Goal: Communication & Community: Participate in discussion

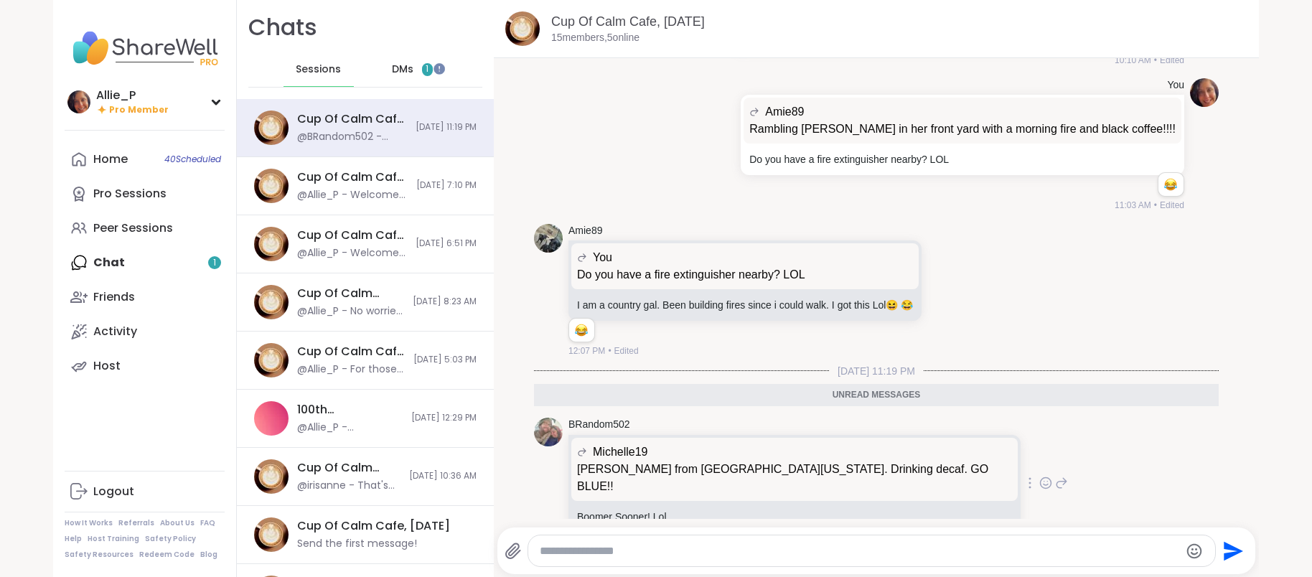
click at [1044, 484] on icon at bounding box center [1046, 484] width 4 height 1
click at [988, 454] on div "Select Reaction: Astonished" at bounding box center [994, 460] width 13 height 13
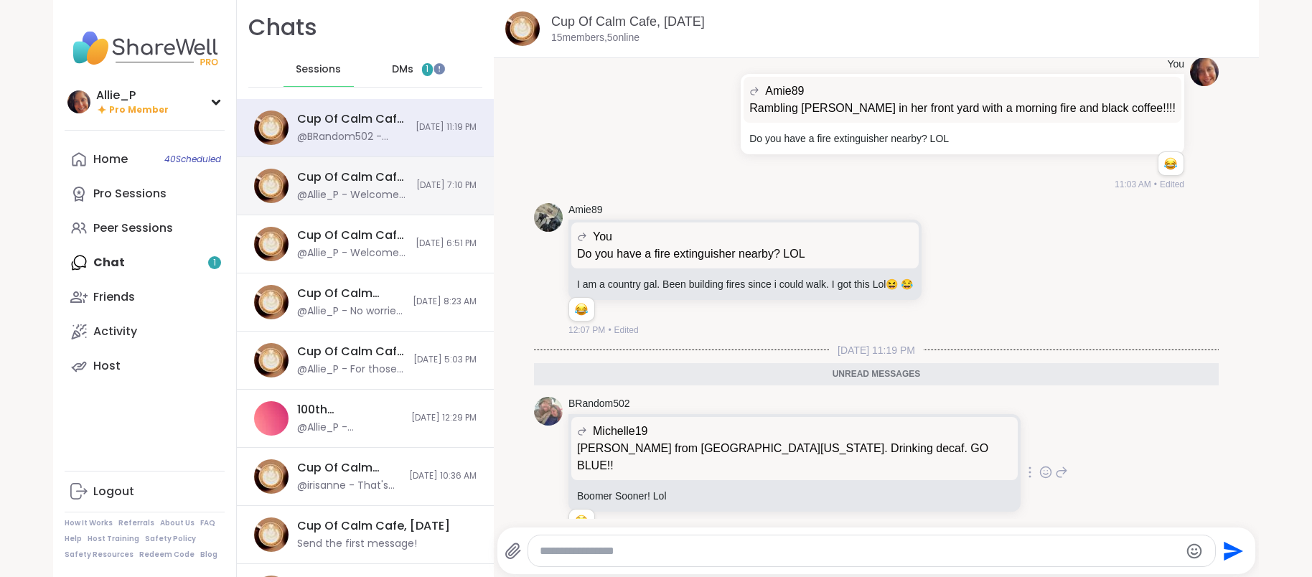
click at [355, 195] on div "@Allie_P - Welcome to Cup Of Calm Cafe Mixer. We are utilizing this gathering a…" at bounding box center [352, 195] width 111 height 14
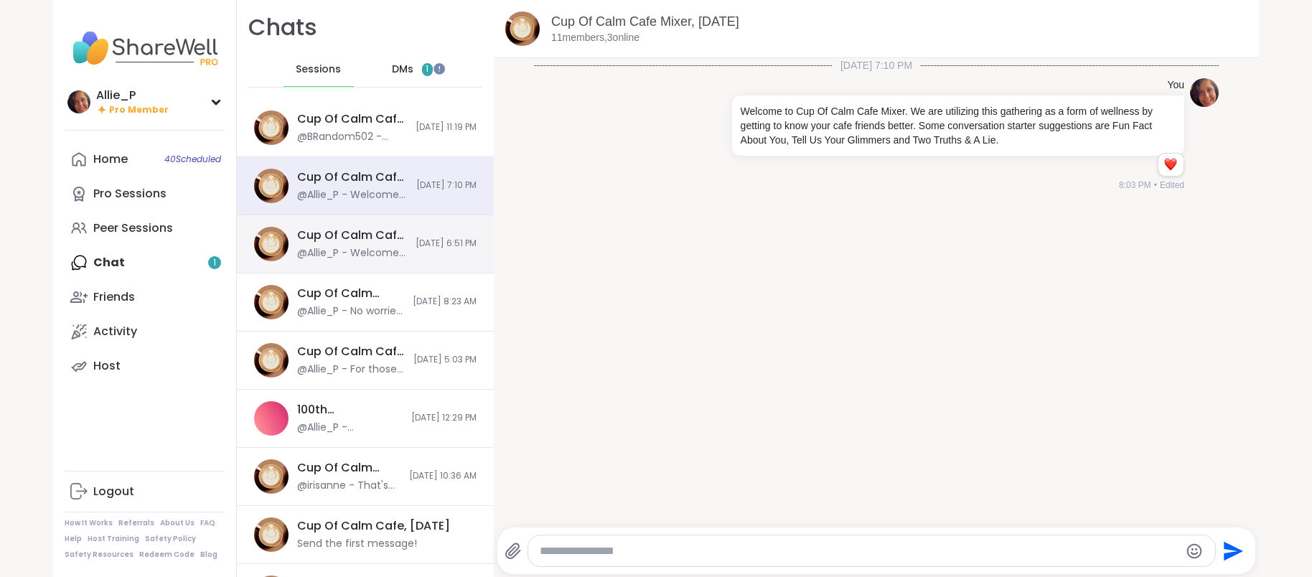
click at [345, 249] on div "@Allie_P - Welcome to Cup Of Calm Cafe. For Serenity Sunday we will be doing se…" at bounding box center [352, 253] width 110 height 14
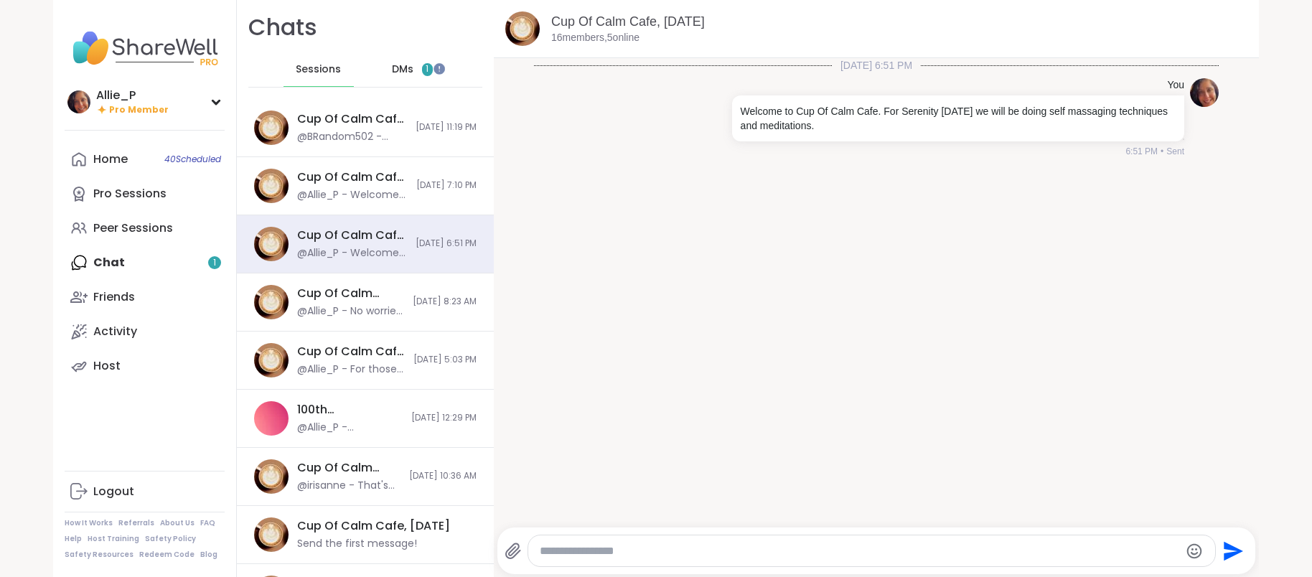
click at [574, 547] on textarea "Type your message" at bounding box center [859, 551] width 639 height 14
paste textarea "**********"
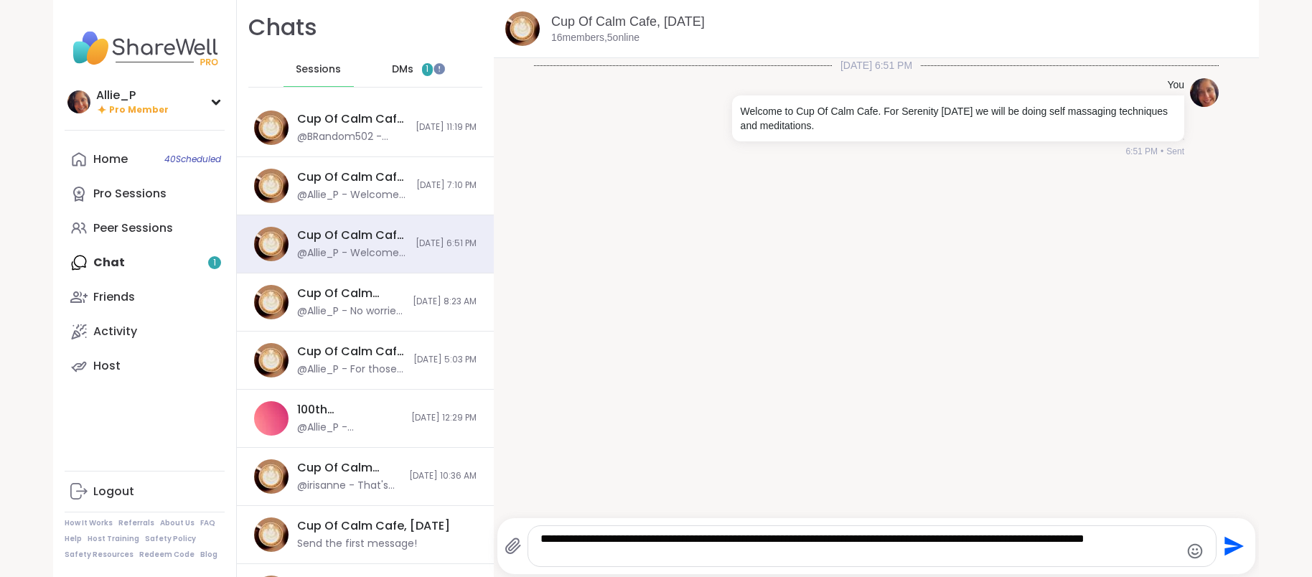
click at [645, 536] on textarea "**********" at bounding box center [859, 546] width 639 height 29
click at [786, 540] on textarea "**********" at bounding box center [859, 546] width 639 height 29
type textarea "**********"
click at [1227, 551] on icon "Send" at bounding box center [1234, 546] width 19 height 19
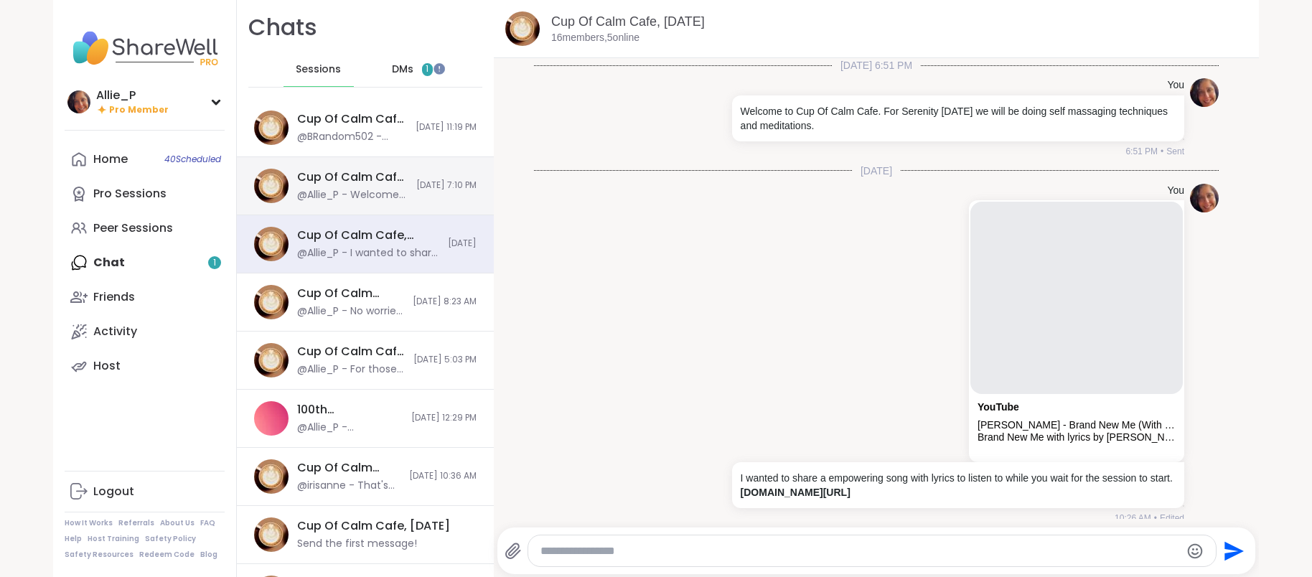
click at [337, 185] on div "Cup Of Calm Cafe Mixer, Sep 07 @Allie_P - Welcome to Cup Of Calm Cafe Mixer. We…" at bounding box center [352, 185] width 111 height 33
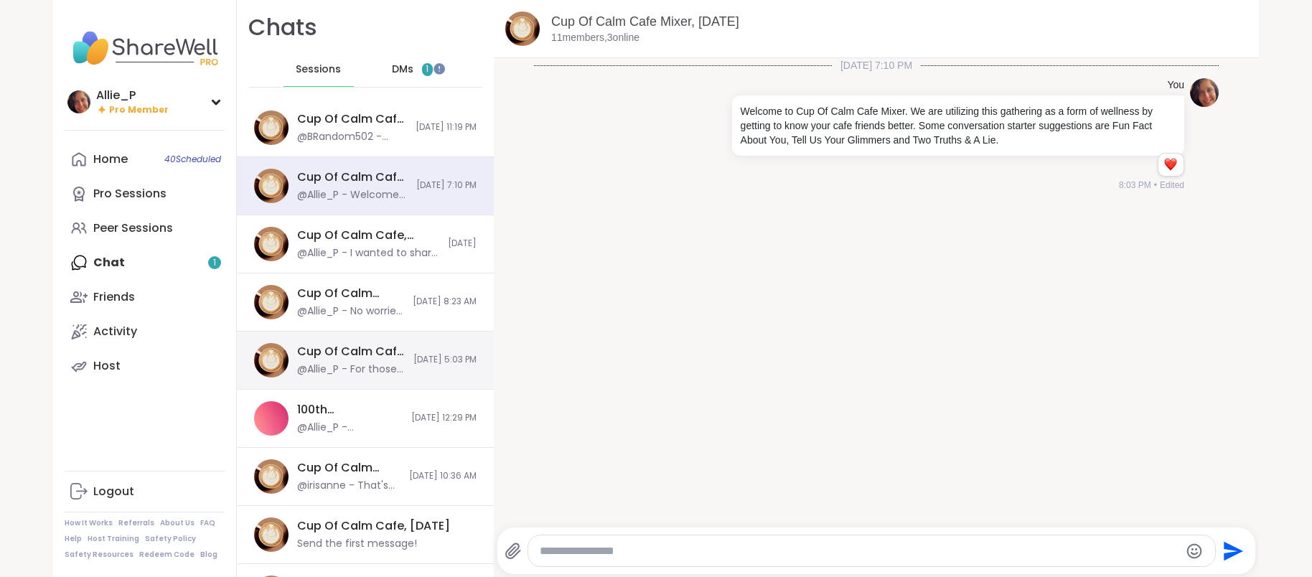
click at [314, 351] on div "Cup Of Calm Cafe Mixer, Sep 05" at bounding box center [351, 352] width 108 height 16
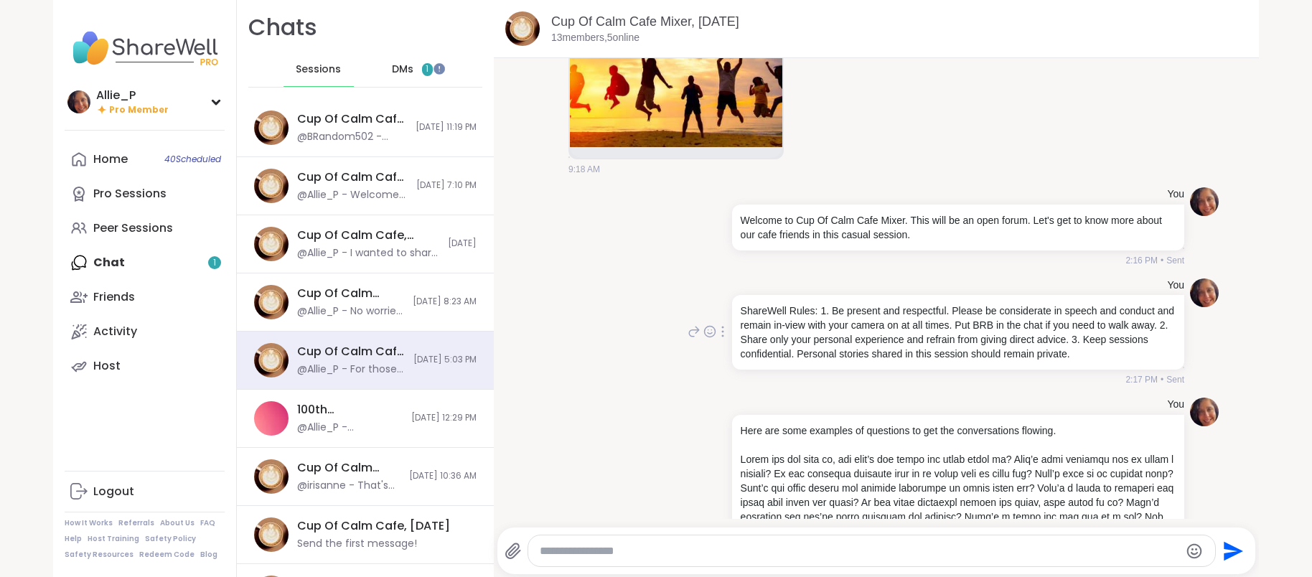
scroll to position [839, 0]
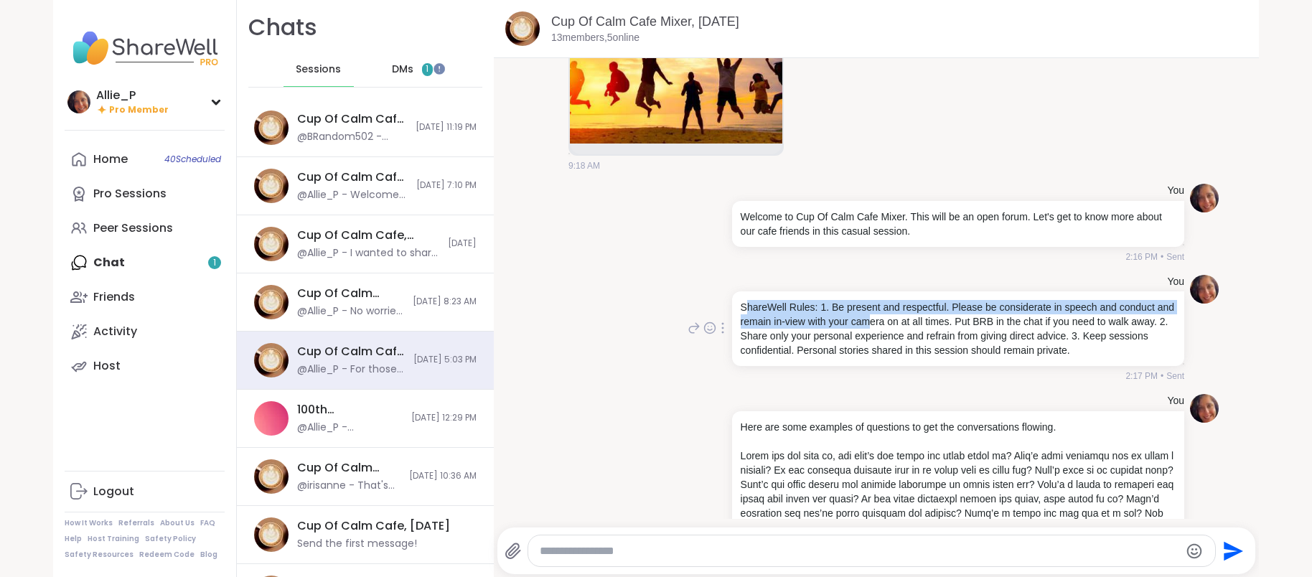
drag, startPoint x: 744, startPoint y: 305, endPoint x: 871, endPoint y: 322, distance: 128.2
click at [871, 322] on p "ShareWell Rules: 1. Be present and respectful. Please be considerate in speech …" at bounding box center [958, 328] width 435 height 57
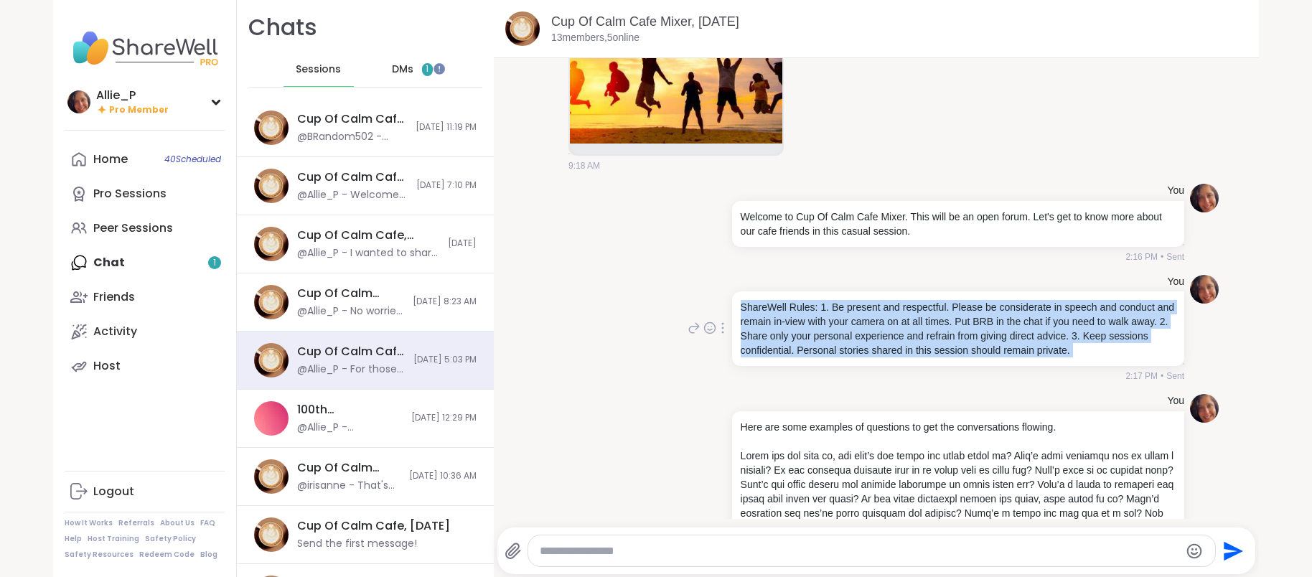
drag, startPoint x: 741, startPoint y: 311, endPoint x: 1034, endPoint y: 369, distance: 298.6
click at [1034, 369] on div "You ShareWell Rules: 1. Be present and respectful. Please be considerate in spe…" at bounding box center [956, 329] width 455 height 108
copy div "ShareWell Rules: 1. Be present and respectful. Please be considerate in speech …"
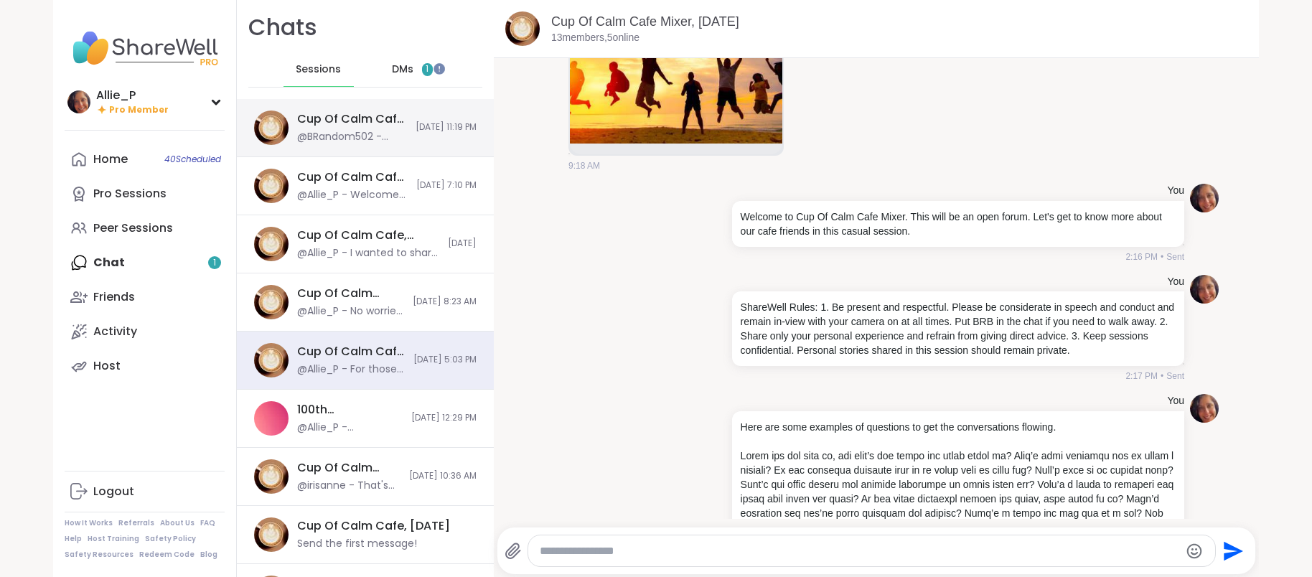
click at [351, 115] on div "Cup Of Calm Cafe, [DATE]" at bounding box center [352, 119] width 110 height 16
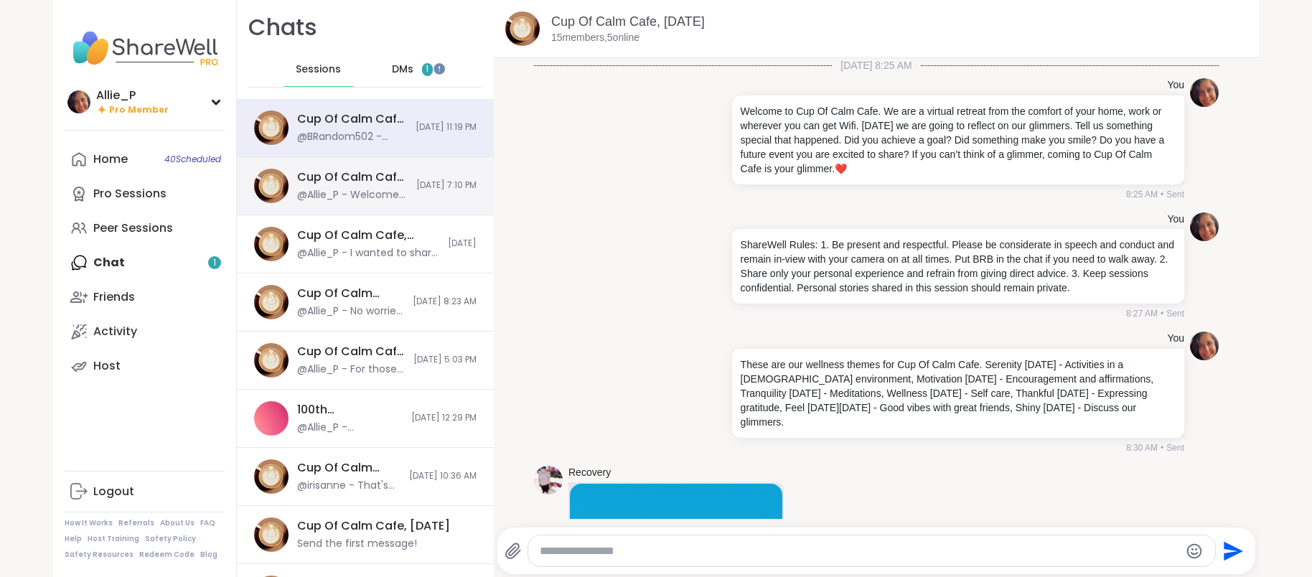
click at [351, 197] on div "@Allie_P - Welcome to Cup Of Calm Cafe Mixer. We are utilizing this gathering a…" at bounding box center [352, 195] width 111 height 14
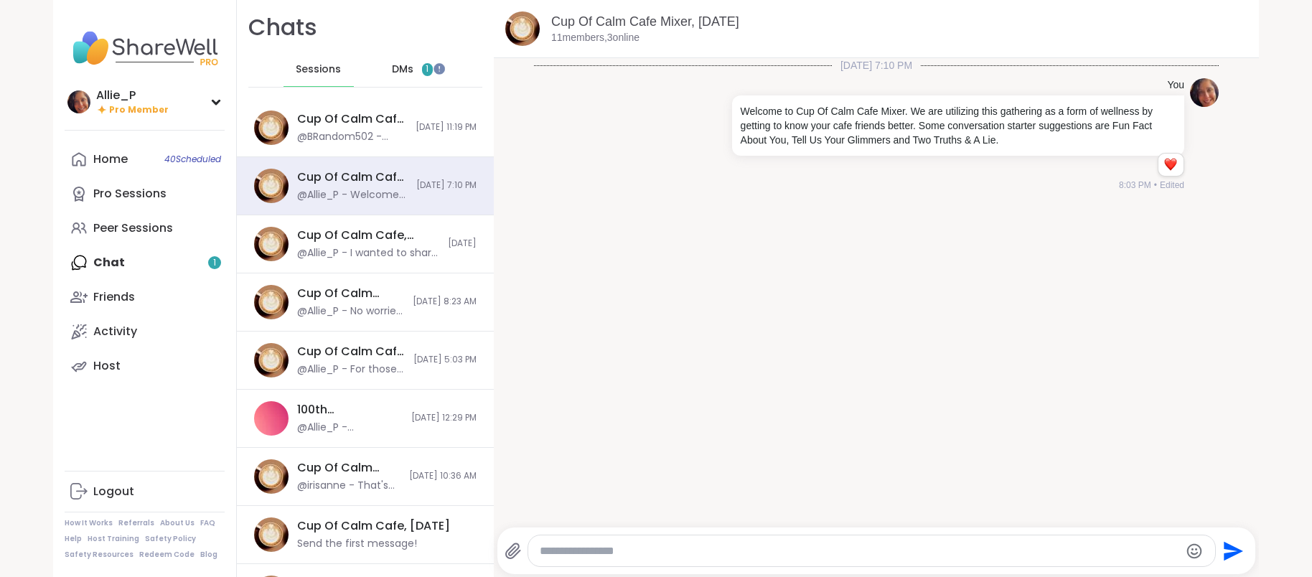
paste textarea "**********"
type textarea "**********"
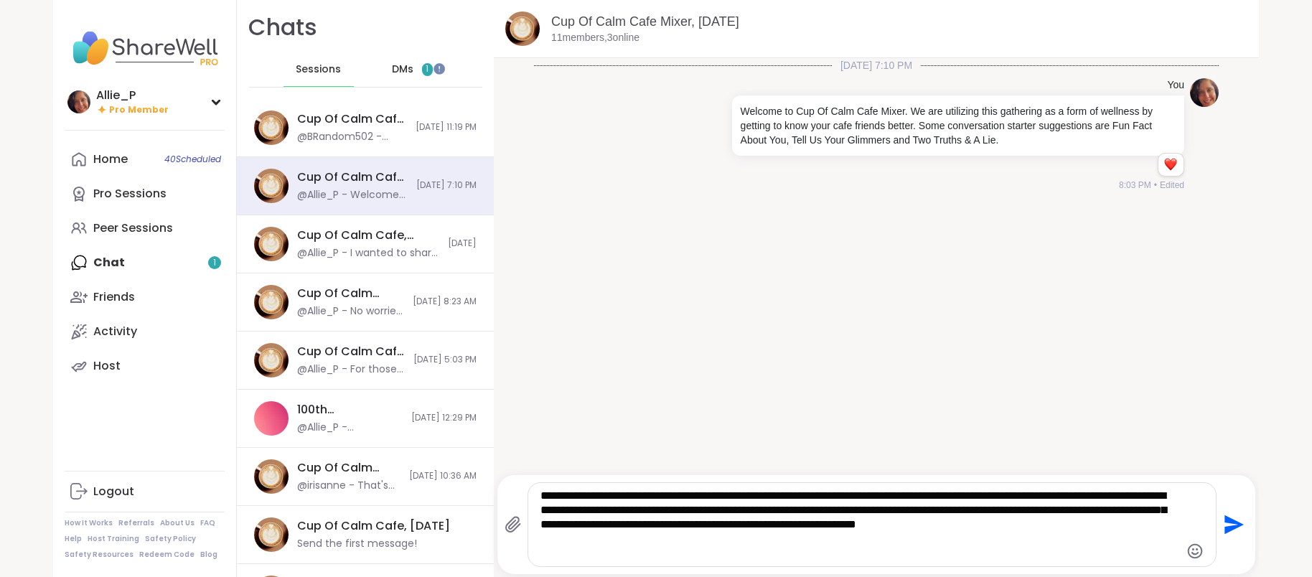
click at [1232, 525] on icon "Send" at bounding box center [1234, 524] width 19 height 19
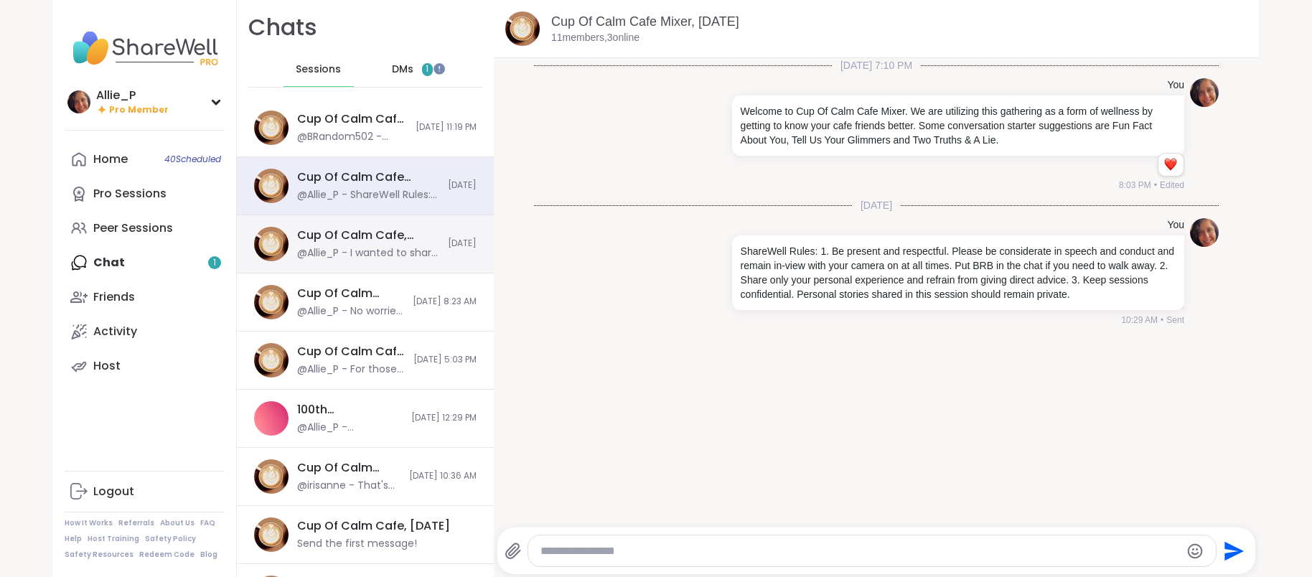
click at [363, 249] on div "@Allie_P - I wanted to share a empowering song with lyrics to listen to while y…" at bounding box center [368, 253] width 142 height 14
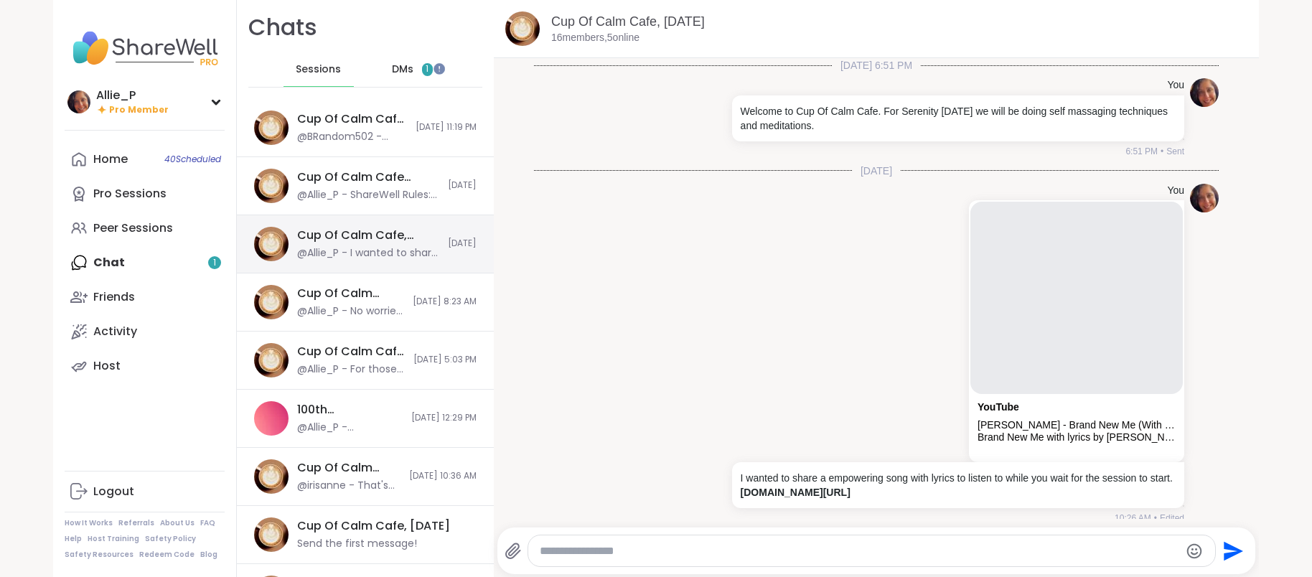
scroll to position [11, 0]
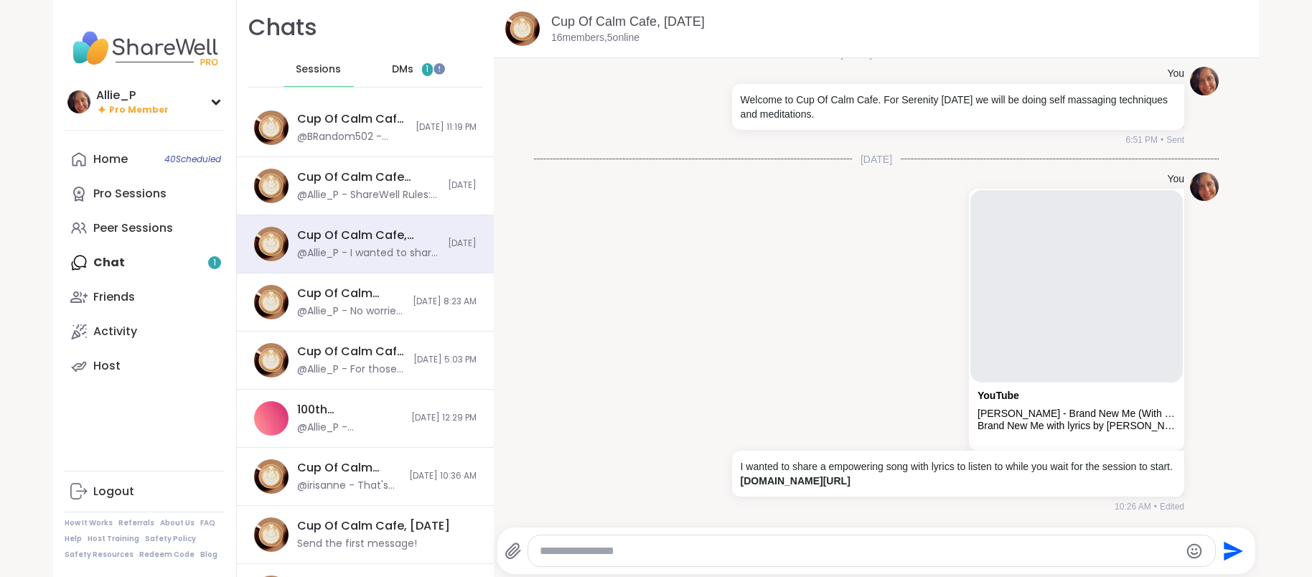
paste textarea "**********"
type textarea "**********"
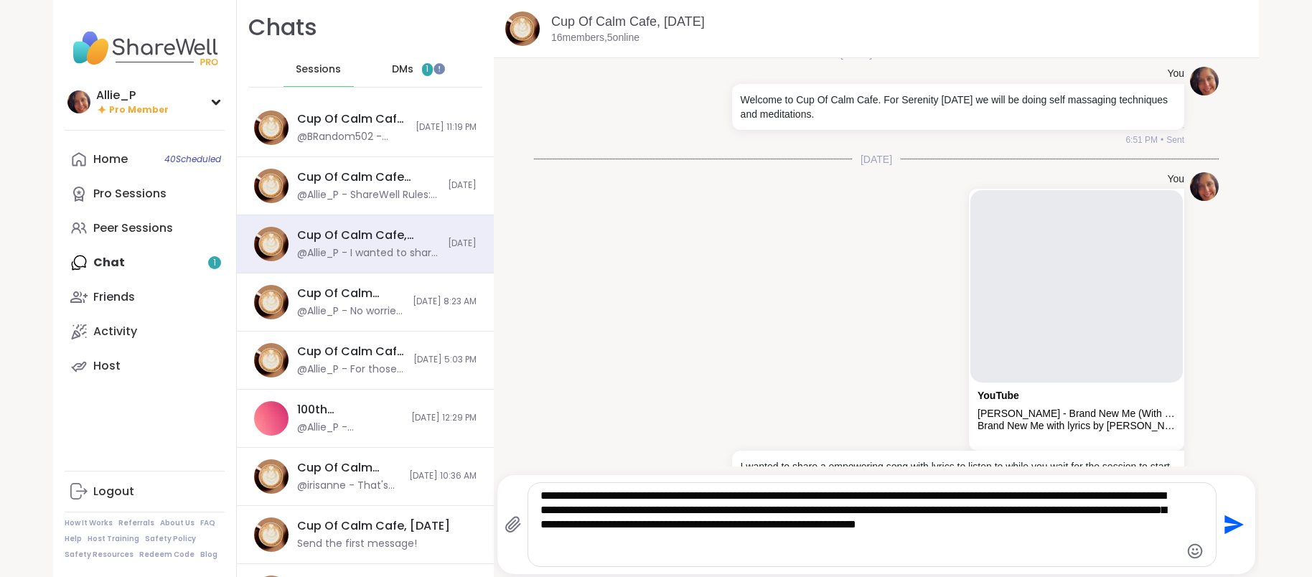
click at [1230, 521] on icon "Send" at bounding box center [1234, 524] width 19 height 19
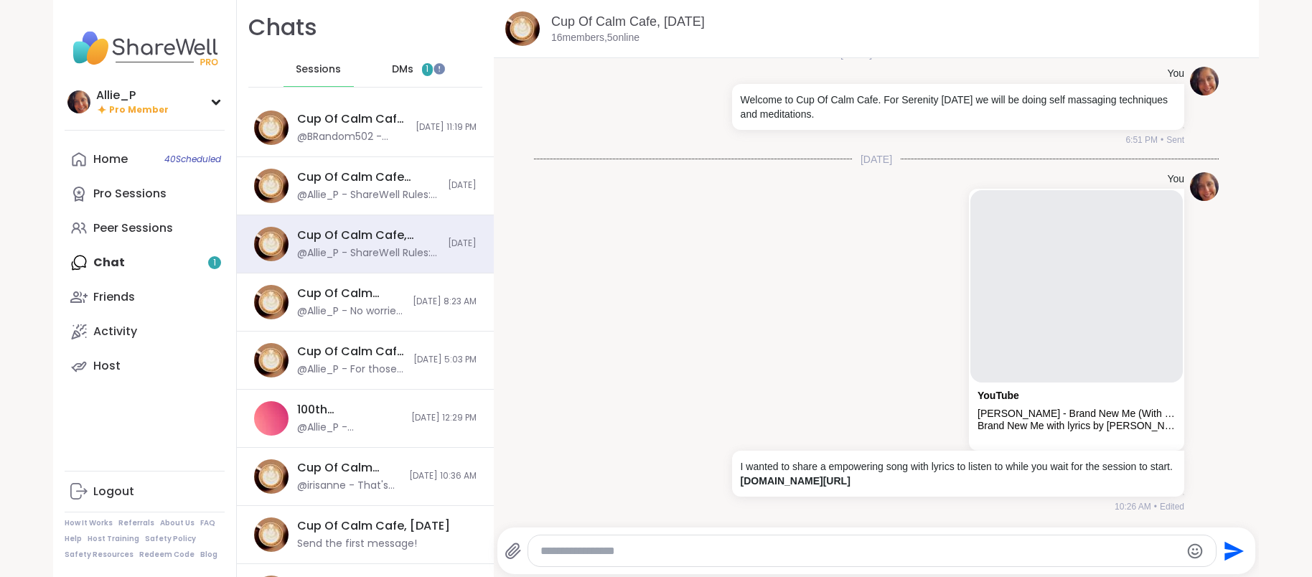
scroll to position [131, 0]
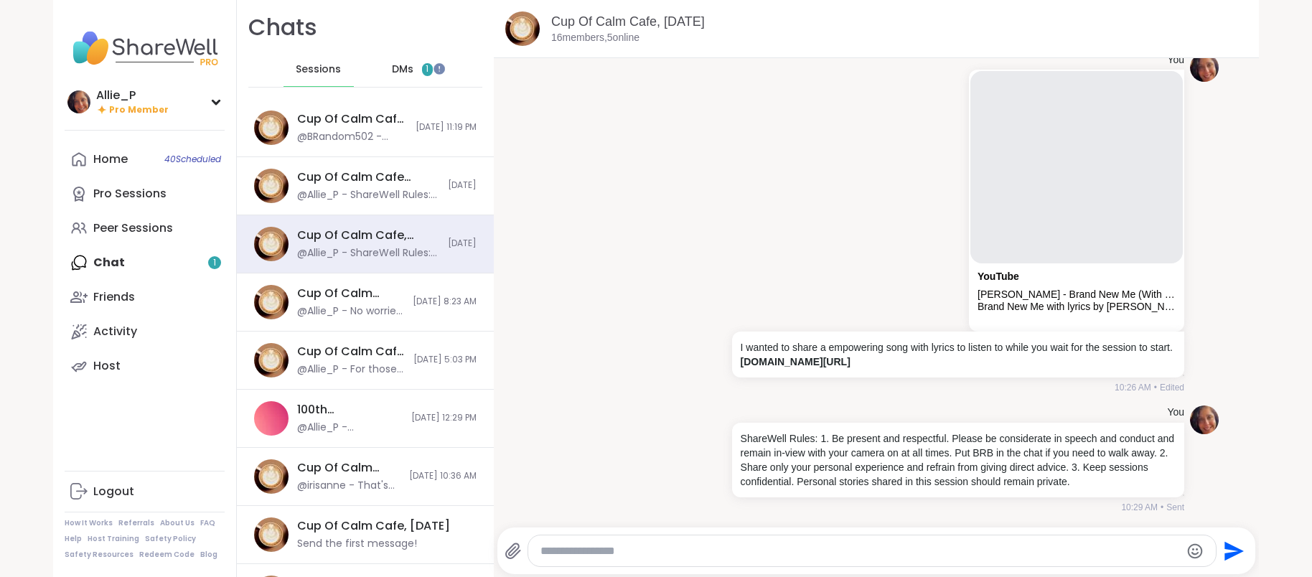
click at [396, 71] on span "DMs" at bounding box center [403, 69] width 22 height 14
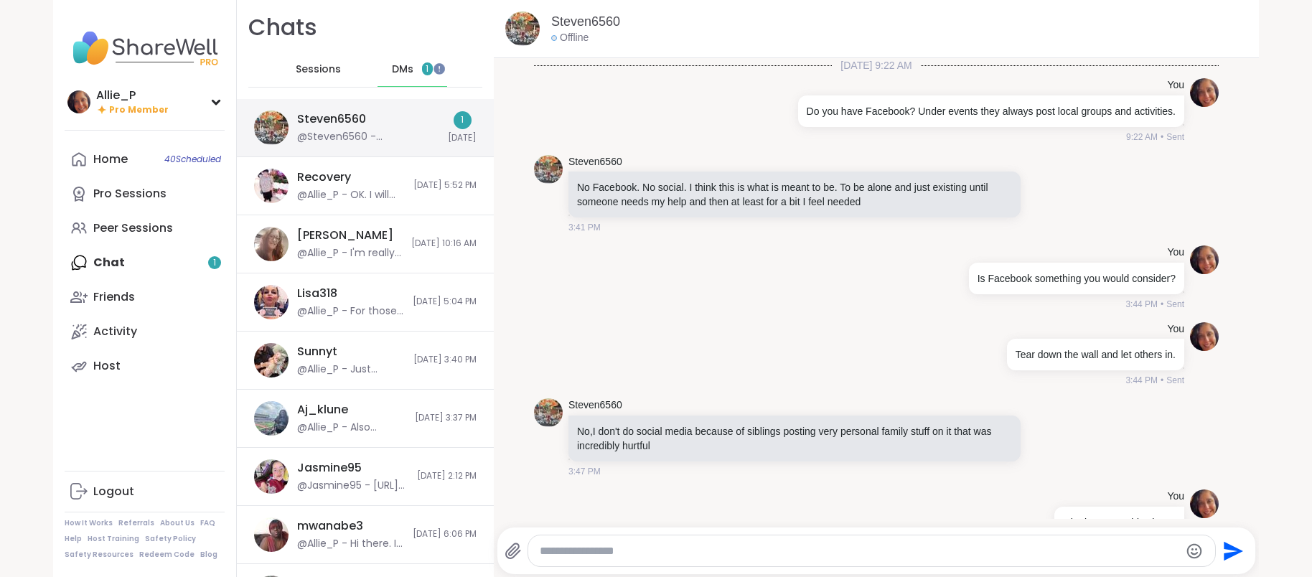
click at [365, 134] on div "@Steven6560 - [PERSON_NAME] is a hard person to try and help. She has been havi…" at bounding box center [368, 137] width 142 height 14
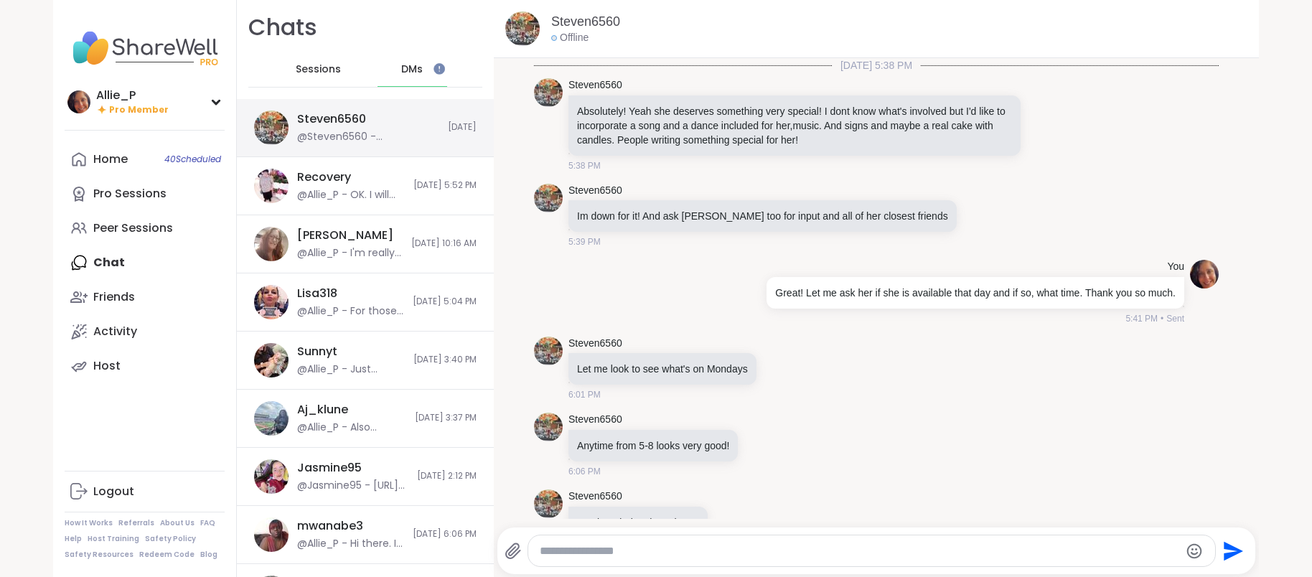
scroll to position [12782, 0]
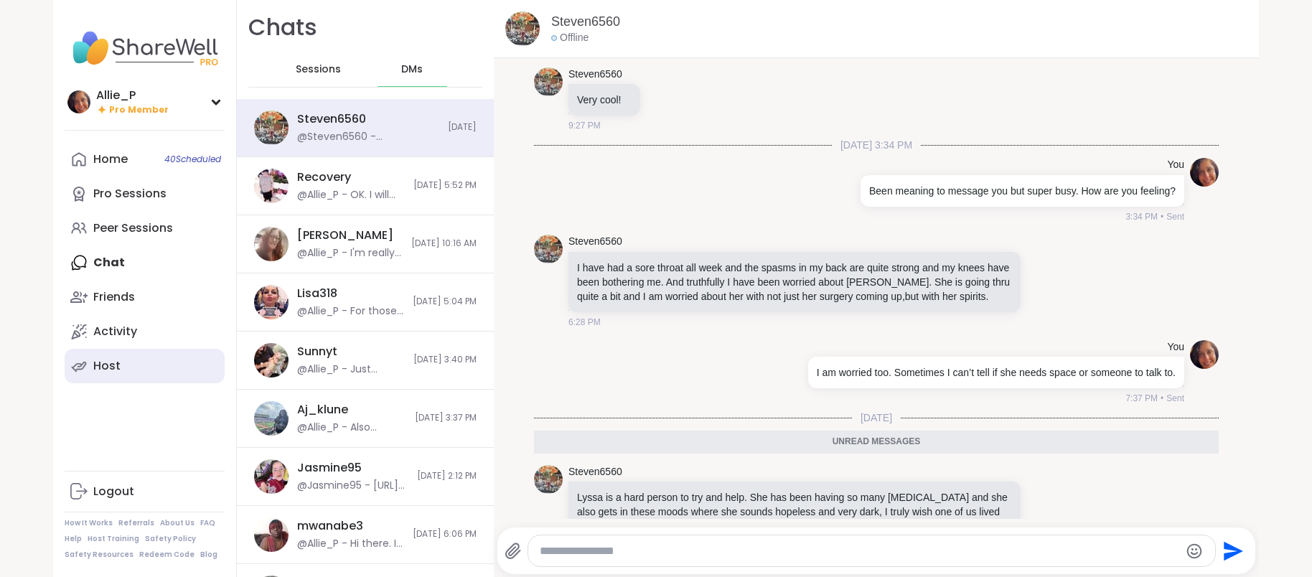
click at [119, 371] on link "Host" at bounding box center [145, 366] width 160 height 34
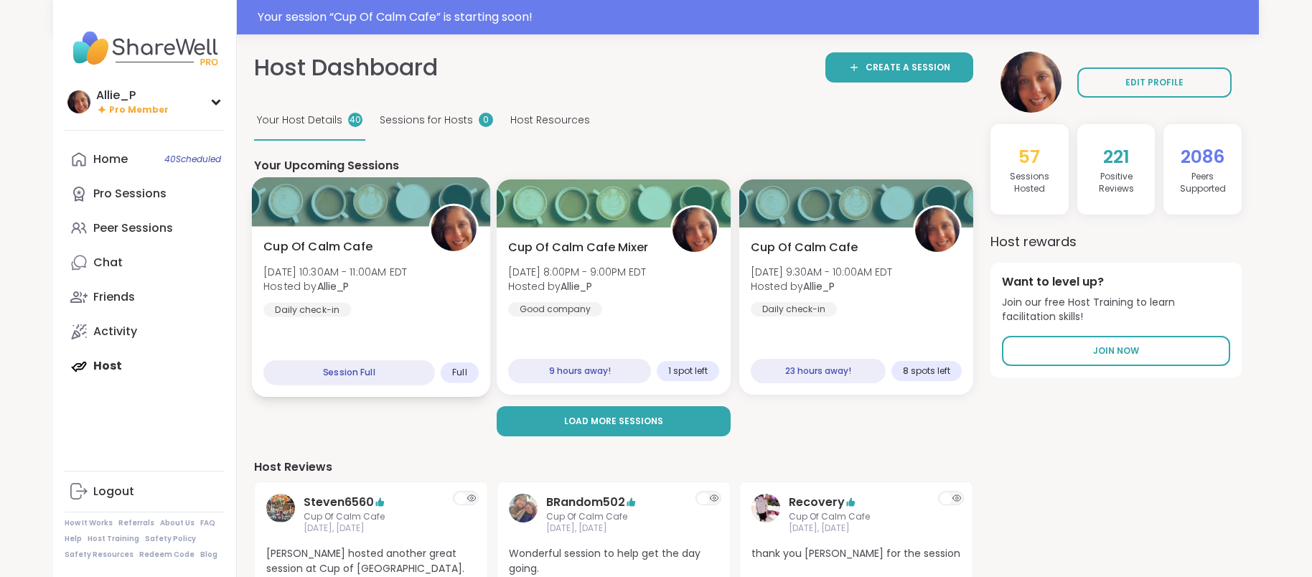
click at [365, 311] on div "Cup Of Calm Cafe Sun, Sep 07 | 10:30AM - 11:00AM EDT Hosted by Allie_P Daily ch…" at bounding box center [370, 277] width 215 height 79
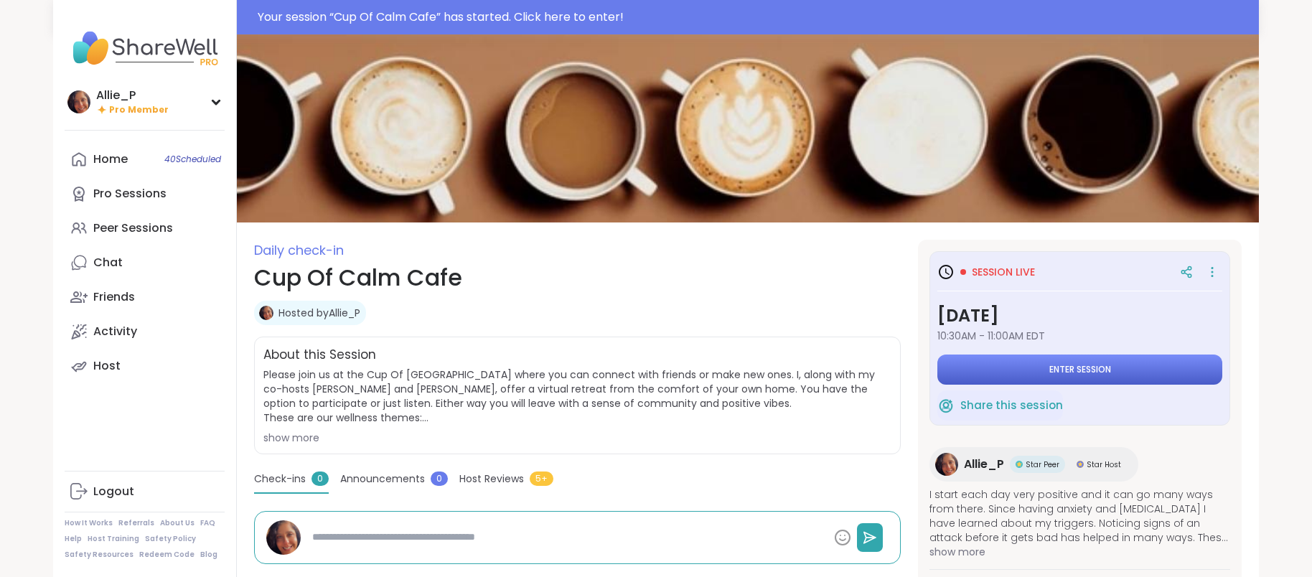
click at [1093, 380] on button "Enter session" at bounding box center [1079, 370] width 285 height 30
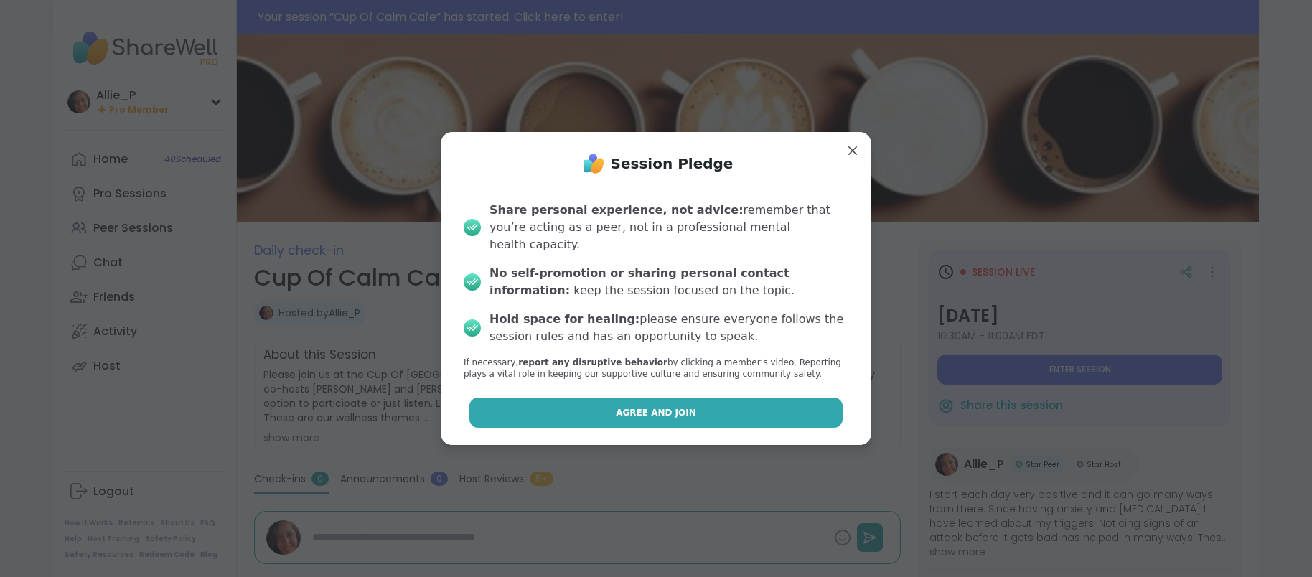
click at [670, 406] on span "Agree and Join" at bounding box center [656, 412] width 80 height 13
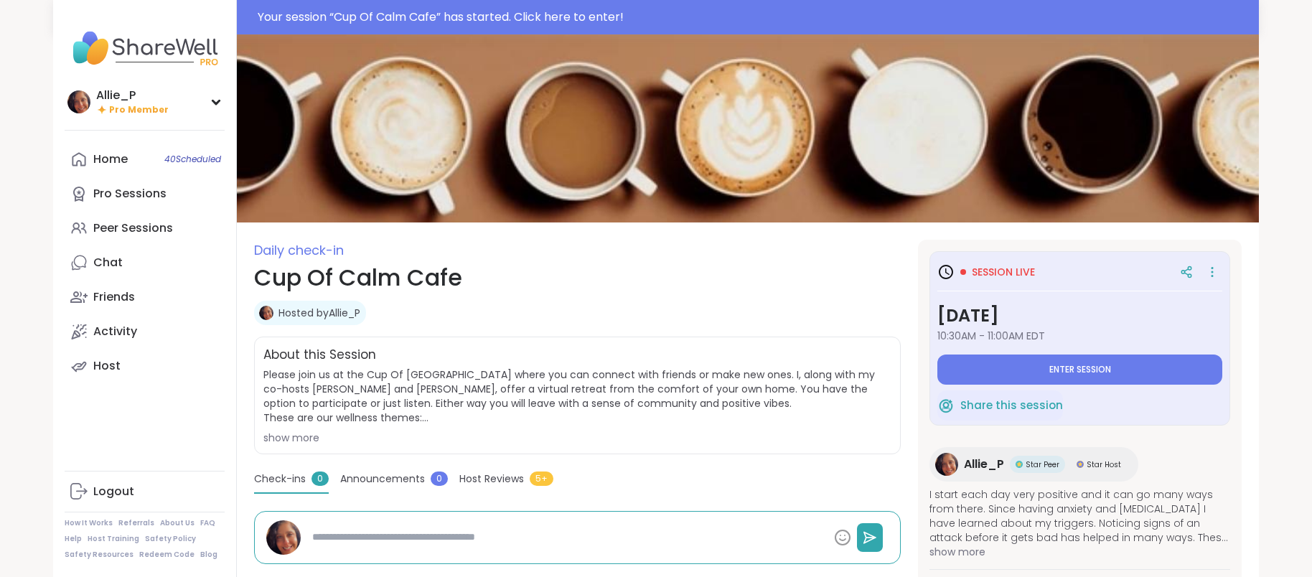
type textarea "*"
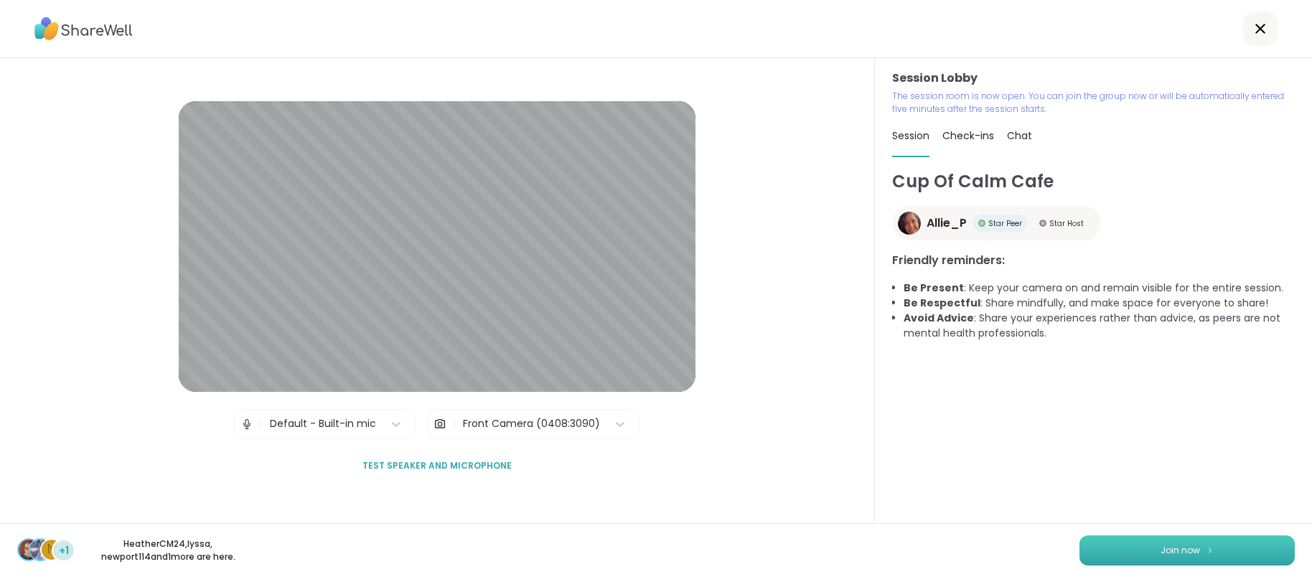
click at [1181, 546] on span "Join now" at bounding box center [1180, 550] width 39 height 13
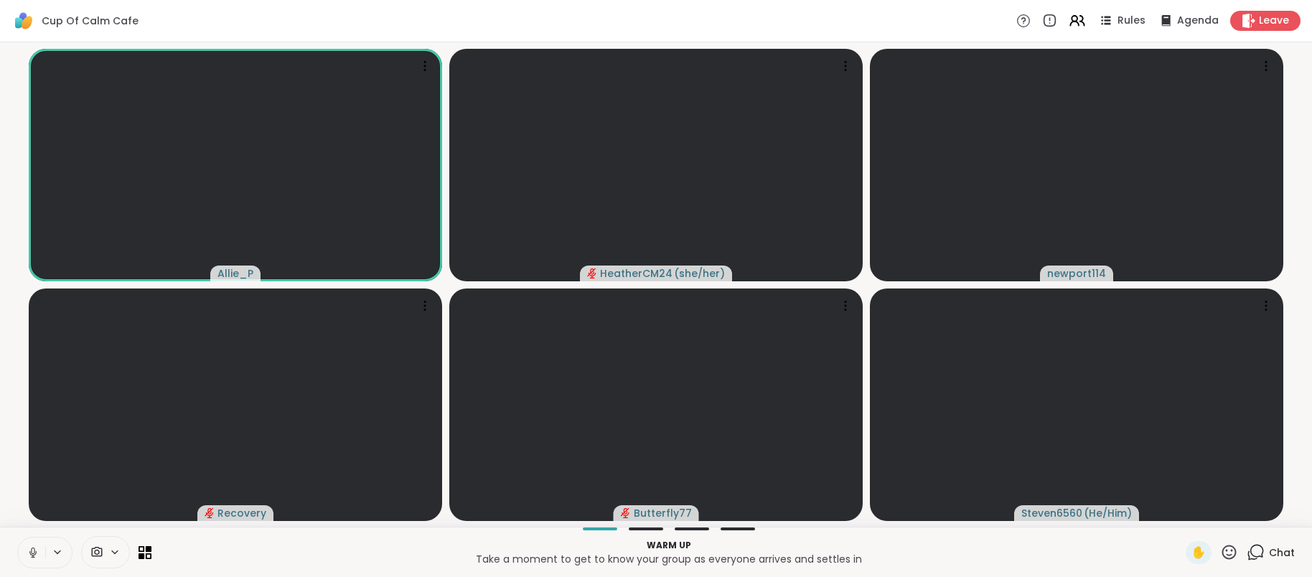
click at [1267, 554] on div "Chat" at bounding box center [1271, 552] width 48 height 23
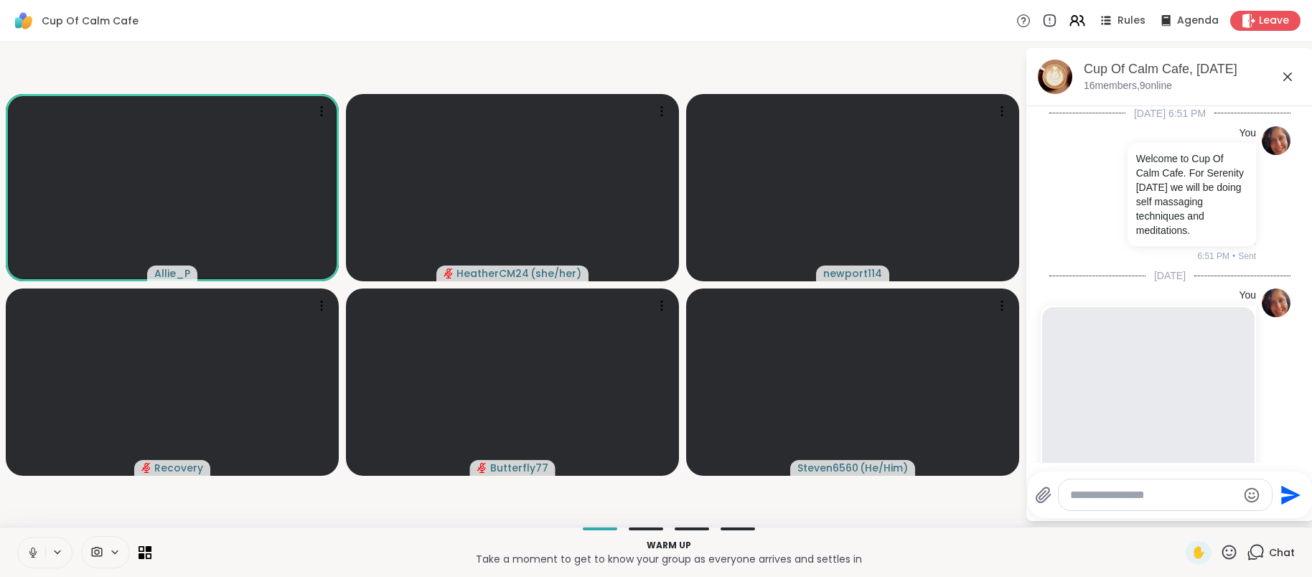
scroll to position [507, 0]
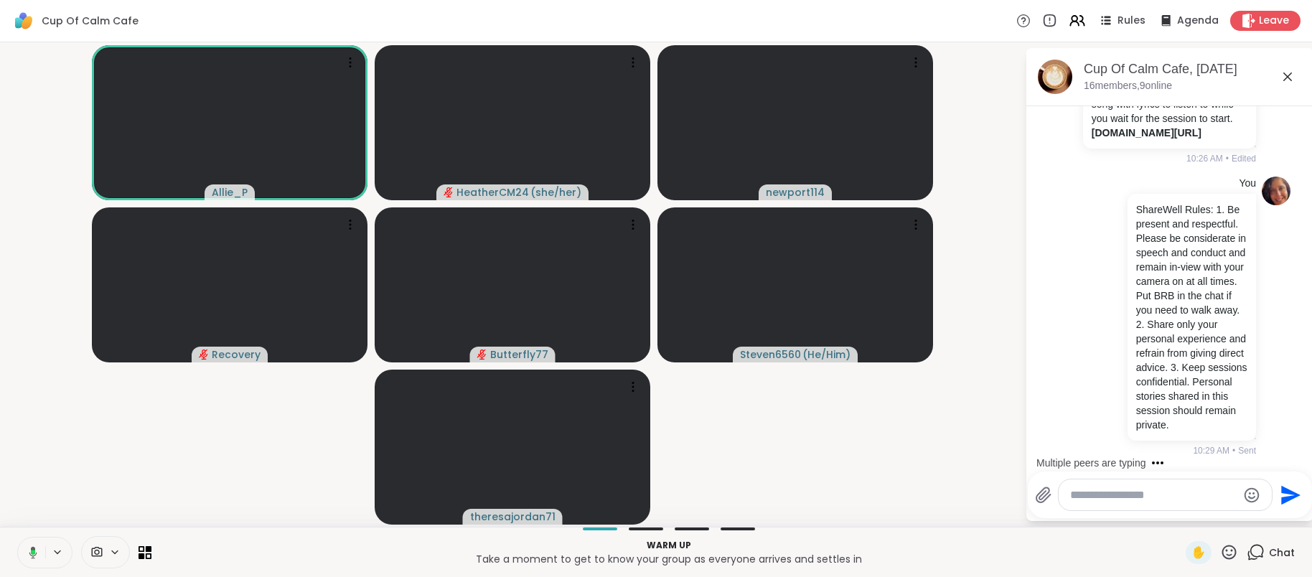
click at [1122, 498] on textarea "Type your message" at bounding box center [1153, 495] width 167 height 14
type textarea "**********"
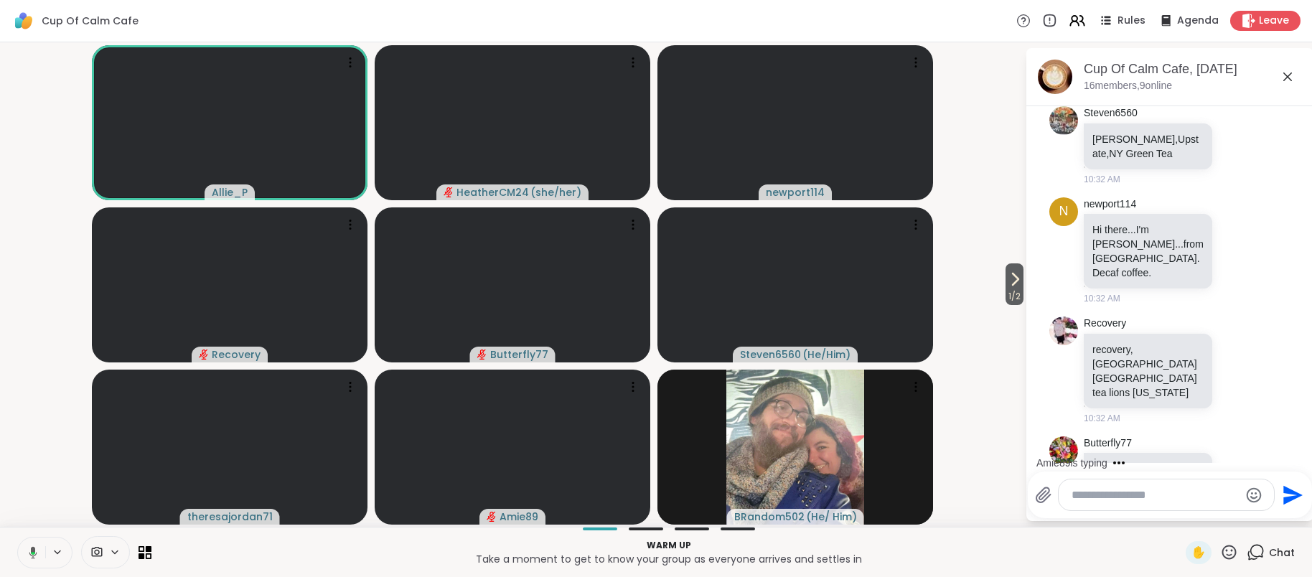
scroll to position [1087, 0]
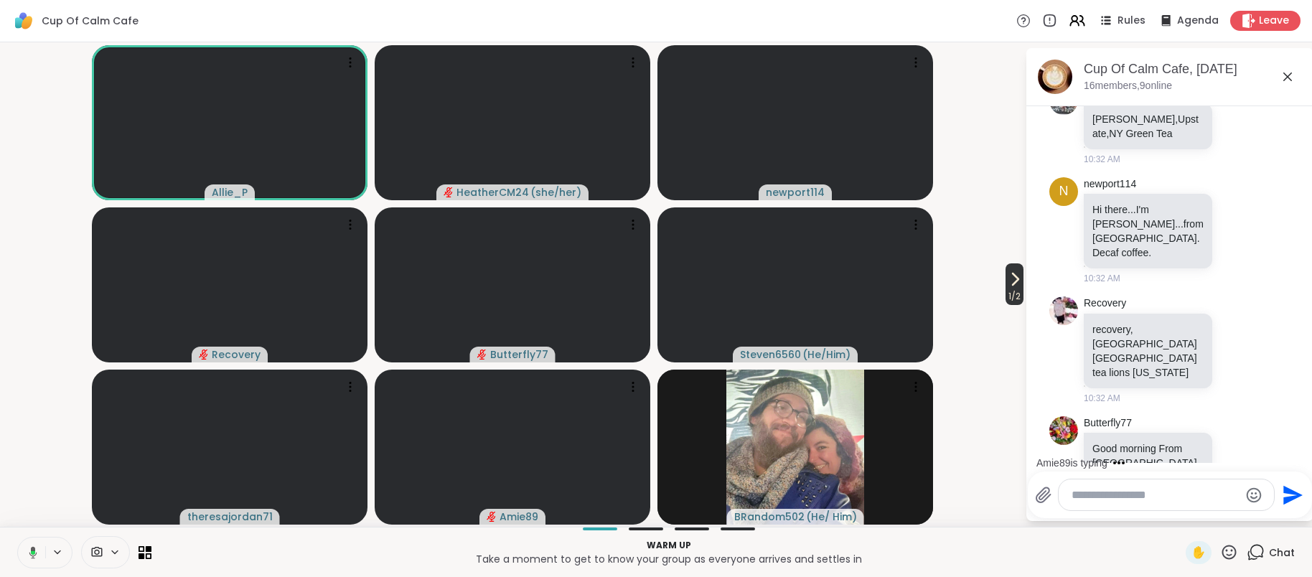
click at [1007, 288] on span "1 / 2" at bounding box center [1015, 296] width 18 height 17
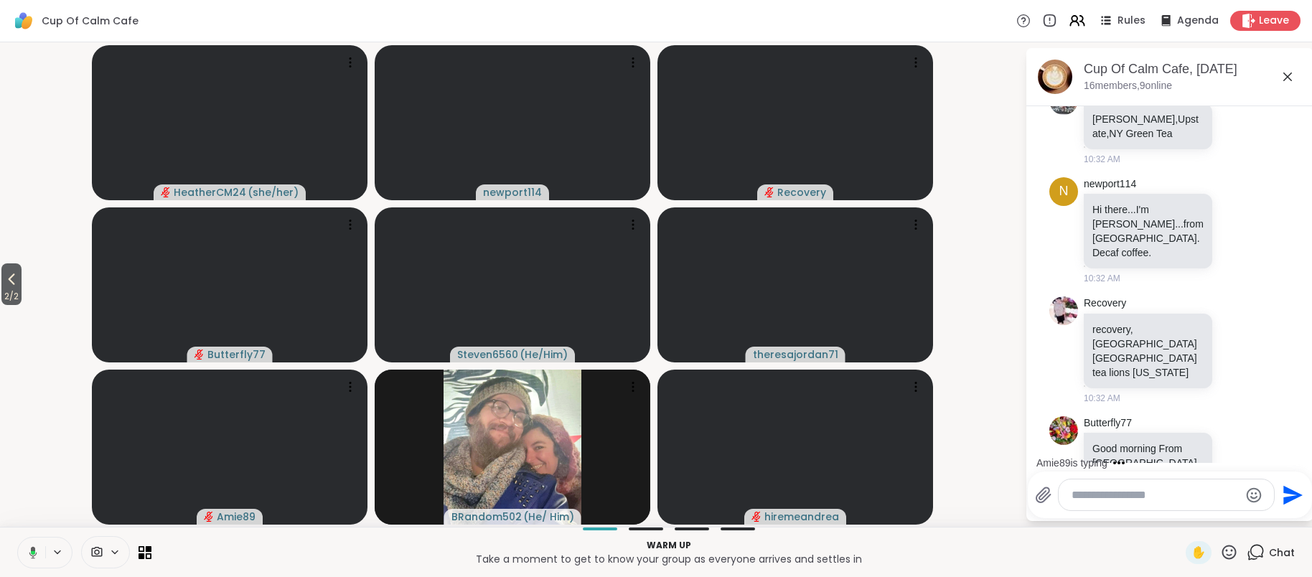
scroll to position [1163, 0]
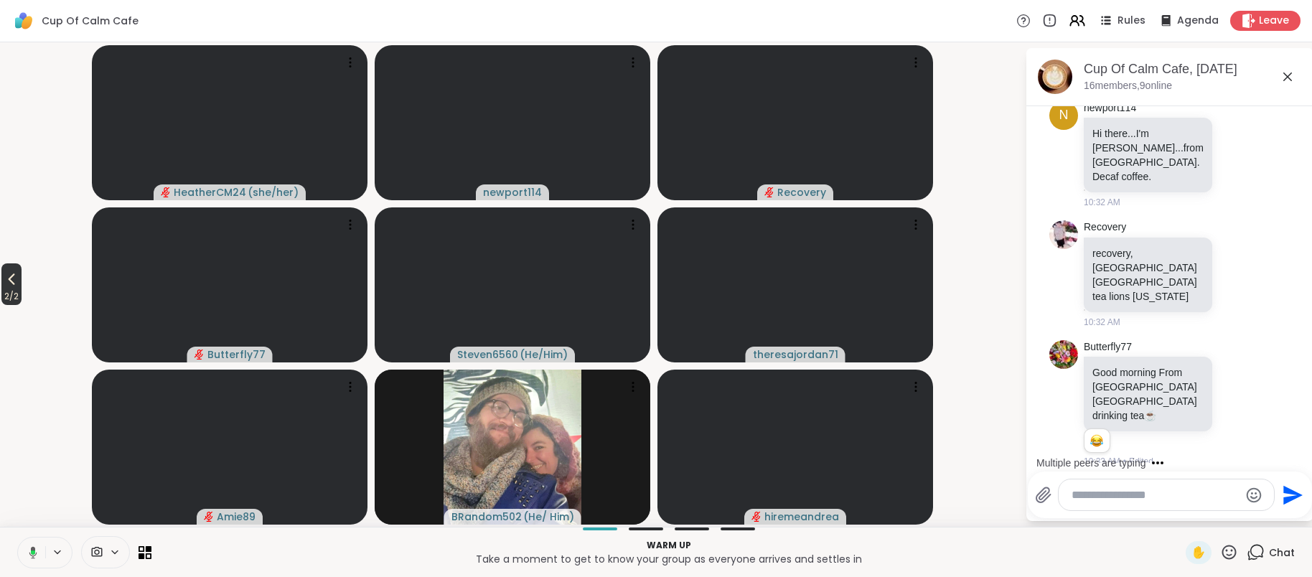
click at [14, 288] on span "2 / 2" at bounding box center [11, 296] width 20 height 17
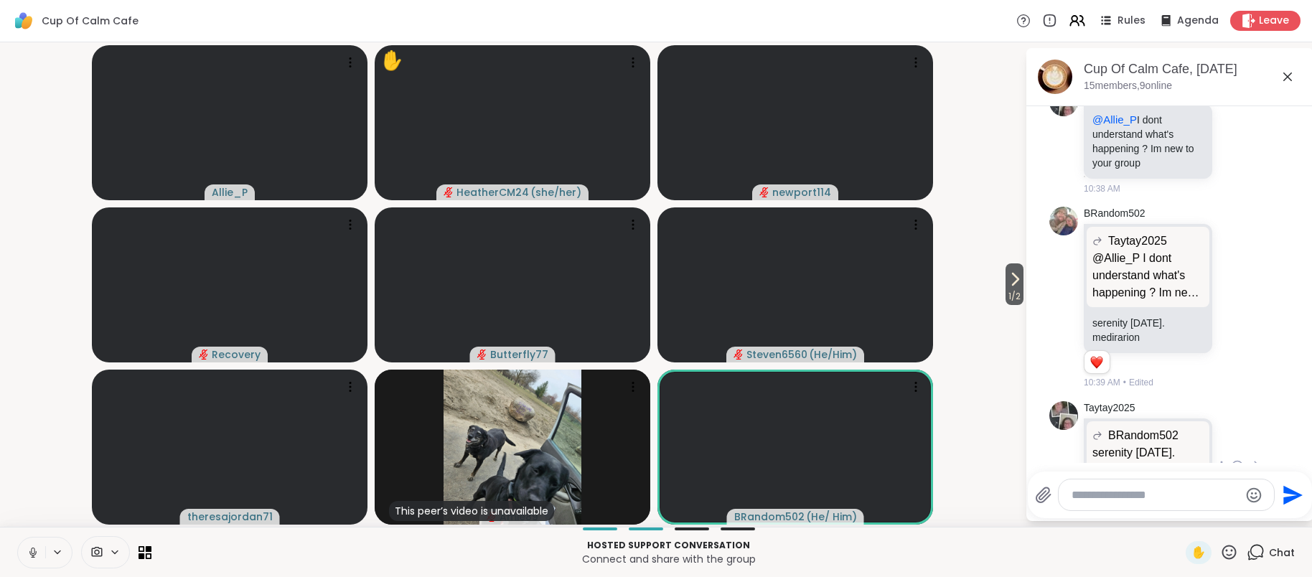
scroll to position [2282, 0]
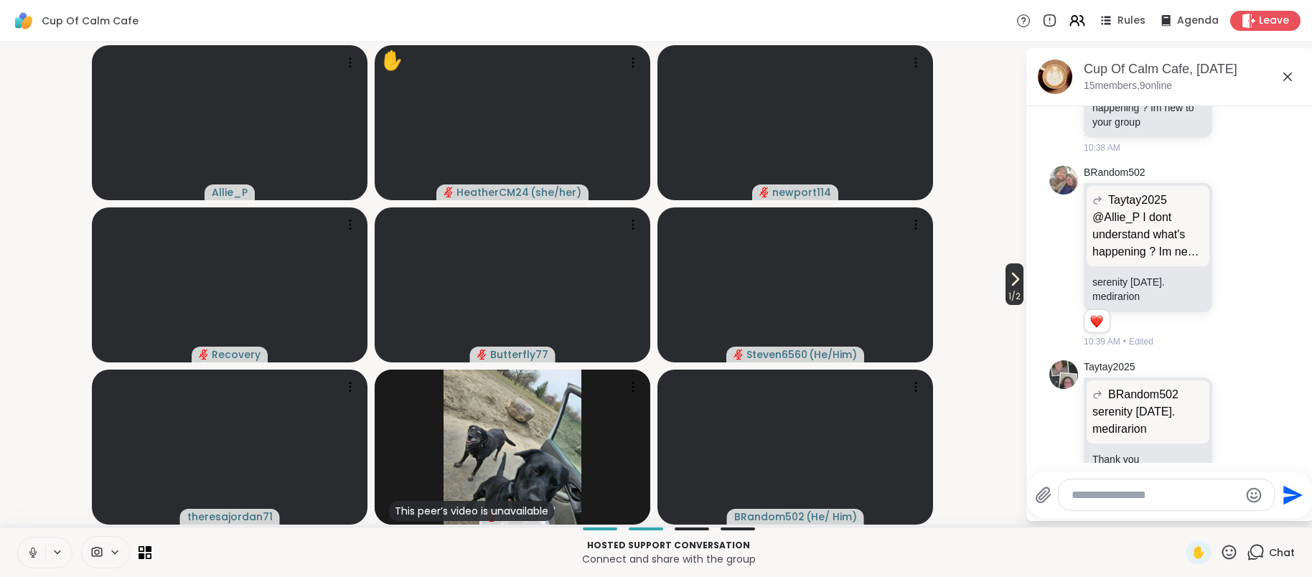
click at [1016, 296] on span "1 / 2" at bounding box center [1015, 296] width 18 height 17
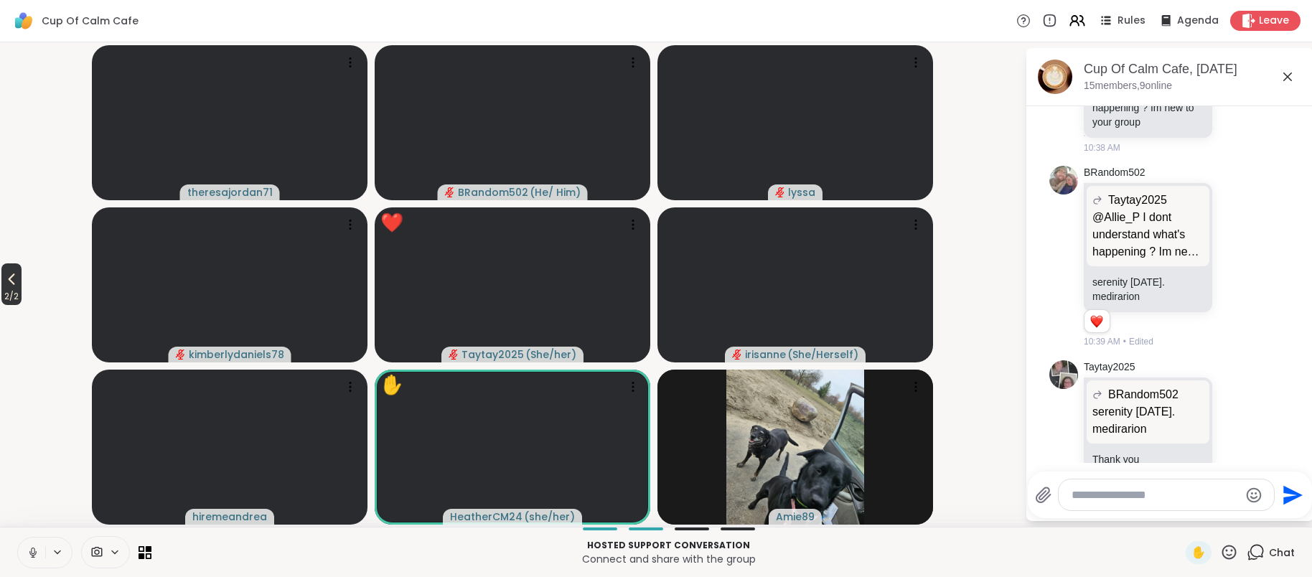
click at [14, 292] on span "2 / 2" at bounding box center [11, 296] width 20 height 17
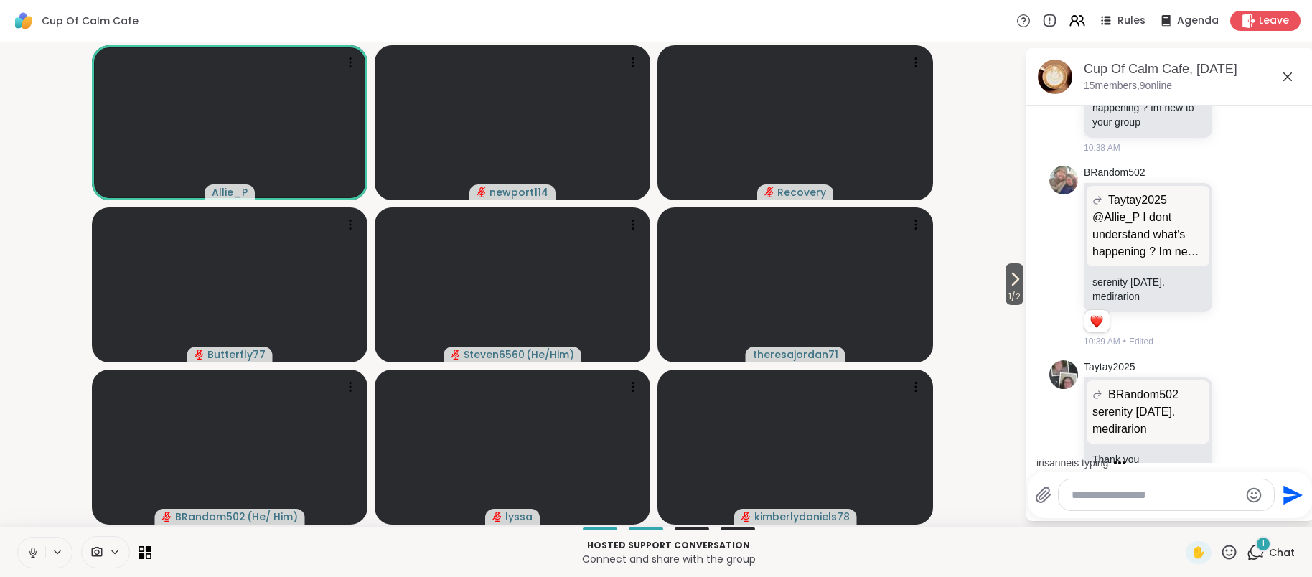
scroll to position [2371, 0]
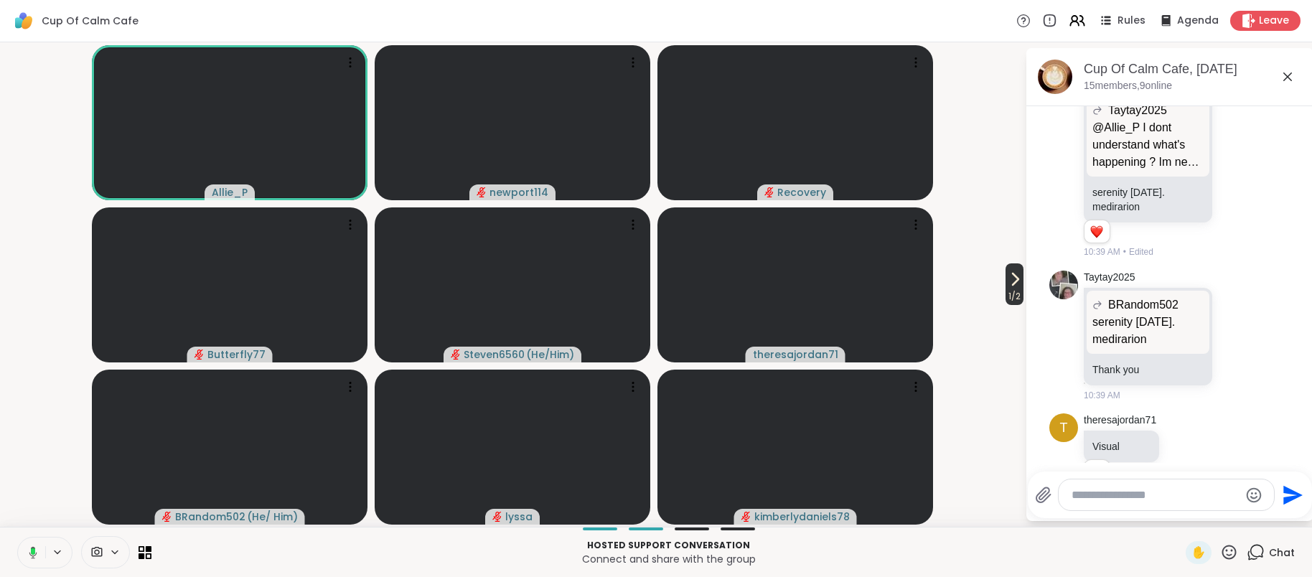
click at [1008, 286] on icon at bounding box center [1014, 279] width 17 height 17
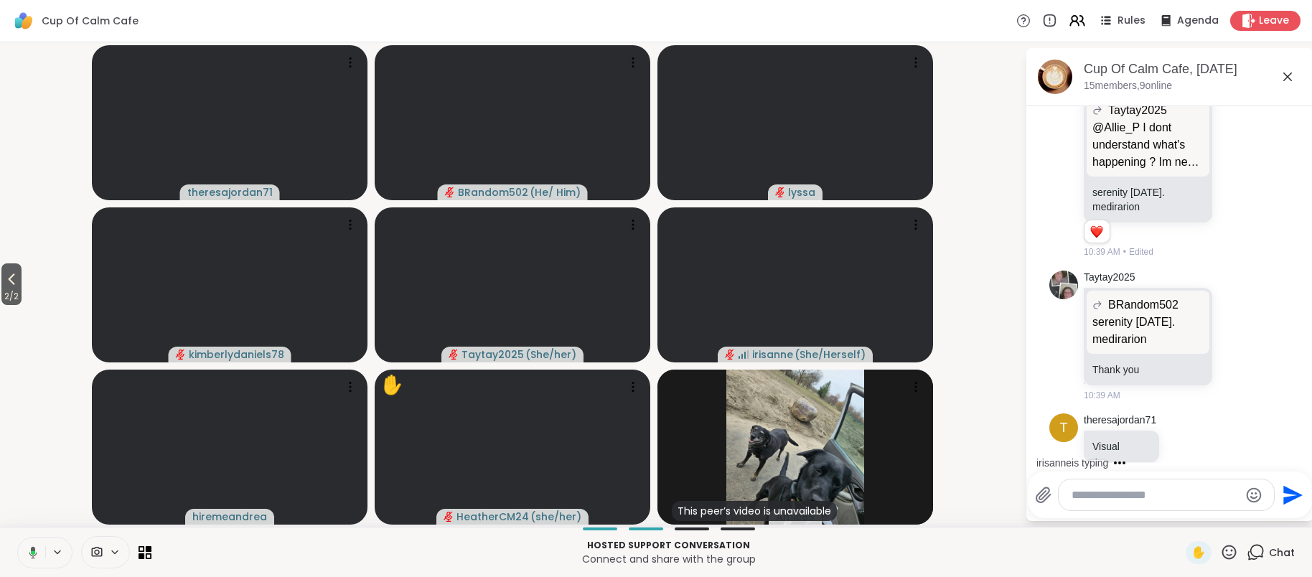
scroll to position [2483, 0]
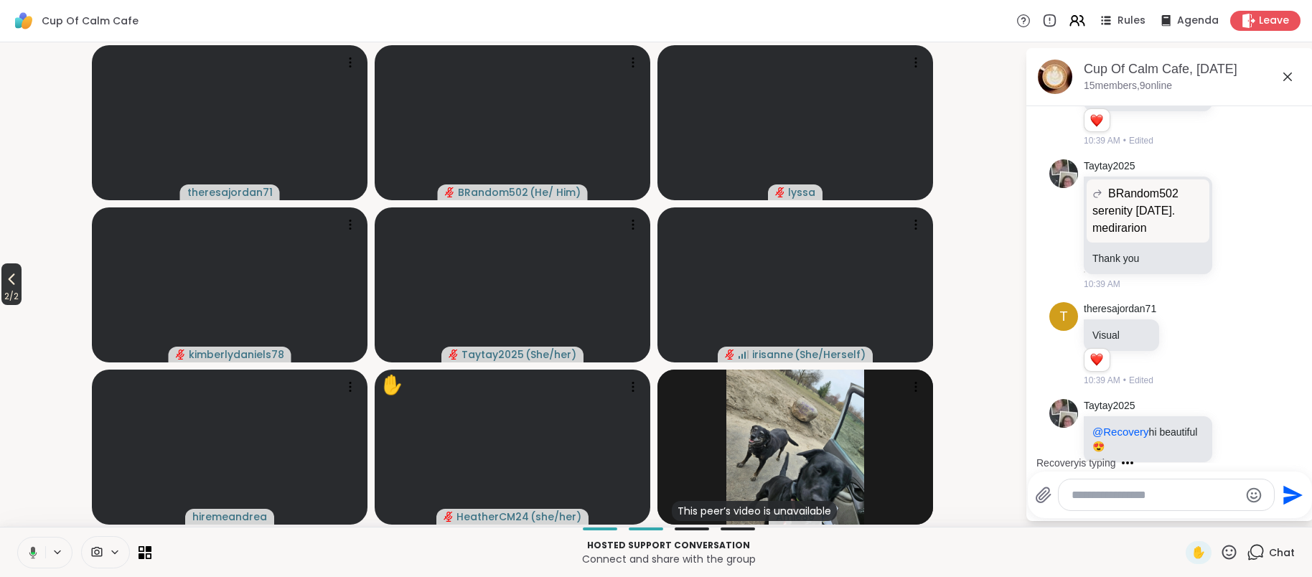
click at [11, 288] on span "2 / 2" at bounding box center [11, 296] width 20 height 17
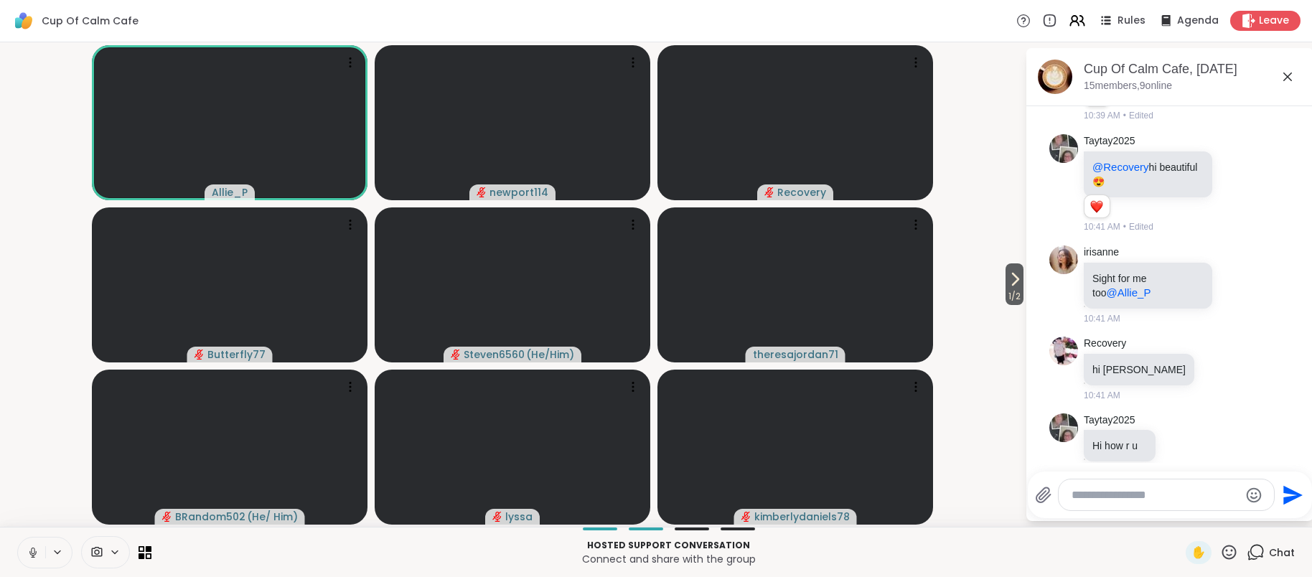
scroll to position [2824, 0]
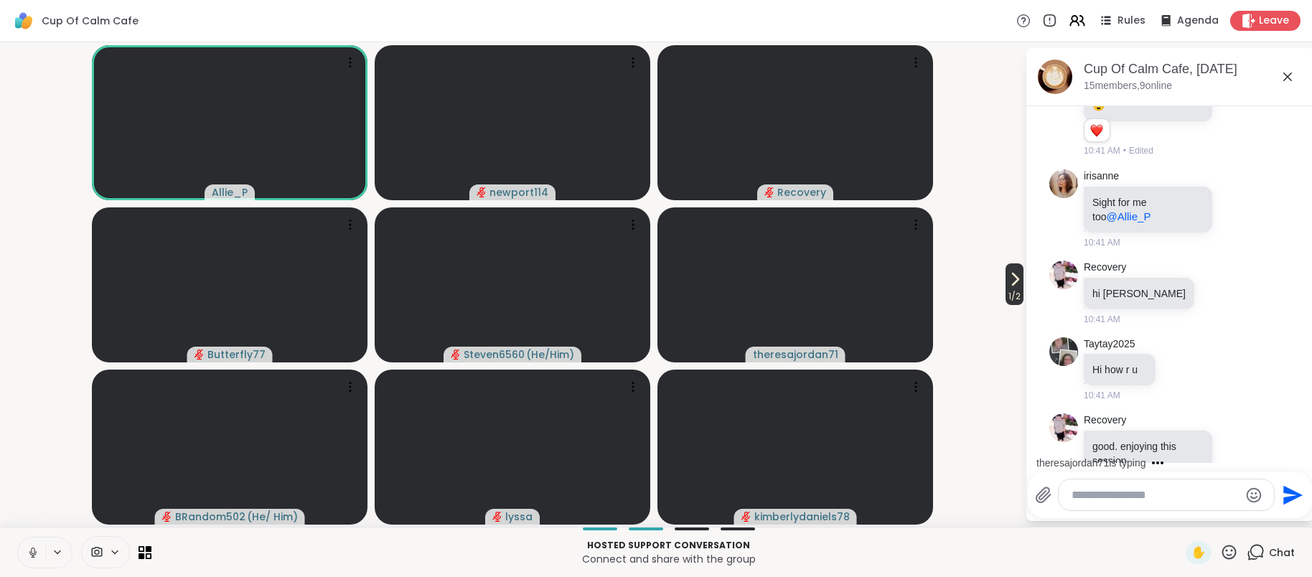
click at [1013, 292] on span "1 / 2" at bounding box center [1015, 296] width 18 height 17
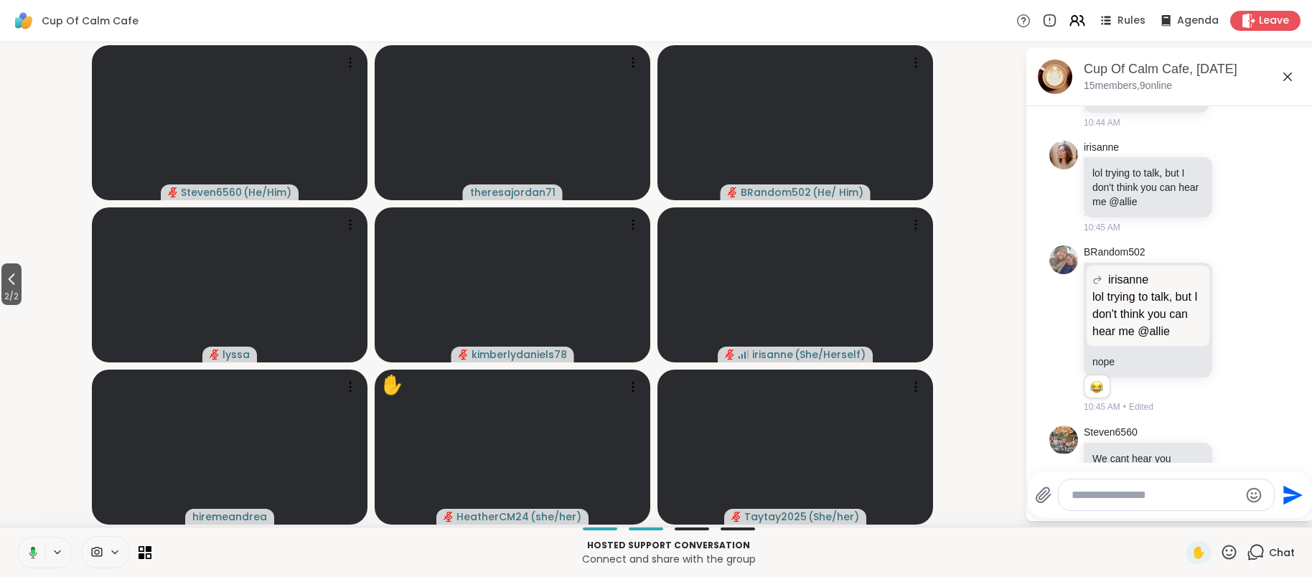
scroll to position [3373, 0]
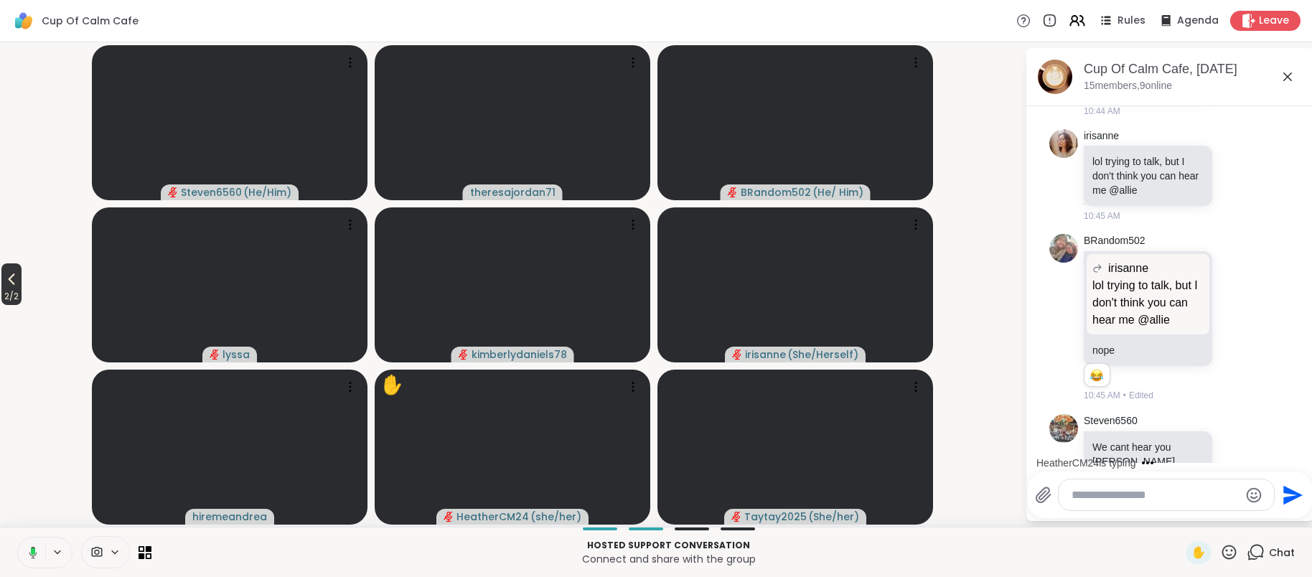
click at [20, 292] on span "2 / 2" at bounding box center [11, 296] width 20 height 17
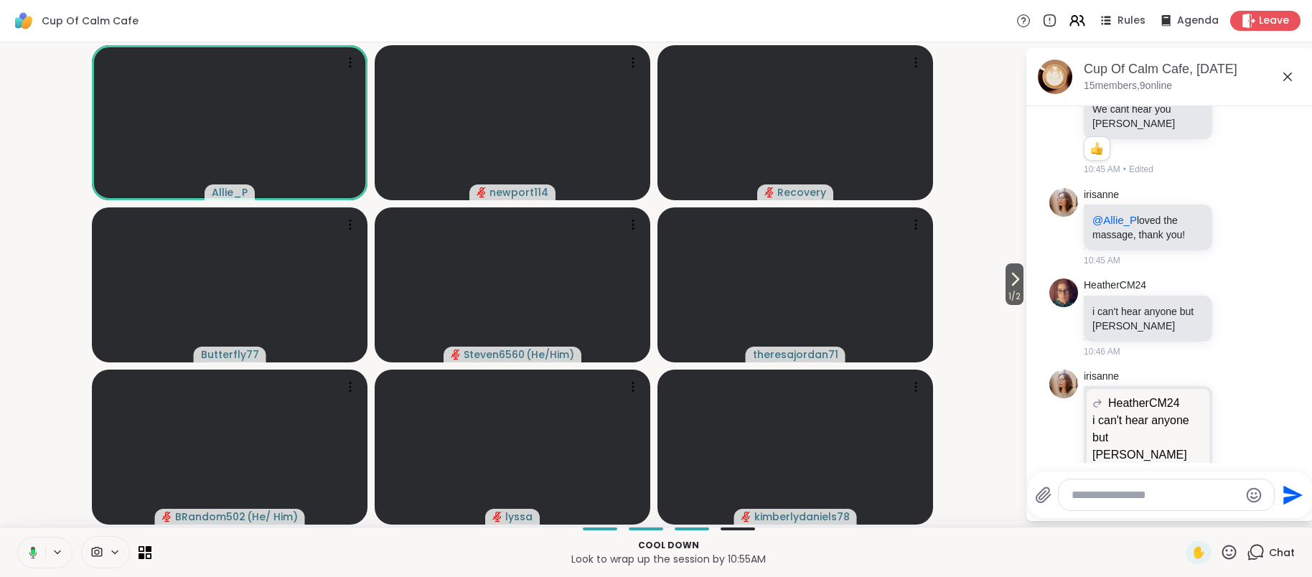
scroll to position [3788, 0]
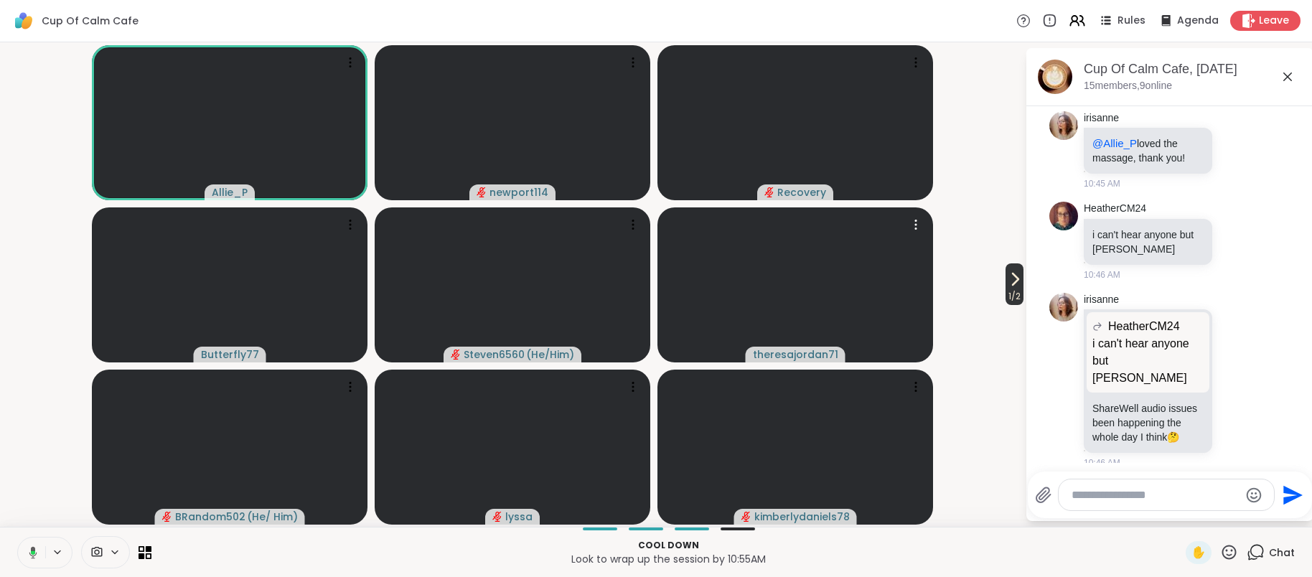
click at [1006, 291] on span "1 / 2" at bounding box center [1015, 296] width 18 height 17
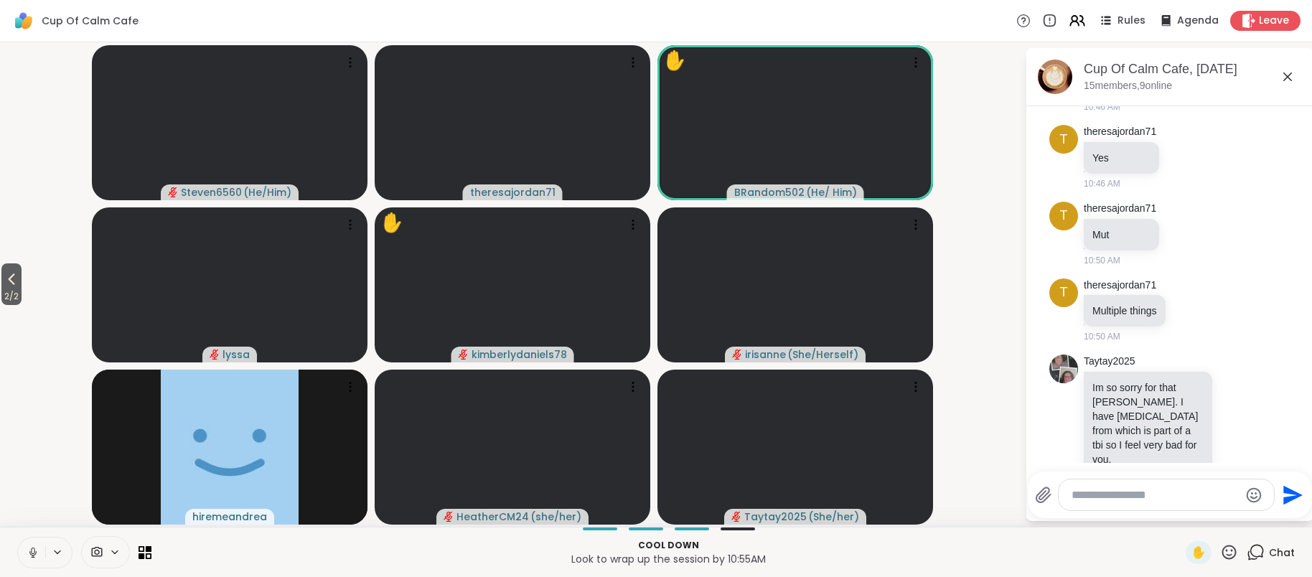
scroll to position [4286, 0]
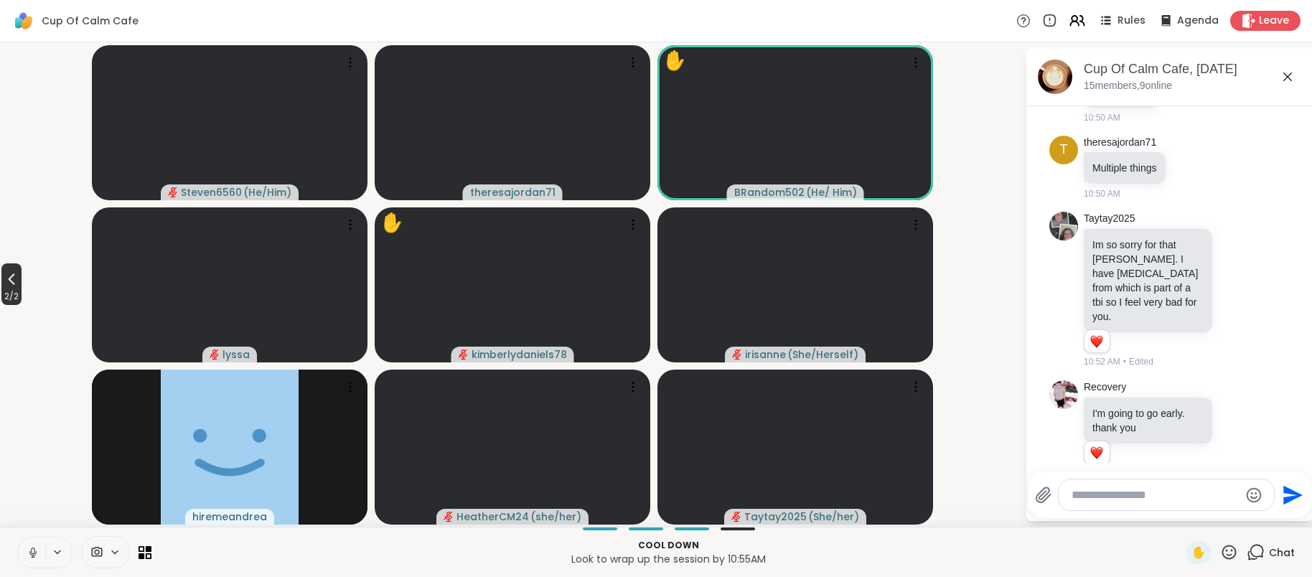
click at [6, 294] on span "2 / 2" at bounding box center [11, 296] width 20 height 17
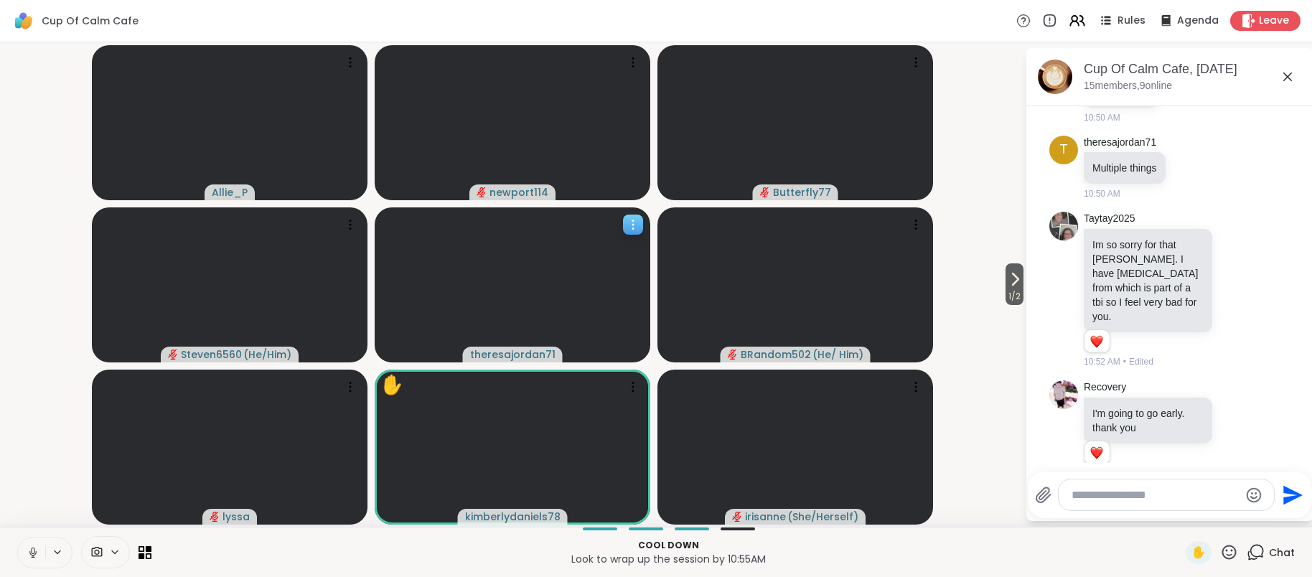
click at [633, 228] on icon at bounding box center [632, 228] width 1 height 1
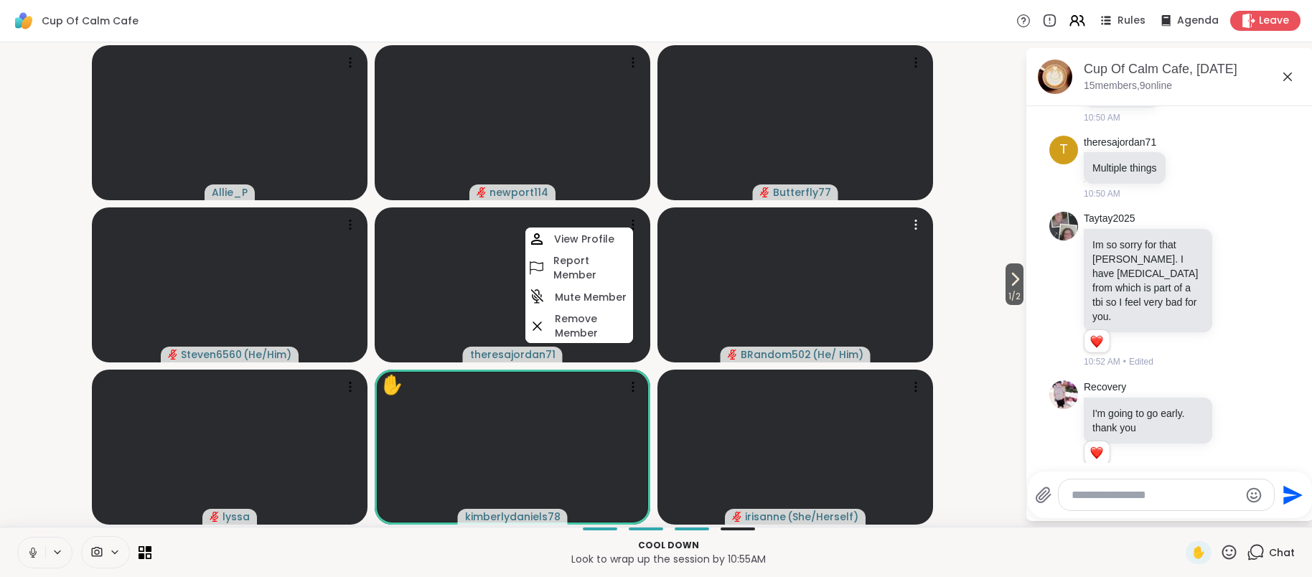
click at [980, 128] on video-player-container "1 / 2 Allie_P newport114 Butterfly77 Steven6560 ( He/Him ) theresajordan71 View…" at bounding box center [513, 284] width 1008 height 473
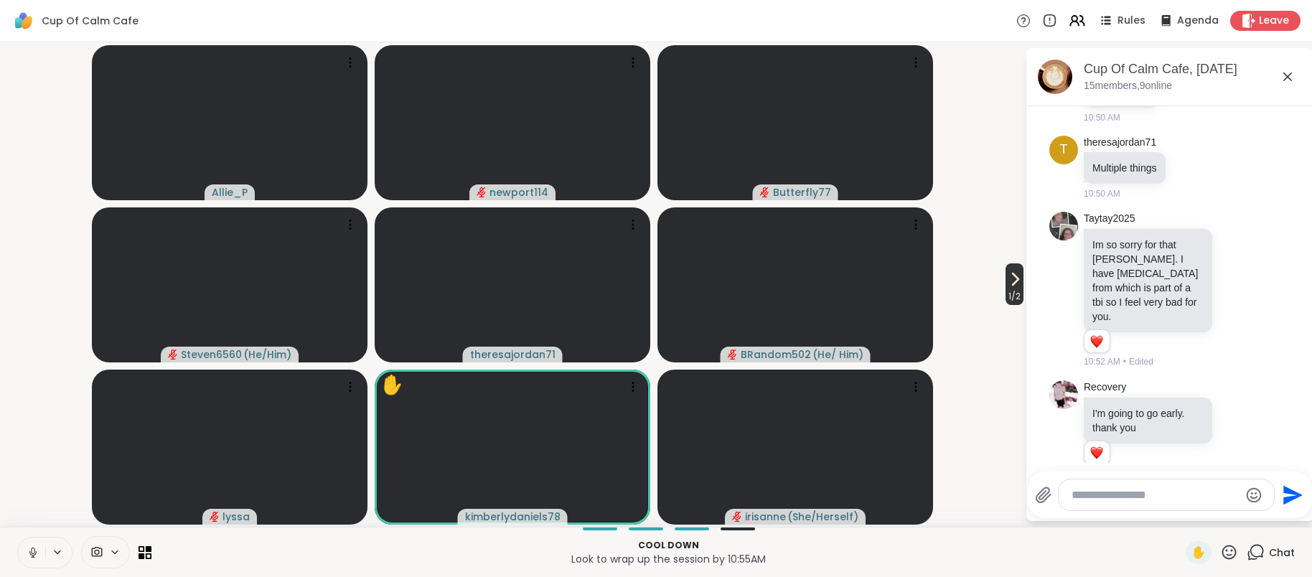
click at [1013, 292] on span "1 / 2" at bounding box center [1015, 296] width 18 height 17
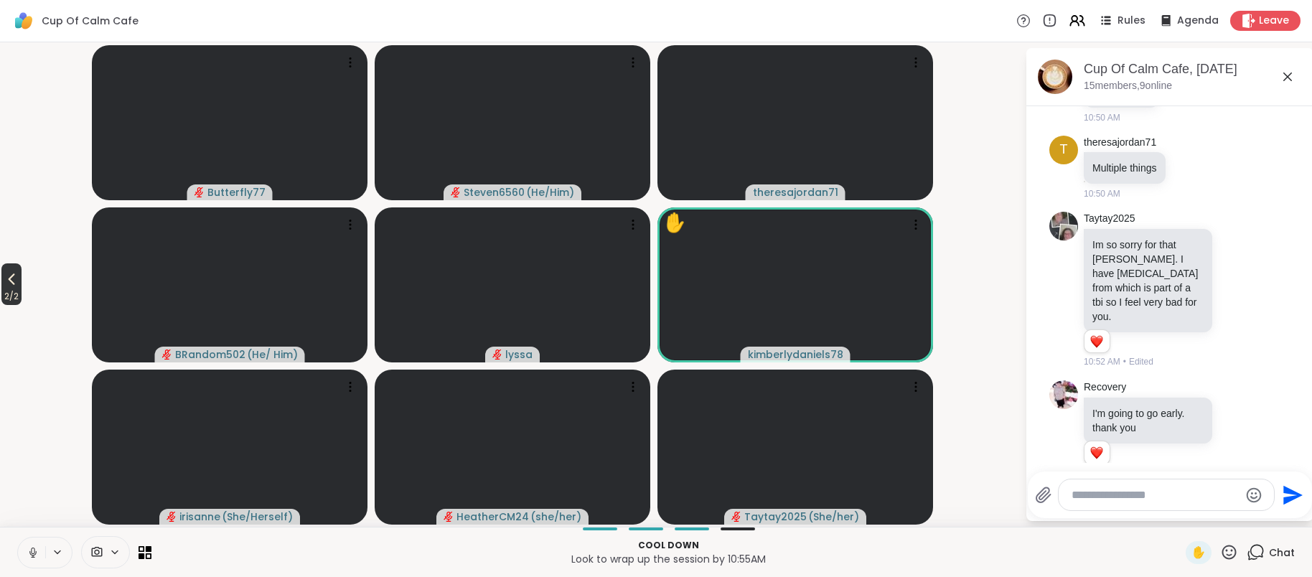
click at [14, 292] on span "2 / 2" at bounding box center [11, 296] width 20 height 17
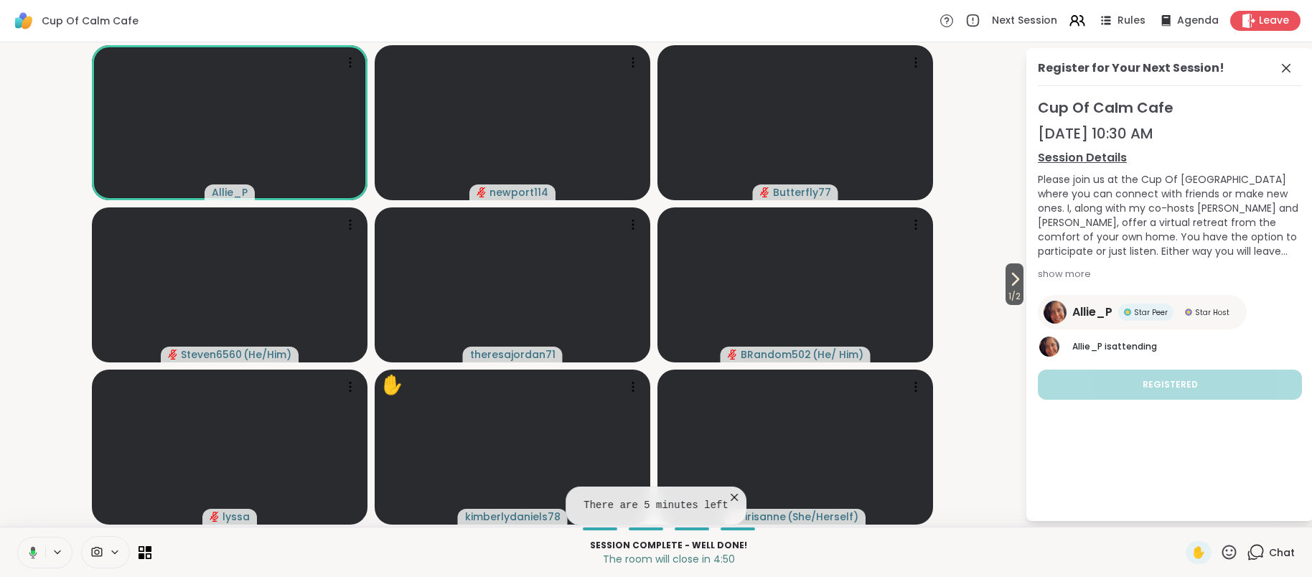
click at [737, 500] on icon at bounding box center [734, 497] width 7 height 7
click at [1287, 70] on icon at bounding box center [1286, 68] width 9 height 9
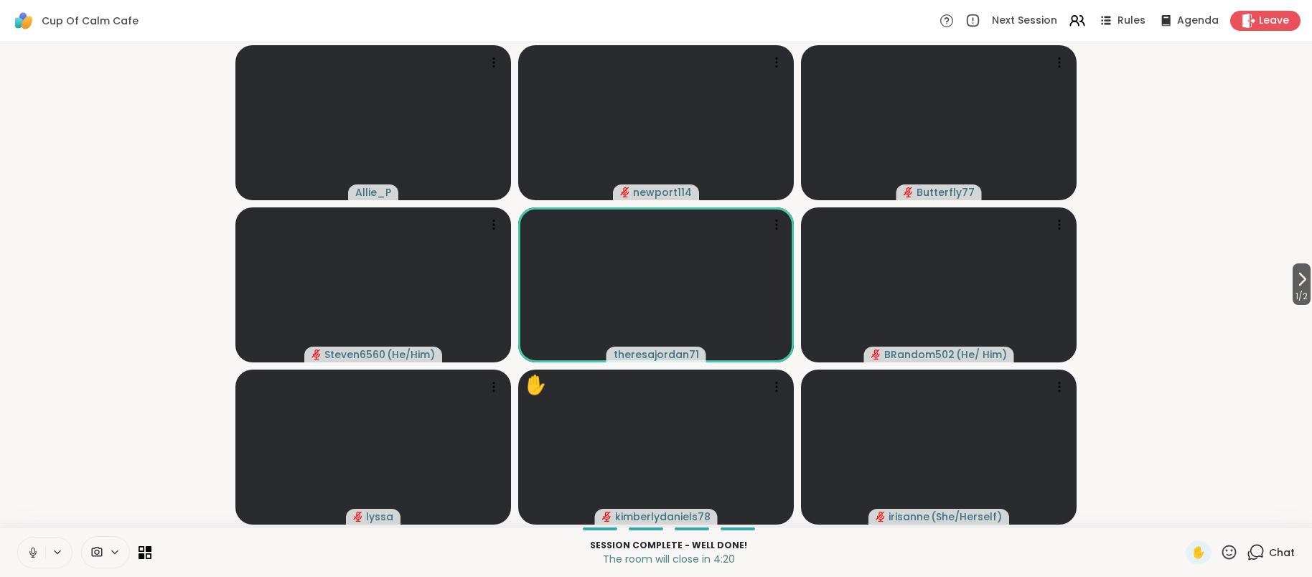
click at [1286, 552] on span "Chat" at bounding box center [1282, 553] width 26 height 14
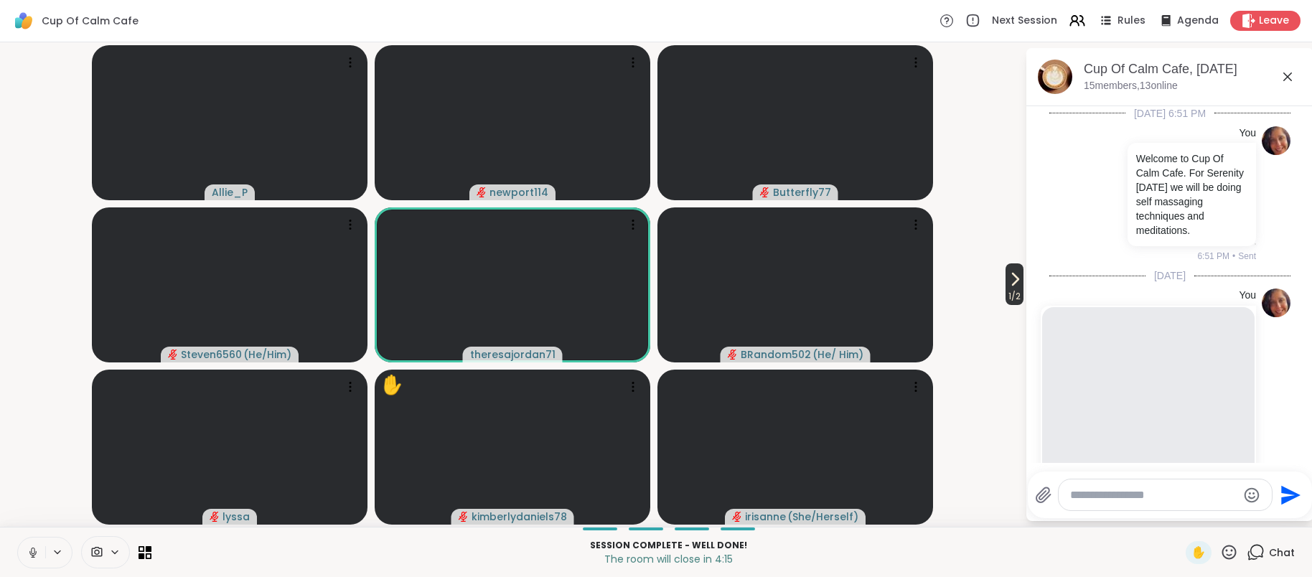
click at [1011, 294] on span "1 / 2" at bounding box center [1015, 296] width 18 height 17
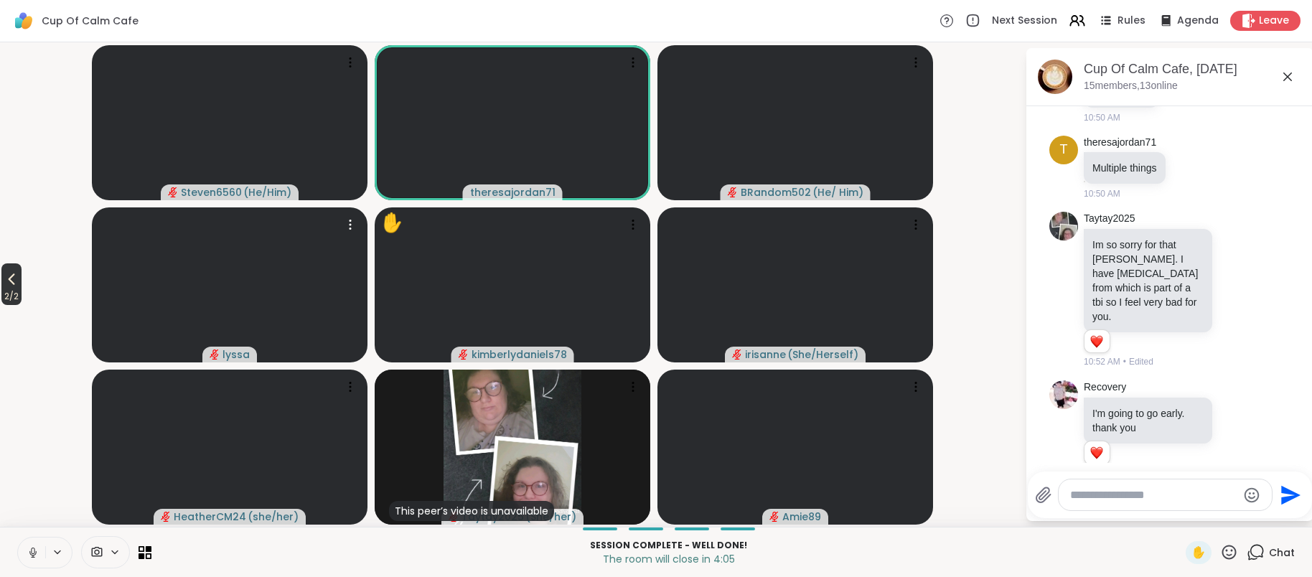
click at [11, 292] on span "2 / 2" at bounding box center [11, 296] width 20 height 17
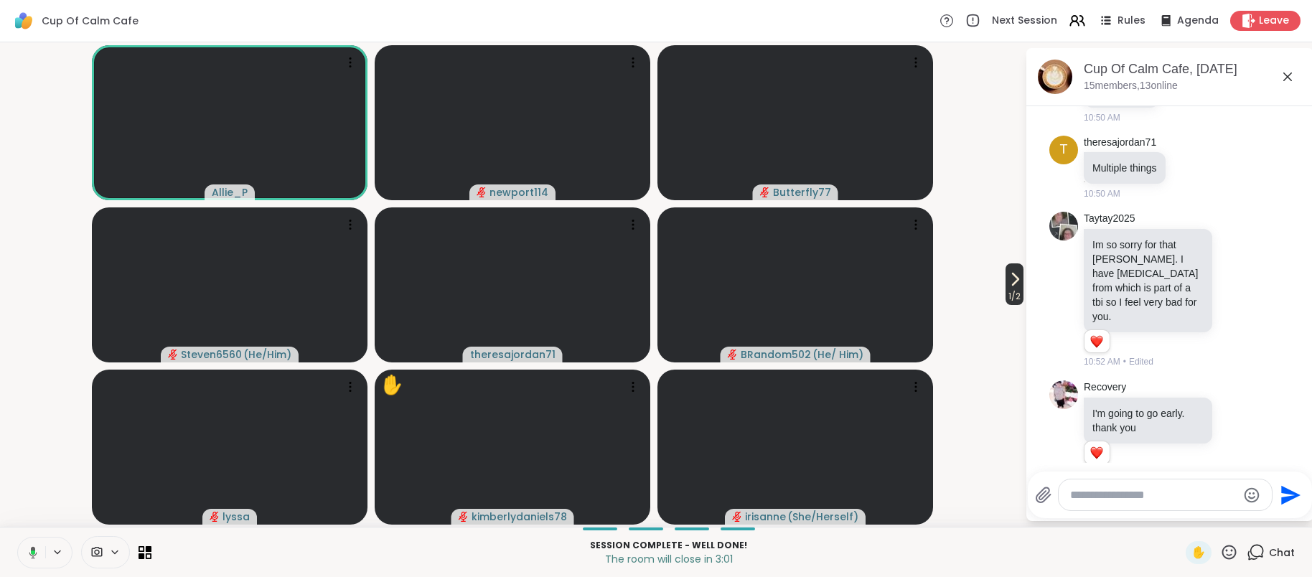
click at [1007, 295] on span "1 / 2" at bounding box center [1015, 296] width 18 height 17
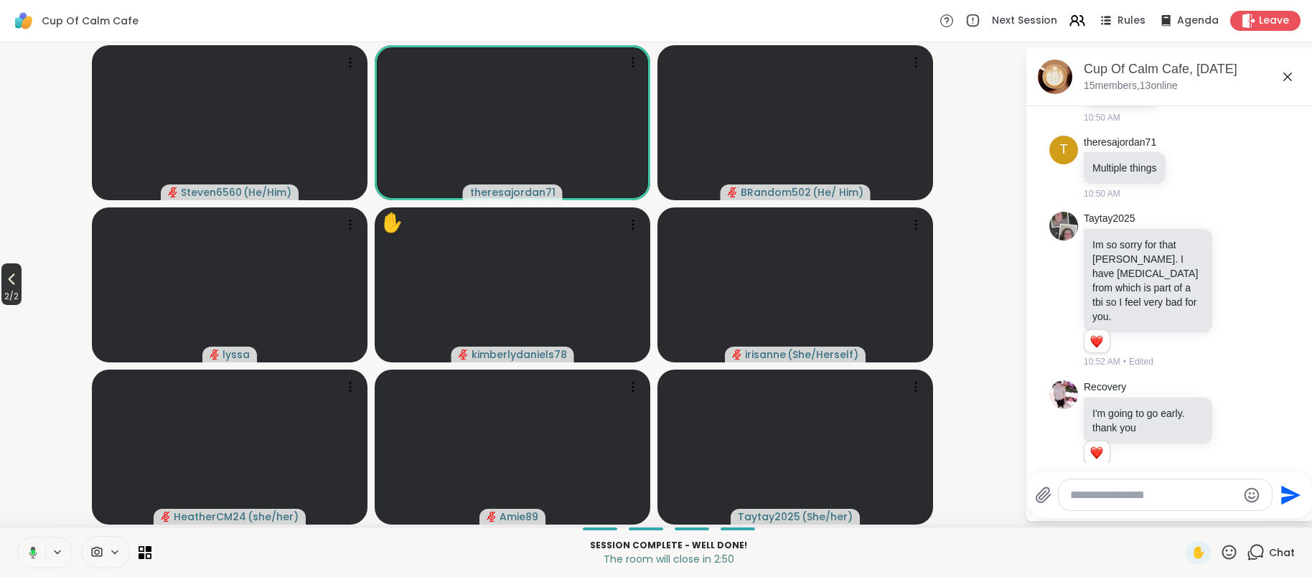
click at [19, 286] on icon at bounding box center [11, 279] width 17 height 17
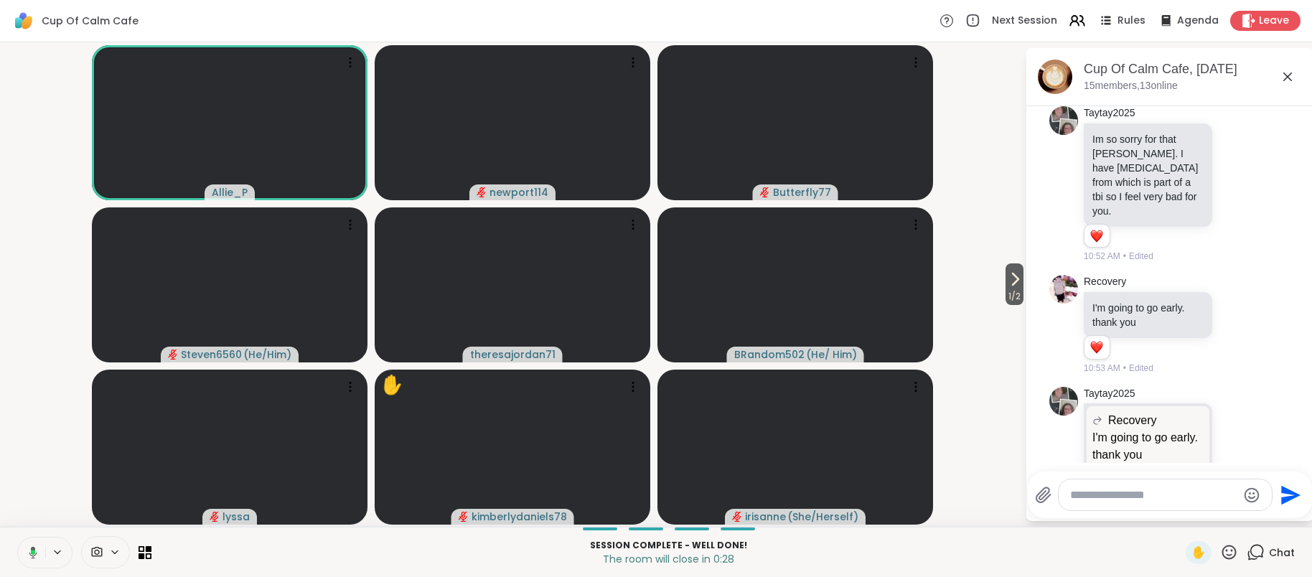
scroll to position [4412, 0]
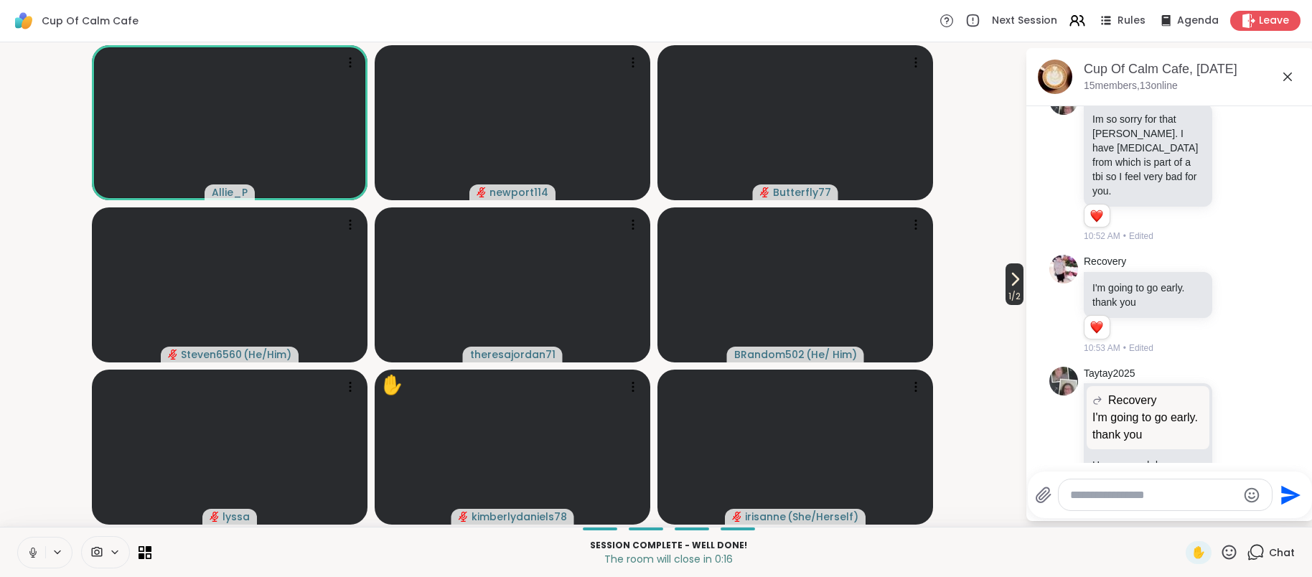
click at [1009, 292] on span "1 / 2" at bounding box center [1015, 296] width 18 height 17
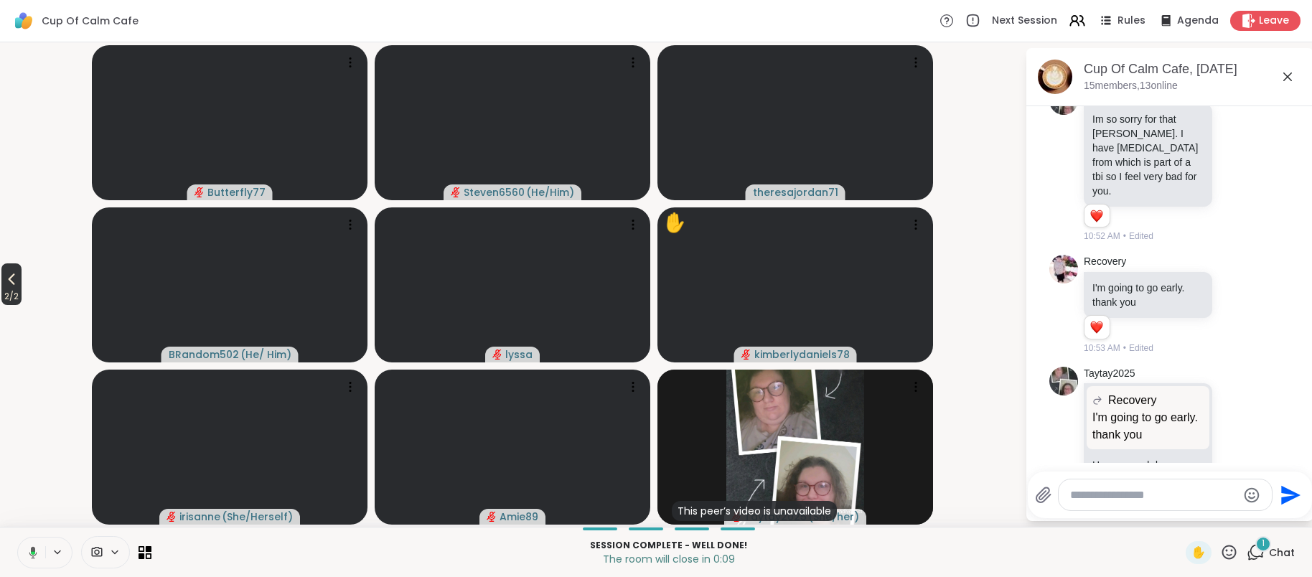
click at [9, 293] on span "2 / 2" at bounding box center [11, 296] width 20 height 17
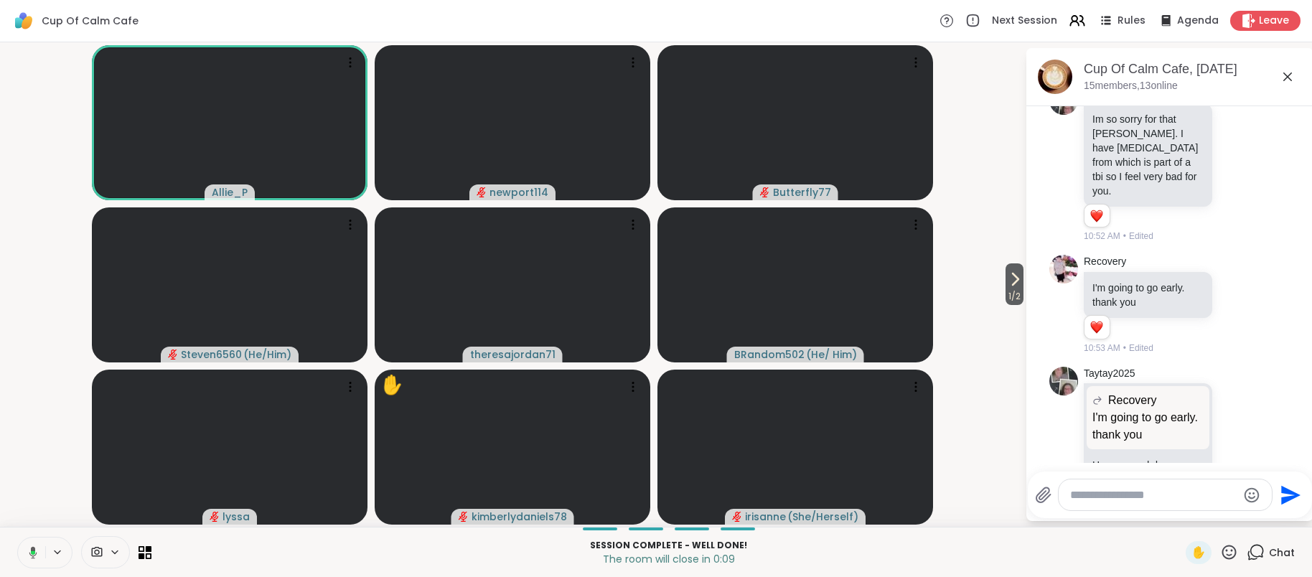
scroll to position [4554, 0]
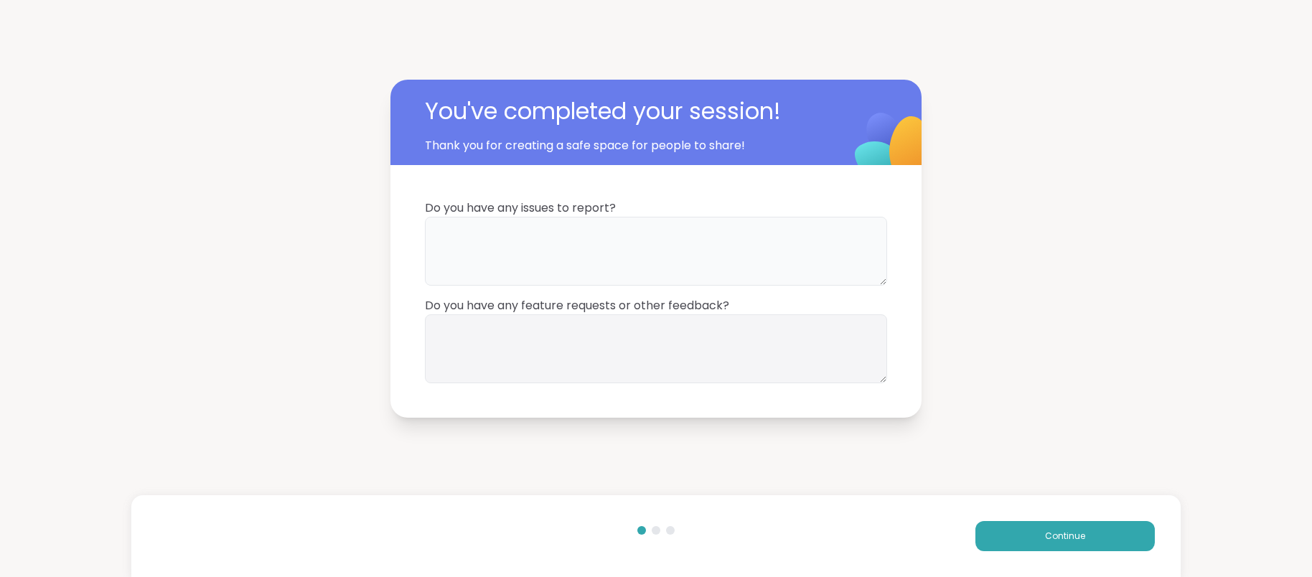
click at [490, 252] on textarea at bounding box center [656, 251] width 462 height 69
type textarea "**********"
click at [1087, 545] on button "Continue" at bounding box center [1064, 536] width 179 height 30
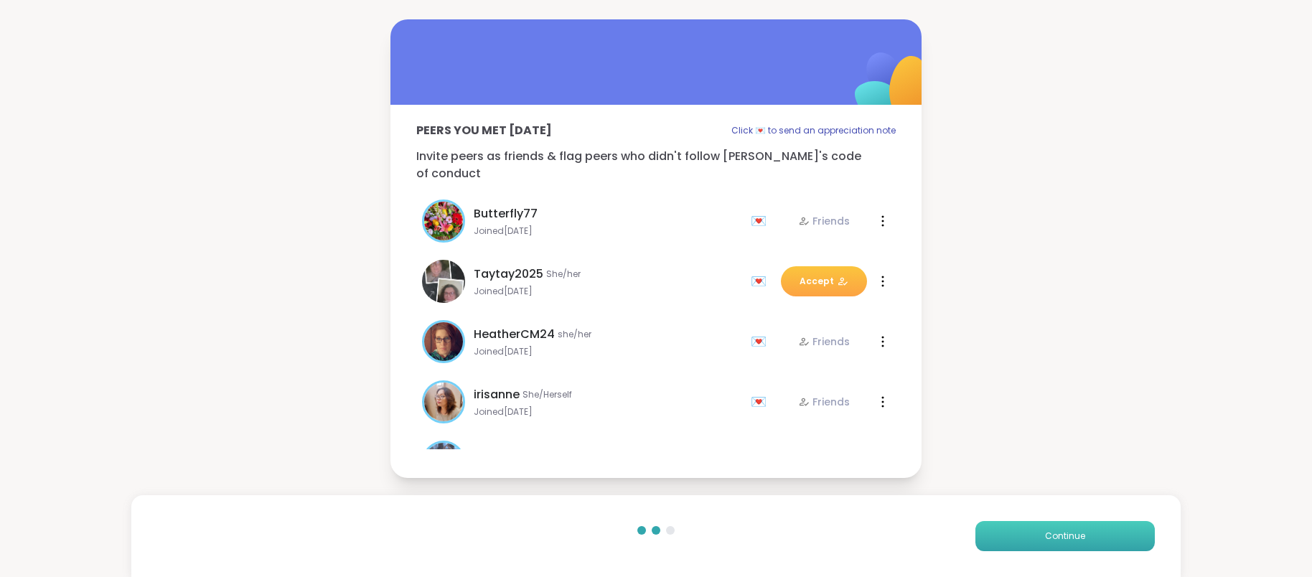
click at [1052, 534] on span "Continue" at bounding box center [1065, 536] width 40 height 13
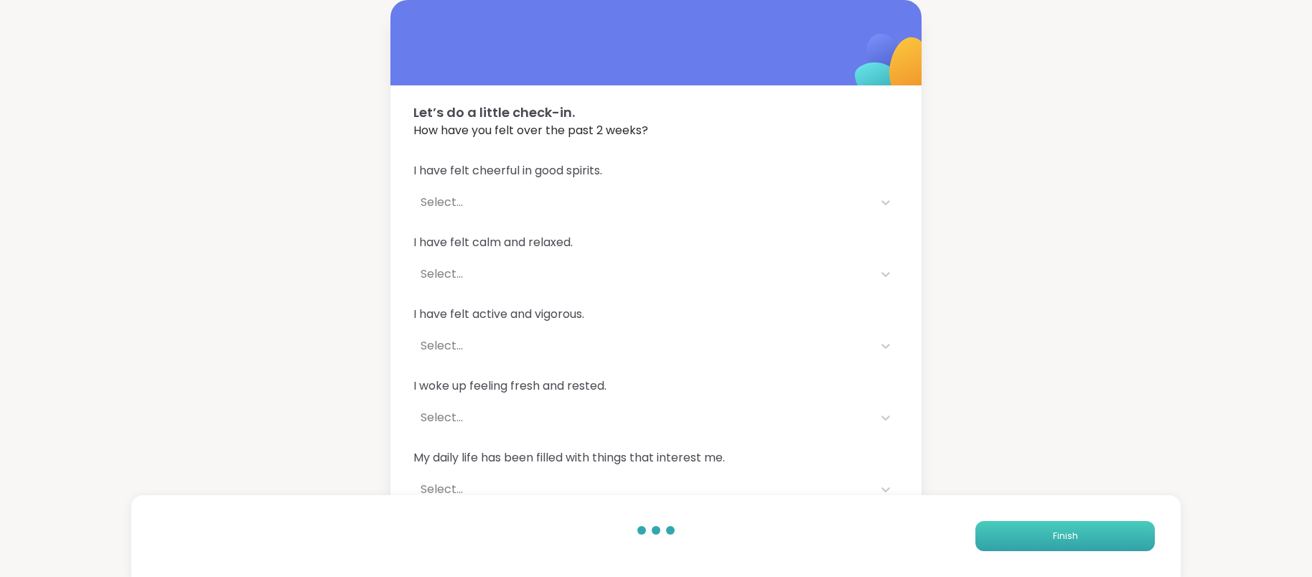
click at [1052, 534] on button "Finish" at bounding box center [1064, 536] width 179 height 30
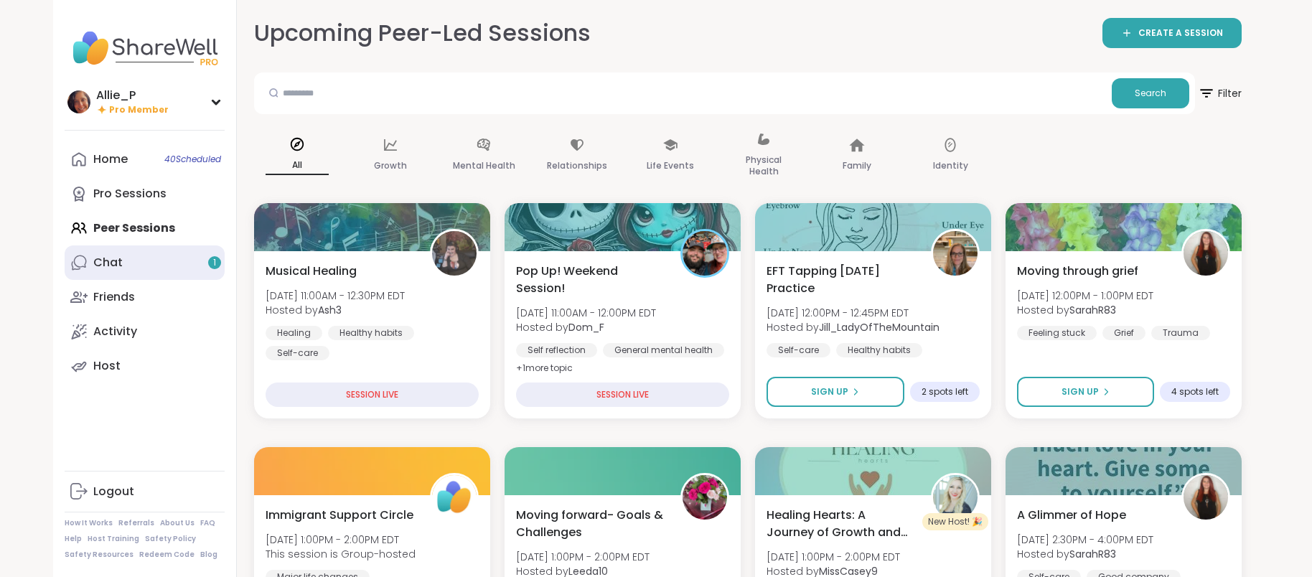
click at [118, 273] on link "Chat 1" at bounding box center [145, 262] width 160 height 34
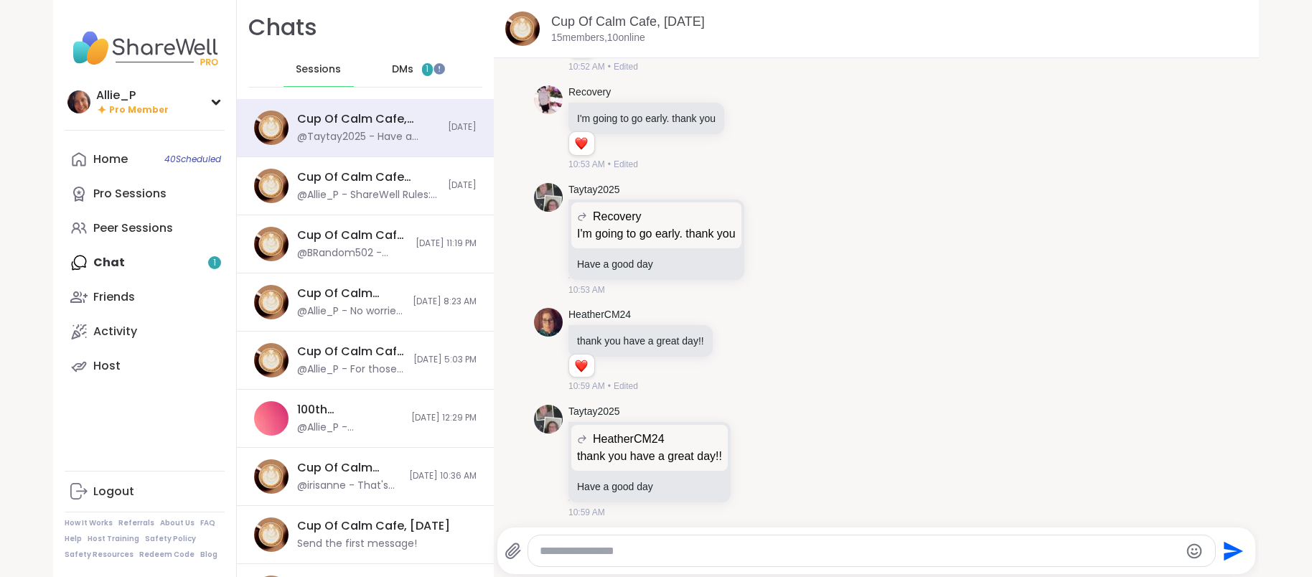
paste textarea "**********"
type textarea "**********"
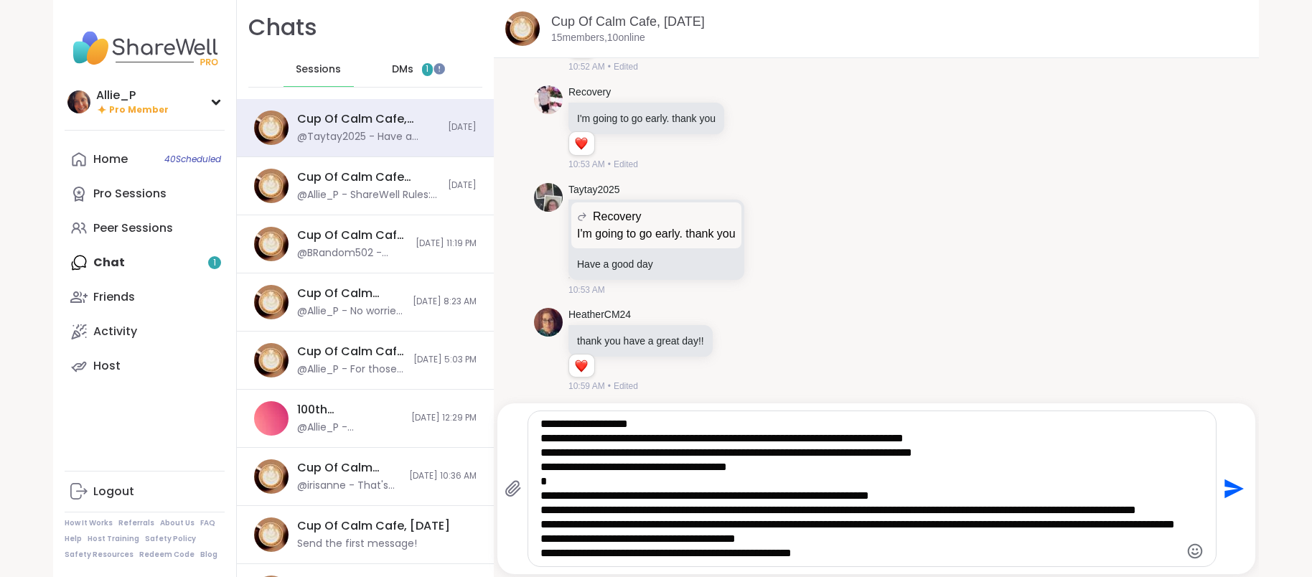
click at [1234, 492] on icon "Send" at bounding box center [1234, 488] width 19 height 19
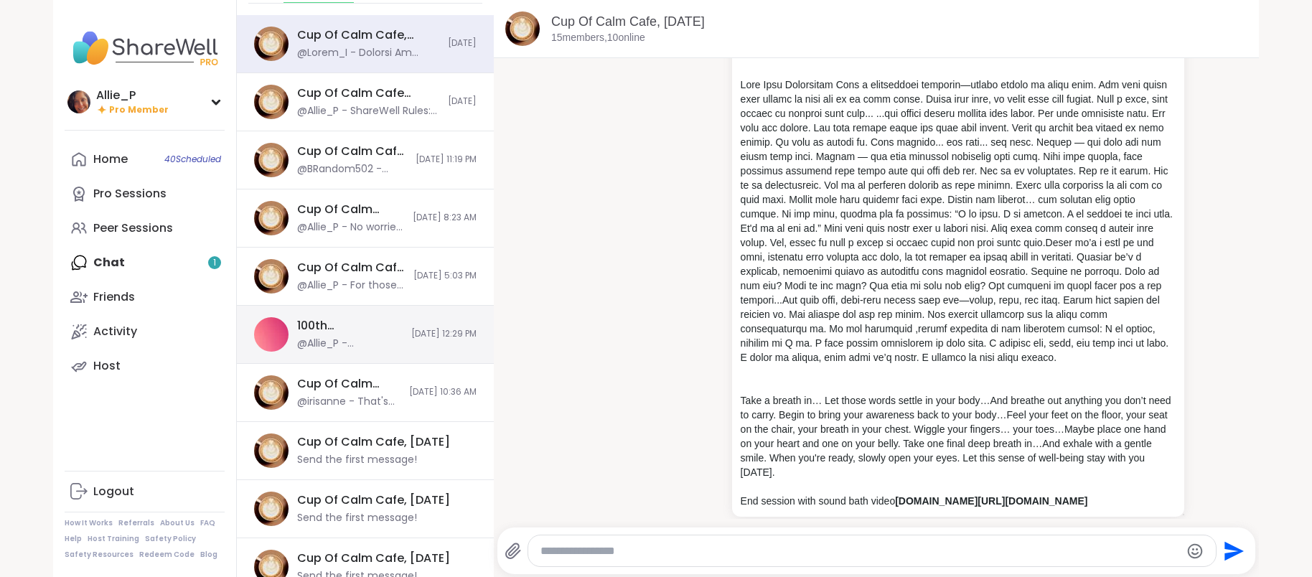
scroll to position [108, 0]
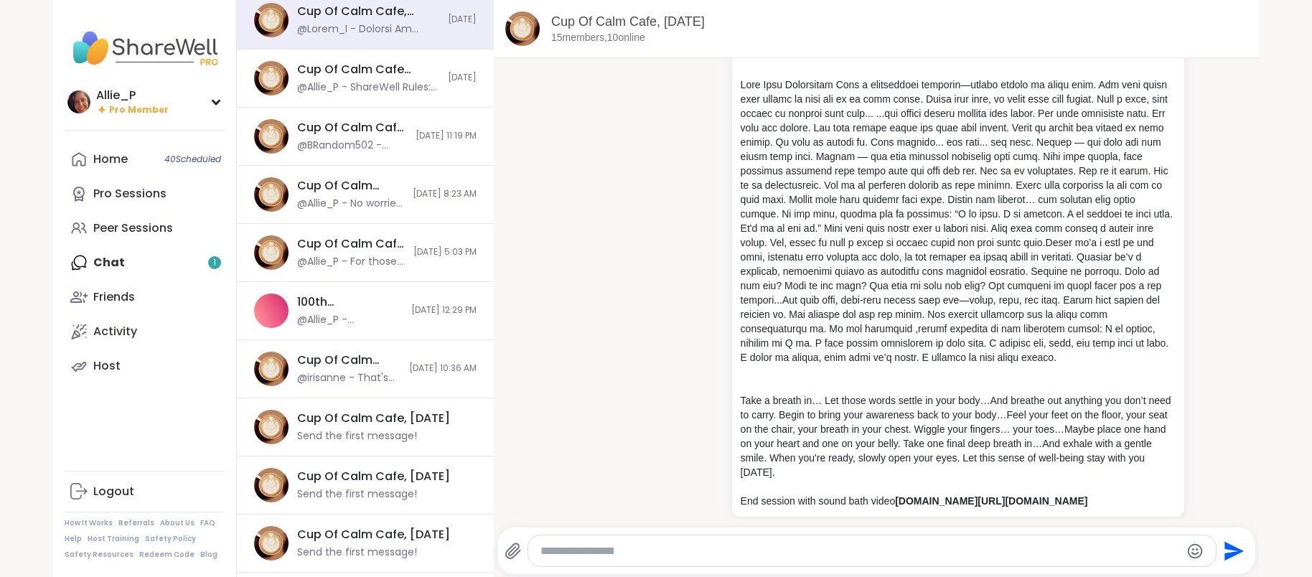
paste textarea "**********"
type textarea "**********"
click at [1237, 553] on icon "Send" at bounding box center [1234, 550] width 19 height 19
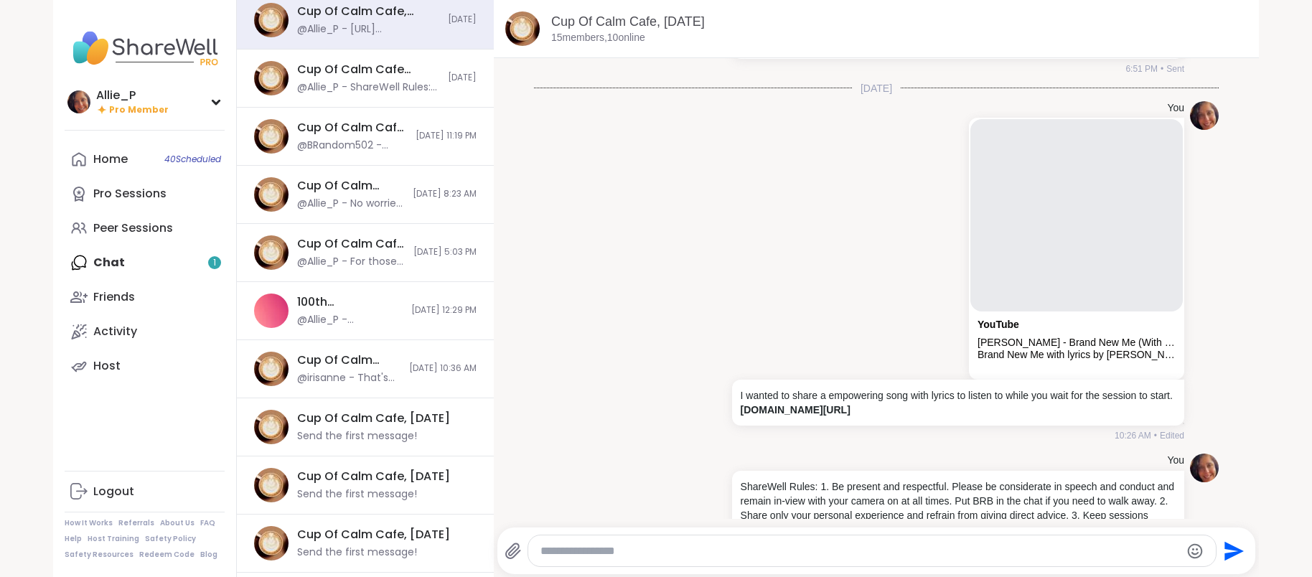
scroll to position [0, 0]
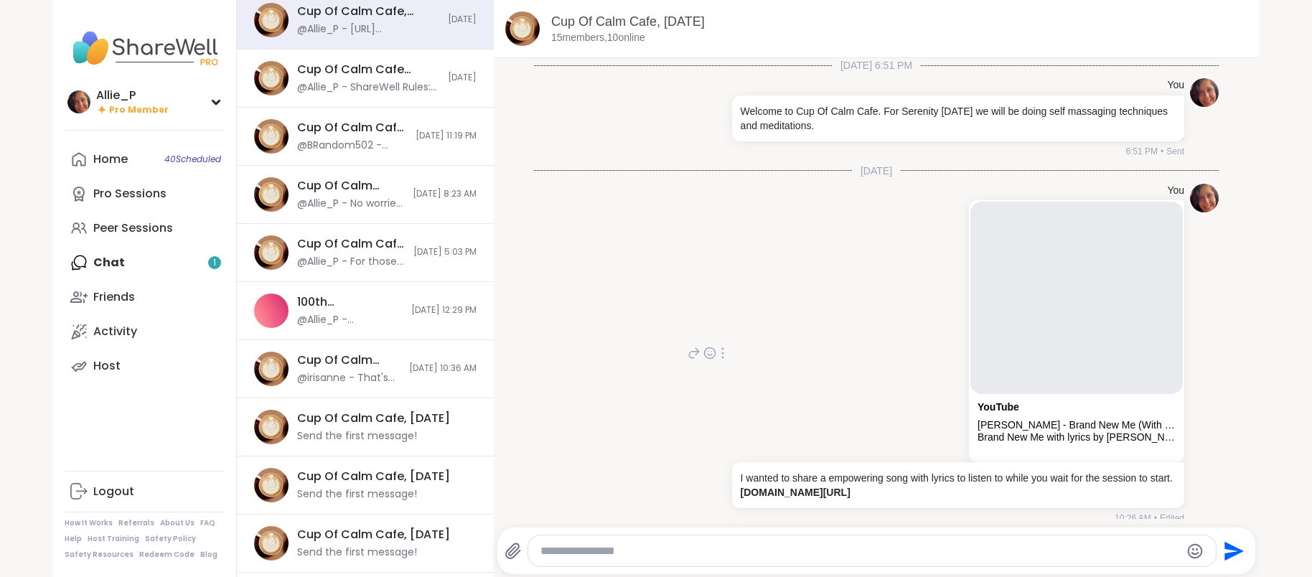
drag, startPoint x: 740, startPoint y: 478, endPoint x: 988, endPoint y: 500, distance: 249.3
click at [988, 500] on div "I wanted to share a empowering song with lyrics to listen to while you wait for…" at bounding box center [958, 485] width 452 height 46
copy p "I wanted to share a empowering song with lyrics to listen to while you wait for…"
click at [721, 357] on icon at bounding box center [722, 352] width 3 height 11
click at [731, 378] on icon at bounding box center [731, 374] width 14 height 14
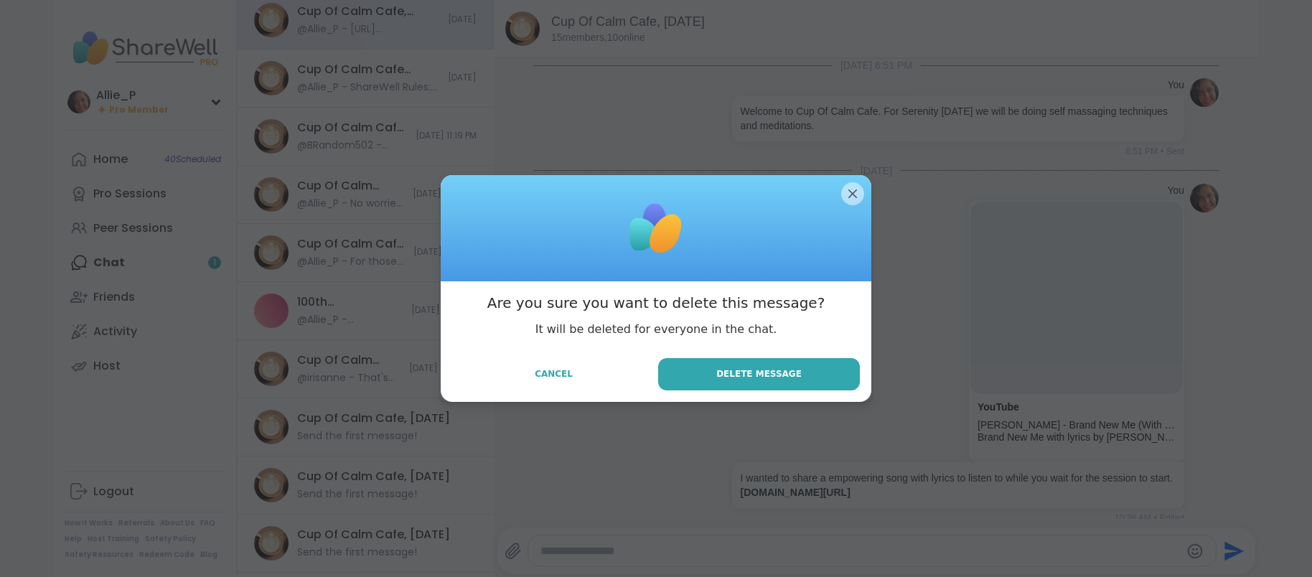
click at [731, 378] on span "Delete Message" at bounding box center [758, 373] width 85 height 13
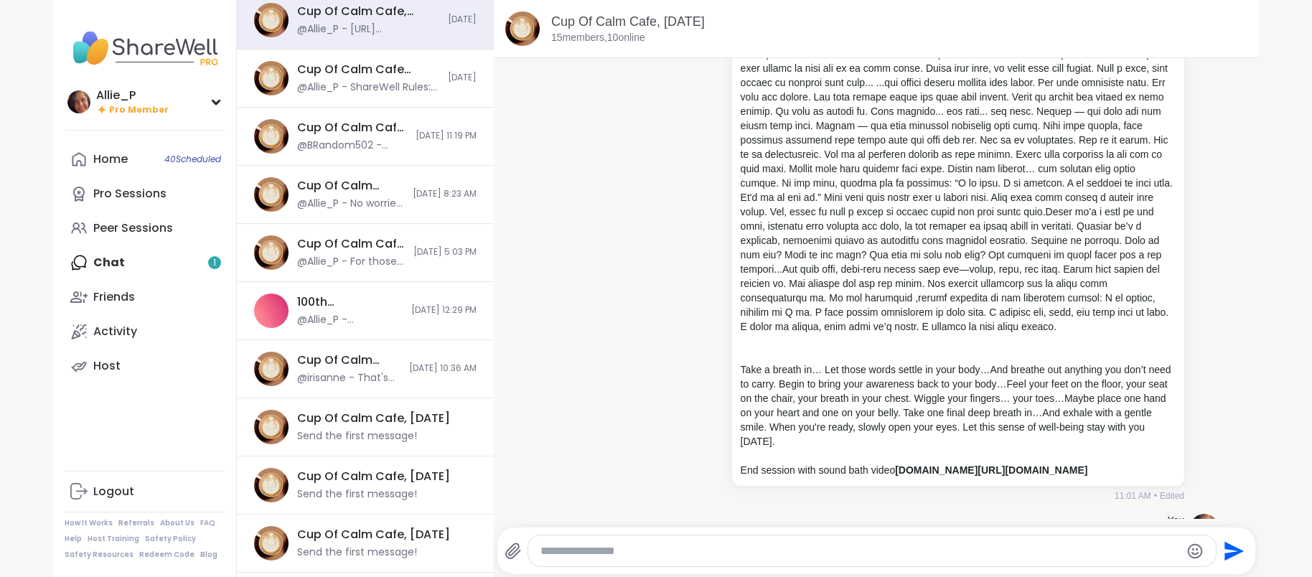
scroll to position [4991, 0]
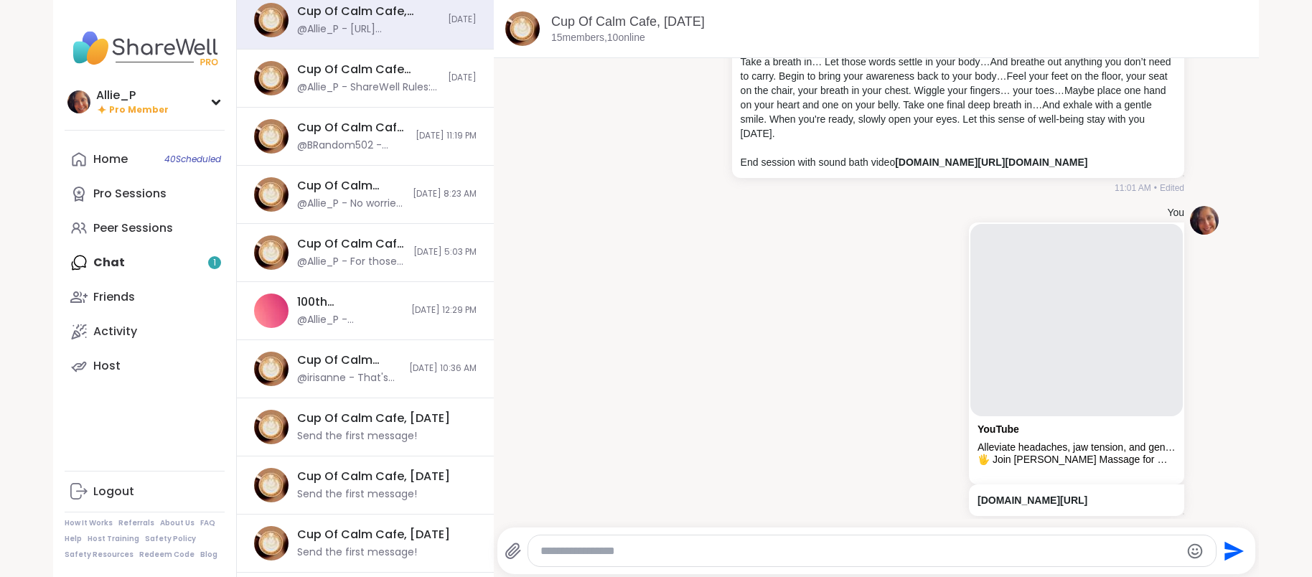
paste textarea "**********"
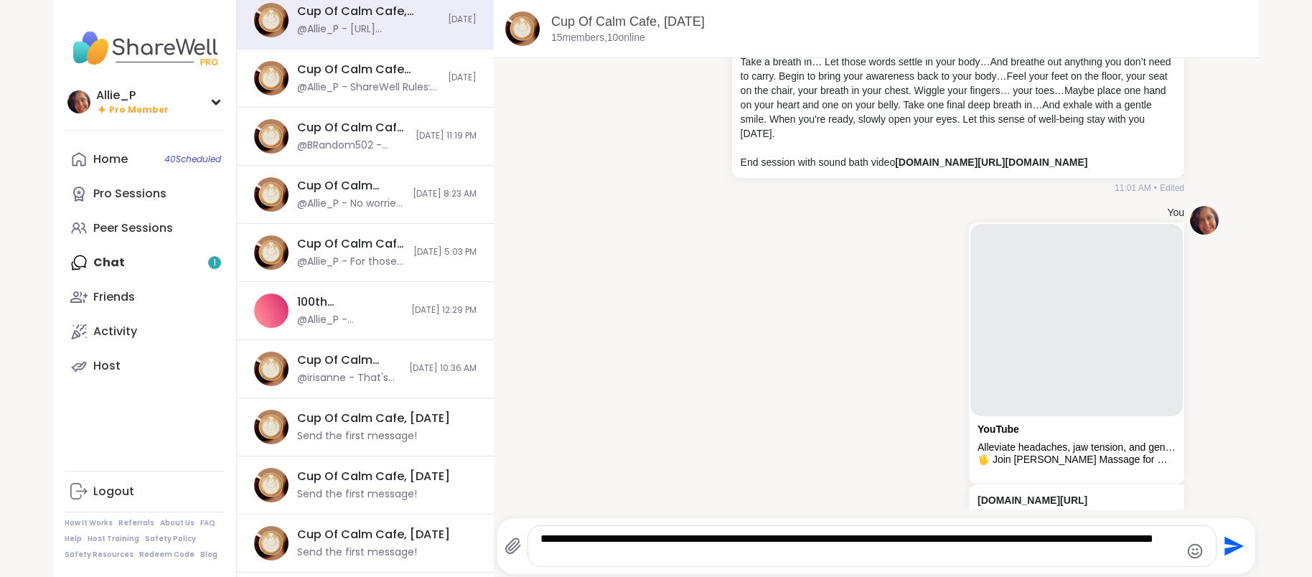
click at [708, 539] on textarea "**********" at bounding box center [859, 546] width 639 height 29
drag, startPoint x: 1098, startPoint y: 544, endPoint x: 886, endPoint y: 544, distance: 211.7
click at [886, 544] on textarea "**********" at bounding box center [859, 546] width 639 height 29
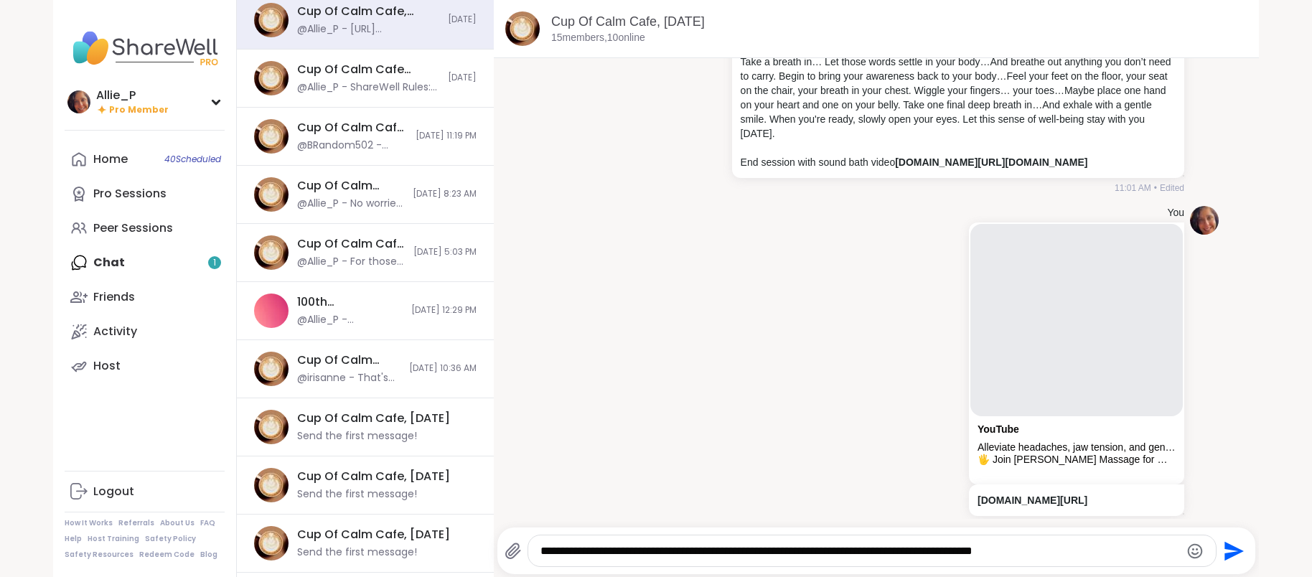
type textarea "**********"
click at [1234, 554] on icon "Send" at bounding box center [1234, 550] width 19 height 19
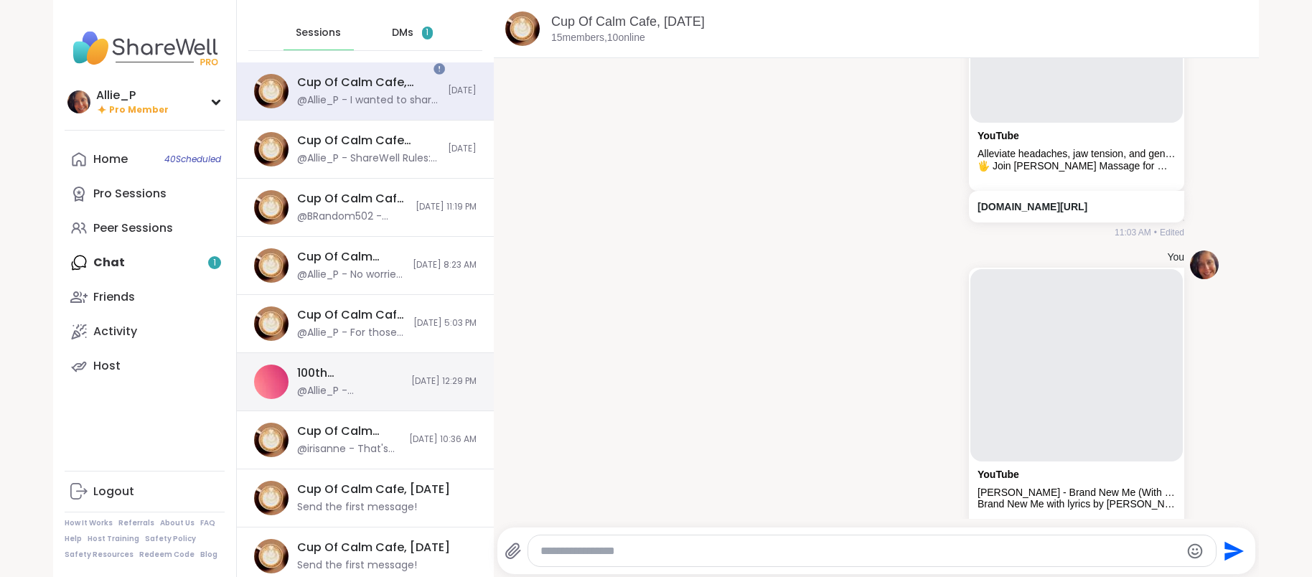
scroll to position [0, 0]
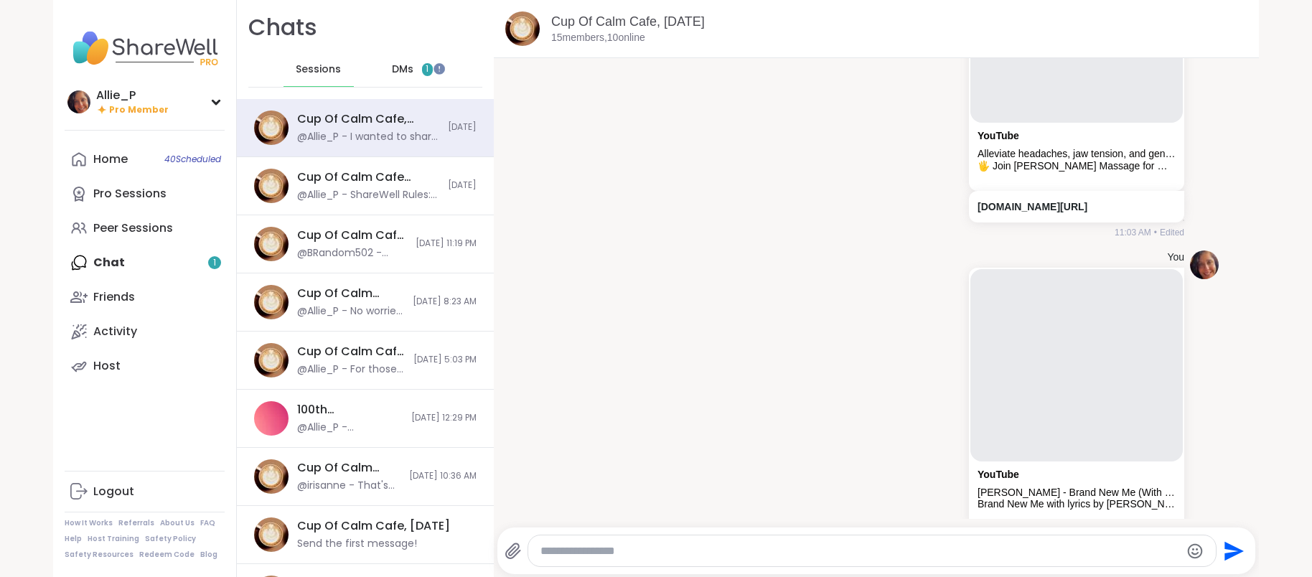
click at [418, 65] on div "DMs 1" at bounding box center [413, 69] width 70 height 34
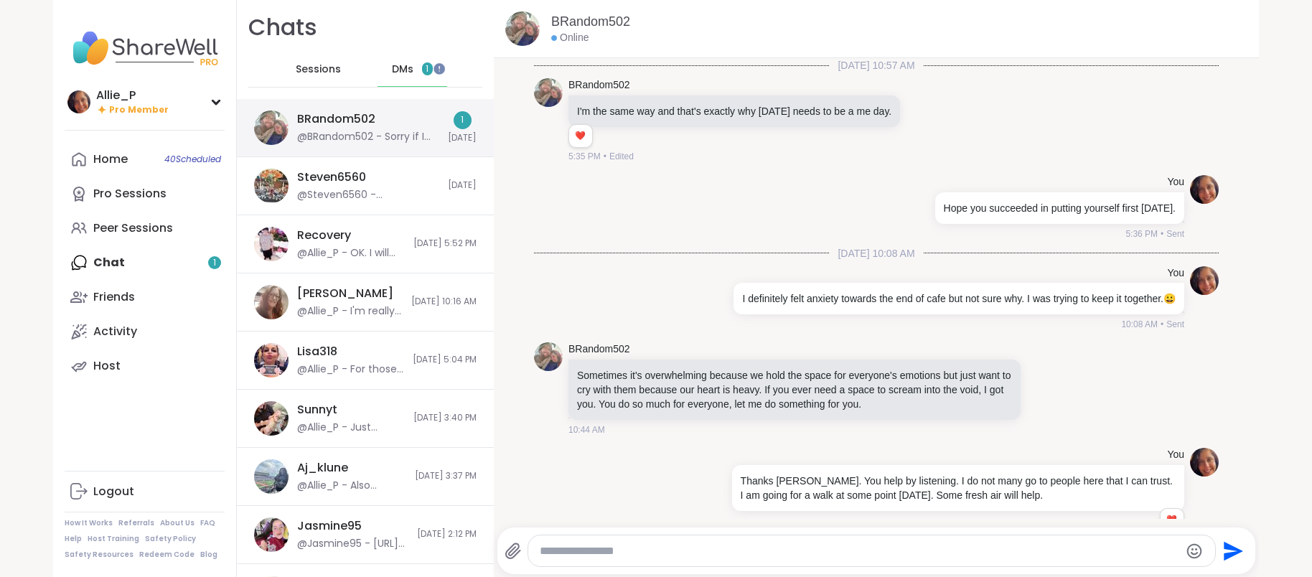
click at [349, 130] on div "@BRandom502 - Sorry if I was being distracting. My brother's coming to pick me …" at bounding box center [368, 137] width 142 height 14
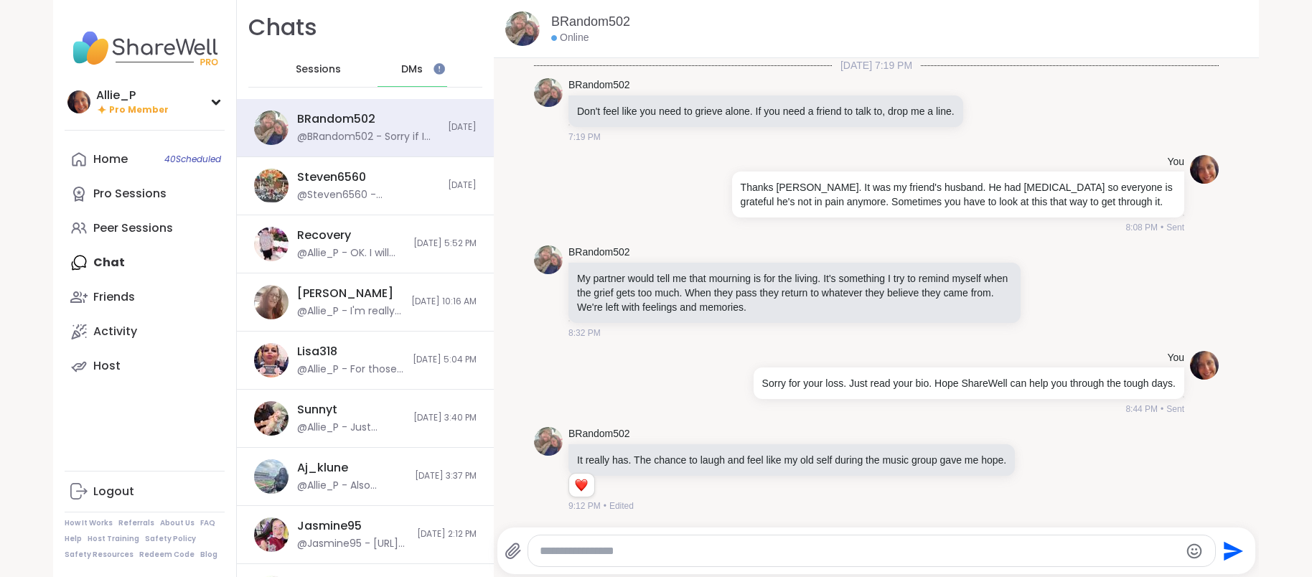
scroll to position [12899, 0]
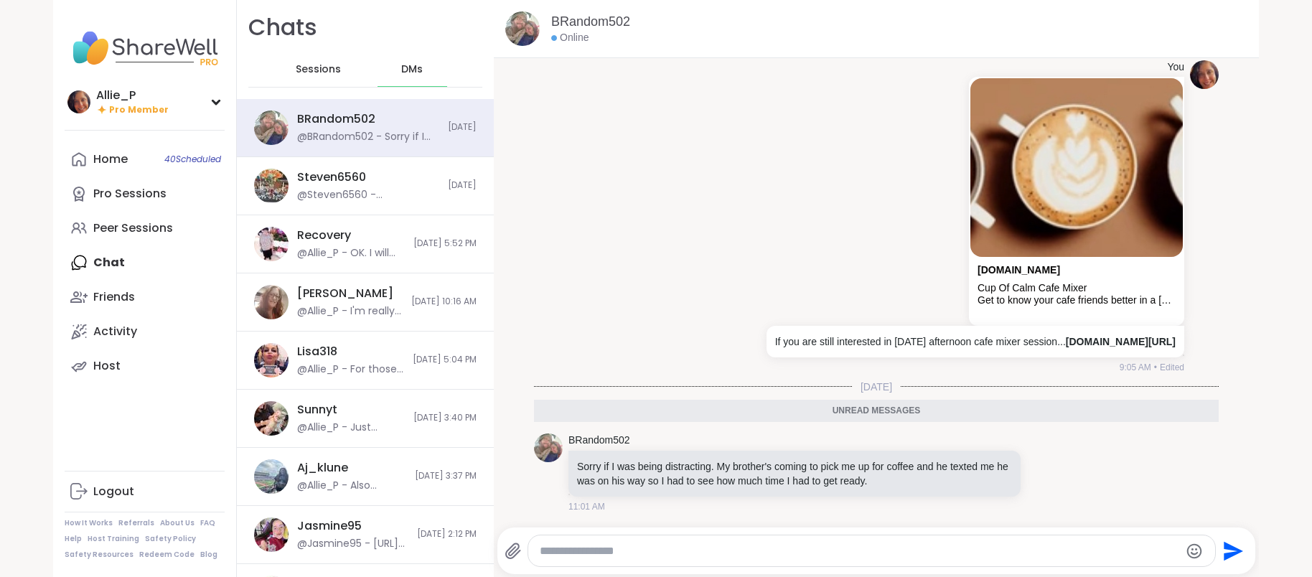
click at [688, 546] on textarea "Type your message" at bounding box center [859, 551] width 639 height 14
type textarea "**********"
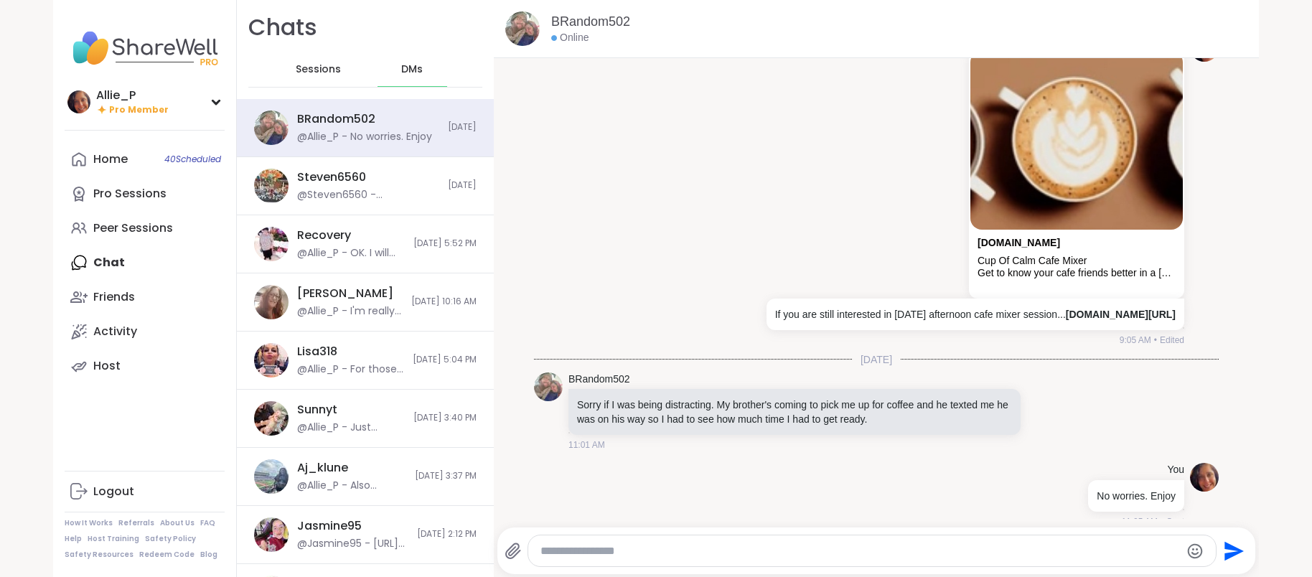
scroll to position [12941, 0]
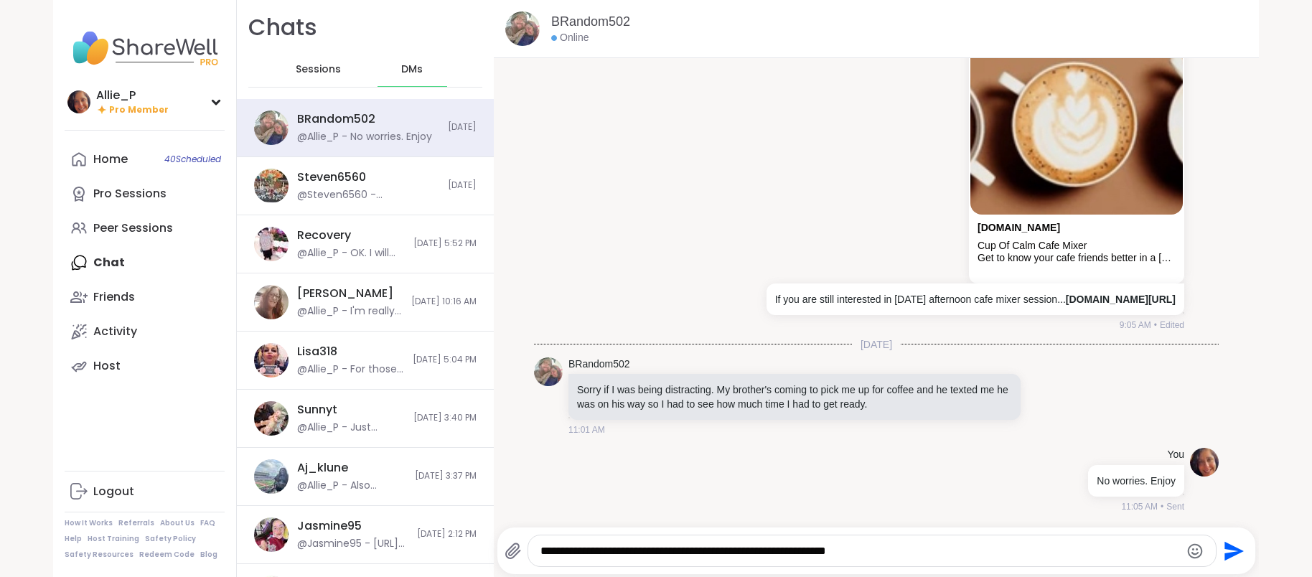
type textarea "**********"
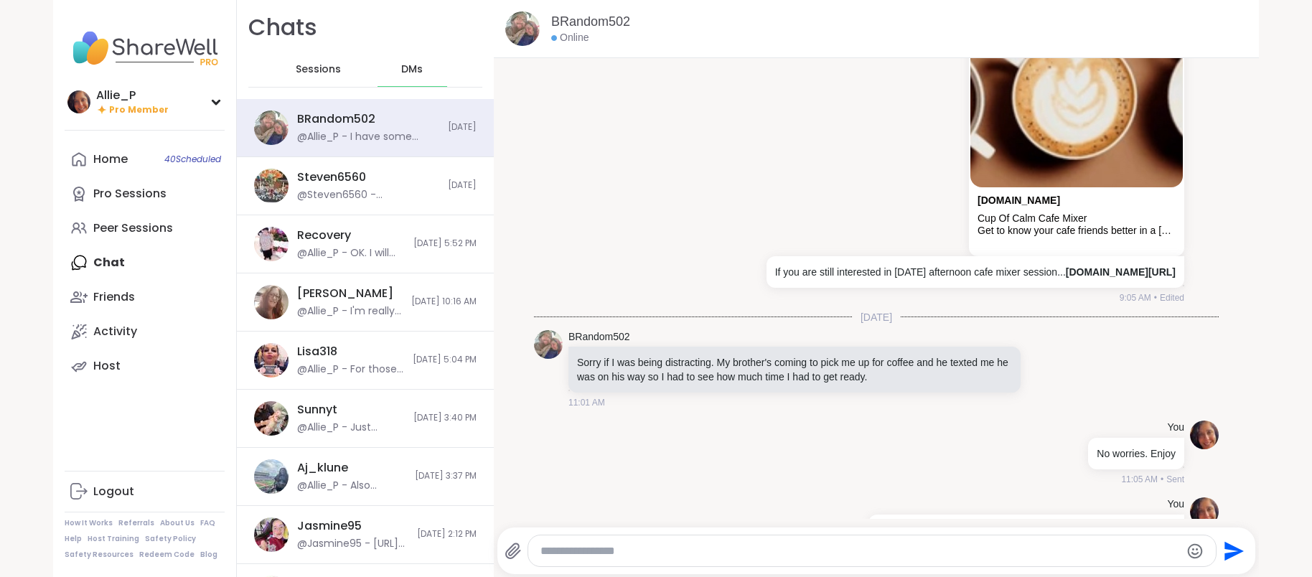
scroll to position [13018, 0]
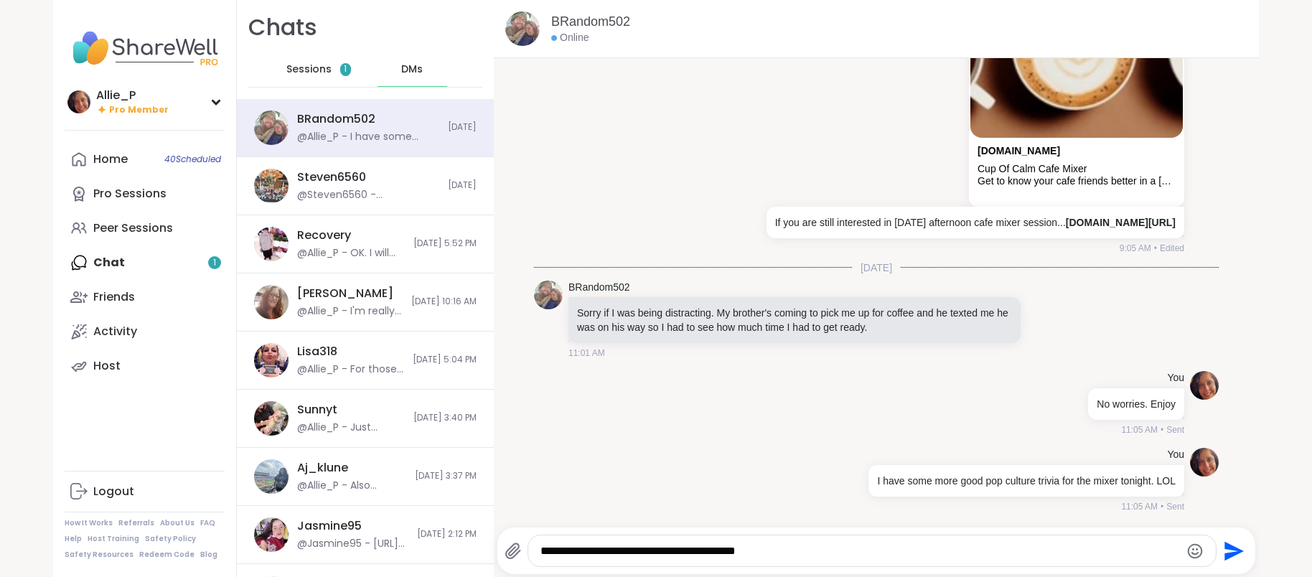
click at [1192, 553] on icon "Emoji picker" at bounding box center [1194, 550] width 15 height 15
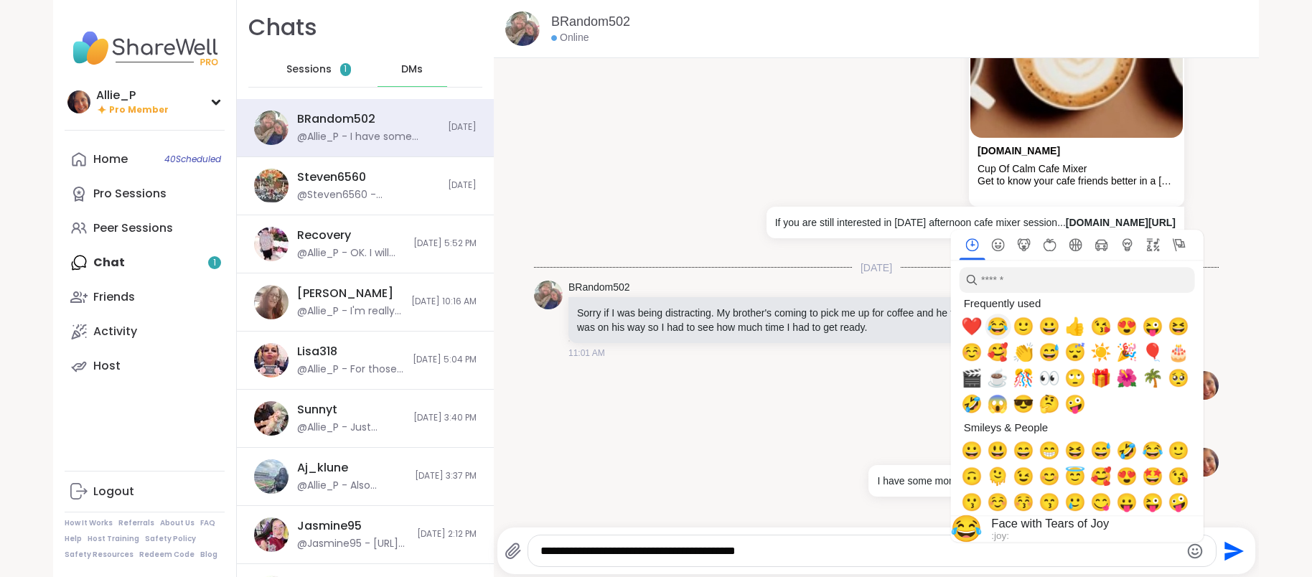
click at [1000, 328] on span "😂" at bounding box center [998, 327] width 22 height 20
type textarea "**********"
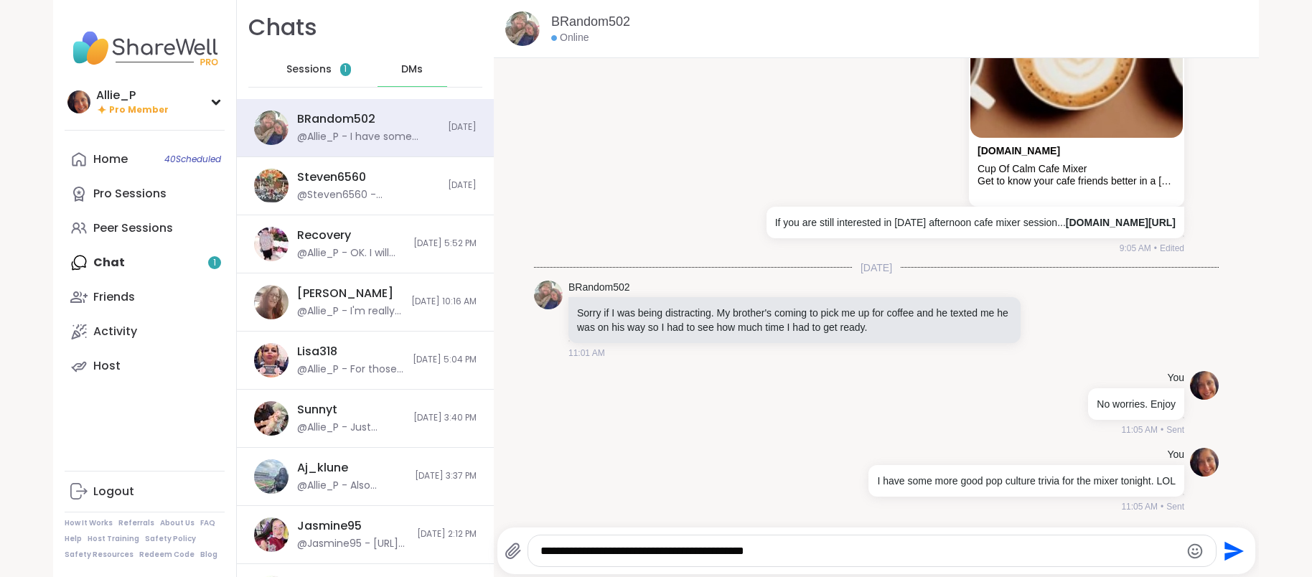
click at [1226, 552] on icon "Send" at bounding box center [1234, 550] width 19 height 19
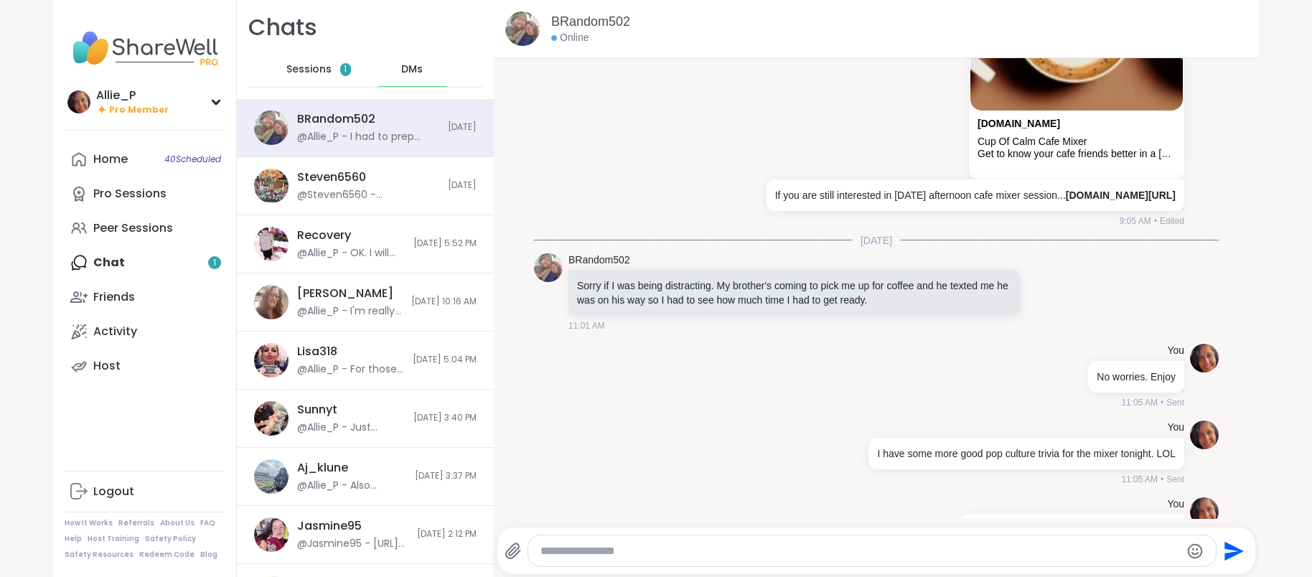
scroll to position [13094, 0]
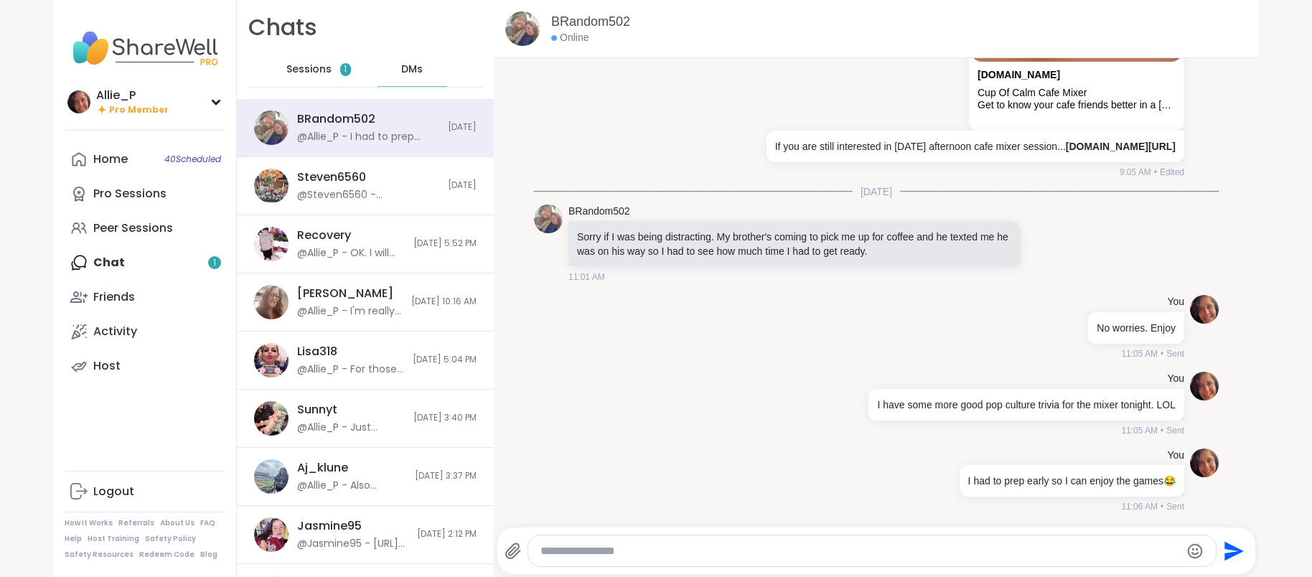
click at [303, 57] on div "Sessions 1" at bounding box center [319, 69] width 70 height 34
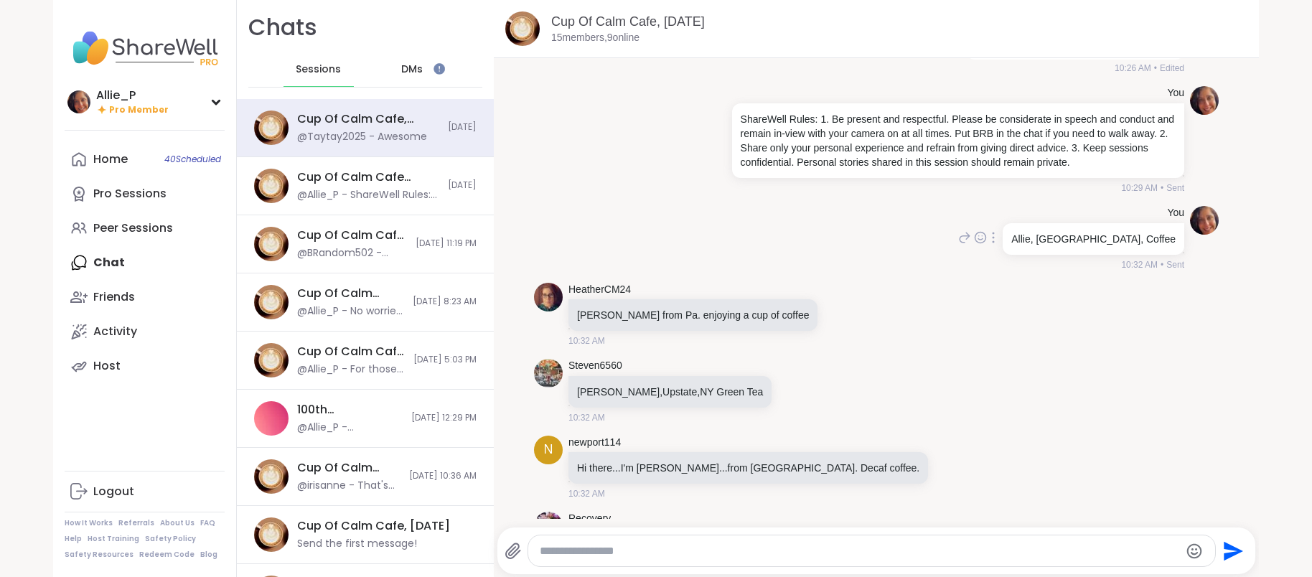
scroll to position [470, 0]
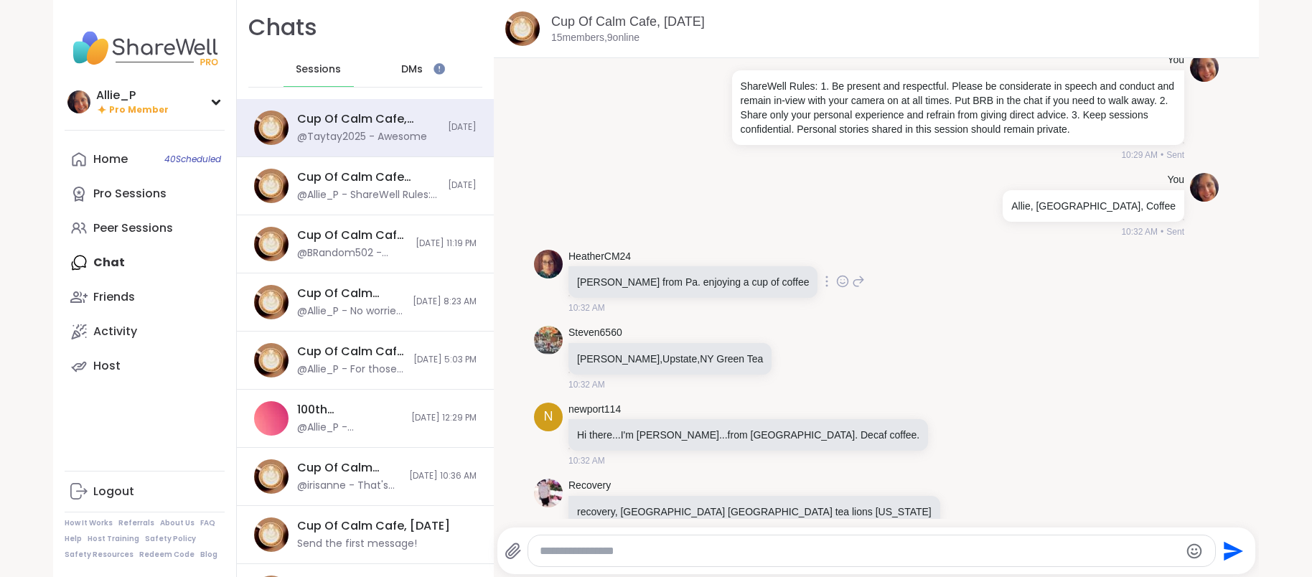
click at [836, 278] on icon at bounding box center [842, 281] width 13 height 14
click at [722, 255] on div "Select Reaction: Heart" at bounding box center [728, 258] width 13 height 13
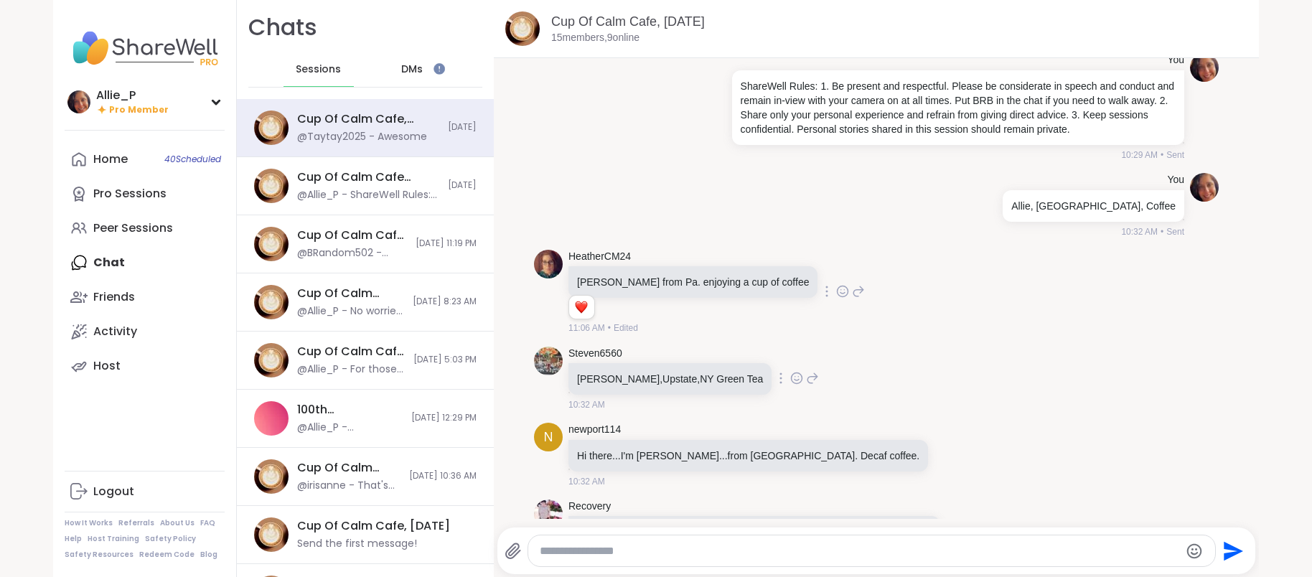
click at [790, 376] on icon at bounding box center [796, 378] width 13 height 14
click at [676, 358] on div "Select Reaction: Heart" at bounding box center [682, 355] width 13 height 13
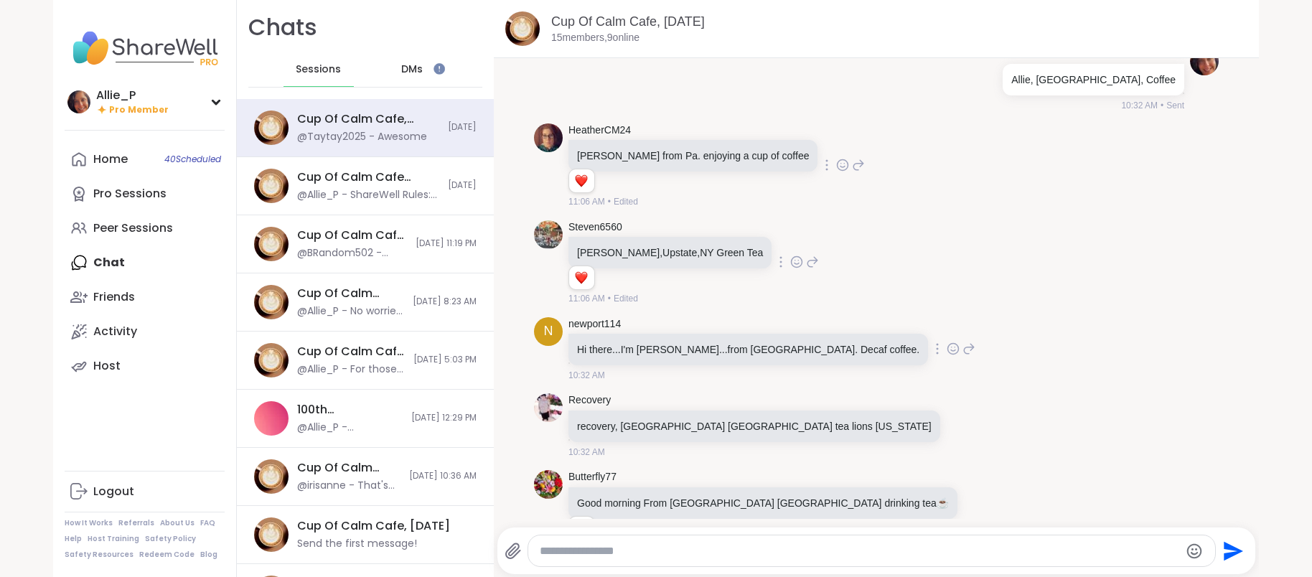
scroll to position [598, 0]
click at [947, 352] on icon at bounding box center [953, 347] width 13 height 14
click at [833, 324] on div "Select Reaction: Heart" at bounding box center [839, 324] width 13 height 13
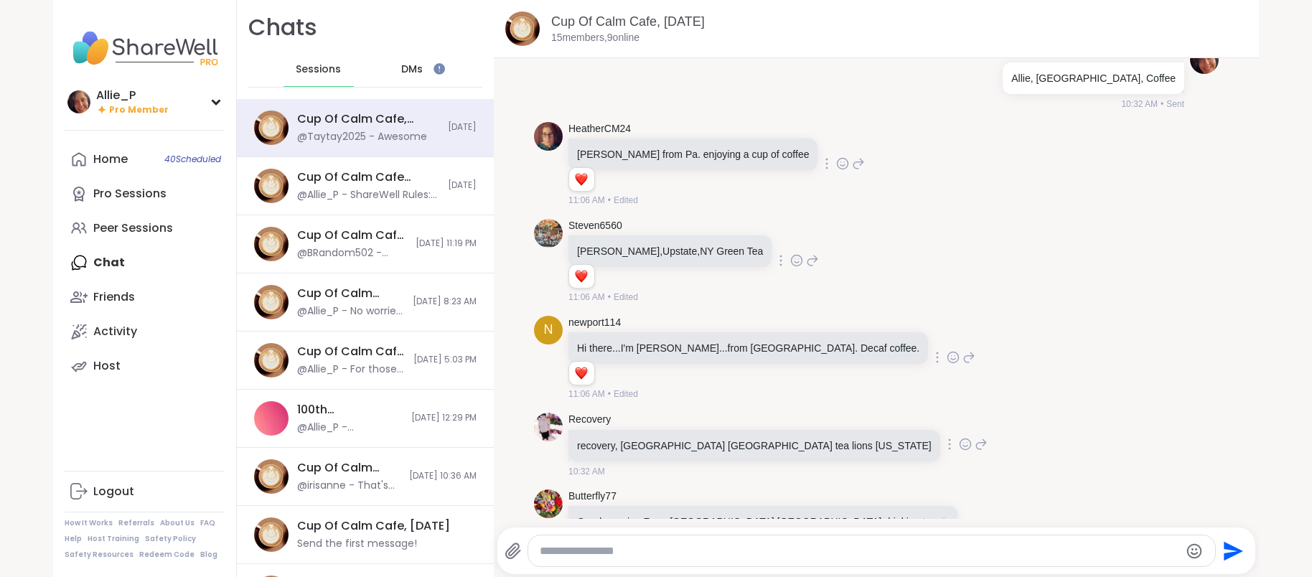
click at [959, 447] on icon at bounding box center [965, 444] width 13 height 14
click at [845, 421] on div "Select Reaction: Heart" at bounding box center [851, 421] width 13 height 13
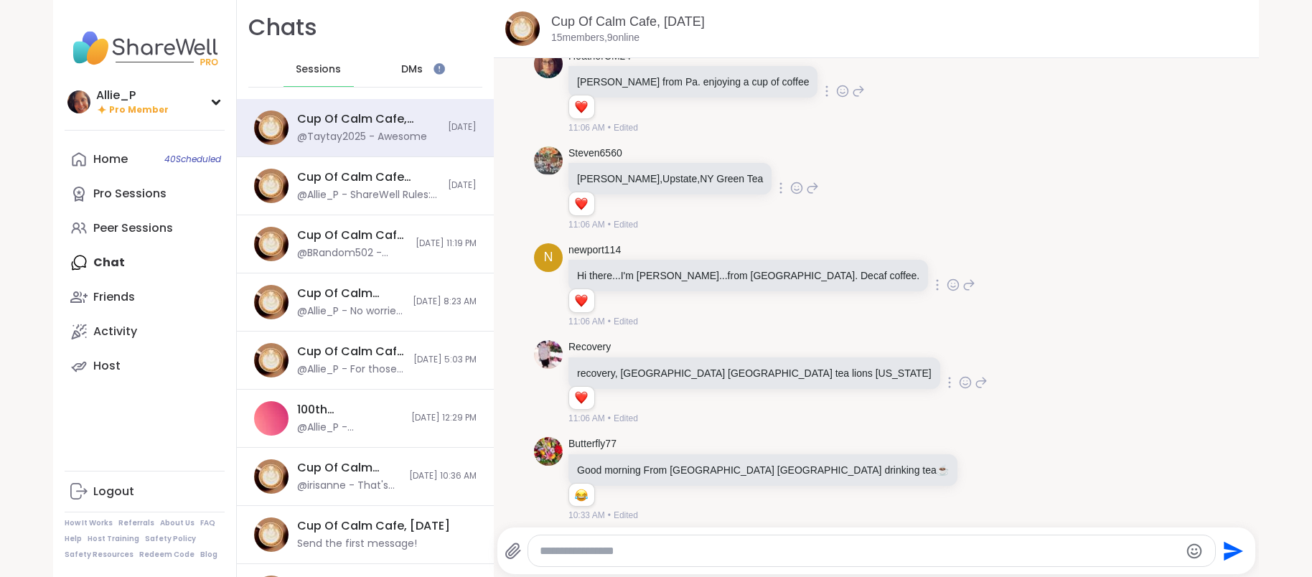
scroll to position [856, 0]
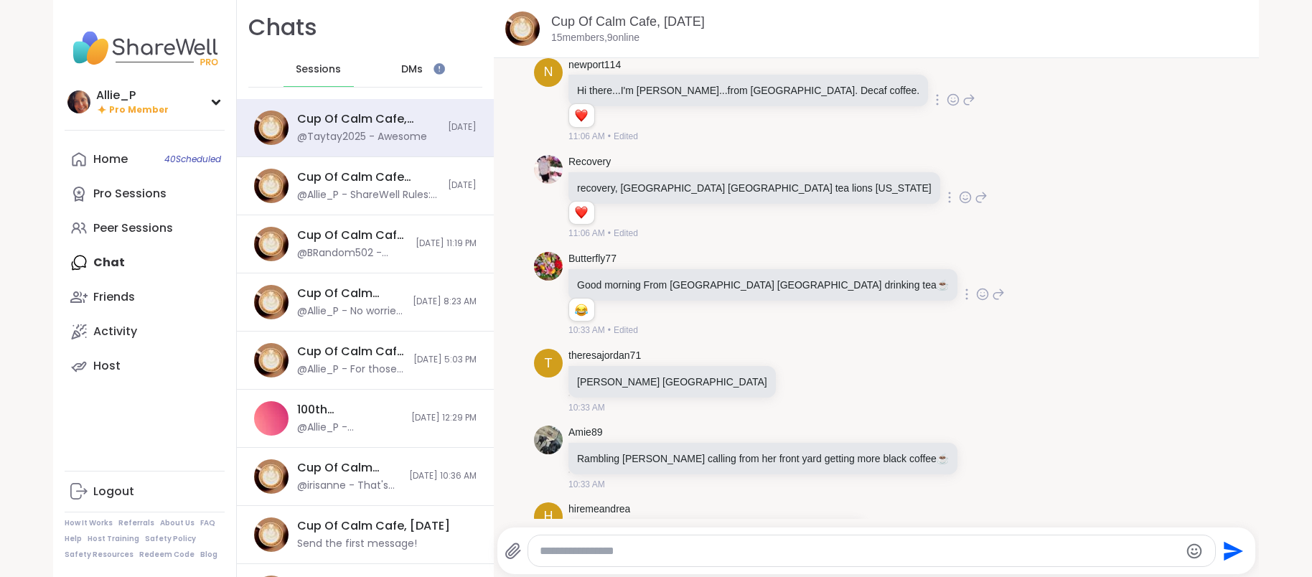
click at [976, 294] on icon at bounding box center [982, 294] width 13 height 14
click at [862, 270] on div "Select Reaction: Heart" at bounding box center [868, 271] width 13 height 13
click at [795, 383] on icon at bounding box center [800, 380] width 11 height 11
click at [795, 362] on span "Select Reaction: Heart" at bounding box center [801, 358] width 13 height 14
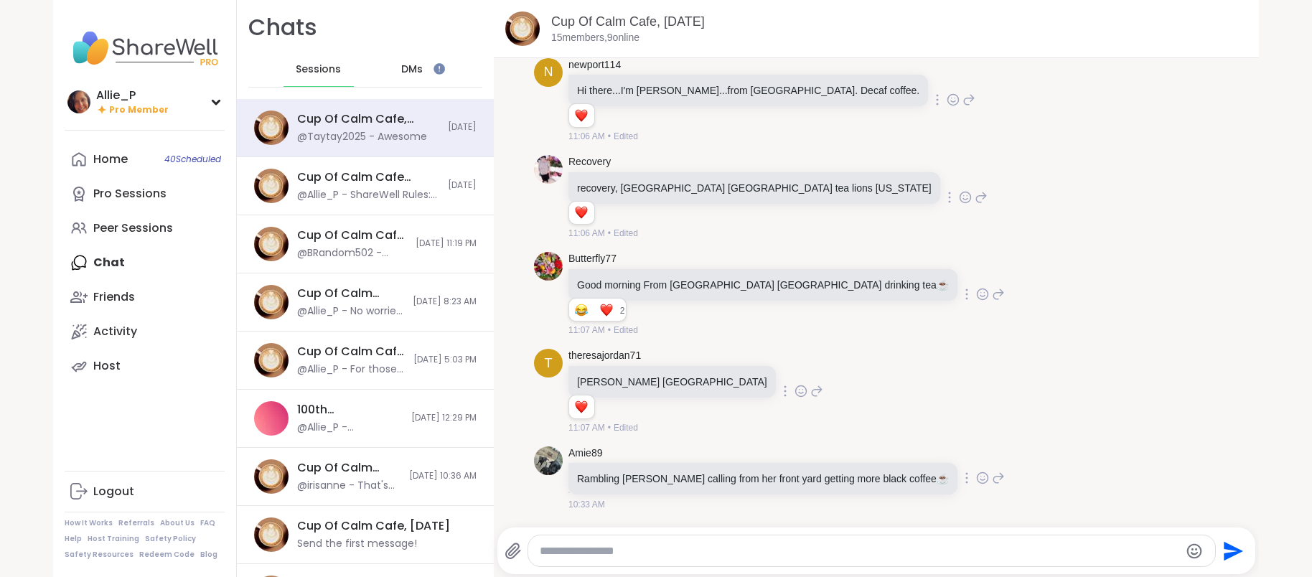
click at [977, 479] on icon at bounding box center [982, 477] width 11 height 11
click at [862, 454] on div "Select Reaction: Heart" at bounding box center [868, 455] width 13 height 13
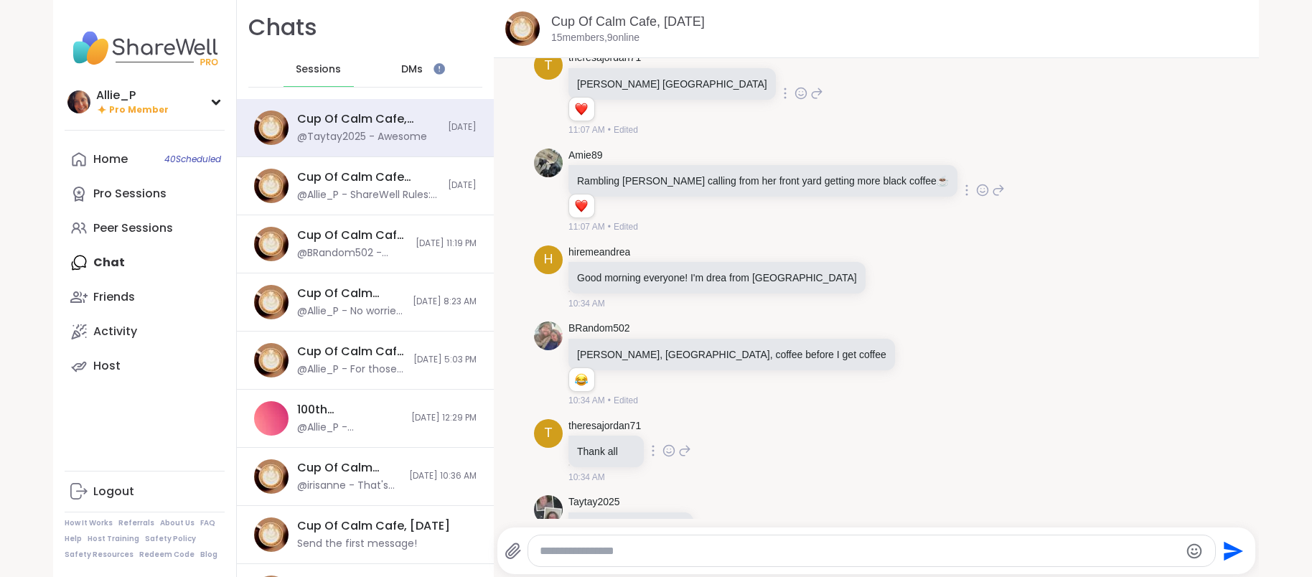
scroll to position [1154, 0]
click at [884, 275] on icon at bounding box center [890, 276] width 13 height 14
click at [770, 251] on div "Select Reaction: Heart" at bounding box center [776, 253] width 13 height 13
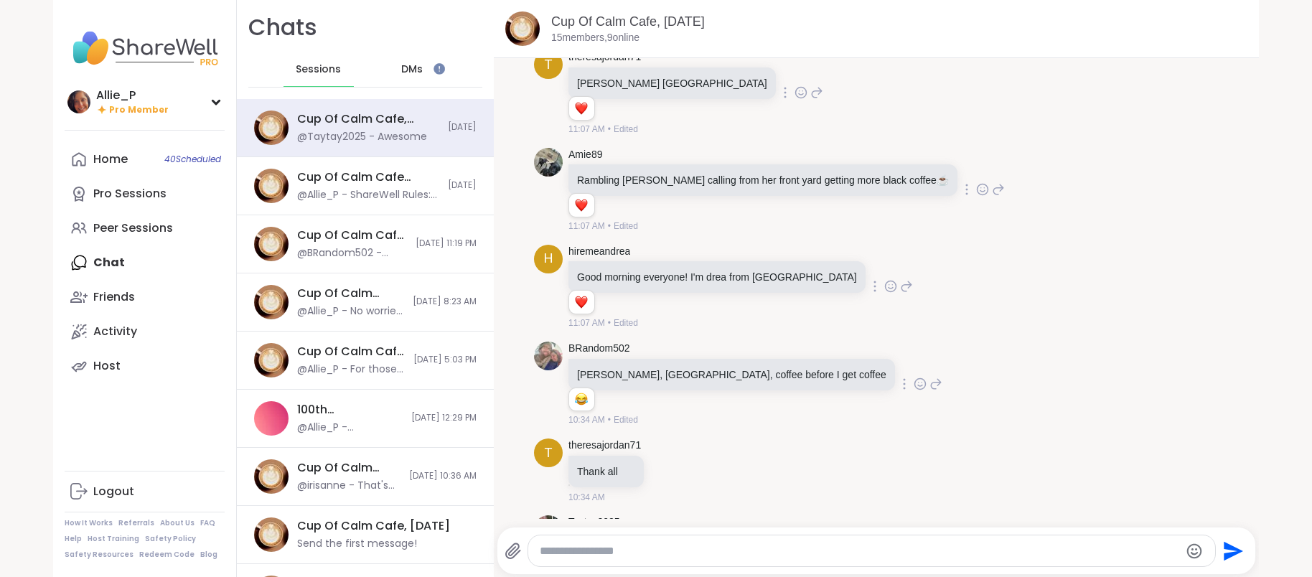
click at [914, 385] on icon at bounding box center [920, 384] width 13 height 14
click at [792, 359] on button "Select Reaction: Heart" at bounding box center [806, 361] width 29 height 29
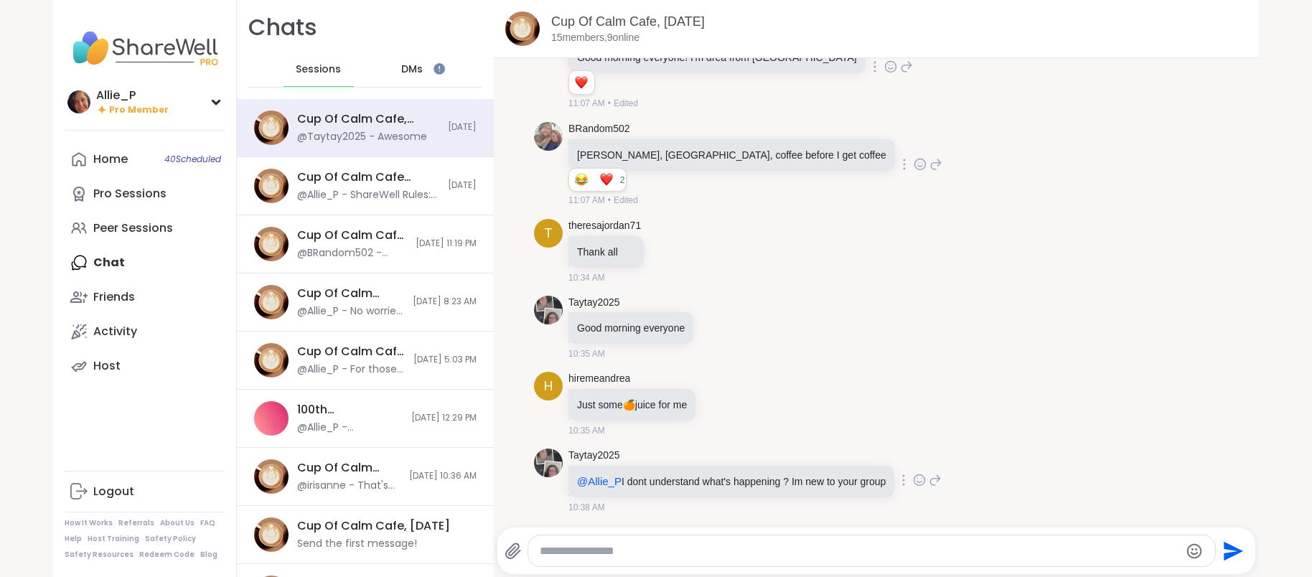
scroll to position [1427, 0]
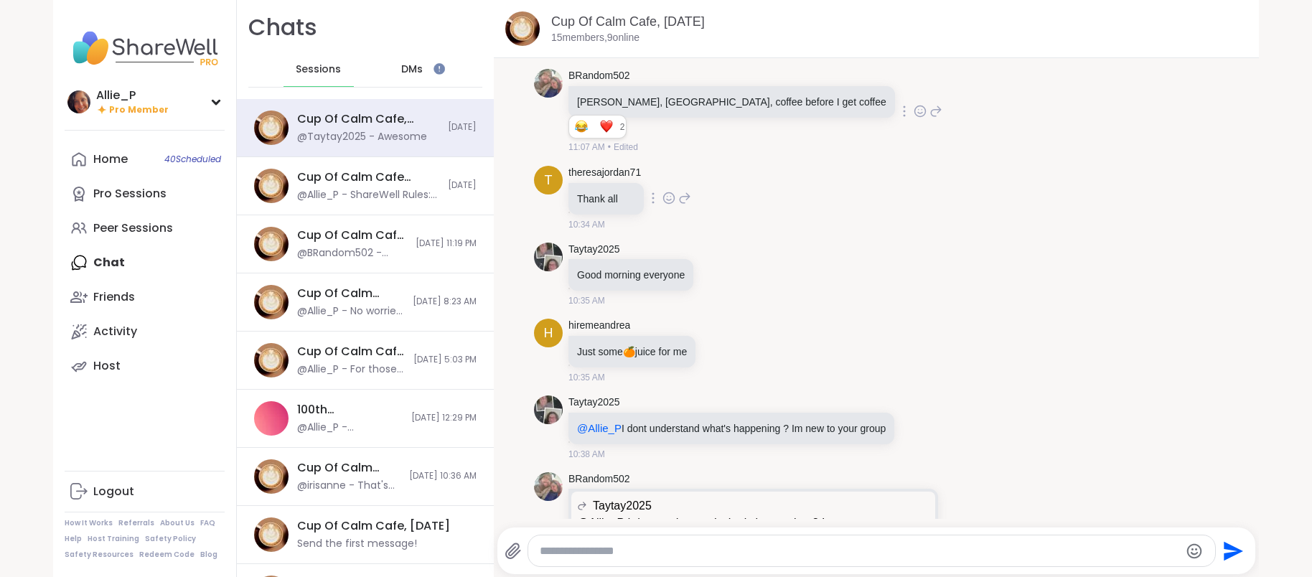
click at [674, 198] on icon at bounding box center [669, 197] width 11 height 11
click at [666, 174] on div "Select Reaction: Heart" at bounding box center [668, 175] width 13 height 13
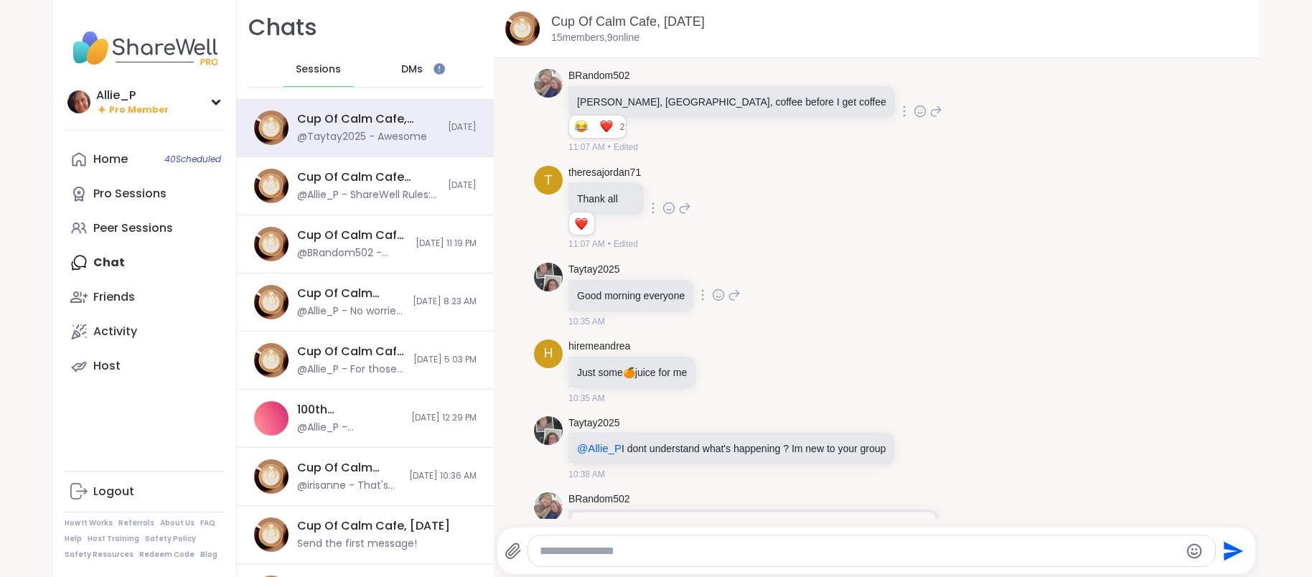
click at [721, 294] on icon at bounding box center [718, 295] width 13 height 14
click at [719, 273] on div "Select Reaction: Heart" at bounding box center [718, 272] width 13 height 13
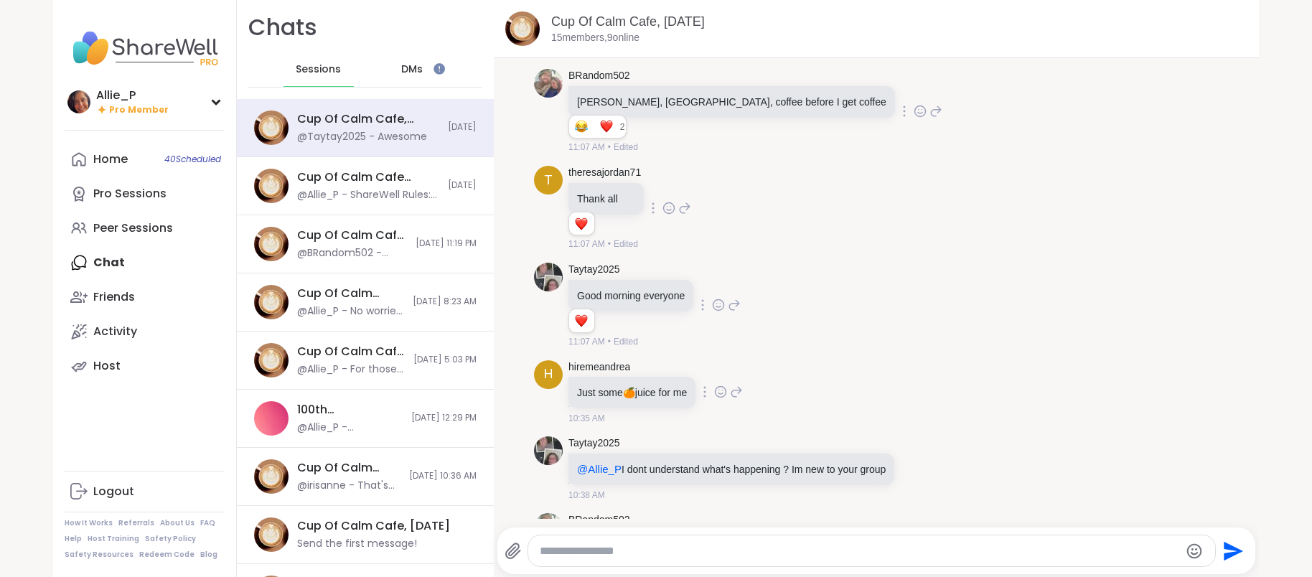
click at [724, 388] on icon at bounding box center [720, 392] width 13 height 14
click at [614, 374] on button "Select Reaction: Heart" at bounding box center [606, 369] width 29 height 29
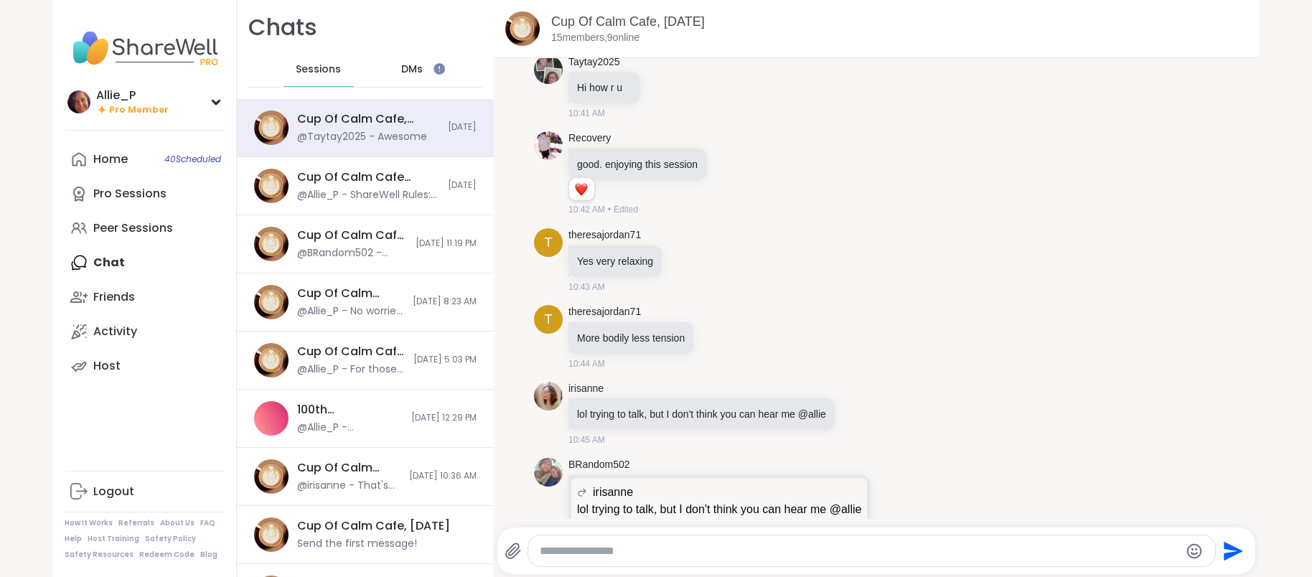
scroll to position [2545, 0]
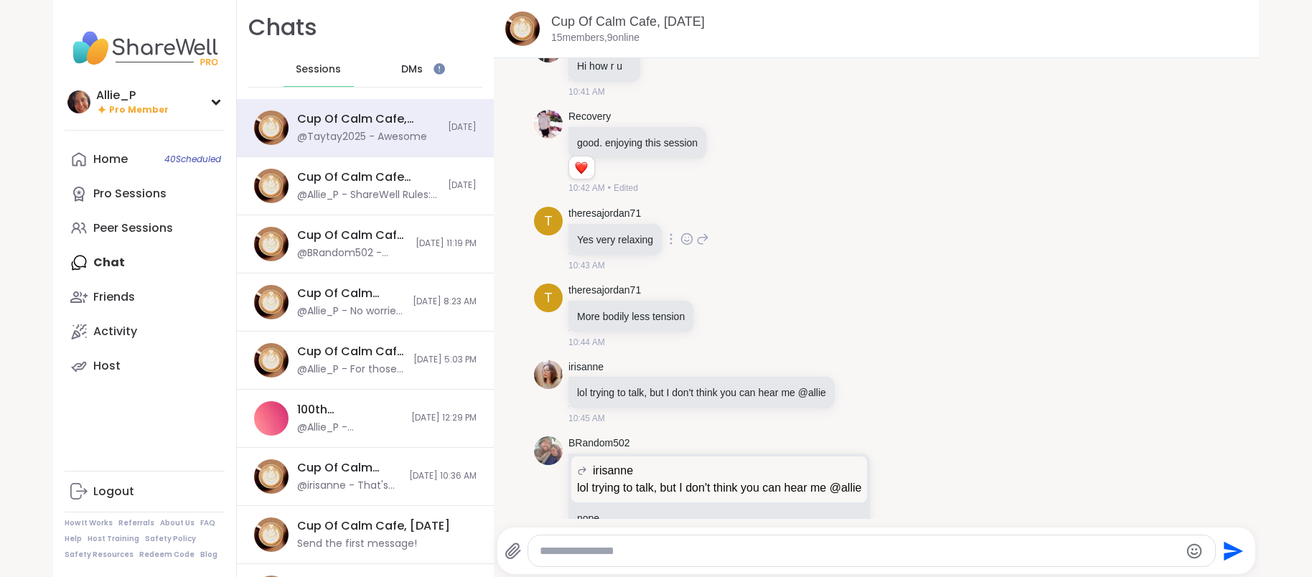
click at [685, 240] on icon at bounding box center [687, 240] width 4 height 1
click at [687, 214] on div "Select Reaction: Heart" at bounding box center [686, 216] width 13 height 13
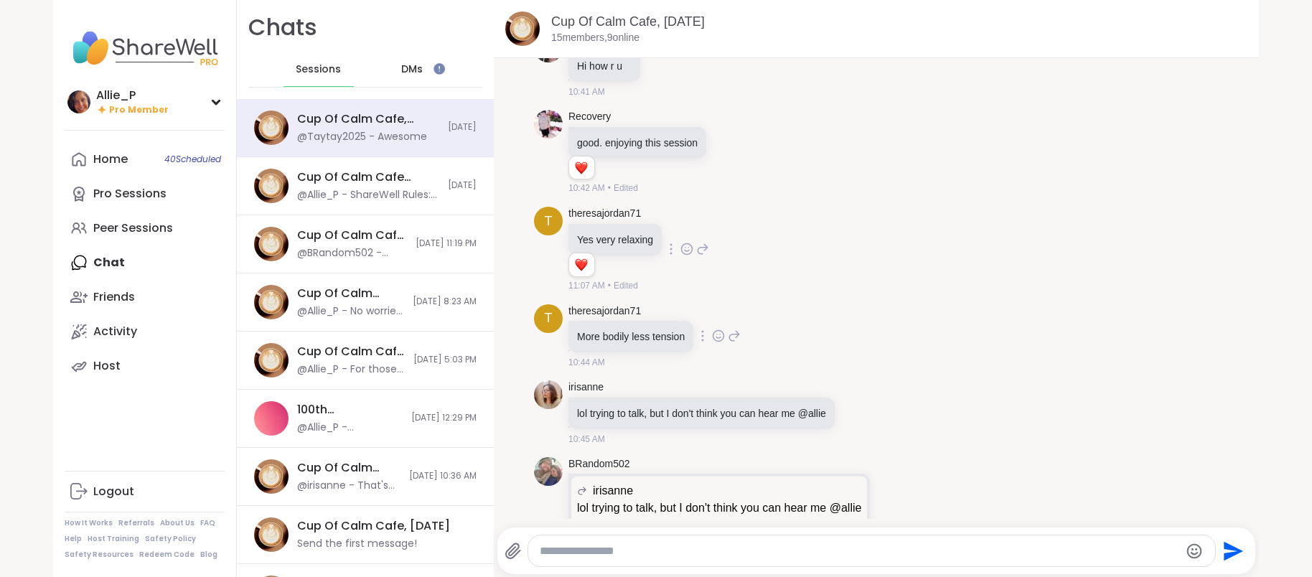
click at [717, 335] on icon at bounding box center [718, 336] width 13 height 14
click at [721, 314] on div "Select Reaction: Heart" at bounding box center [718, 312] width 13 height 13
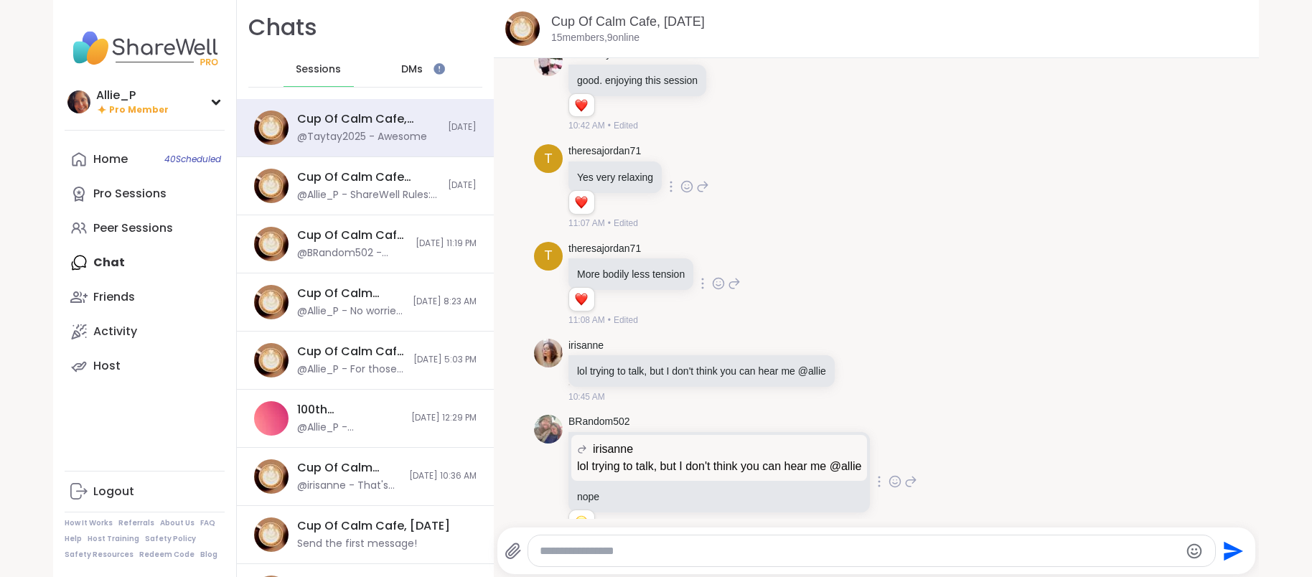
scroll to position [2609, 0]
click at [854, 374] on div at bounding box center [859, 368] width 13 height 17
click at [709, 345] on div "Select Reaction: Thumbs up" at bounding box center [714, 346] width 13 height 13
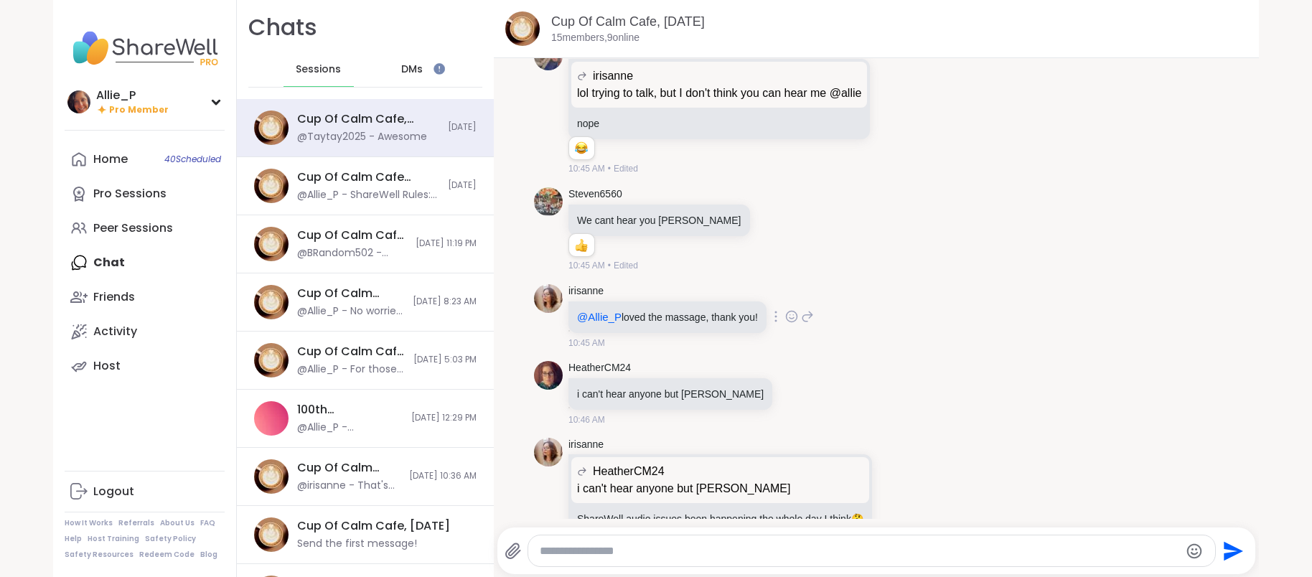
scroll to position [3047, 0]
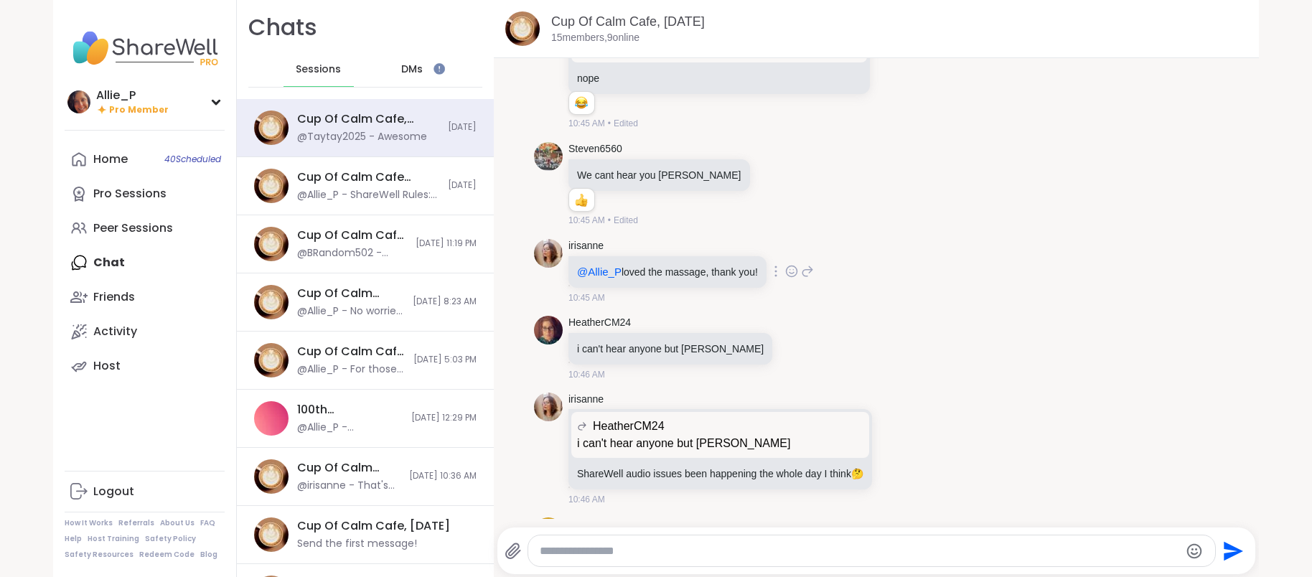
click at [790, 271] on icon at bounding box center [791, 271] width 13 height 14
click at [673, 242] on div "Select Reaction: Heart" at bounding box center [677, 248] width 13 height 13
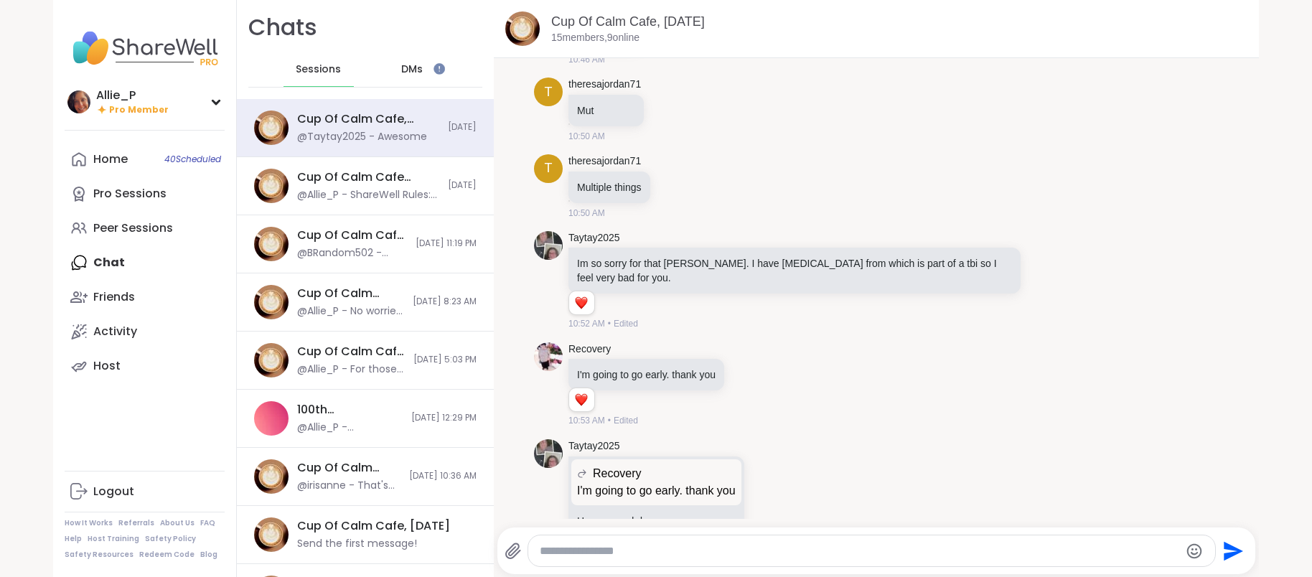
scroll to position [3610, 0]
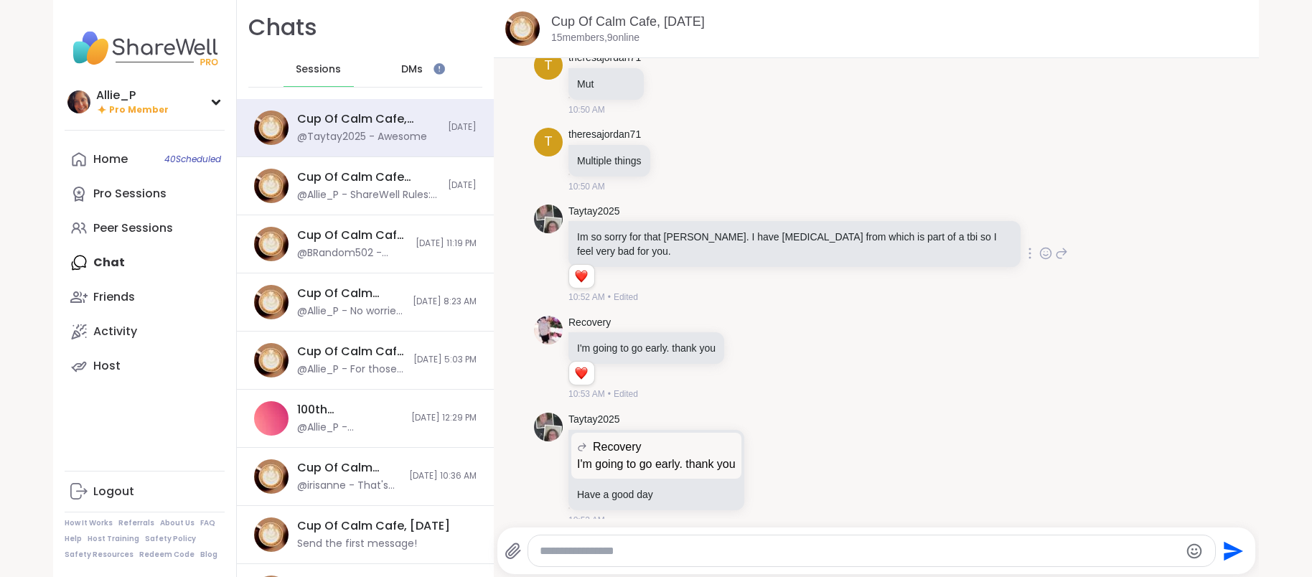
click at [1049, 251] on icon at bounding box center [1045, 253] width 13 height 14
click at [932, 225] on div "Select Reaction: Heart" at bounding box center [931, 230] width 13 height 13
click at [746, 350] on icon at bounding box center [749, 357] width 13 height 14
click at [634, 329] on div "Select Reaction: Heart" at bounding box center [635, 334] width 13 height 13
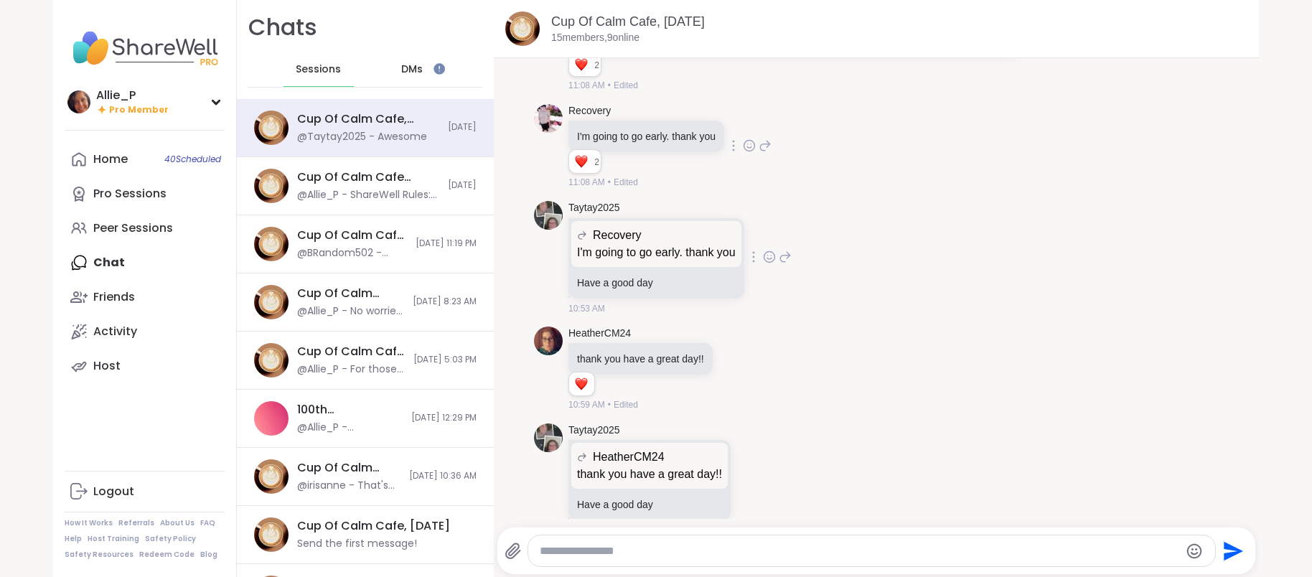
scroll to position [3830, 0]
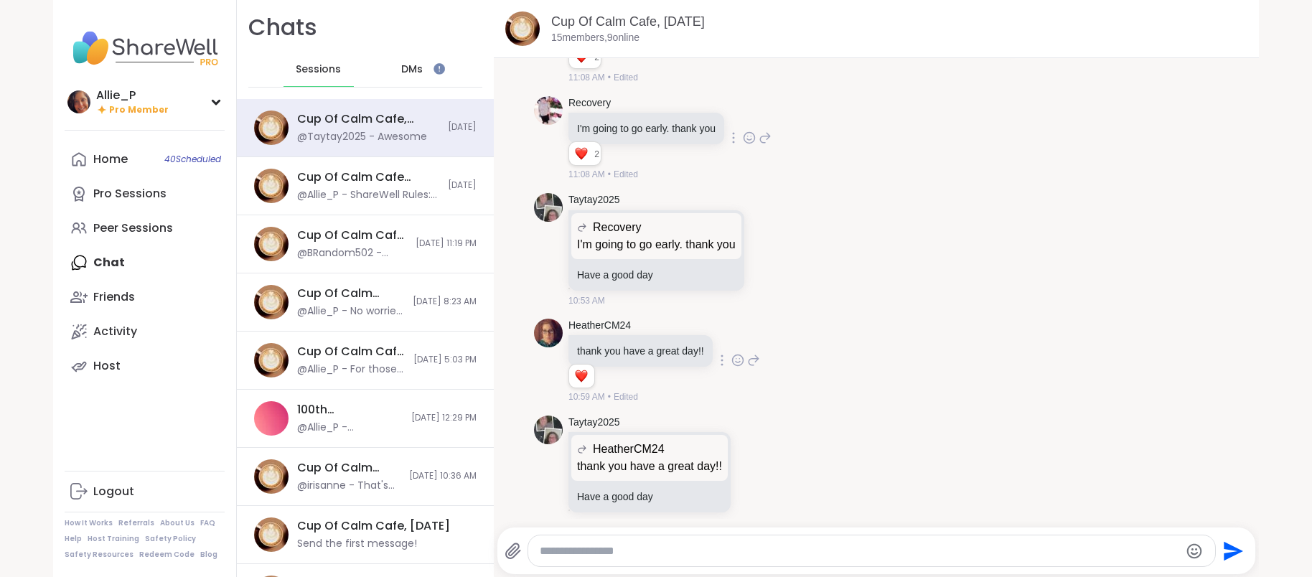
click at [731, 353] on icon at bounding box center [737, 360] width 13 height 14
click at [650, 333] on div "Select Reaction: Sad" at bounding box center [655, 337] width 13 height 13
click at [770, 244] on icon at bounding box center [769, 249] width 13 height 14
click at [656, 221] on div "Select Reaction: Heart" at bounding box center [655, 226] width 13 height 13
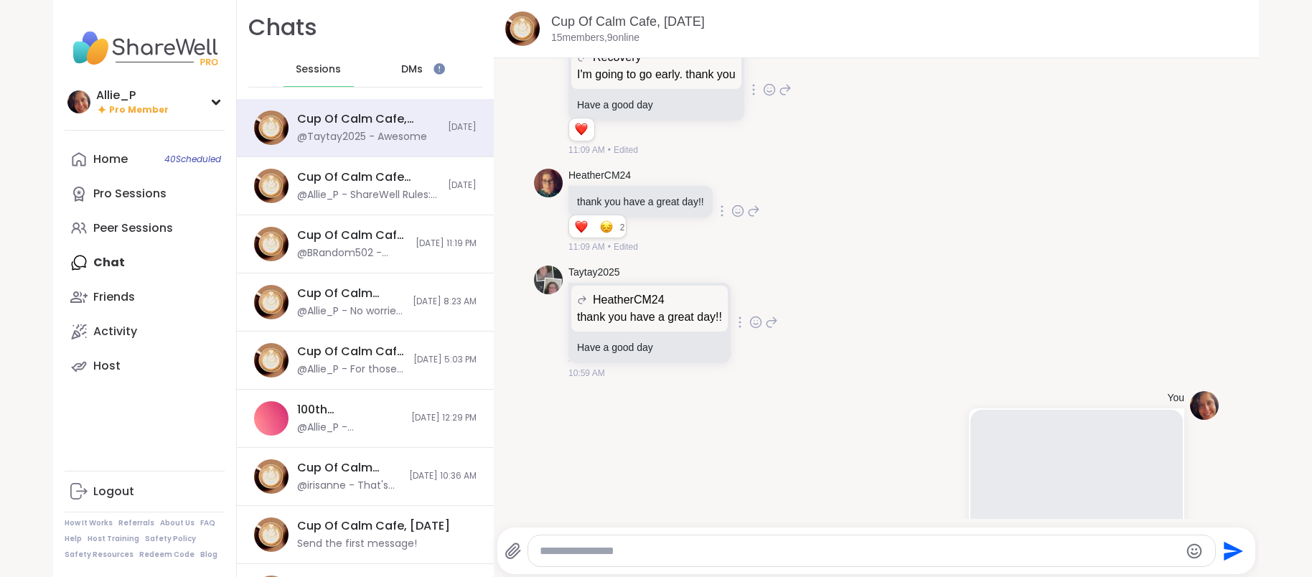
scroll to position [4012, 0]
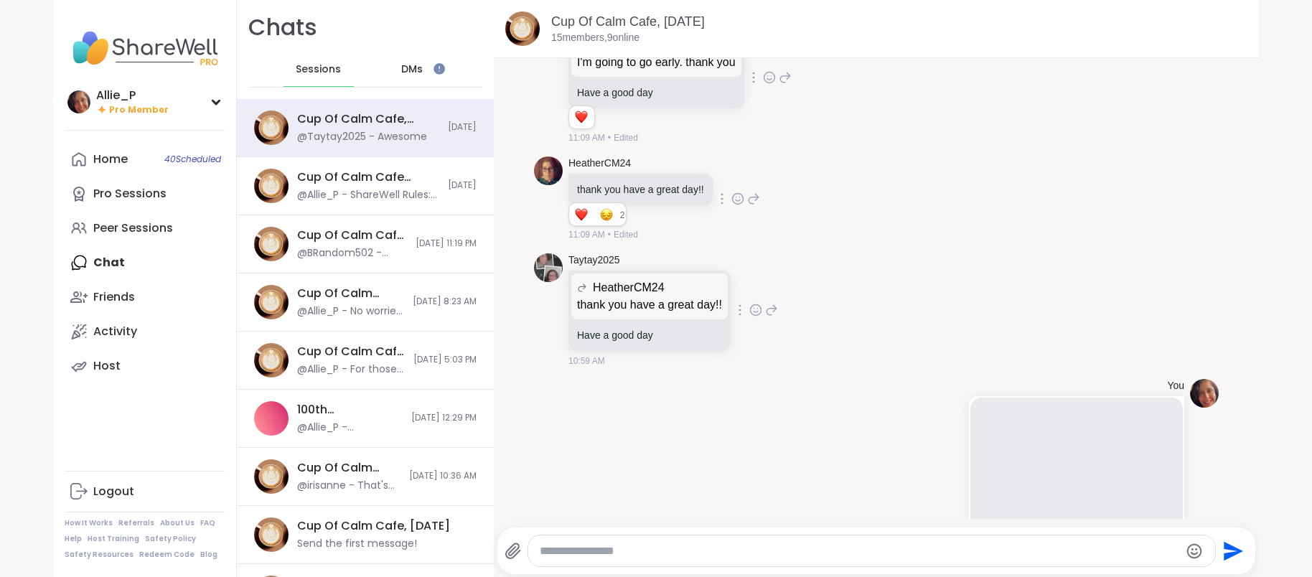
click at [754, 308] on icon at bounding box center [755, 309] width 11 height 11
click at [643, 281] on div "Select Reaction: Heart" at bounding box center [641, 287] width 13 height 13
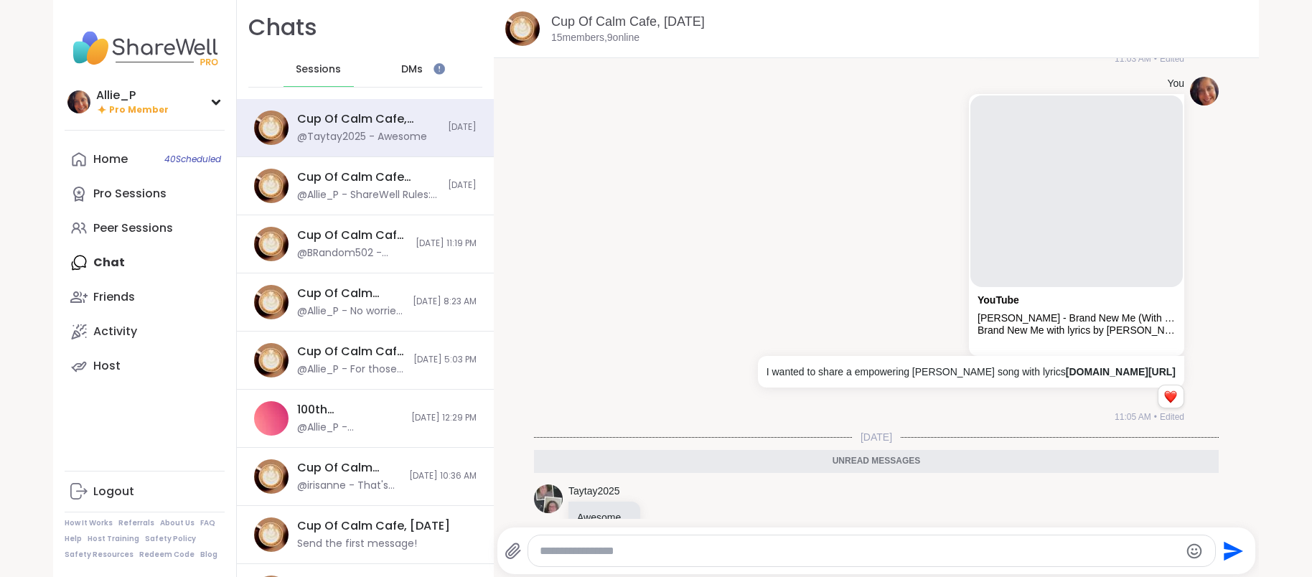
scroll to position [5818, 0]
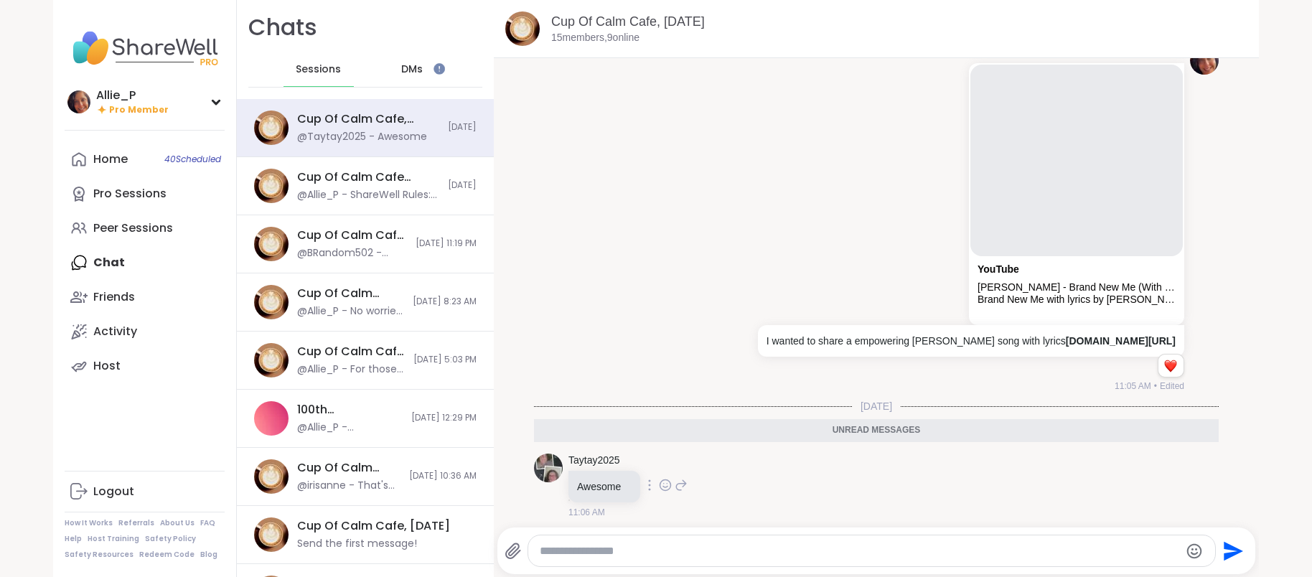
click at [665, 480] on icon at bounding box center [665, 485] width 13 height 14
click at [665, 458] on div "Select Reaction: Heart" at bounding box center [665, 462] width 13 height 13
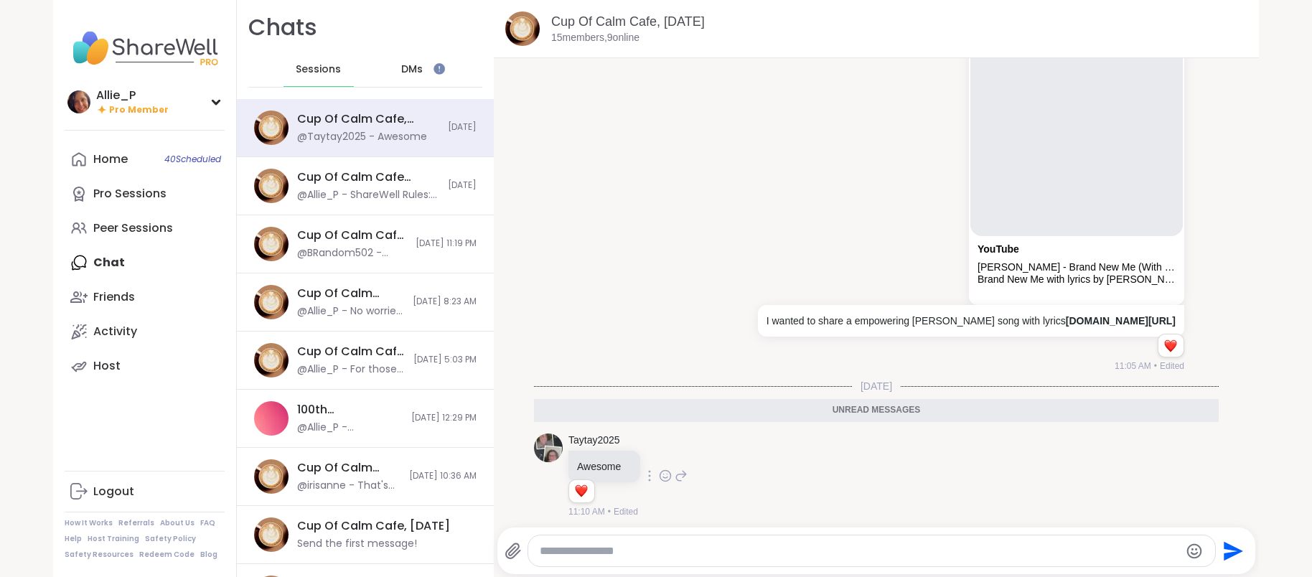
click at [659, 551] on textarea "Type your message" at bounding box center [859, 551] width 639 height 14
paste textarea "**********"
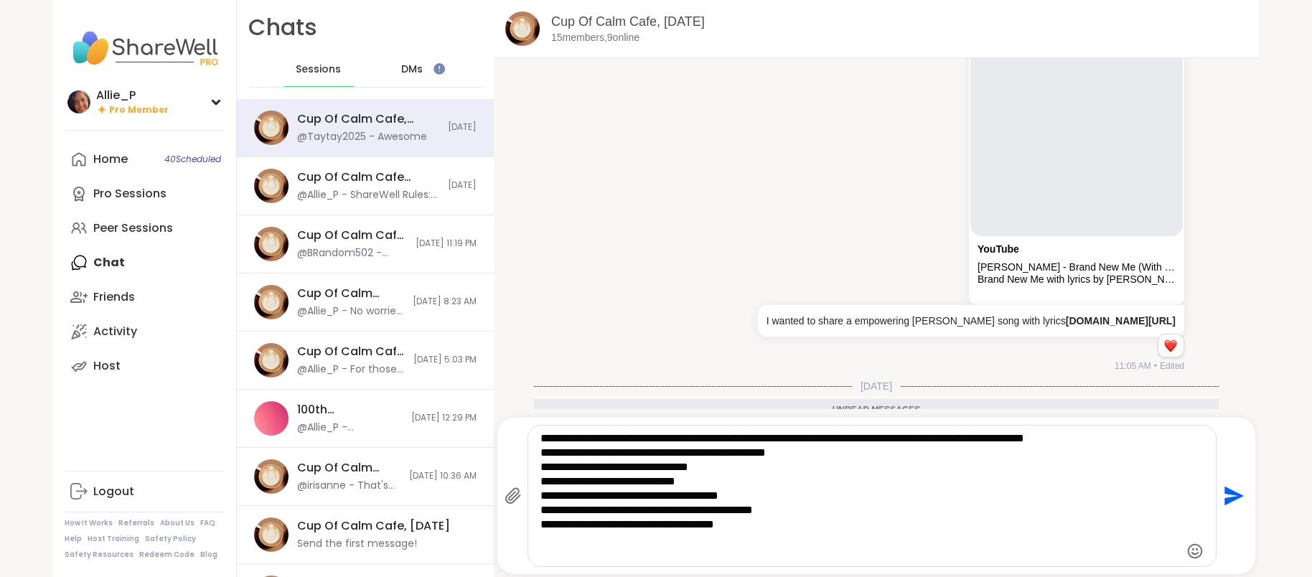
type textarea "**********"
click at [1229, 501] on icon "Send" at bounding box center [1234, 496] width 19 height 19
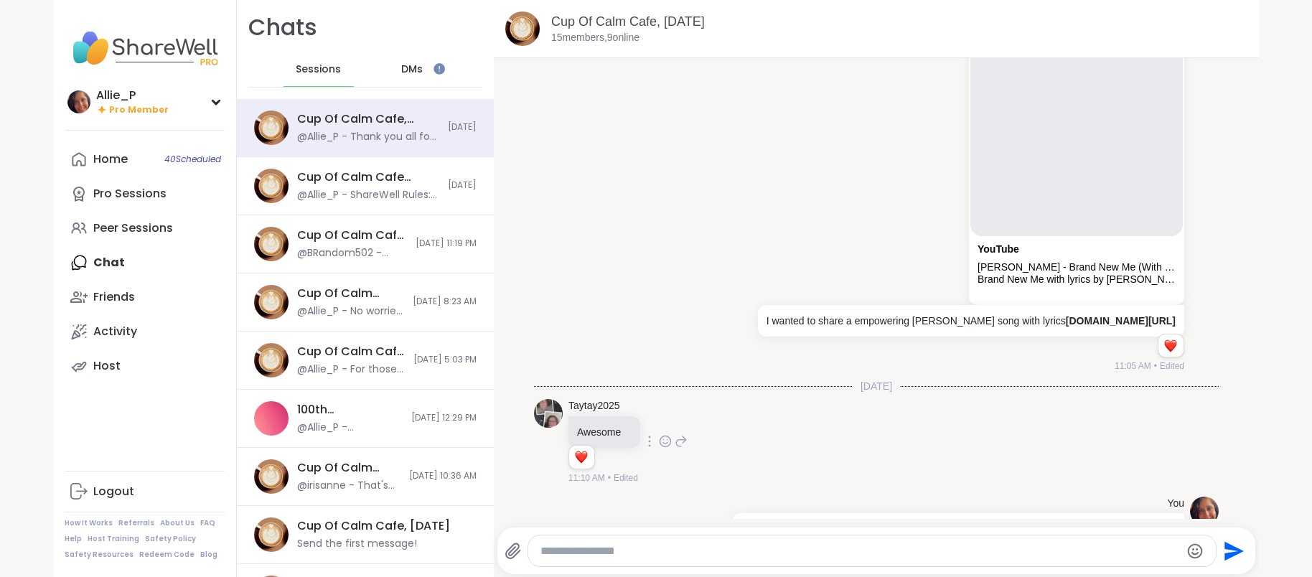
scroll to position [5923, 0]
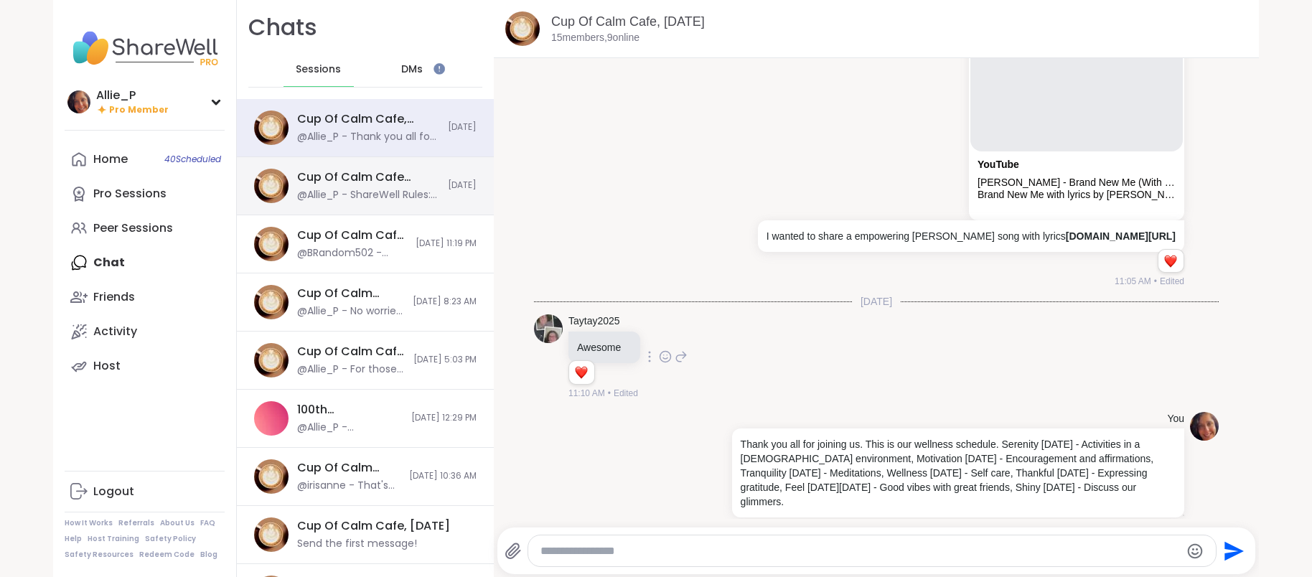
click at [372, 184] on div "Cup Of Calm Cafe Mixer, [DATE]" at bounding box center [368, 177] width 142 height 16
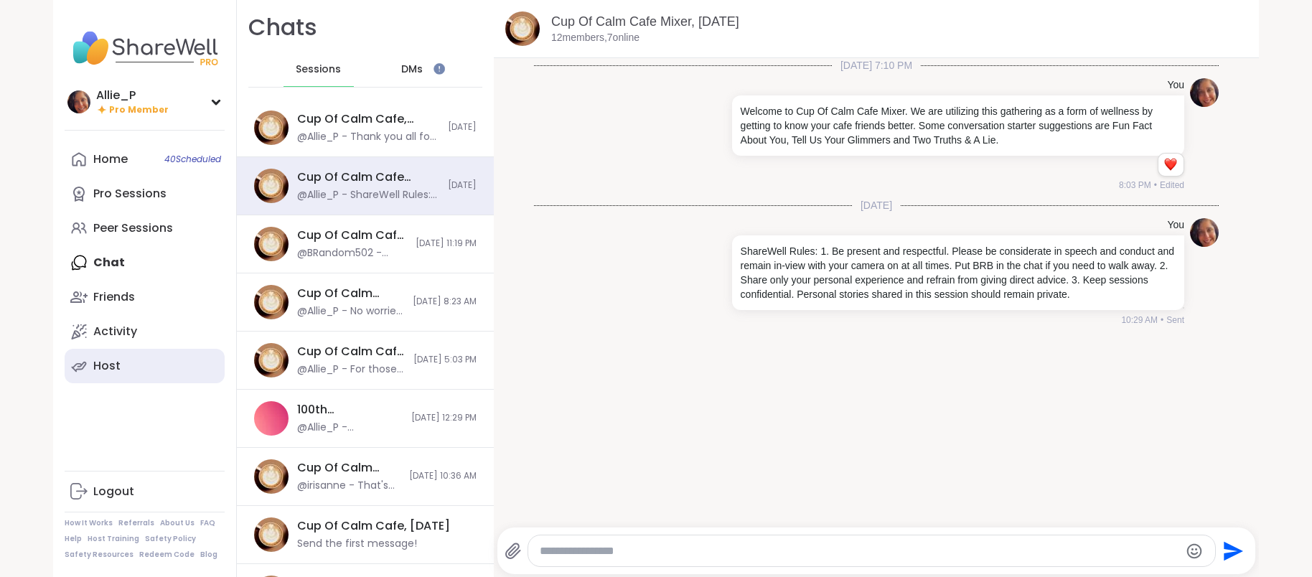
click at [124, 375] on link "Host" at bounding box center [145, 366] width 160 height 34
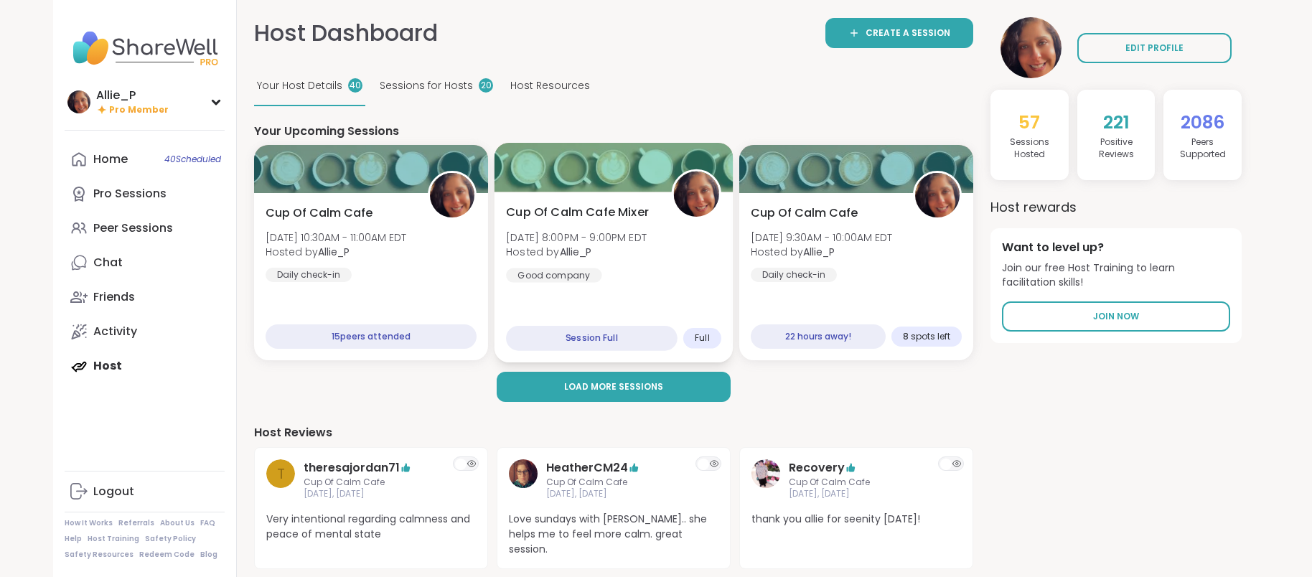
click at [573, 250] on b "Allie_P" at bounding box center [576, 252] width 32 height 14
click at [119, 263] on div "Chat" at bounding box center [107, 263] width 29 height 16
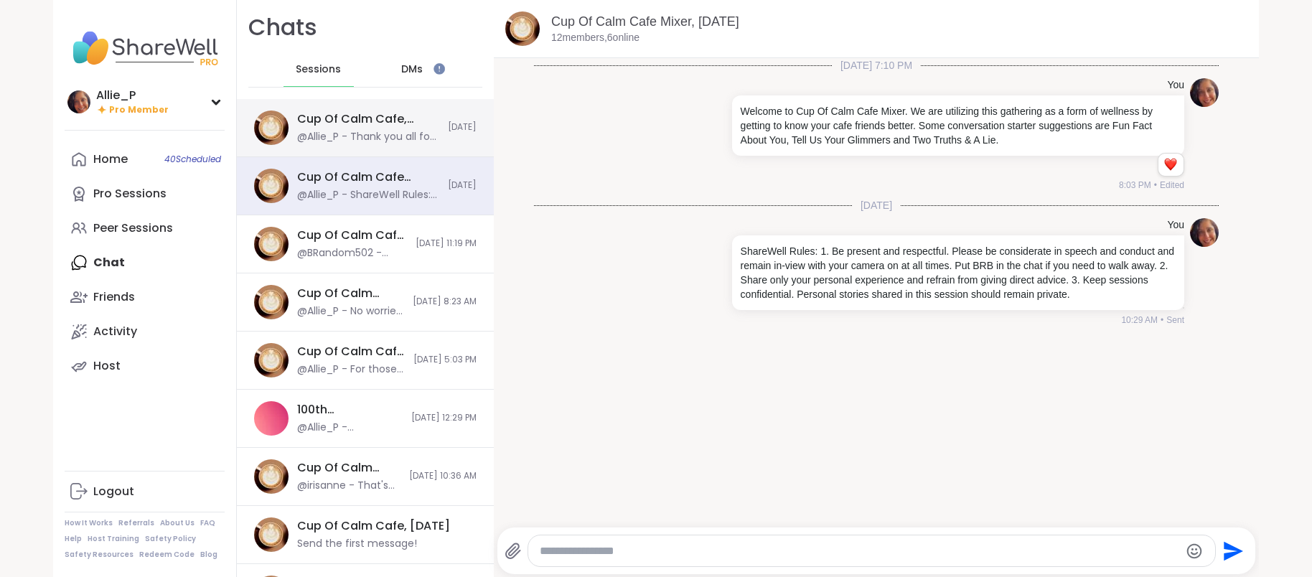
click at [362, 123] on div "Cup Of Calm Cafe, [DATE]" at bounding box center [368, 119] width 142 height 16
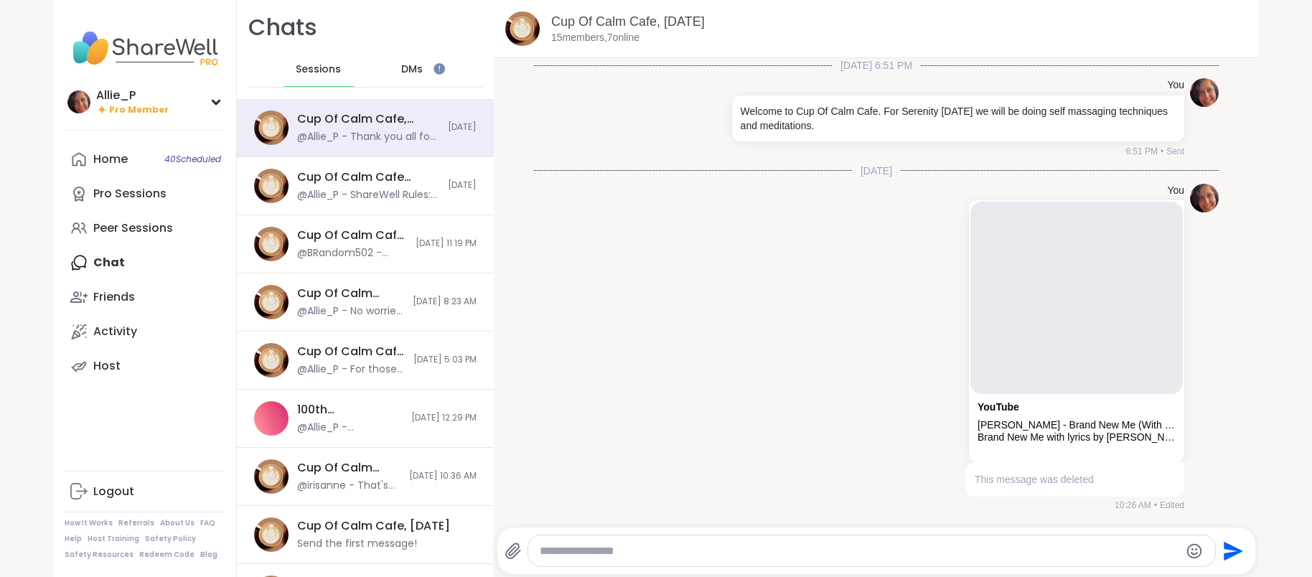
scroll to position [5909, 0]
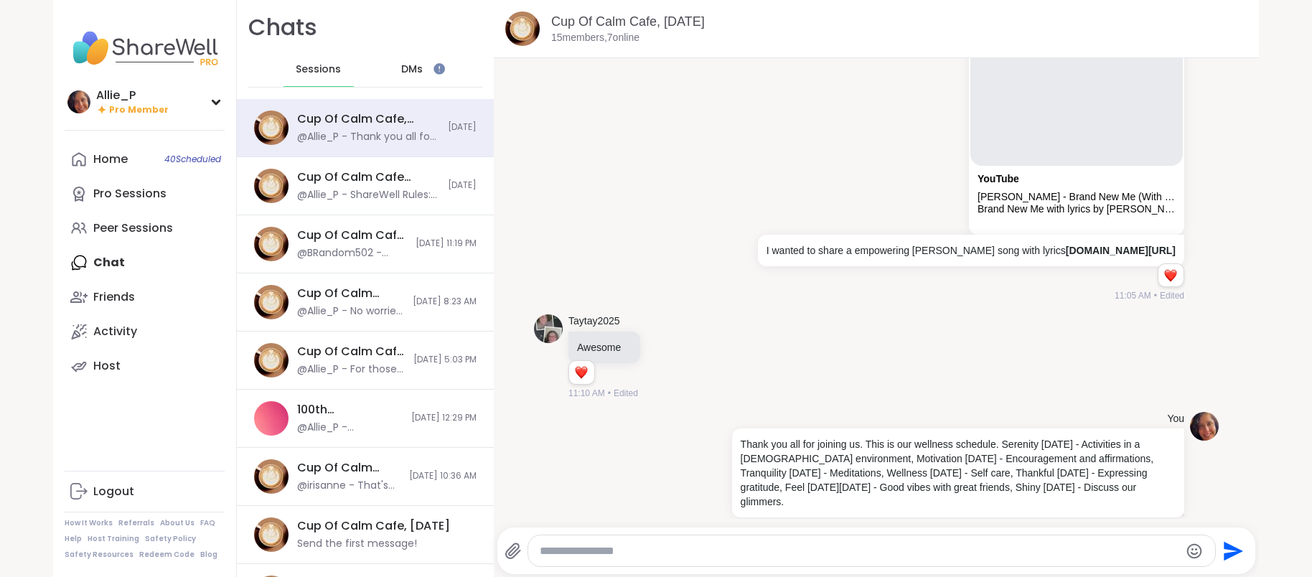
click at [606, 552] on textarea "Type your message" at bounding box center [859, 551] width 639 height 14
type textarea "*"
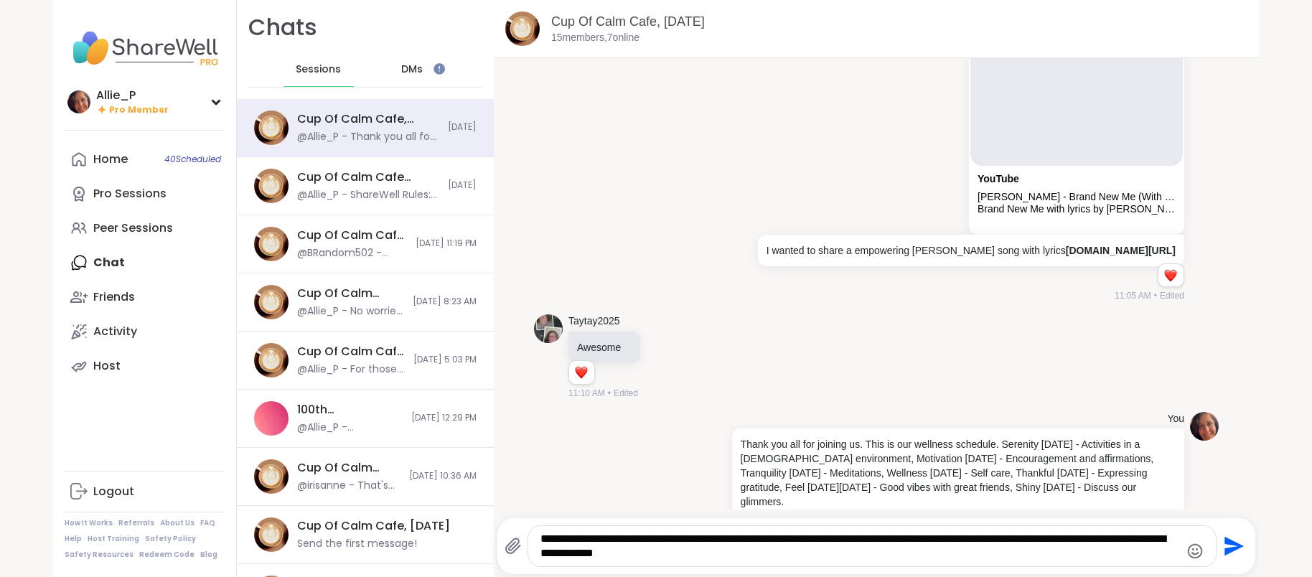
paste textarea "**********"
click at [571, 546] on textarea "**********" at bounding box center [859, 546] width 639 height 29
type textarea "**********"
click at [1233, 545] on icon "Send" at bounding box center [1234, 546] width 19 height 19
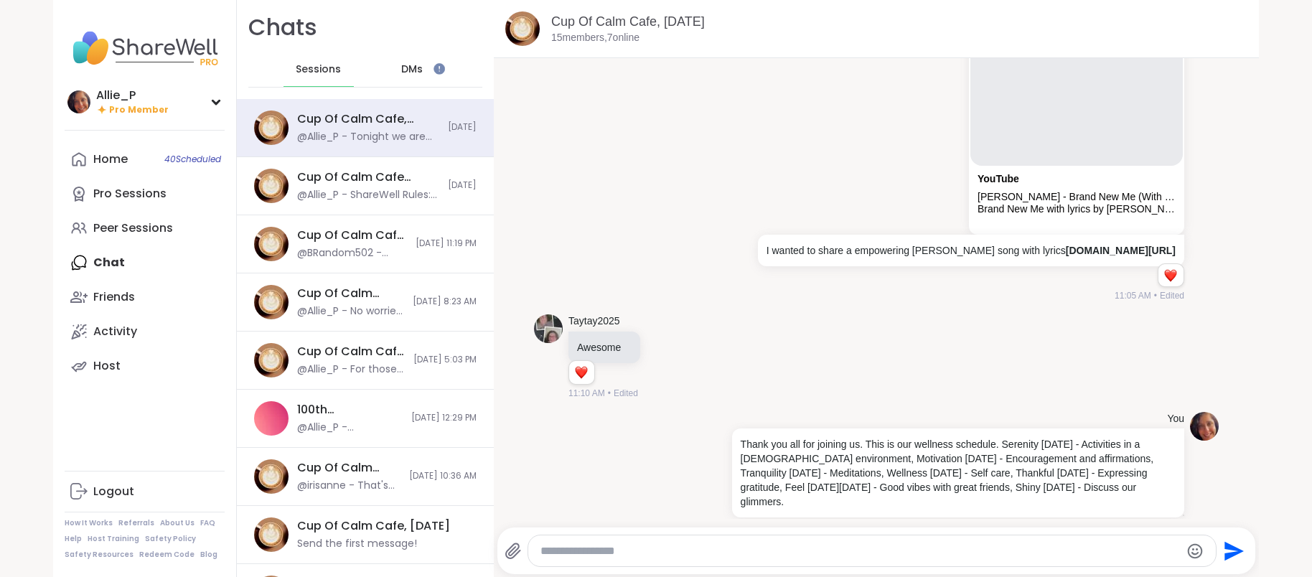
scroll to position [6014, 0]
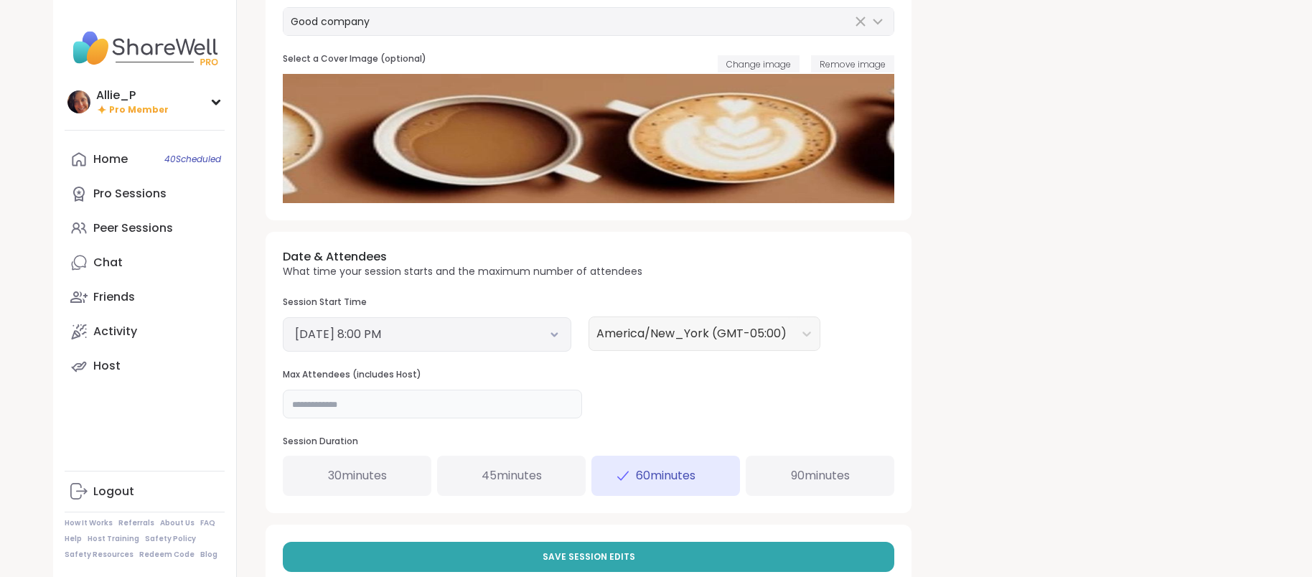
click at [333, 403] on input "**" at bounding box center [432, 404] width 299 height 29
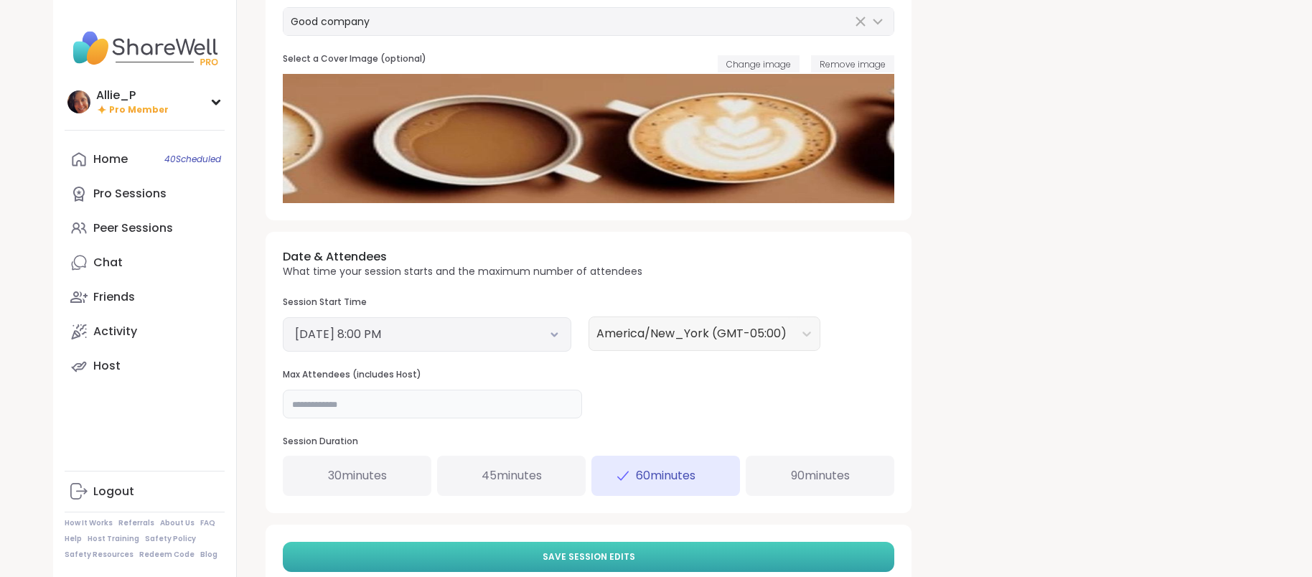
type input "**"
click at [622, 566] on button "Save Session Edits" at bounding box center [589, 557] width 612 height 30
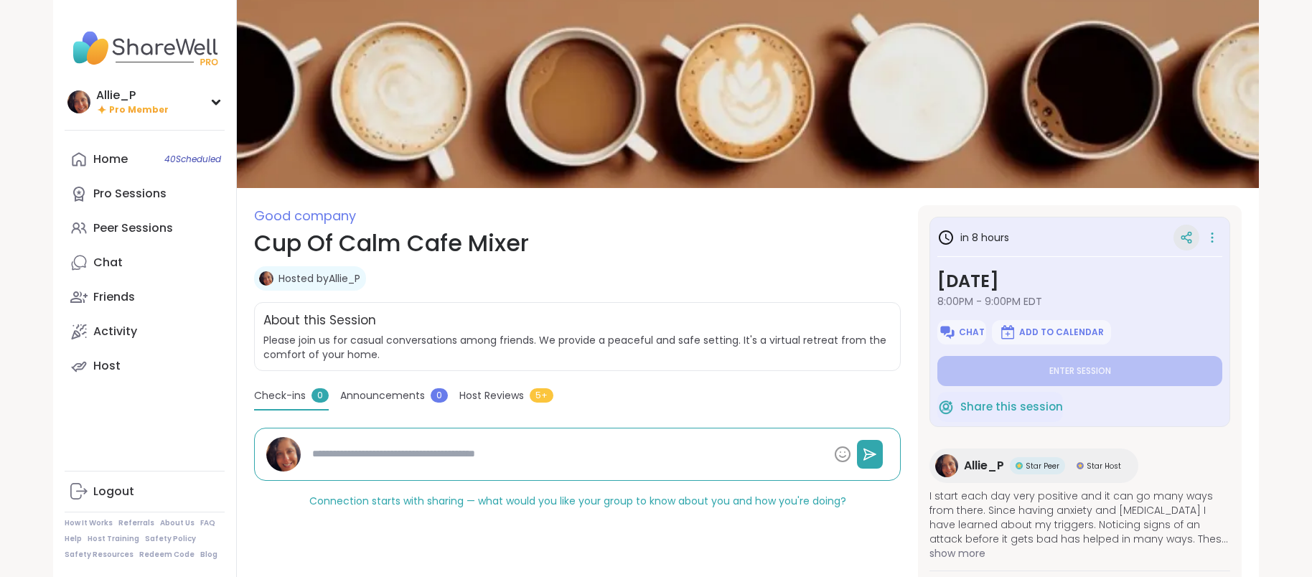
click at [1186, 242] on icon at bounding box center [1186, 237] width 13 height 13
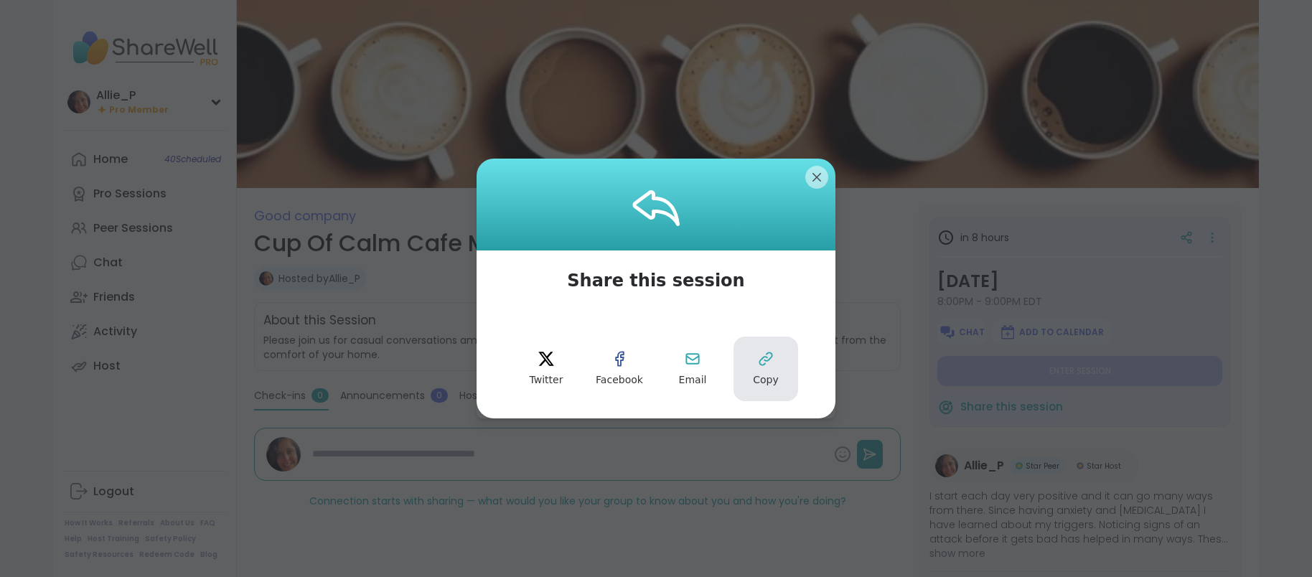
click at [764, 362] on icon at bounding box center [765, 358] width 17 height 17
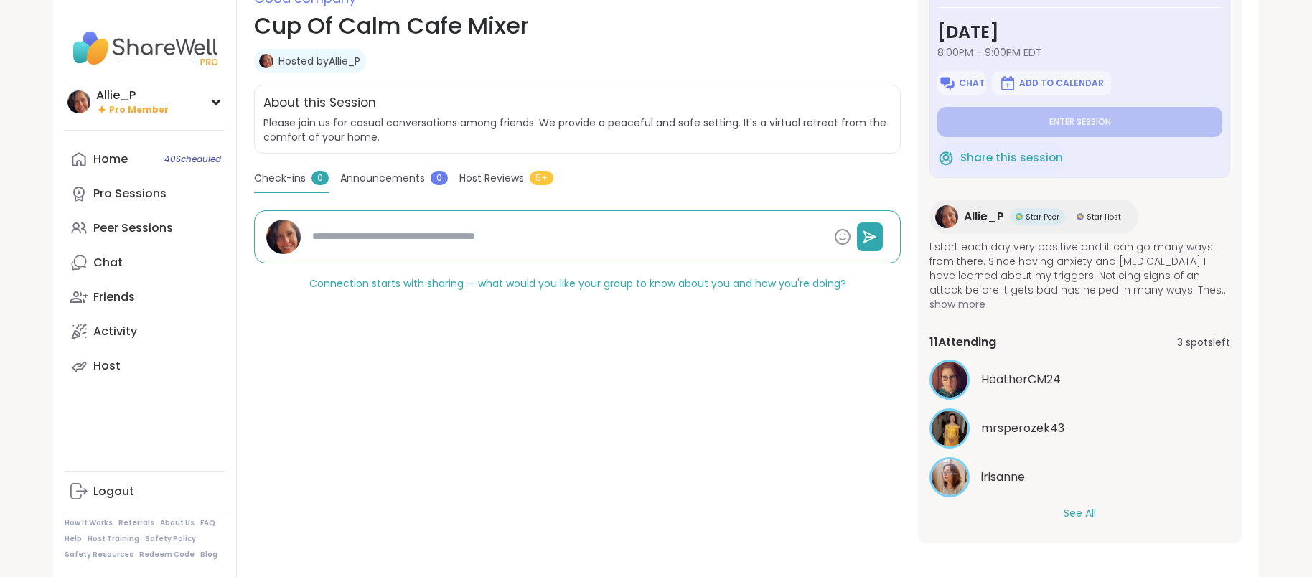
scroll to position [224, 0]
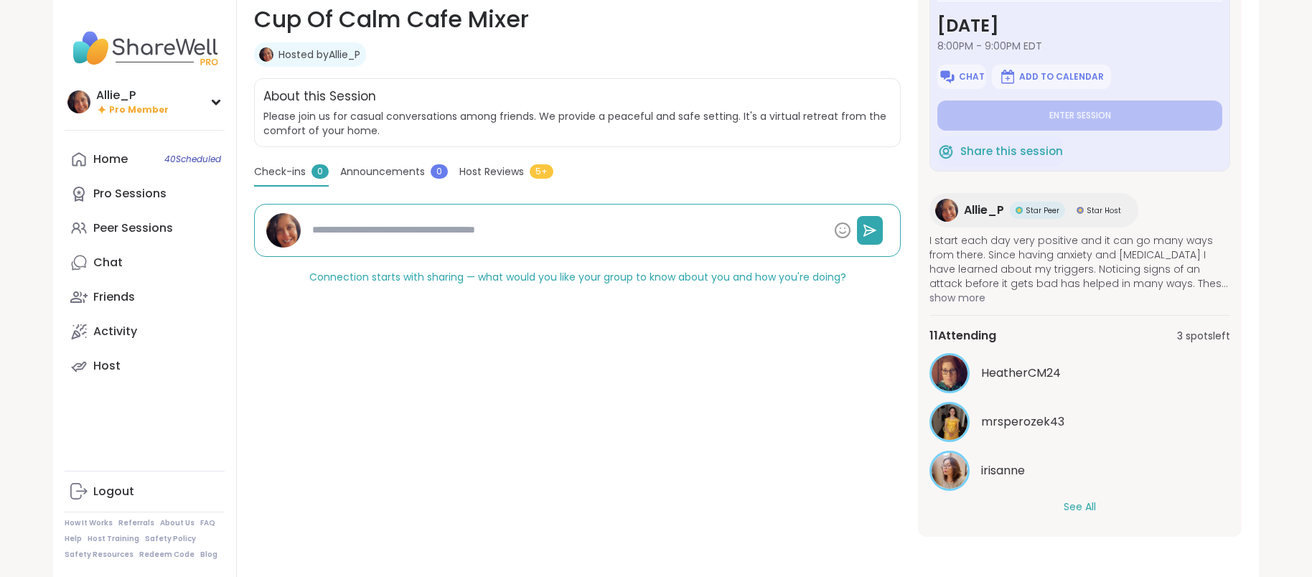
click at [1083, 510] on button "See All" at bounding box center [1080, 507] width 32 height 15
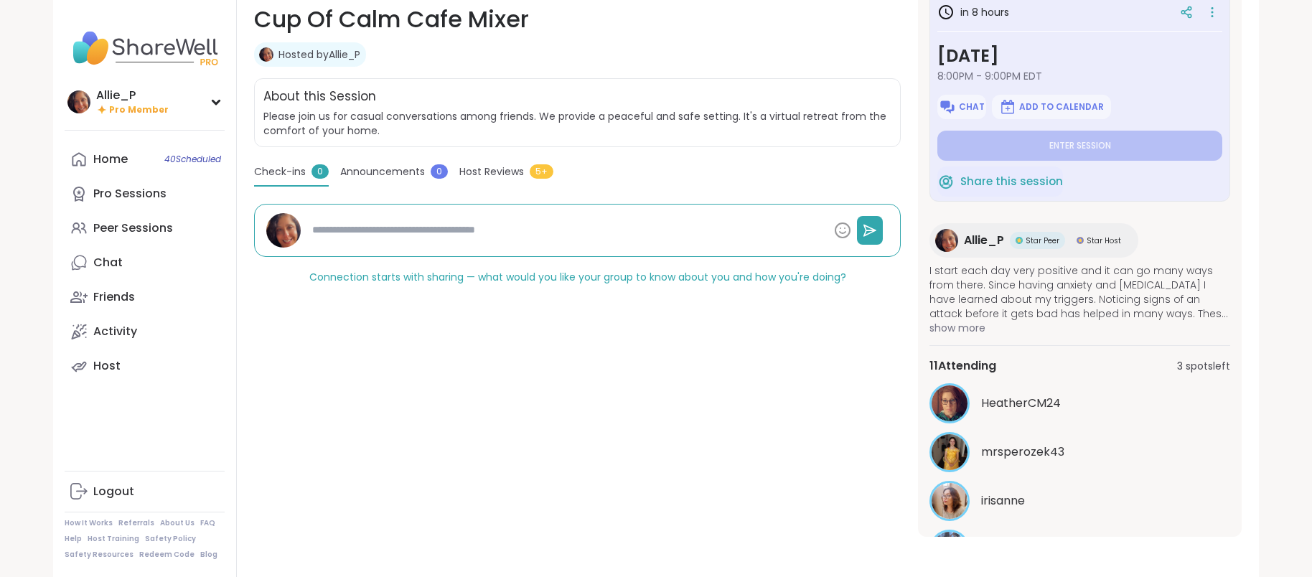
scroll to position [0, 0]
click at [113, 365] on div "Host" at bounding box center [106, 366] width 27 height 16
type textarea "*"
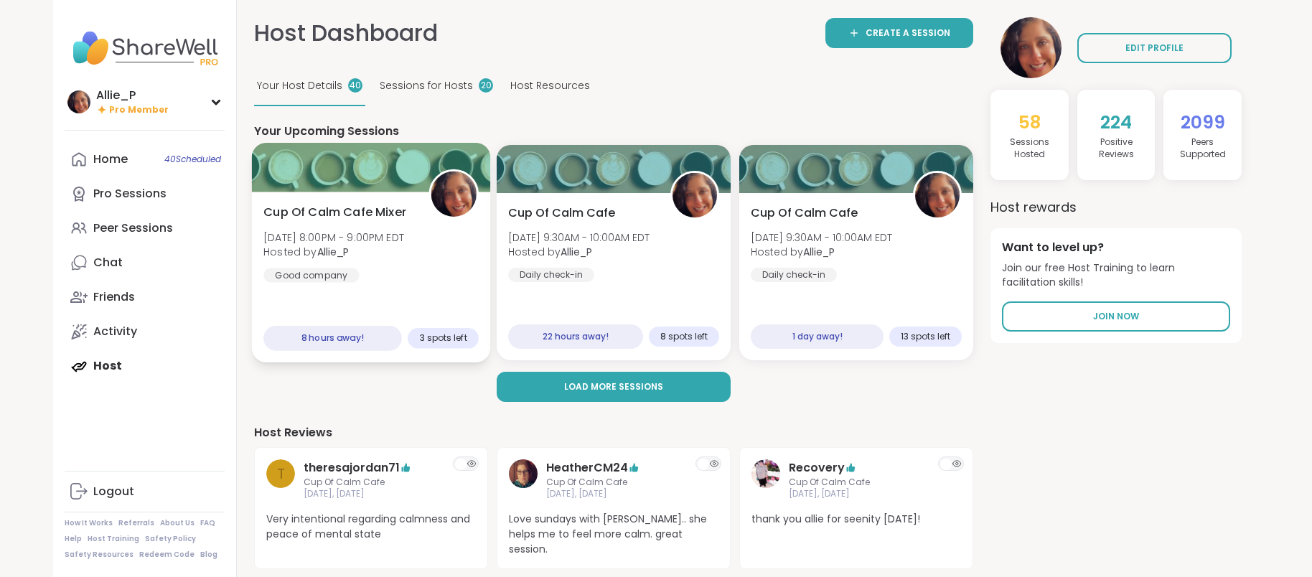
click at [336, 251] on b "Allie_P" at bounding box center [333, 252] width 32 height 14
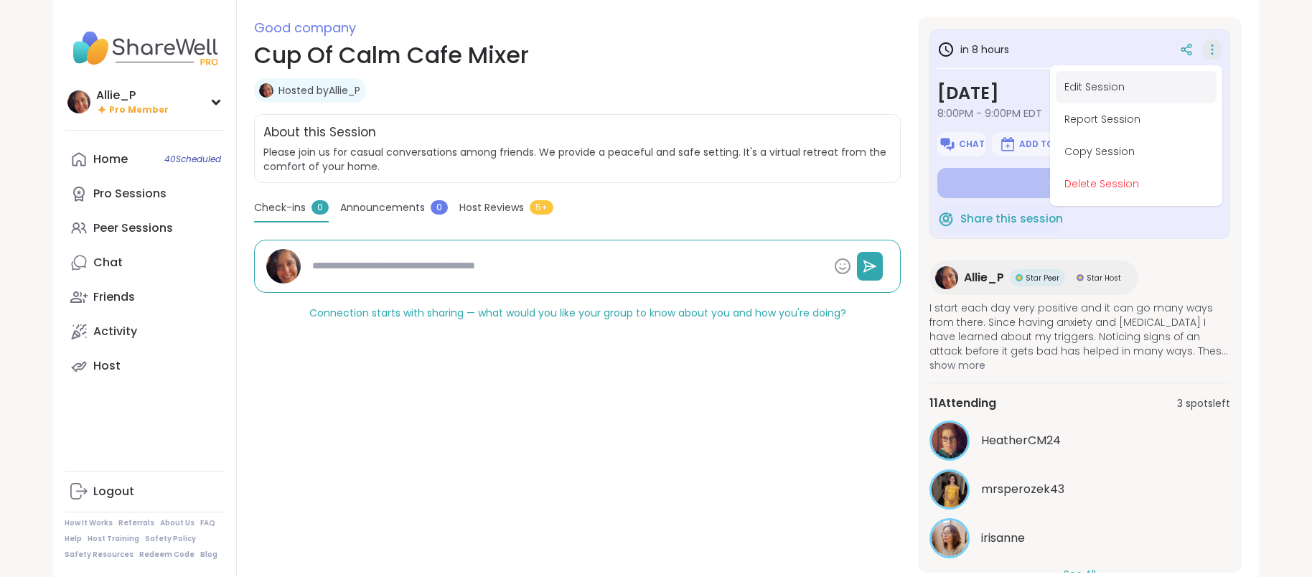
click at [1098, 83] on button "Edit Session" at bounding box center [1136, 87] width 161 height 32
type textarea "*"
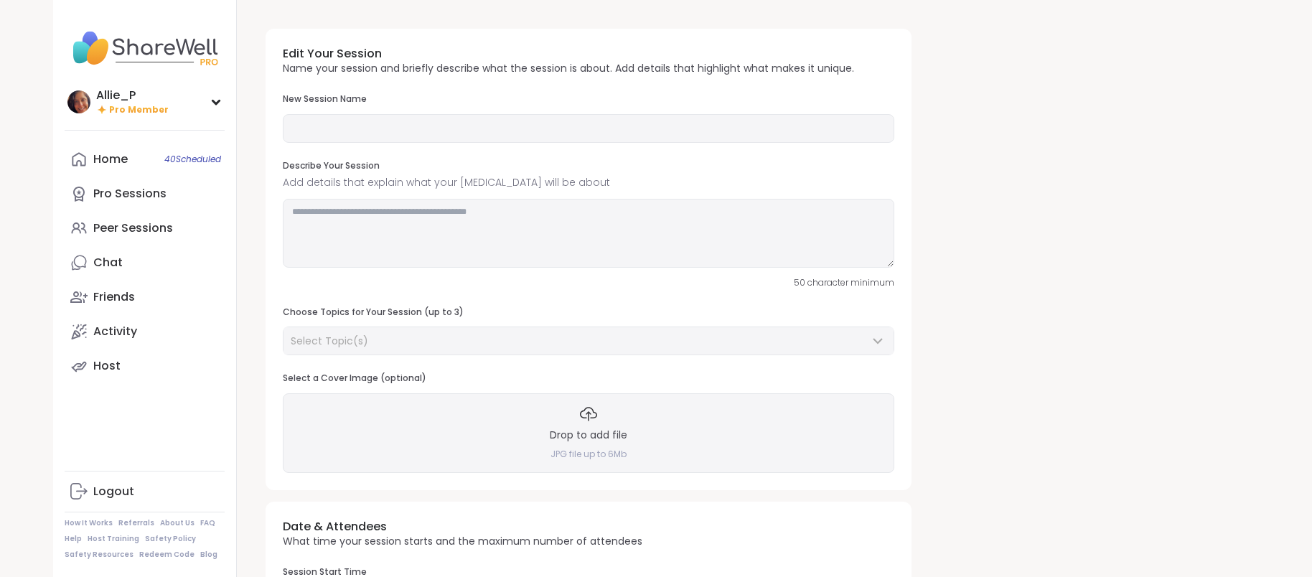
type input "**********"
type textarea "**********"
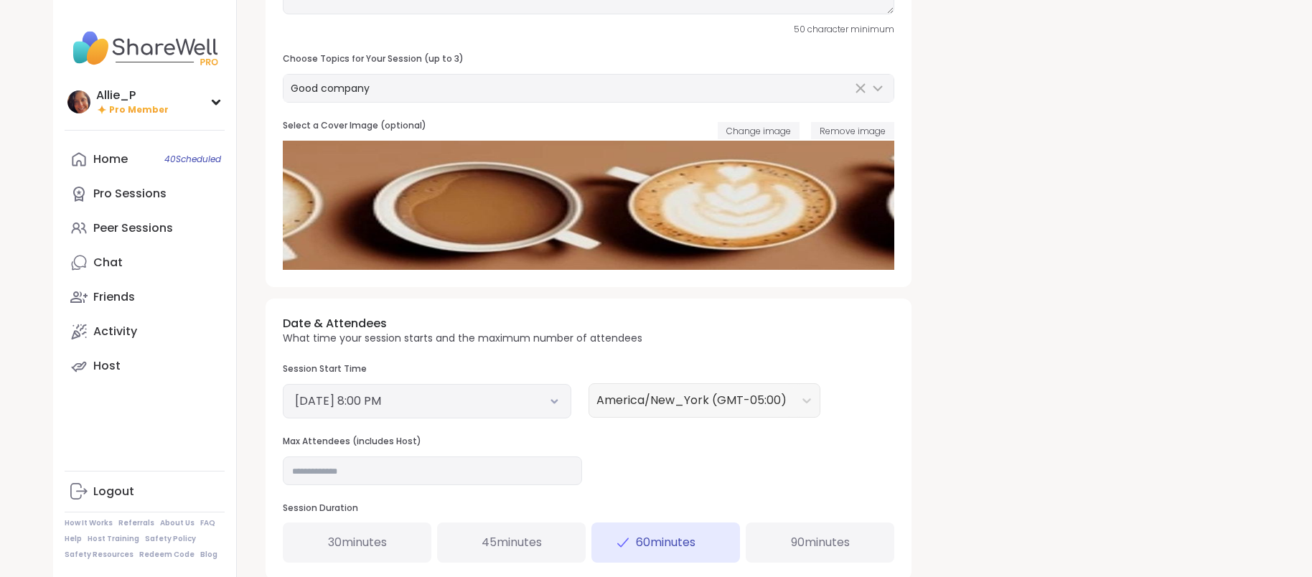
scroll to position [356, 0]
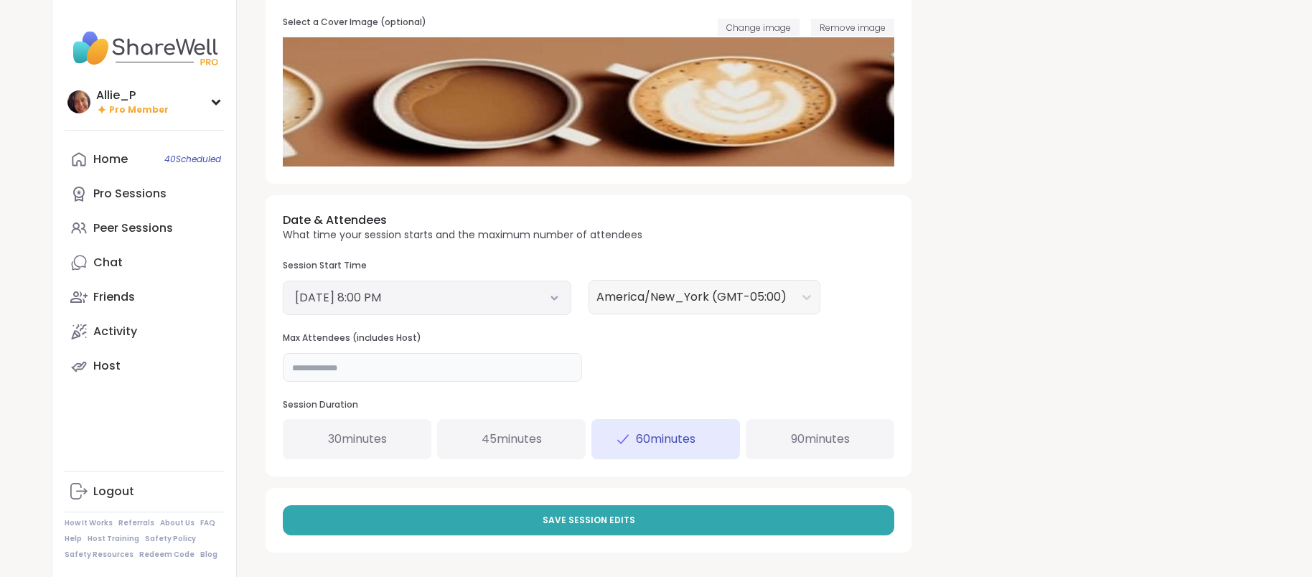
click at [331, 363] on input "**" at bounding box center [432, 367] width 299 height 29
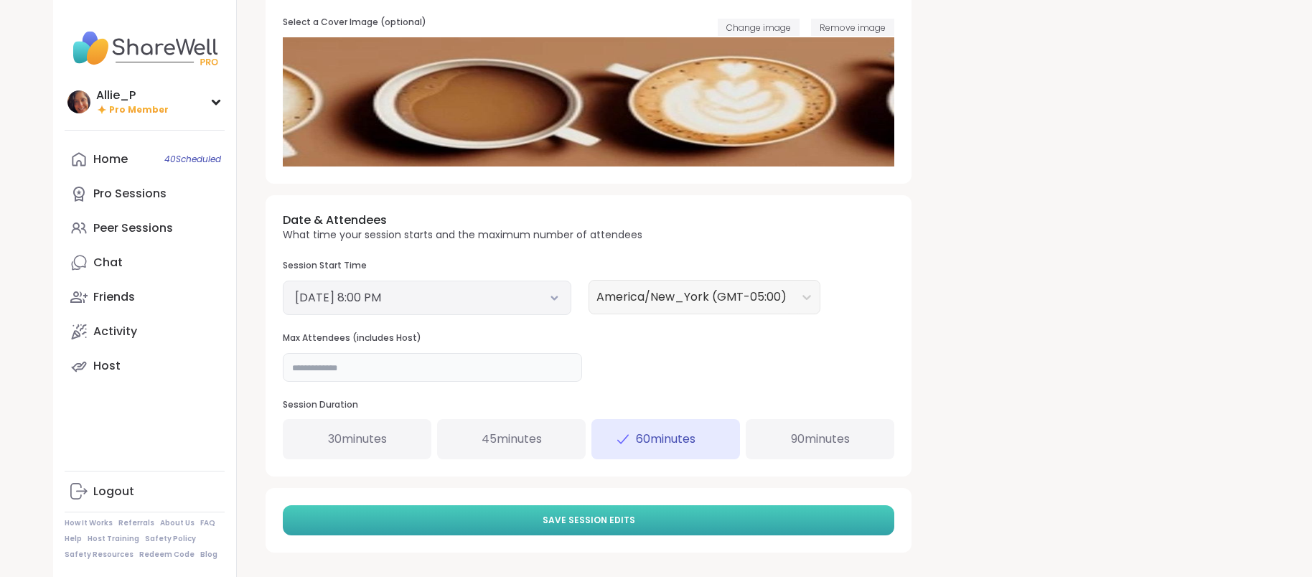
type input "**"
click at [578, 522] on span "Save Session Edits" at bounding box center [589, 520] width 93 height 13
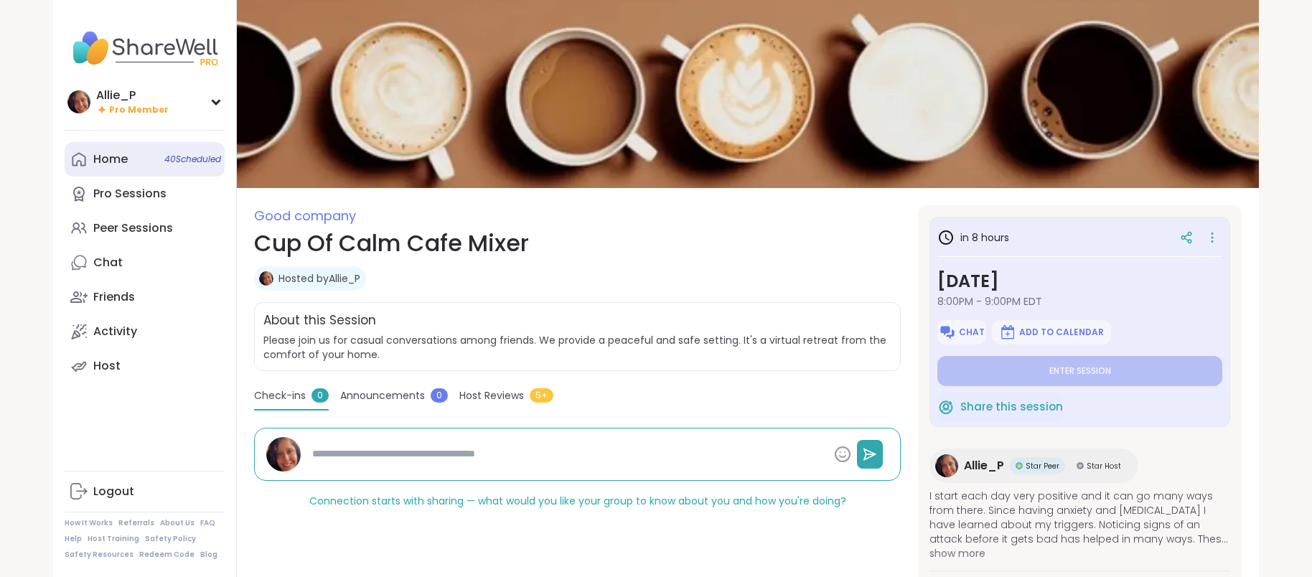
click at [98, 157] on div "Home 40 Scheduled" at bounding box center [110, 159] width 34 height 16
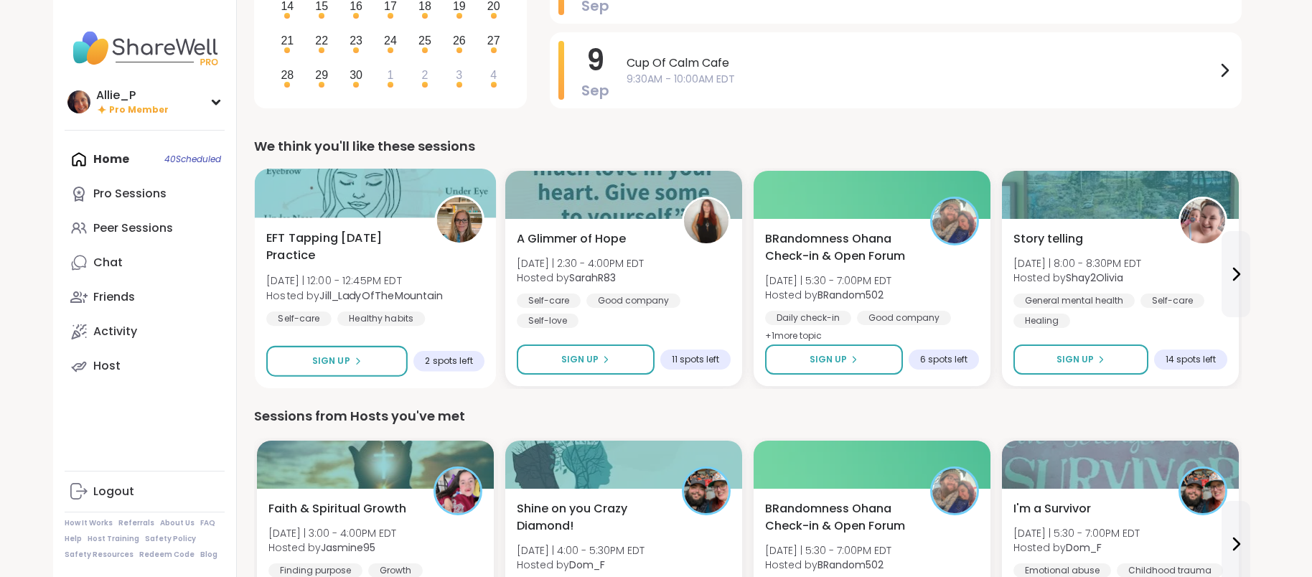
scroll to position [289, 0]
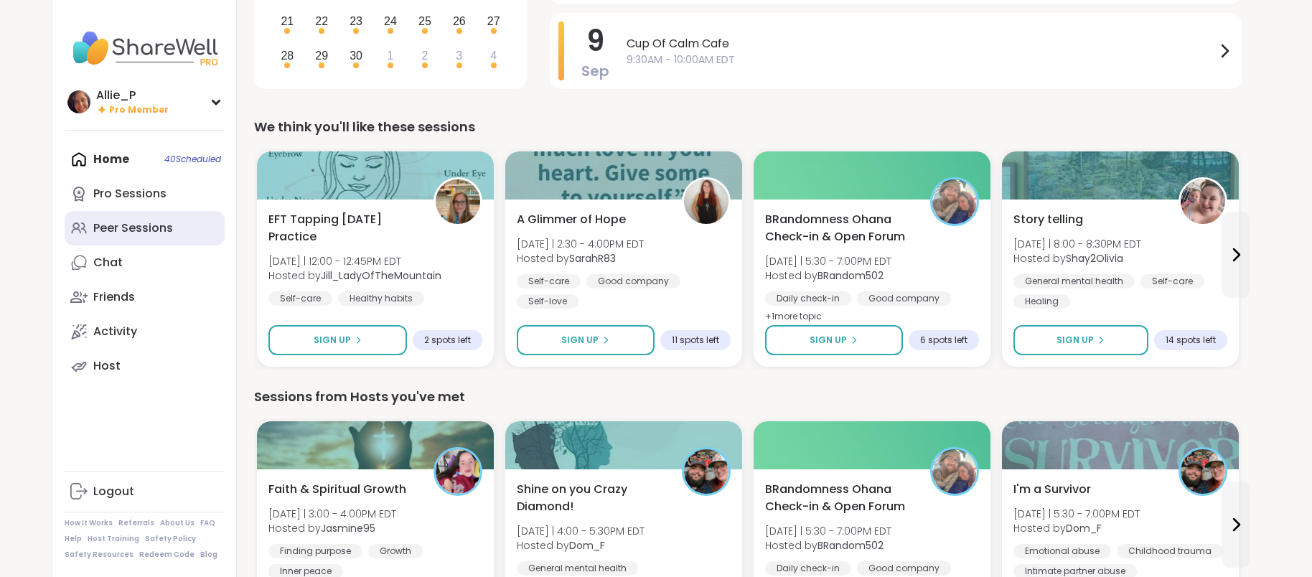
click at [121, 234] on div "Peer Sessions" at bounding box center [133, 228] width 80 height 16
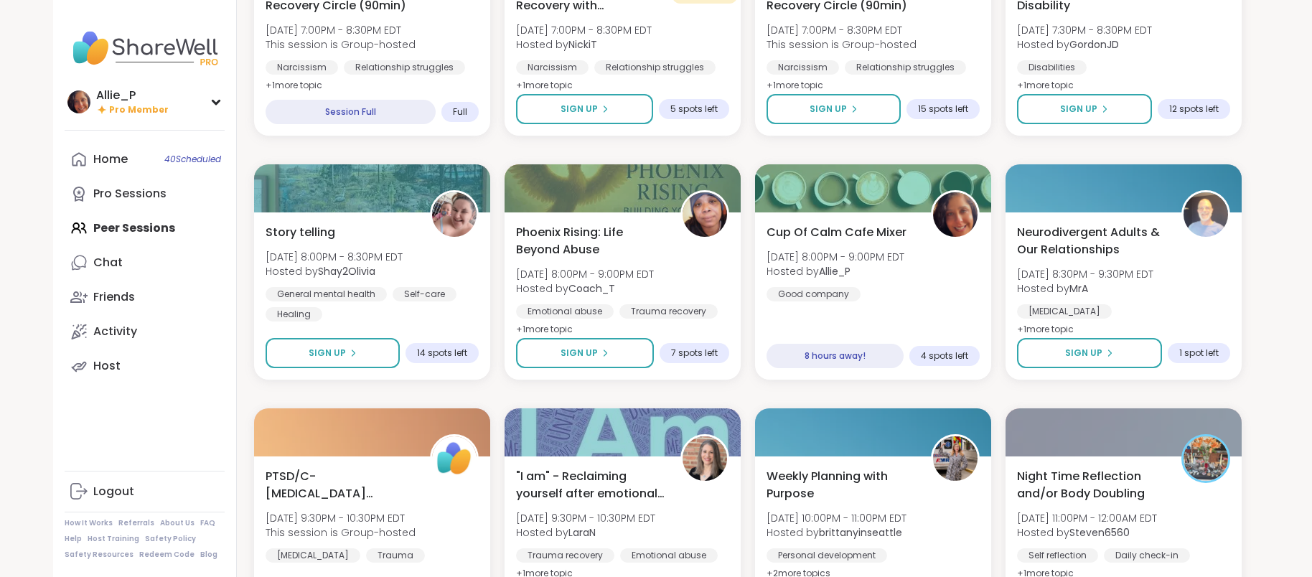
scroll to position [1309, 0]
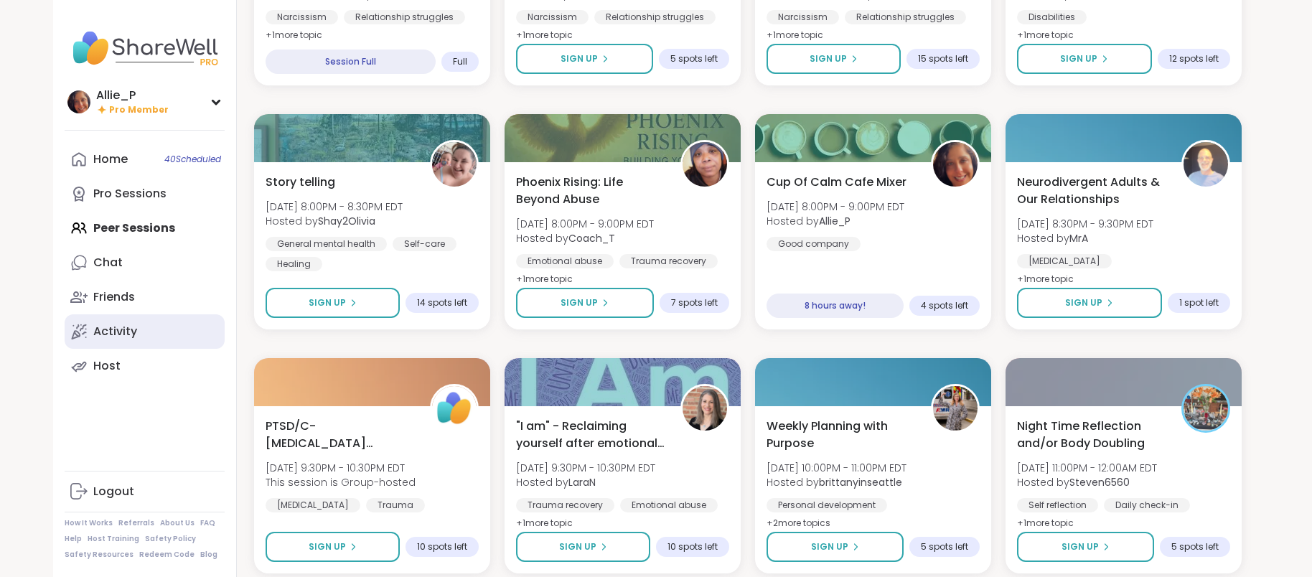
click at [116, 326] on div "Activity" at bounding box center [115, 332] width 44 height 16
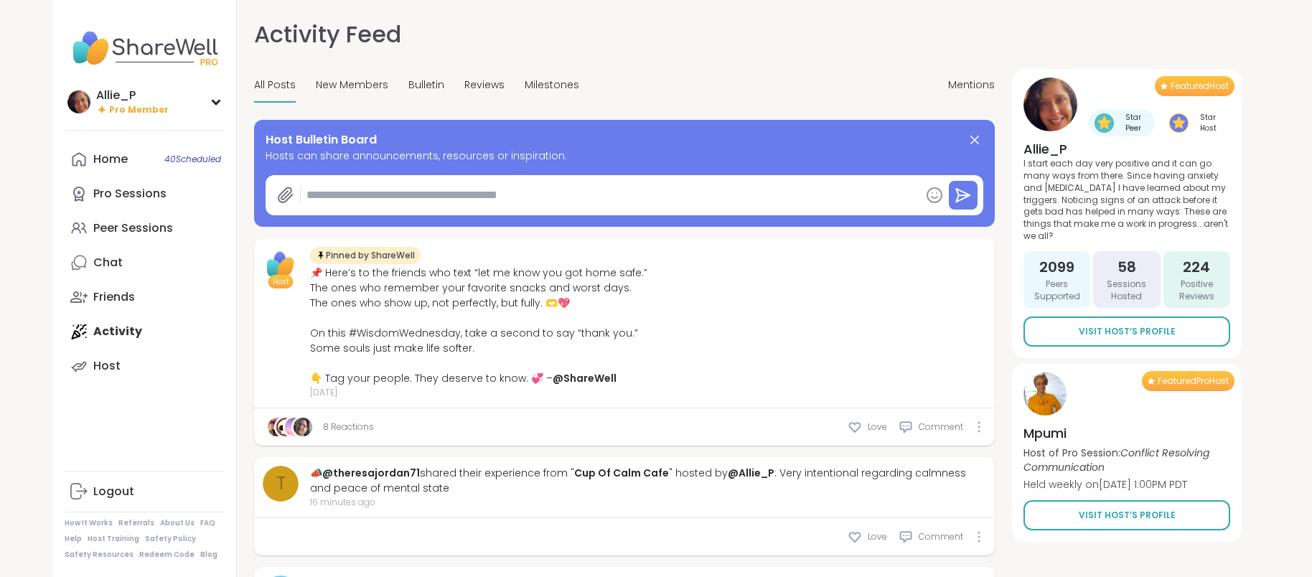
type textarea "*"
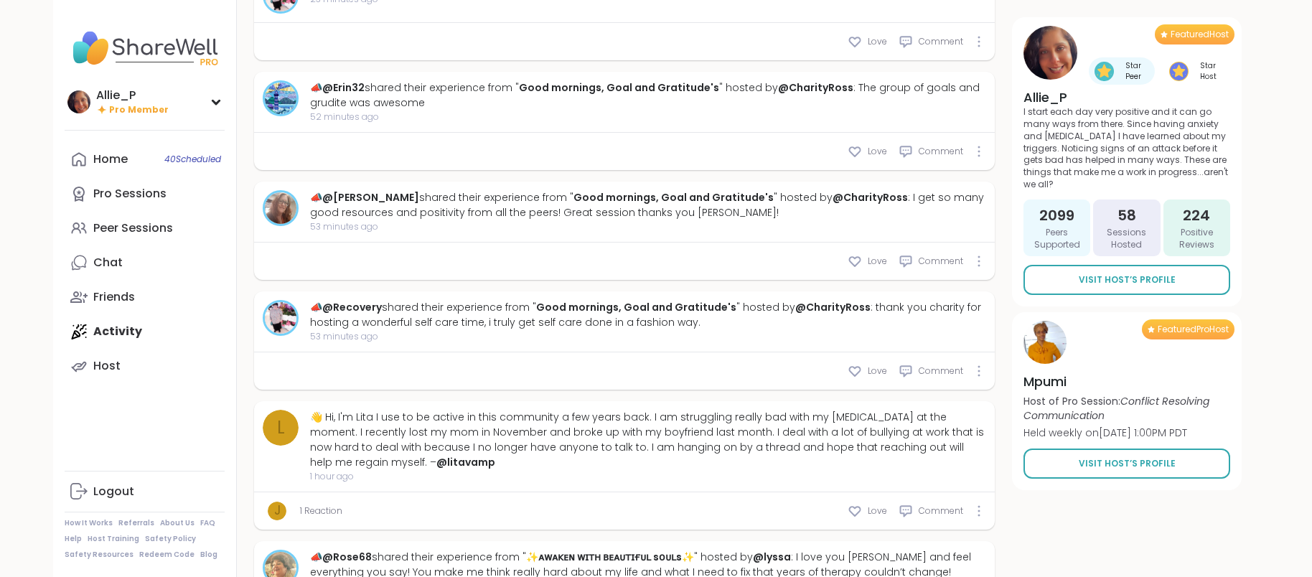
scroll to position [831, 0]
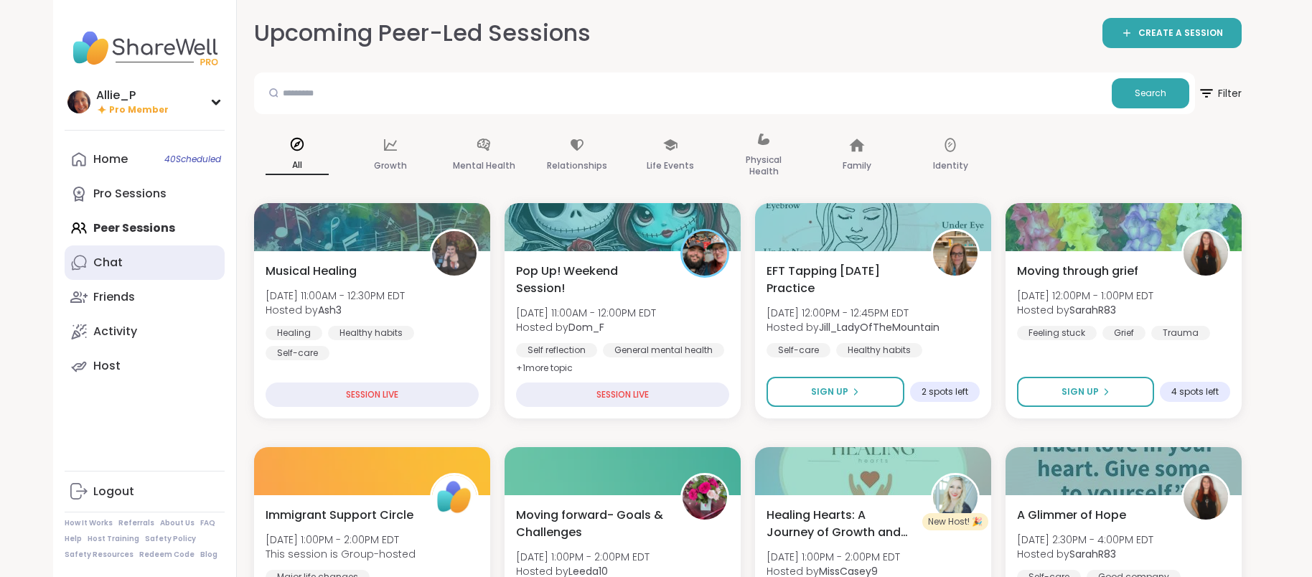
click at [116, 260] on div "Chat" at bounding box center [107, 263] width 29 height 16
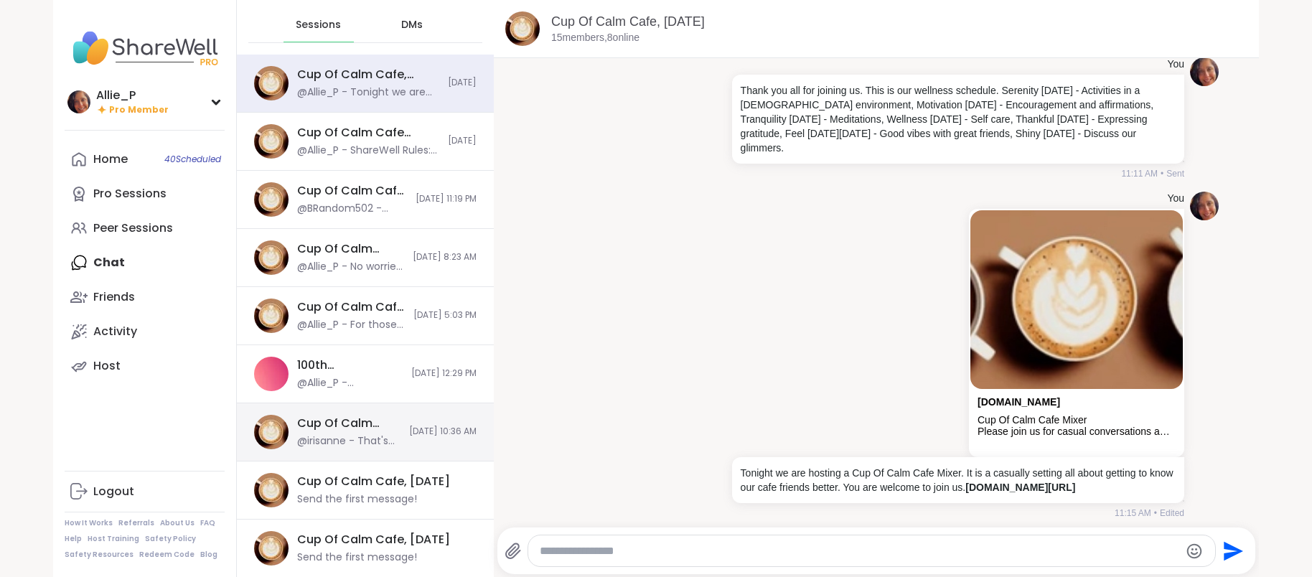
scroll to position [83, 0]
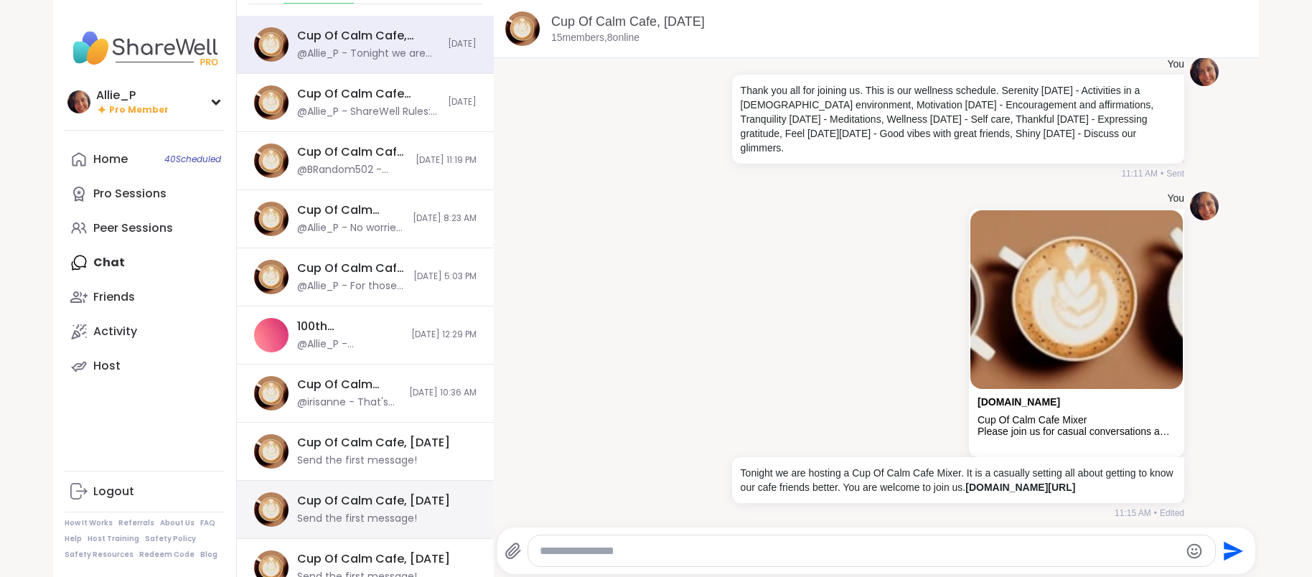
click at [350, 508] on div "Cup Of Calm Cafe, [DATE] Send the first message!" at bounding box center [382, 509] width 171 height 33
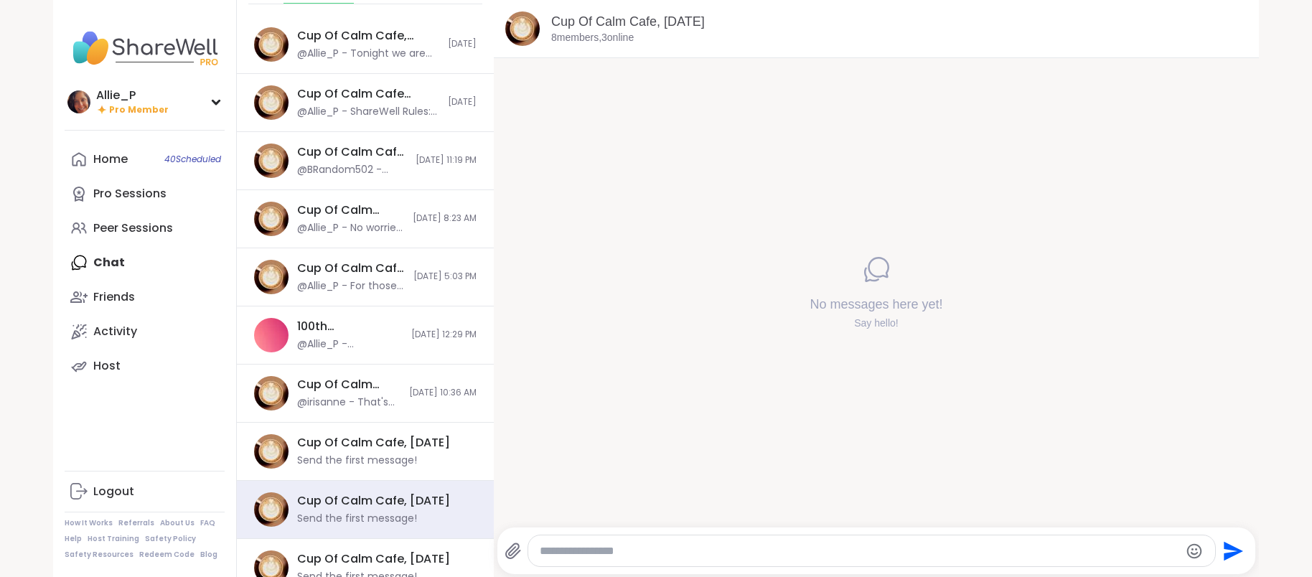
click at [580, 556] on textarea "Type your message" at bounding box center [859, 551] width 639 height 14
type textarea "*"
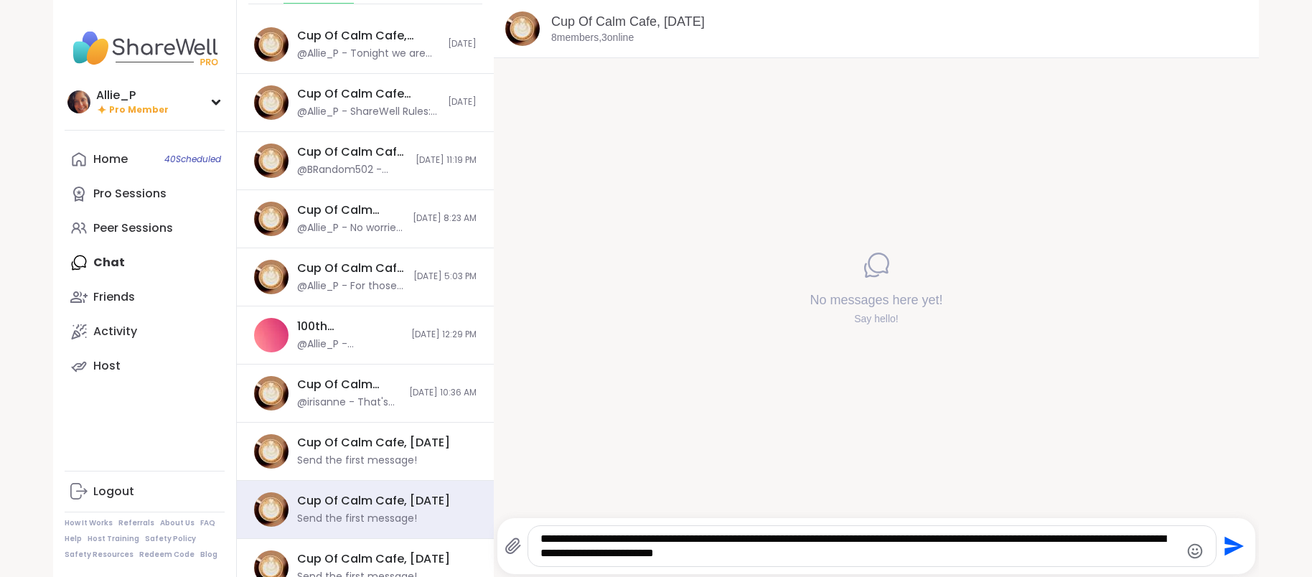
click at [593, 557] on textarea "**********" at bounding box center [859, 546] width 639 height 29
click at [865, 558] on textarea "**********" at bounding box center [859, 546] width 639 height 29
drag, startPoint x: 1019, startPoint y: 537, endPoint x: 832, endPoint y: 537, distance: 186.6
click at [832, 537] on textarea "**********" at bounding box center [859, 546] width 639 height 29
click at [702, 538] on textarea "**********" at bounding box center [859, 546] width 639 height 29
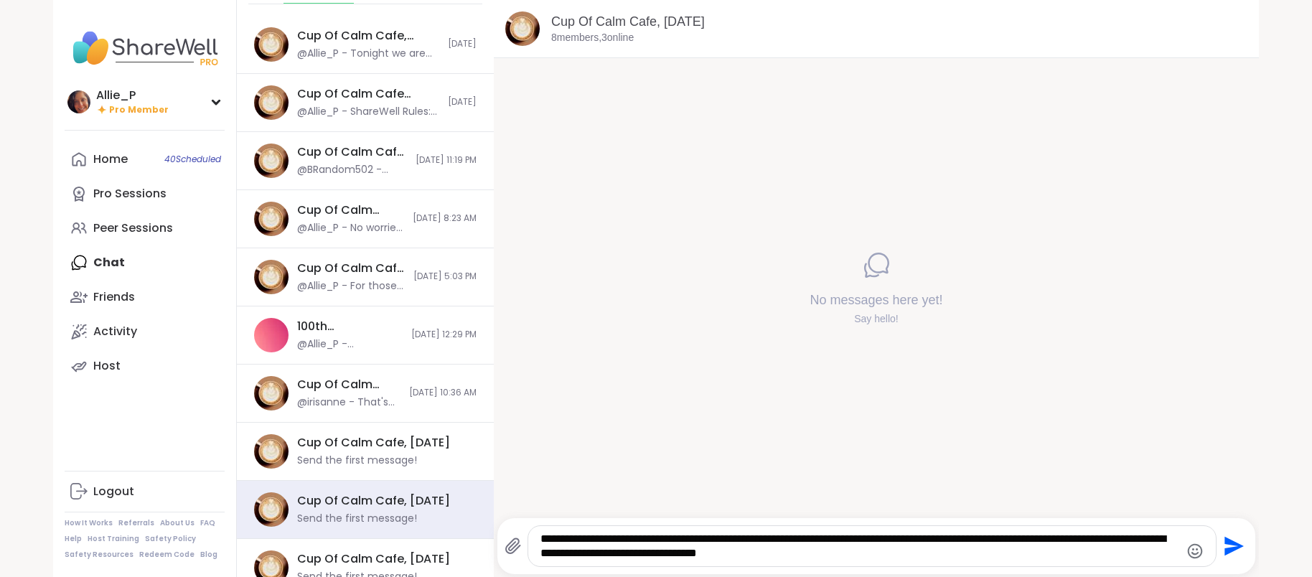
click at [848, 556] on textarea "**********" at bounding box center [859, 546] width 639 height 29
click at [846, 555] on textarea "**********" at bounding box center [859, 546] width 639 height 29
click at [696, 555] on textarea "**********" at bounding box center [859, 546] width 639 height 29
click at [942, 539] on textarea "**********" at bounding box center [859, 546] width 639 height 29
type textarea "**********"
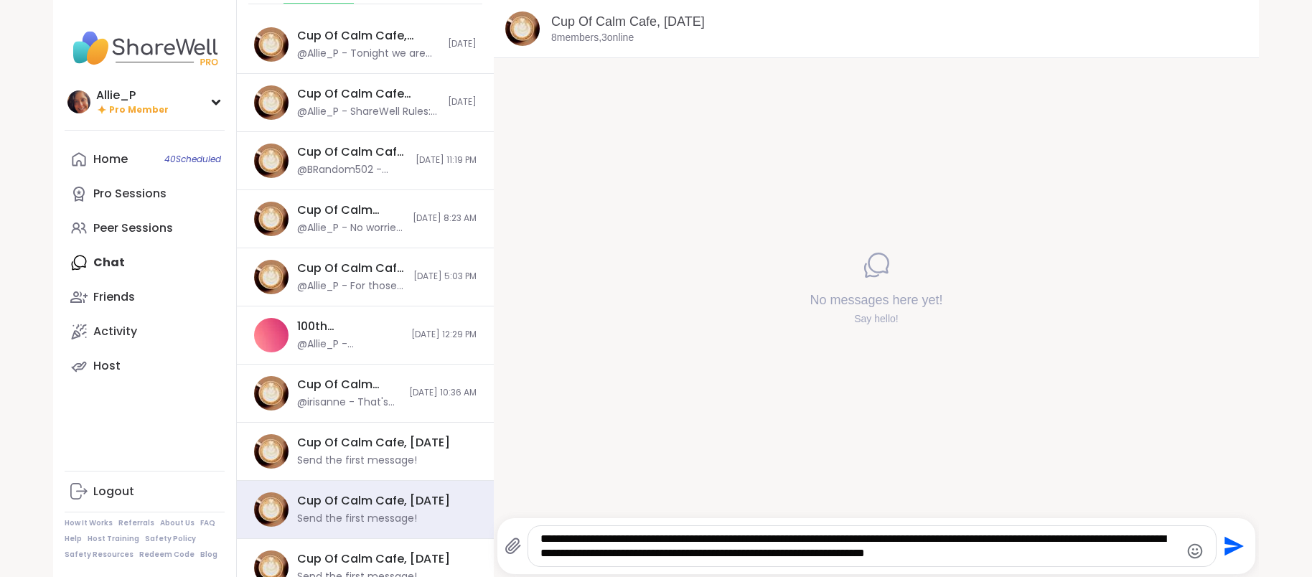
click at [1232, 549] on icon "Send" at bounding box center [1234, 546] width 19 height 19
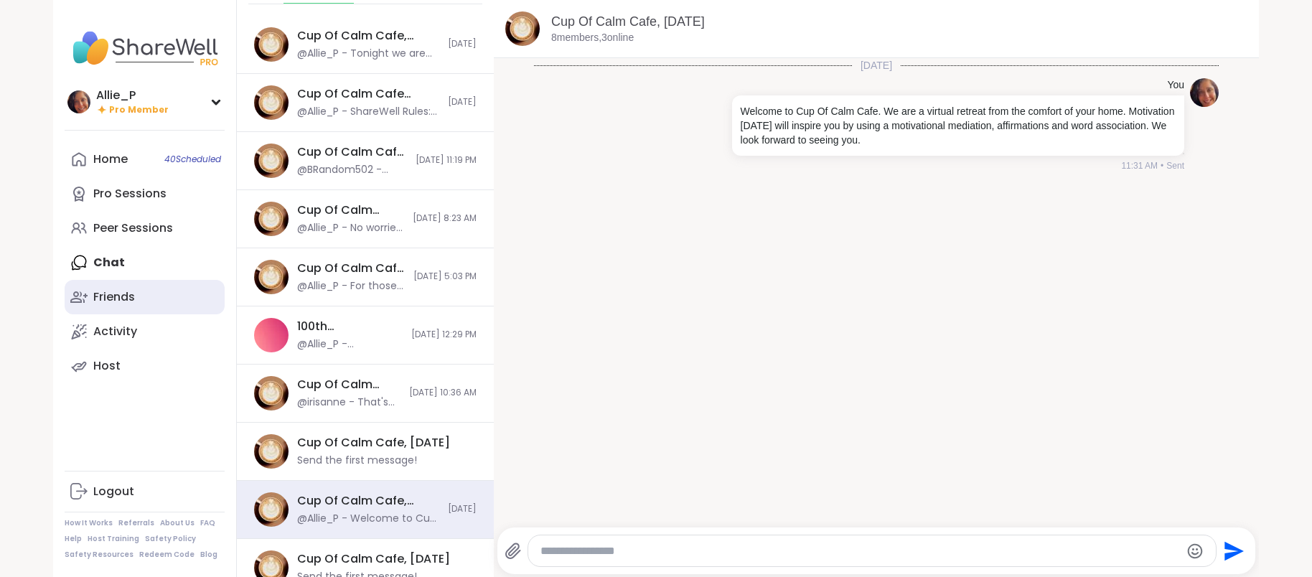
click at [98, 308] on link "Friends" at bounding box center [145, 297] width 160 height 34
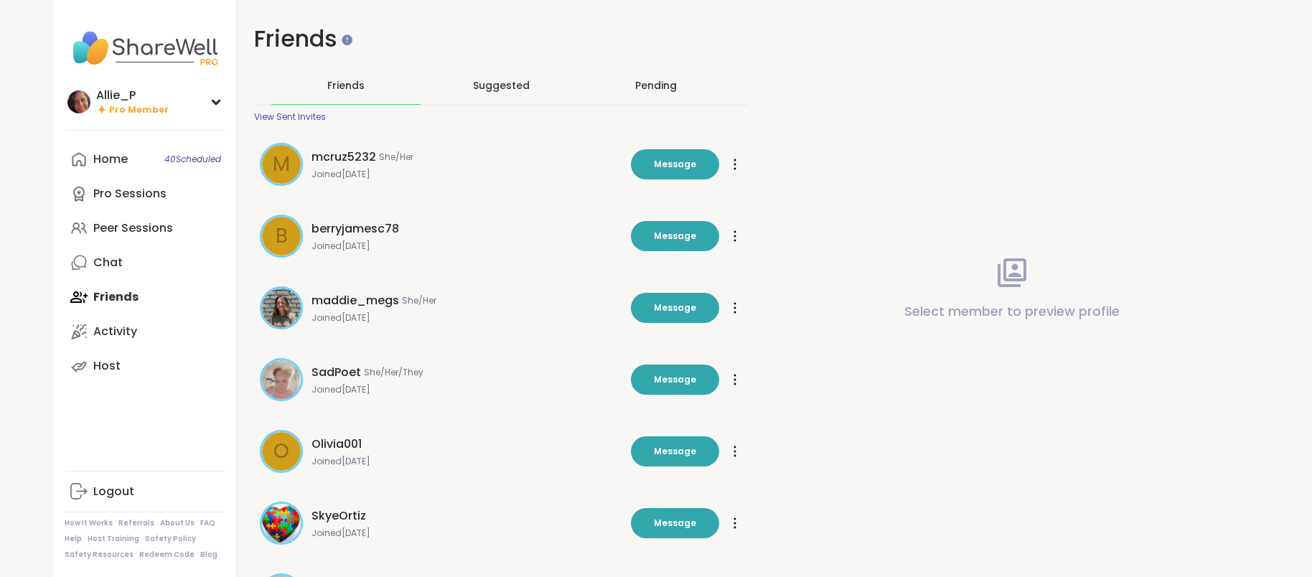
click at [652, 83] on div "Pending" at bounding box center [656, 85] width 42 height 14
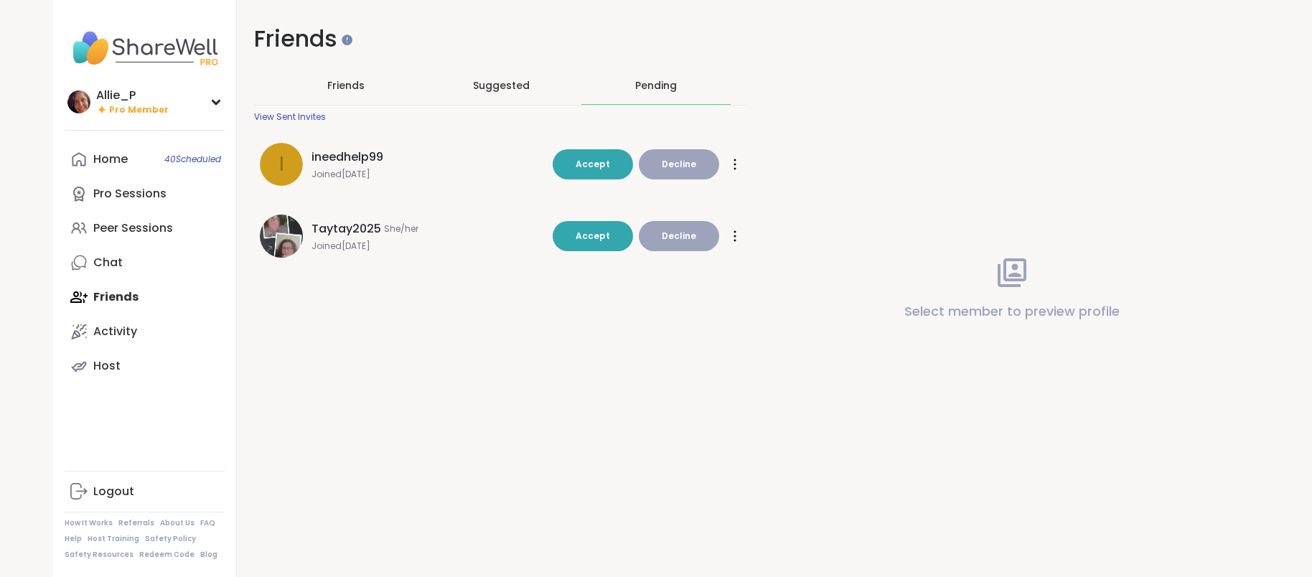
click at [683, 167] on span "Decline" at bounding box center [679, 164] width 34 height 13
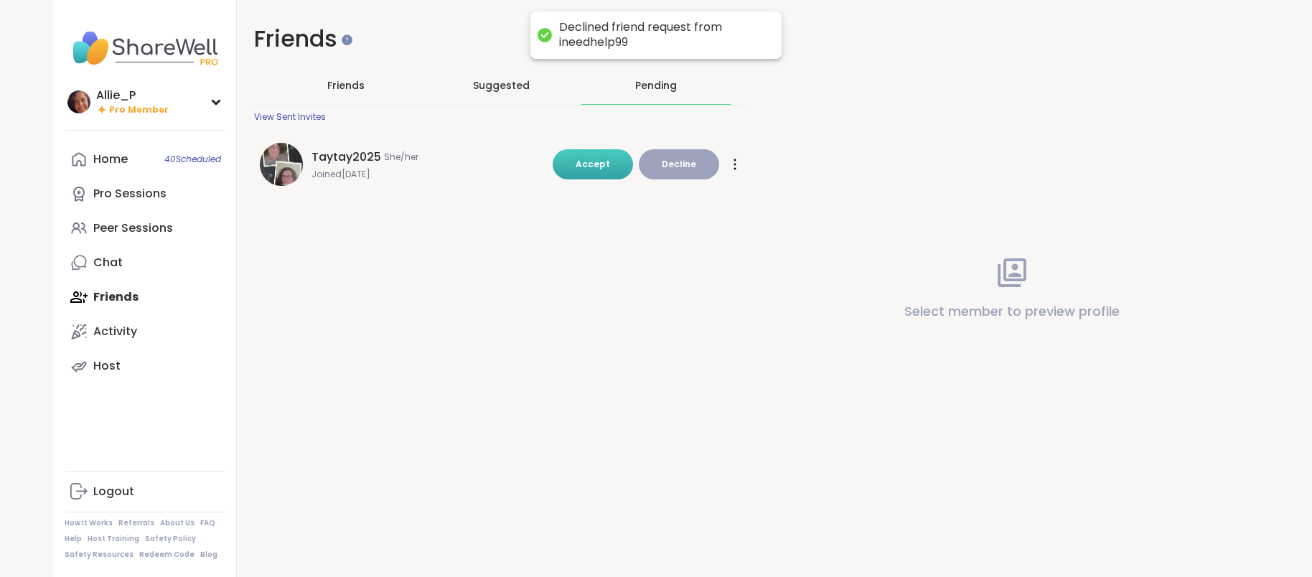
click at [589, 167] on span "Accept" at bounding box center [593, 164] width 34 height 12
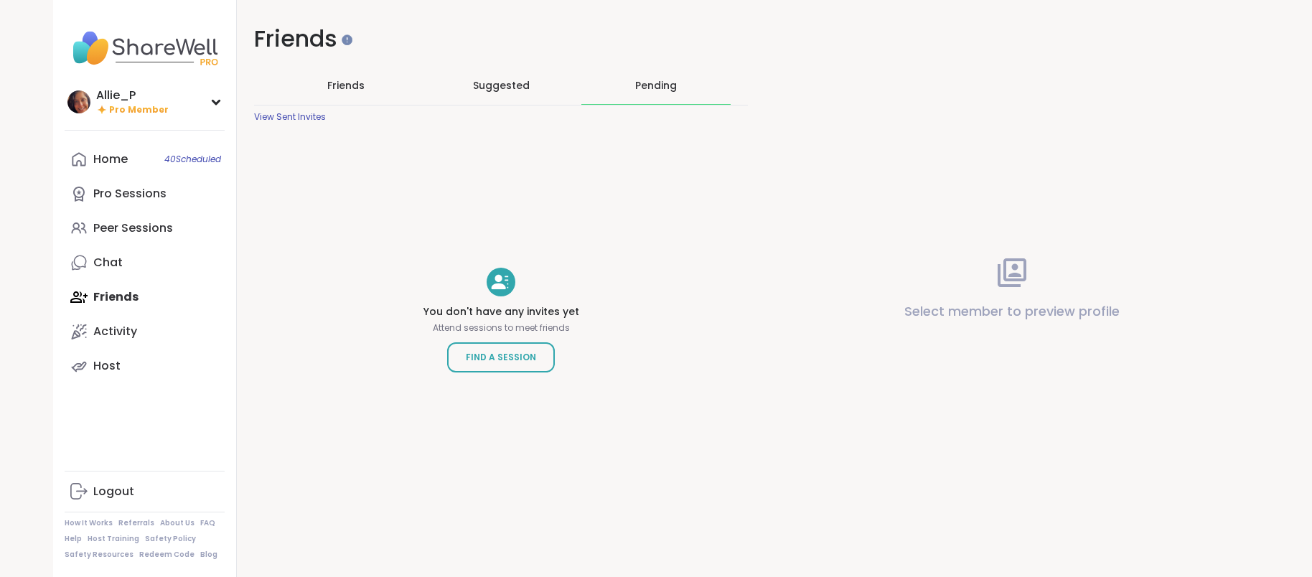
click at [111, 305] on div "Home 40 Scheduled Pro Sessions Peer Sessions Chat Friends Activity Host" at bounding box center [145, 262] width 160 height 241
click at [111, 268] on div "Chat" at bounding box center [107, 263] width 29 height 16
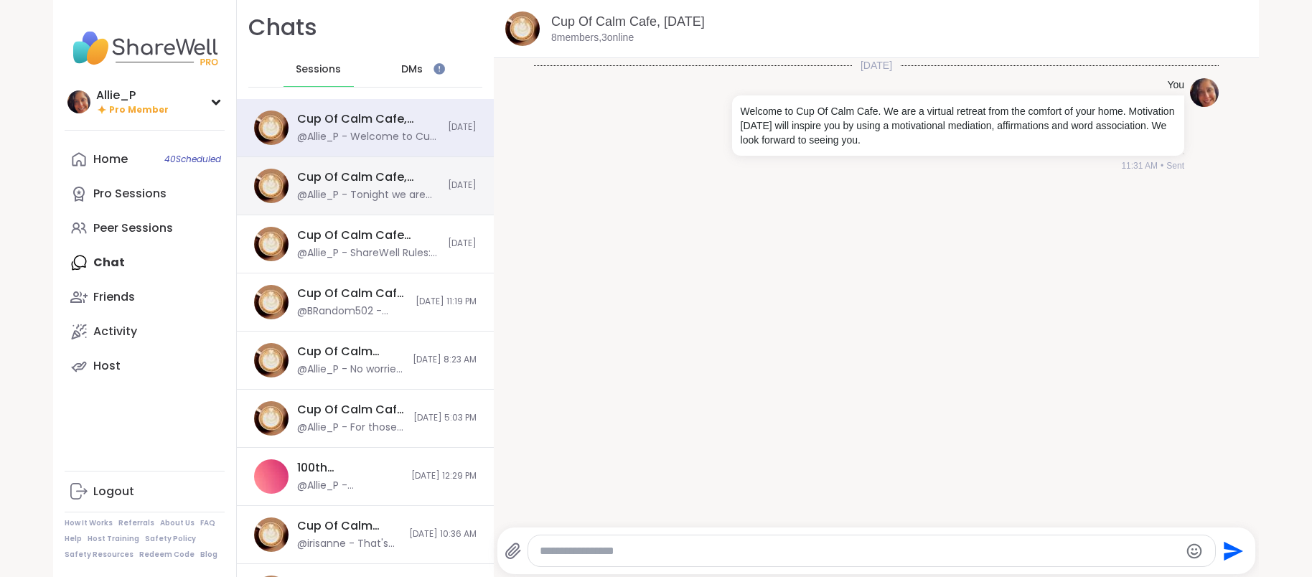
click at [314, 198] on div "@Allie_P - Tonight we are hosting a Cup Of Calm Cafe Mixer. It is a casually se…" at bounding box center [368, 195] width 142 height 14
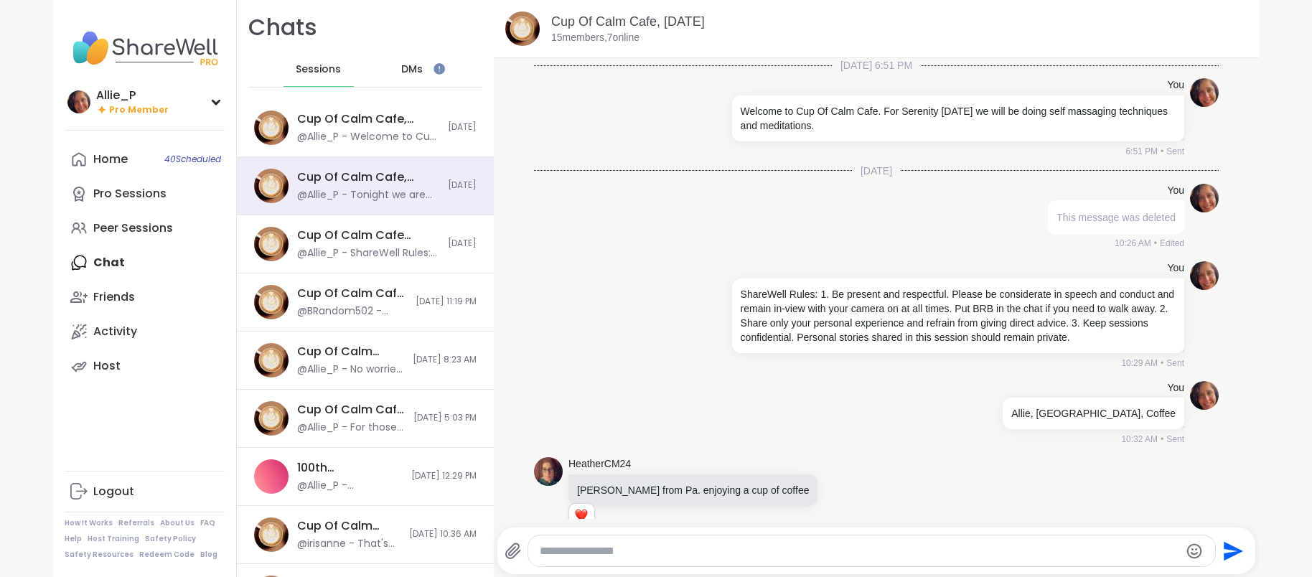
scroll to position [5993, 0]
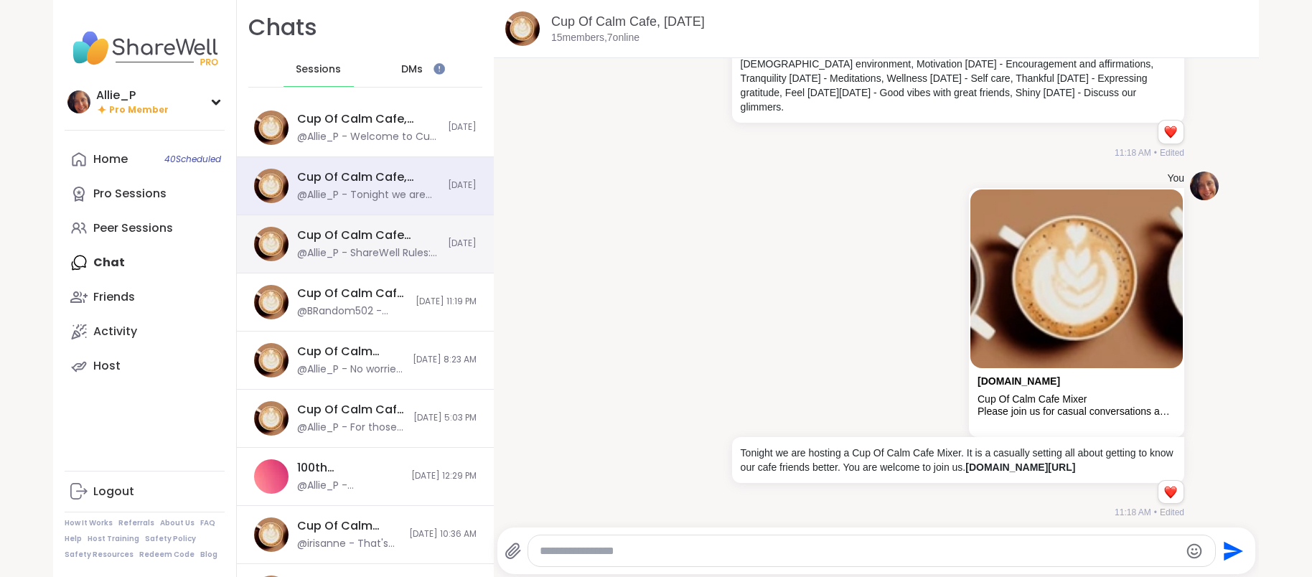
click at [375, 256] on div "@Allie_P - ShareWell Rules: 1. Be present and respectful. Please be considerate…" at bounding box center [368, 253] width 142 height 14
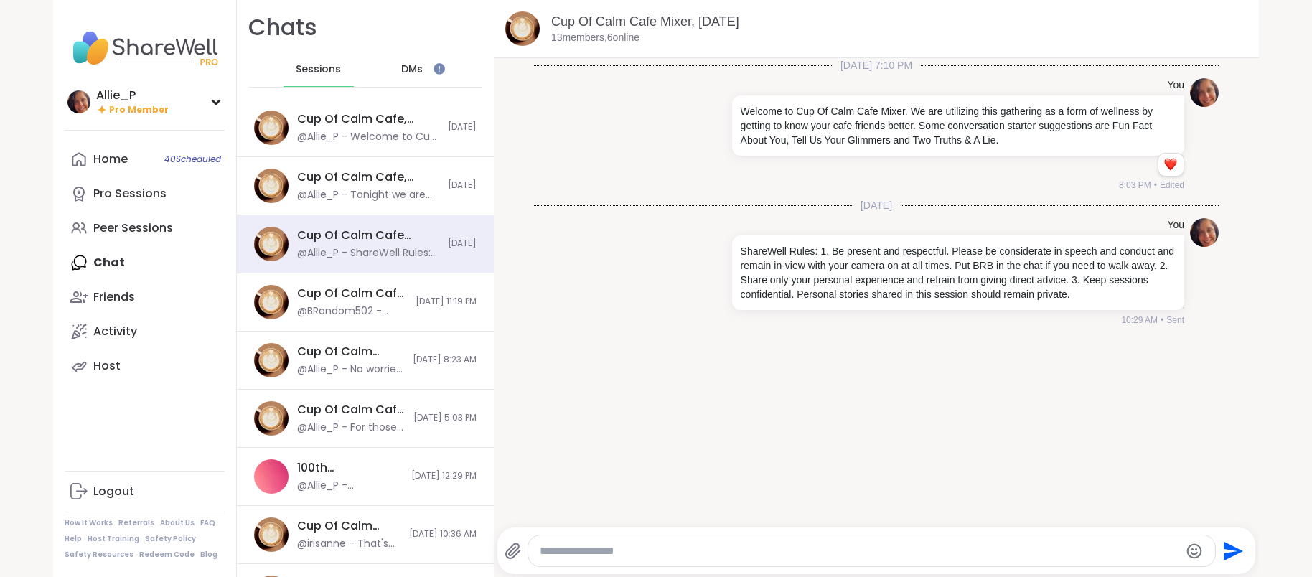
click at [417, 70] on span "DMs" at bounding box center [412, 69] width 22 height 14
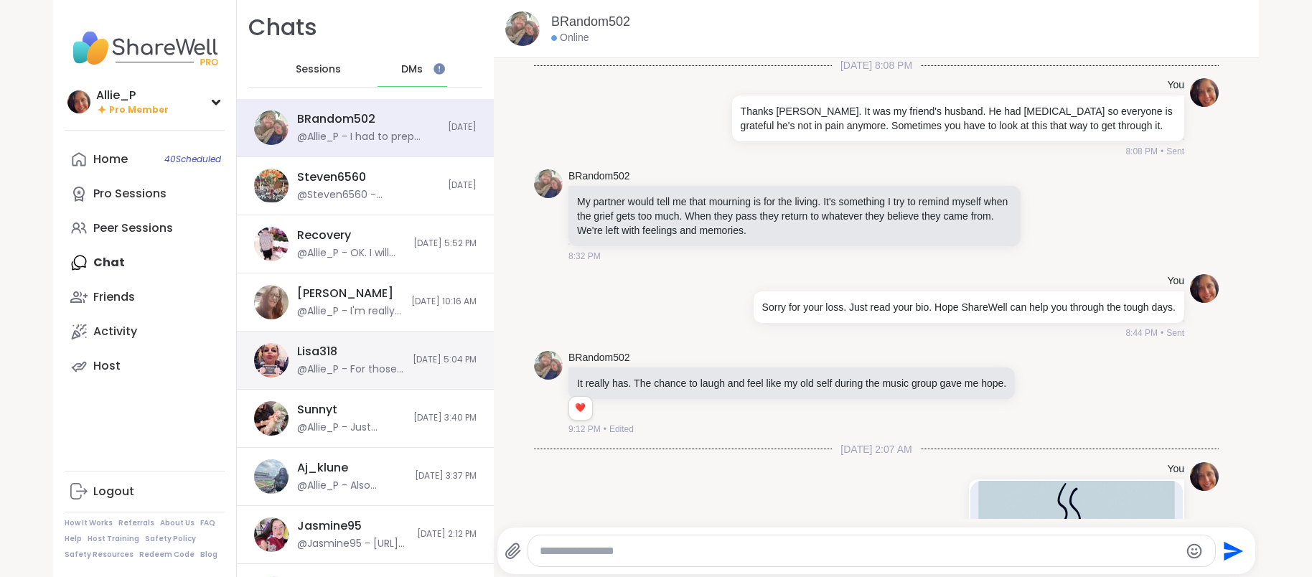
scroll to position [13018, 0]
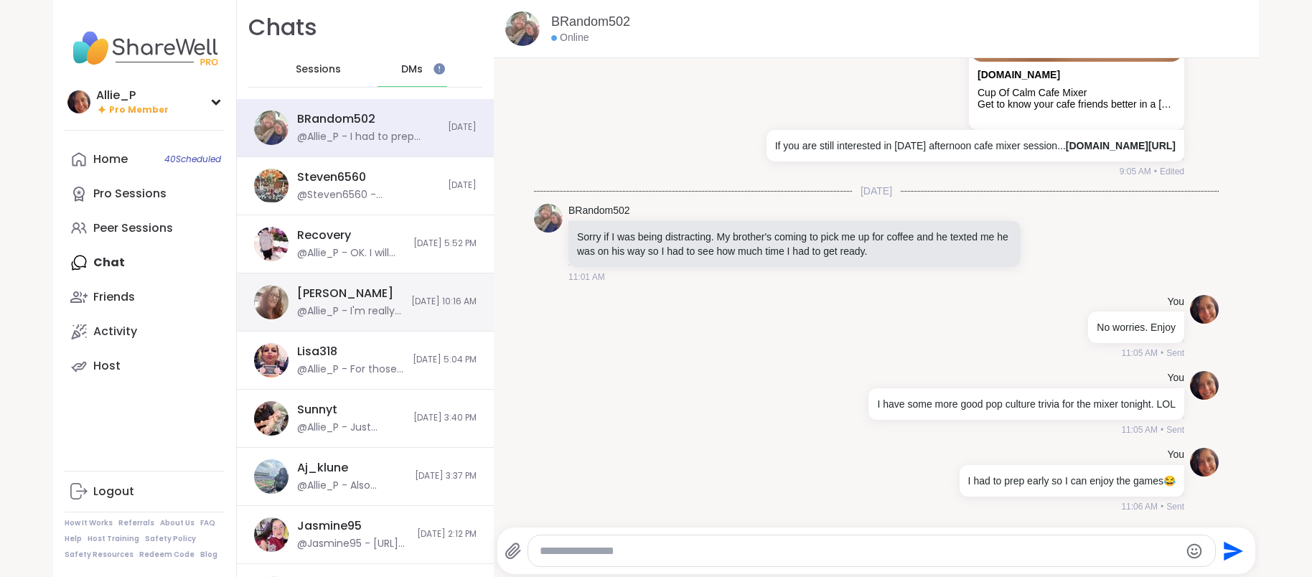
click at [335, 301] on div "[PERSON_NAME] @Allie_P - I'm really sorry you're feeling so scared and overwhel…" at bounding box center [350, 302] width 106 height 33
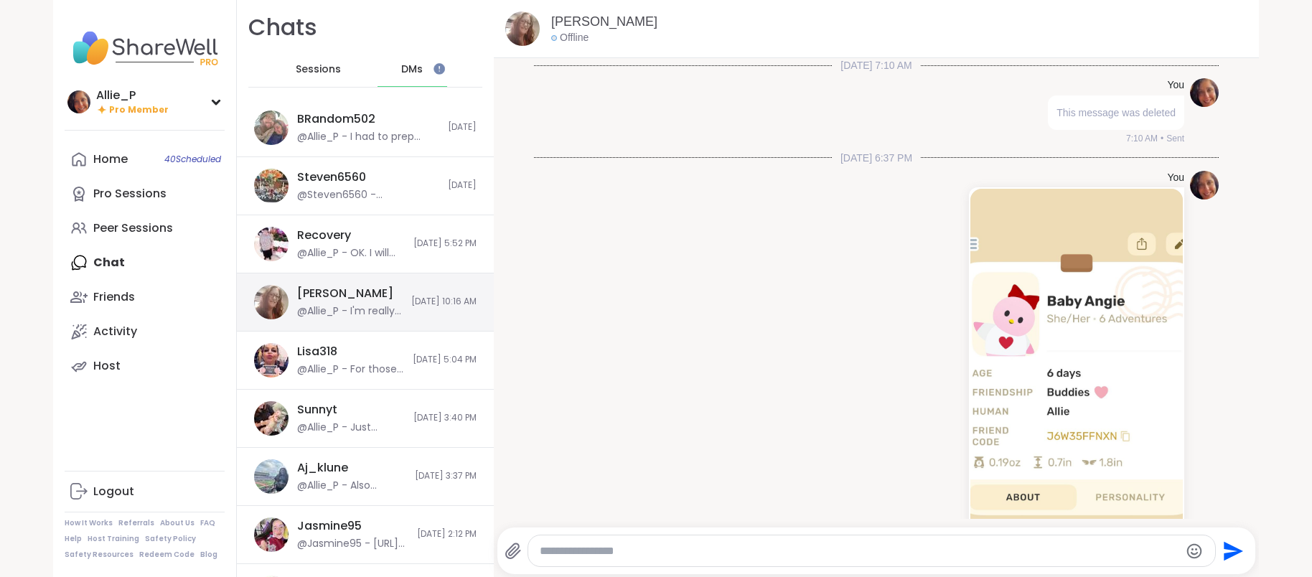
scroll to position [4815, 0]
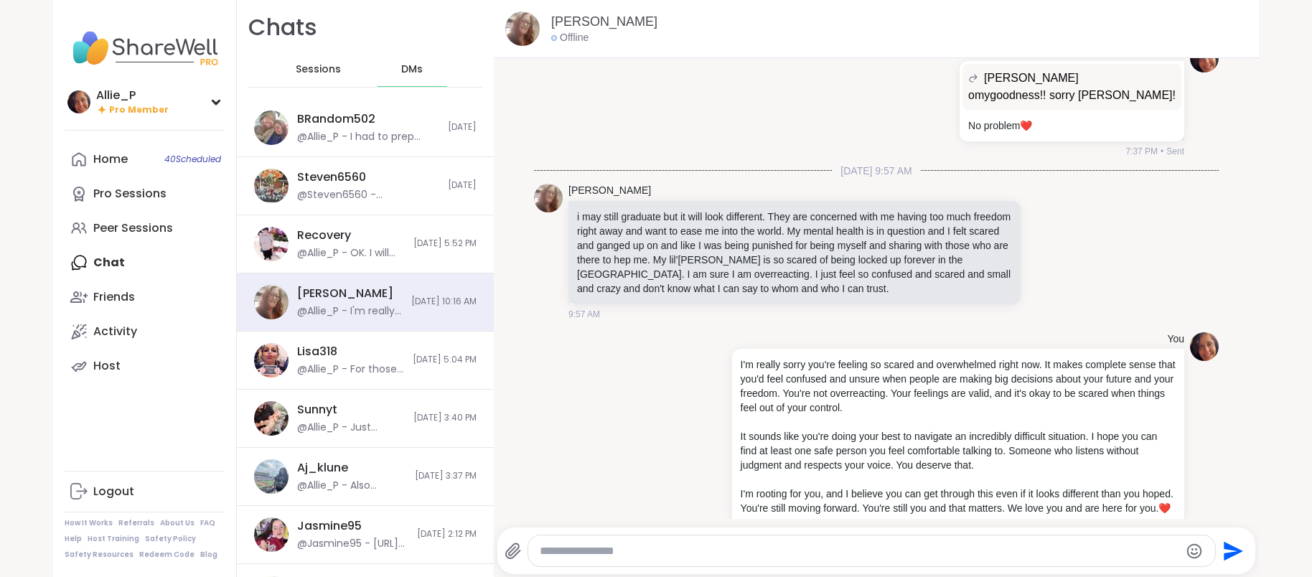
click at [713, 551] on textarea "Type your message" at bounding box center [859, 551] width 639 height 14
type textarea "**********"
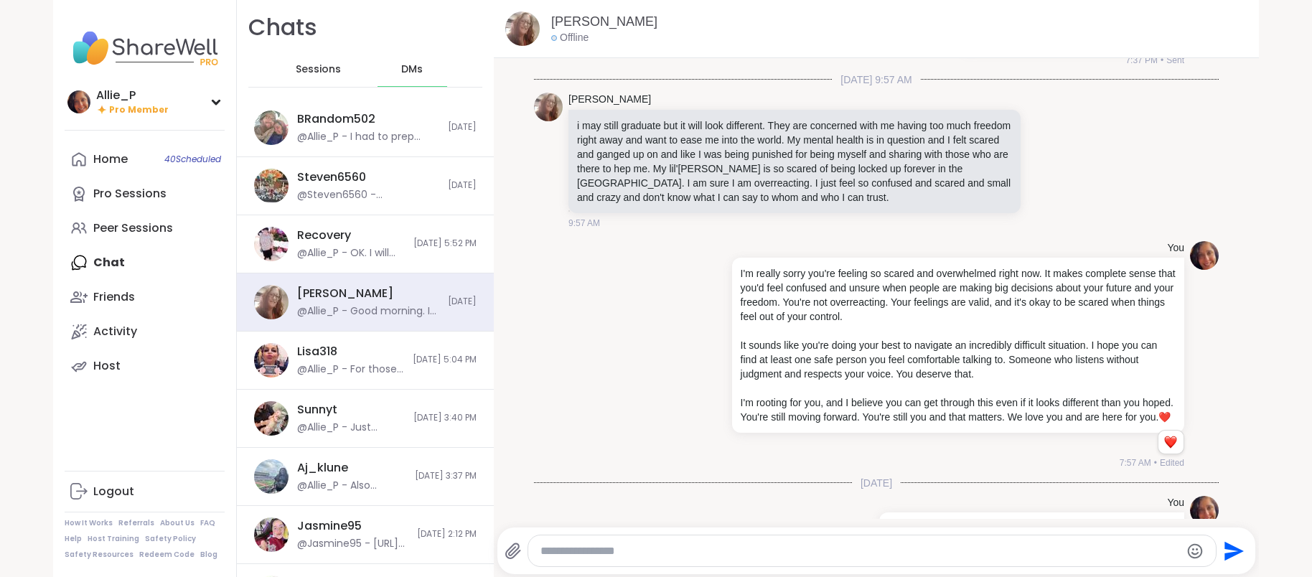
drag, startPoint x: 1178, startPoint y: 479, endPoint x: 898, endPoint y: 482, distance: 279.9
click at [898, 512] on div "Good morning. I wanted to check in. How are you doing [DATE]?" at bounding box center [1031, 528] width 305 height 32
copy p "Good morning. I wanted to check in. How are you doing [DATE]?"
click at [327, 359] on div "Lisa318 @Allie_P - For those who wanted a weekend cafe mixer, here's one I crea…" at bounding box center [350, 360] width 107 height 33
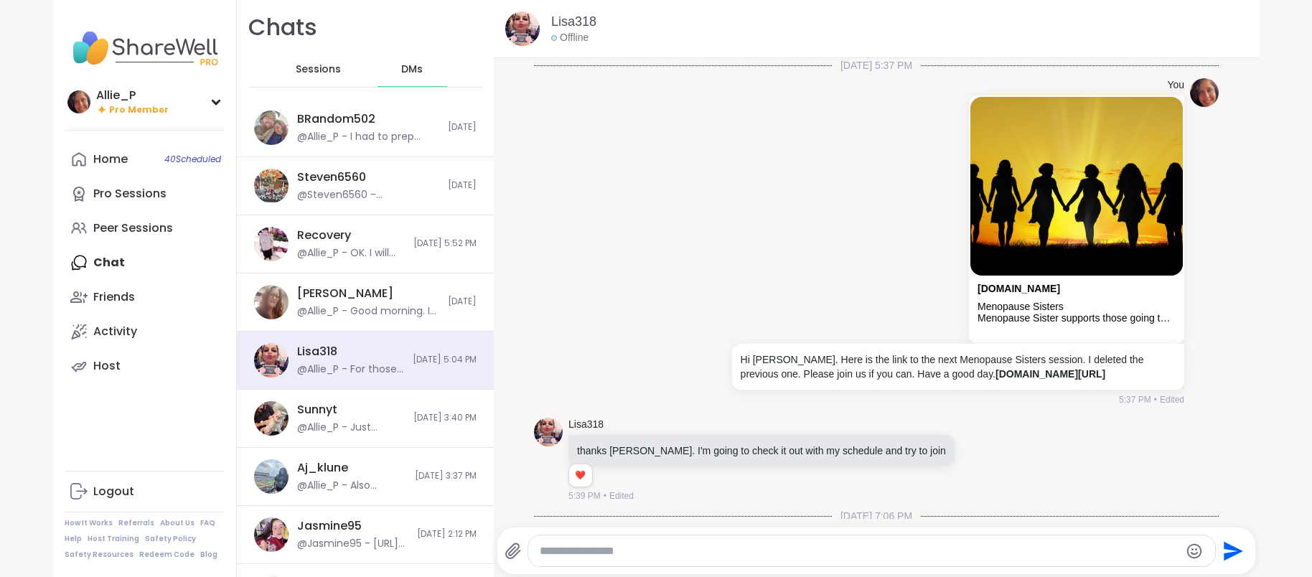
scroll to position [4287, 0]
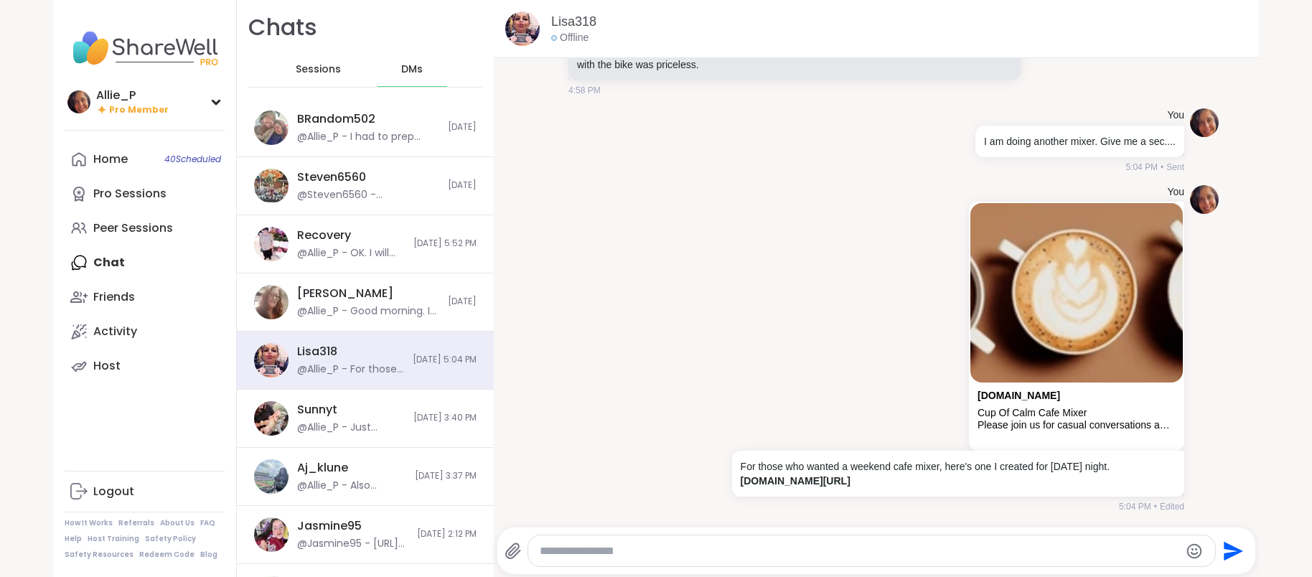
paste textarea "**********"
type textarea "**********"
click at [1230, 552] on icon "Send" at bounding box center [1234, 550] width 19 height 19
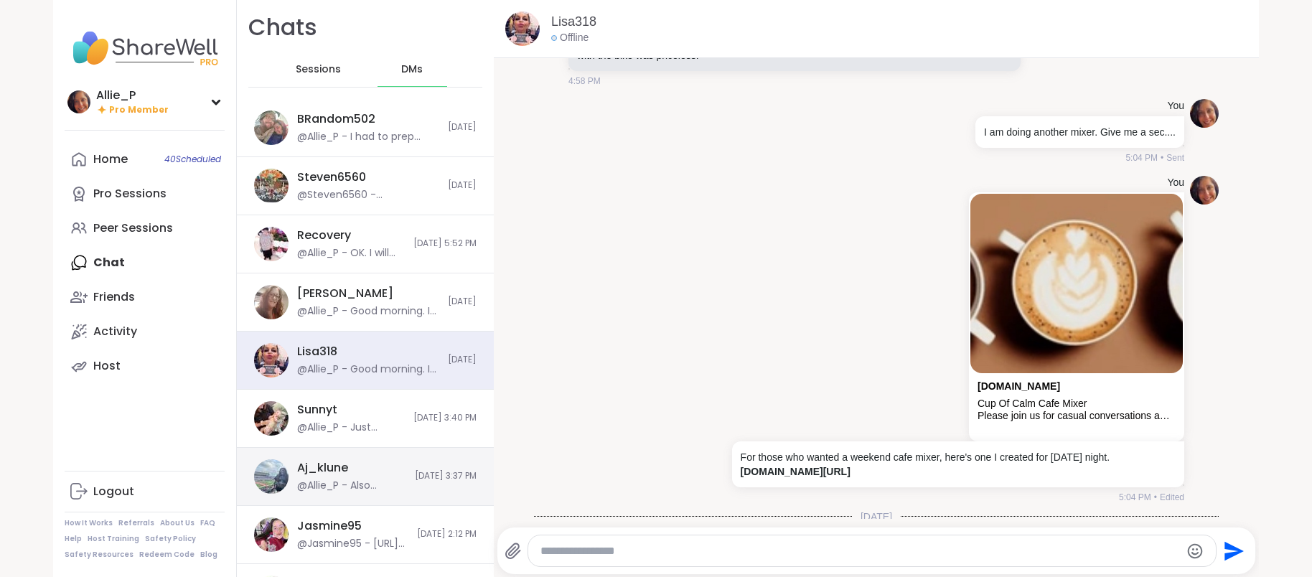
scroll to position [4378, 0]
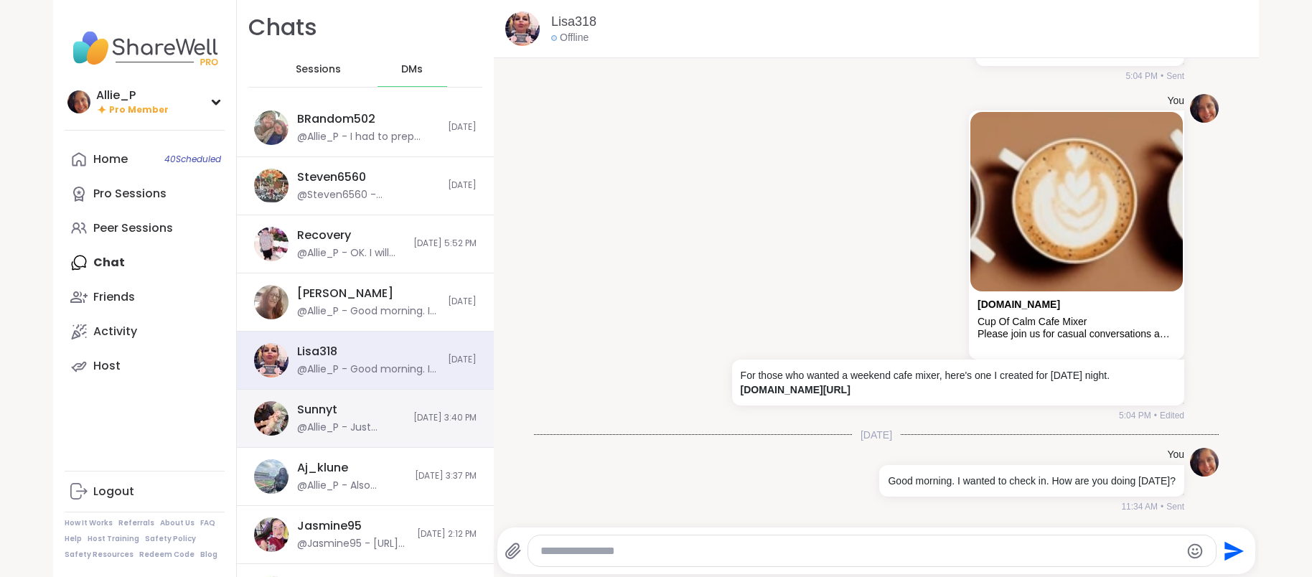
click at [387, 431] on div "@Allie_P - Just wanted to check in on you. Thanks for joining Cup Of Calm Cafe …" at bounding box center [351, 428] width 108 height 14
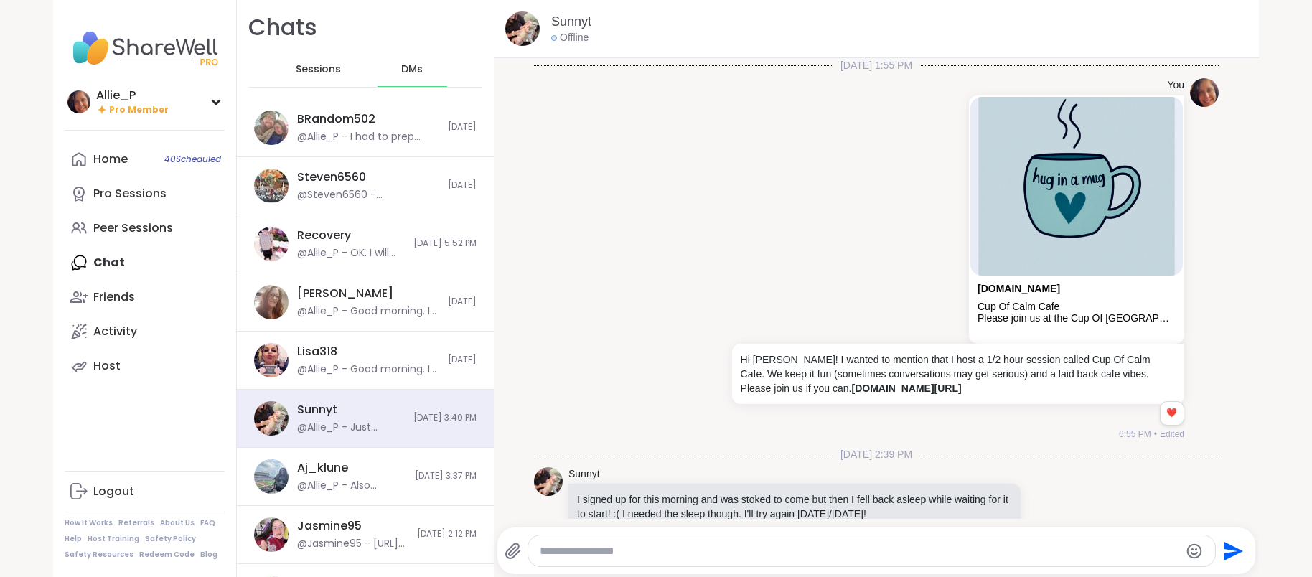
scroll to position [3694, 0]
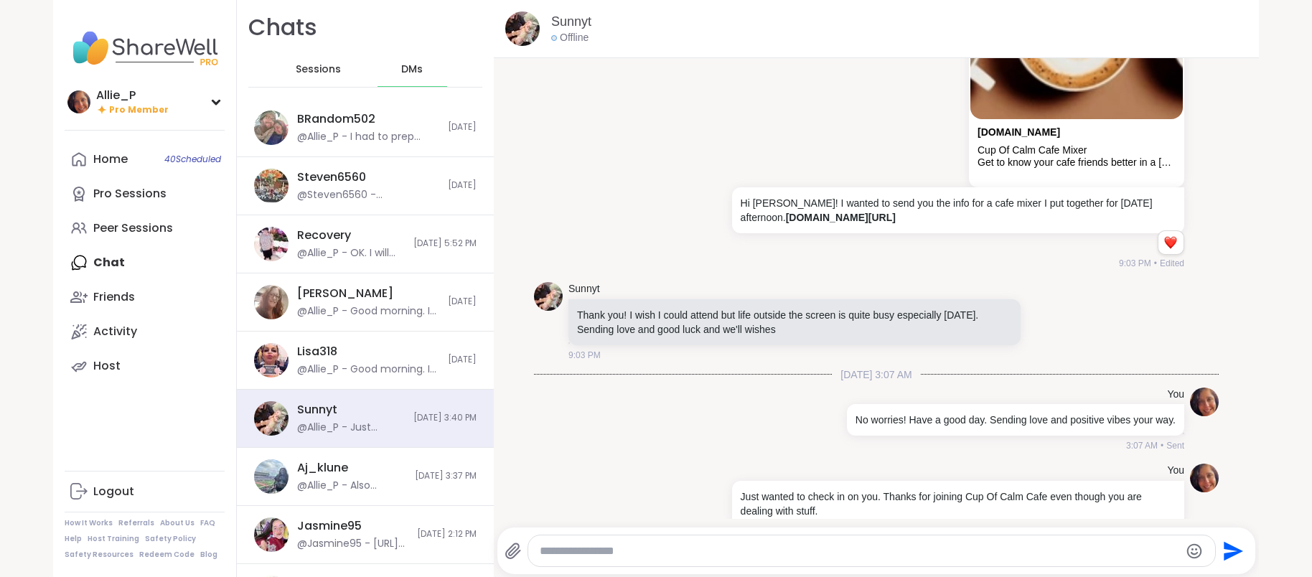
paste textarea "**********"
type textarea "**********"
click at [1240, 555] on icon "Send" at bounding box center [1232, 551] width 23 height 23
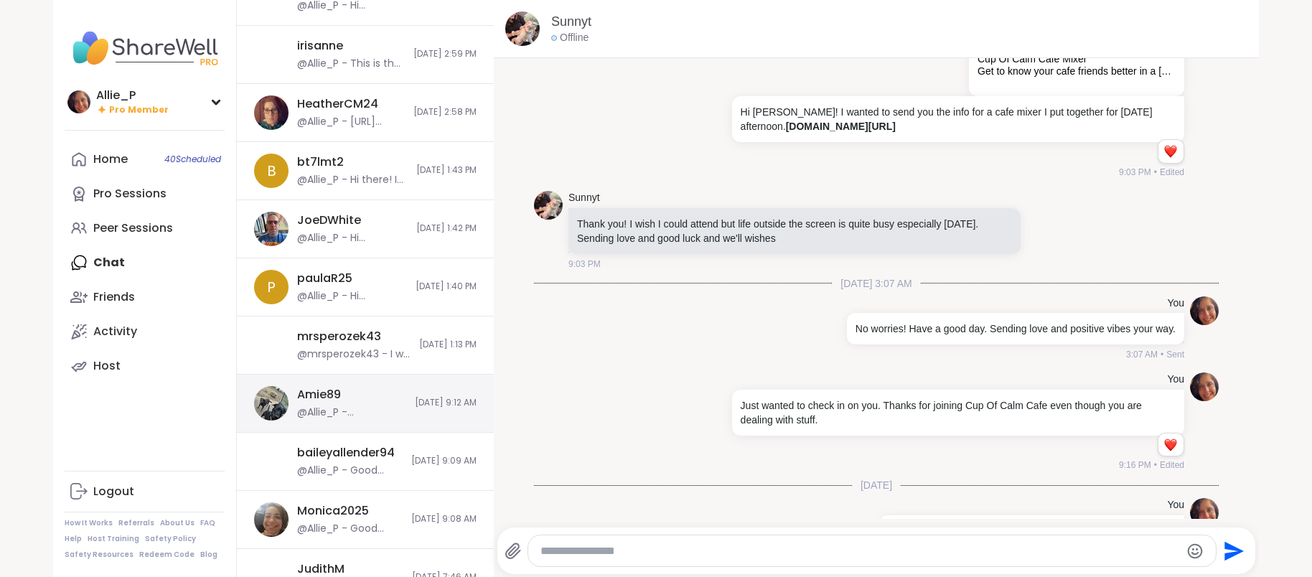
scroll to position [658, 0]
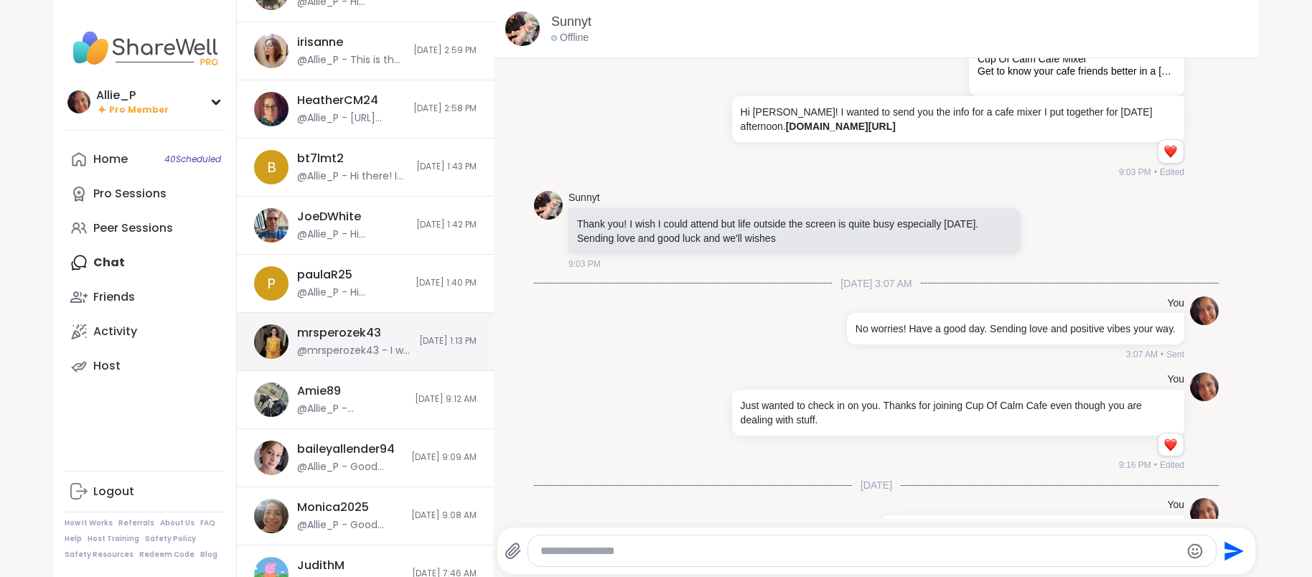
click at [357, 333] on div "mrsperozek43" at bounding box center [339, 333] width 84 height 16
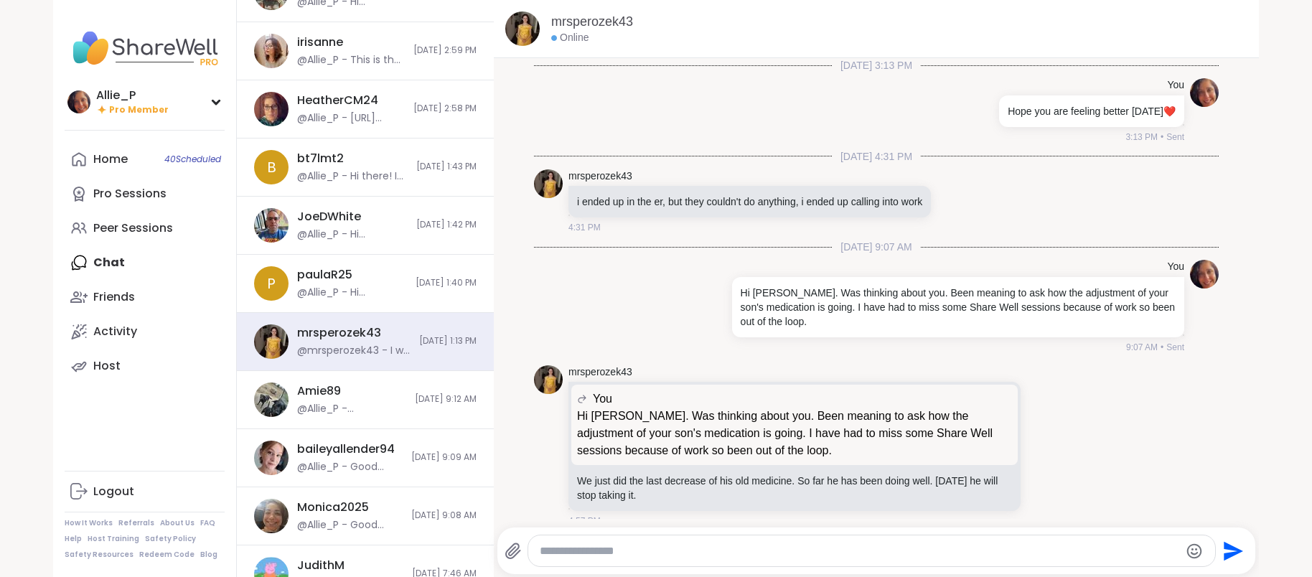
scroll to position [11421, 0]
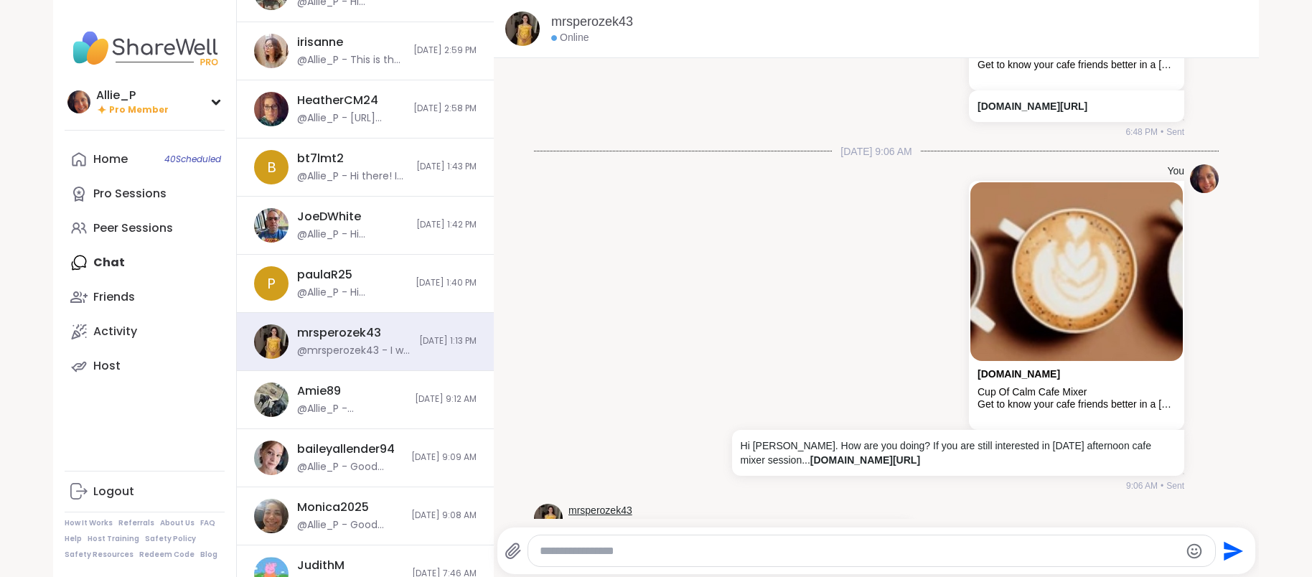
paste textarea "**********"
type textarea "**********"
click at [1229, 549] on icon "Send" at bounding box center [1232, 551] width 23 height 23
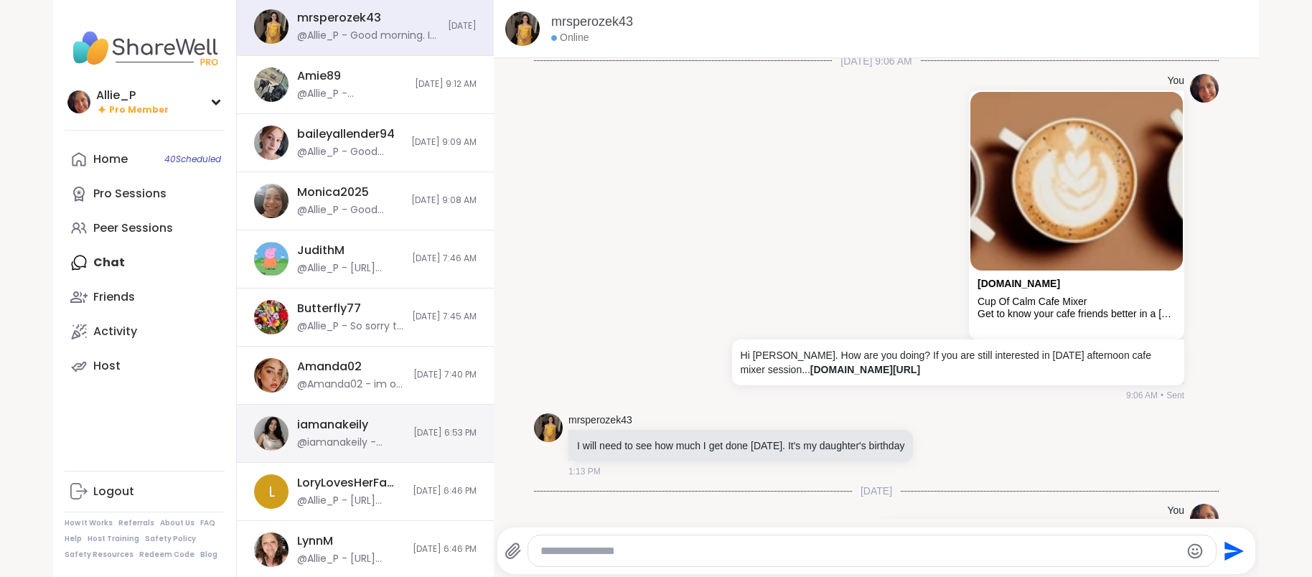
scroll to position [974, 0]
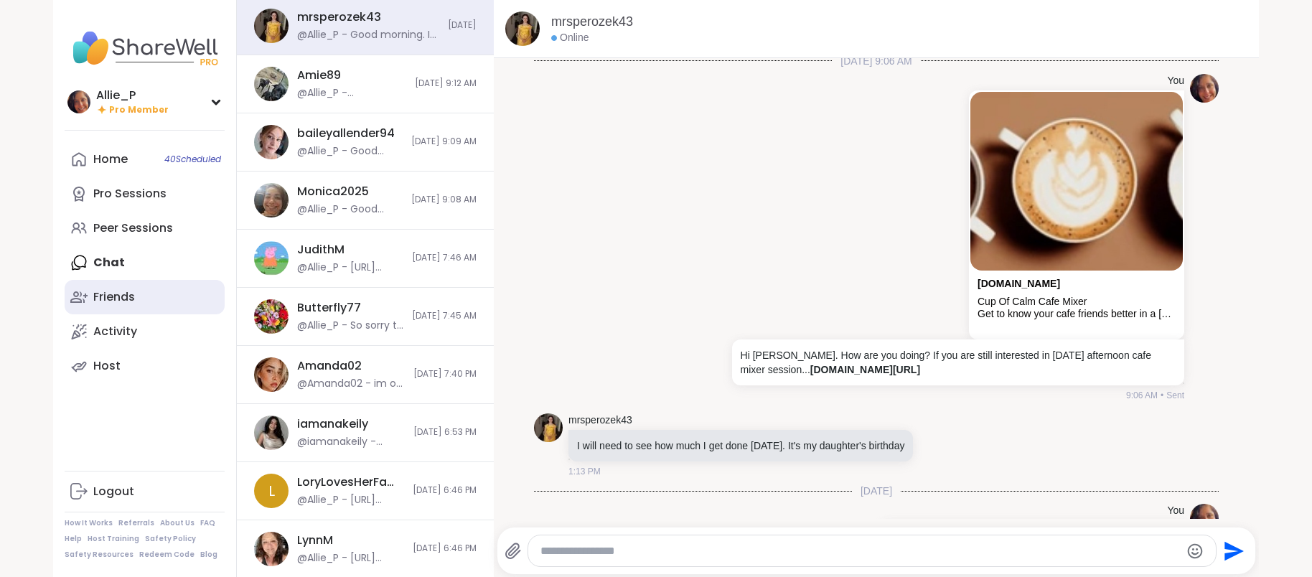
click at [118, 297] on div "Friends" at bounding box center [114, 297] width 42 height 16
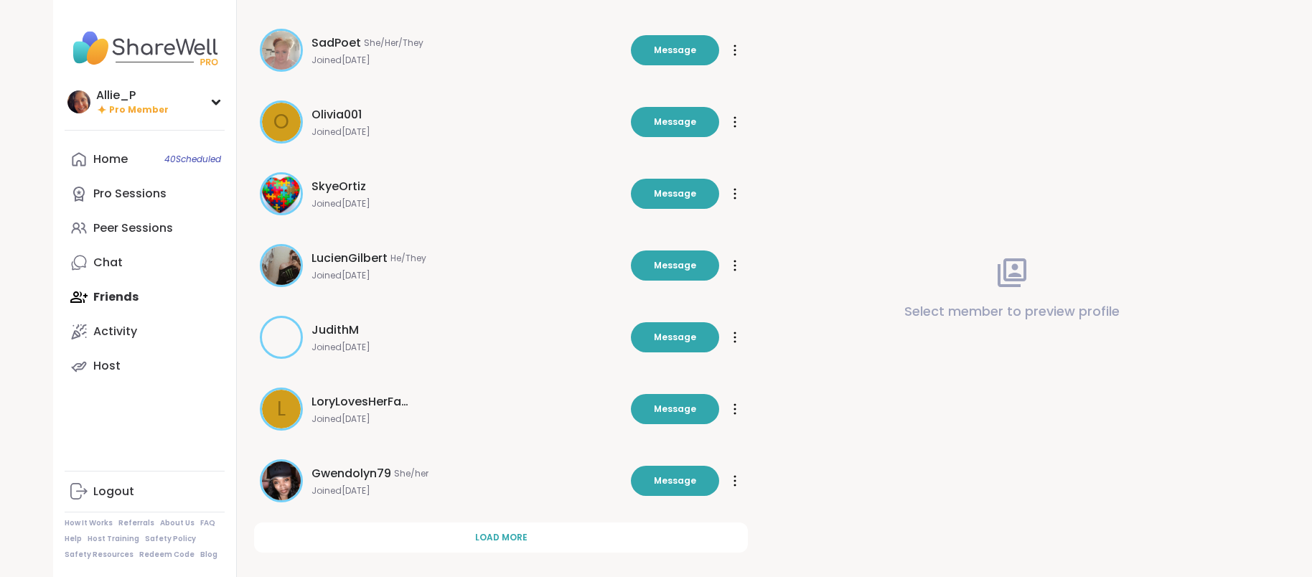
scroll to position [345, 0]
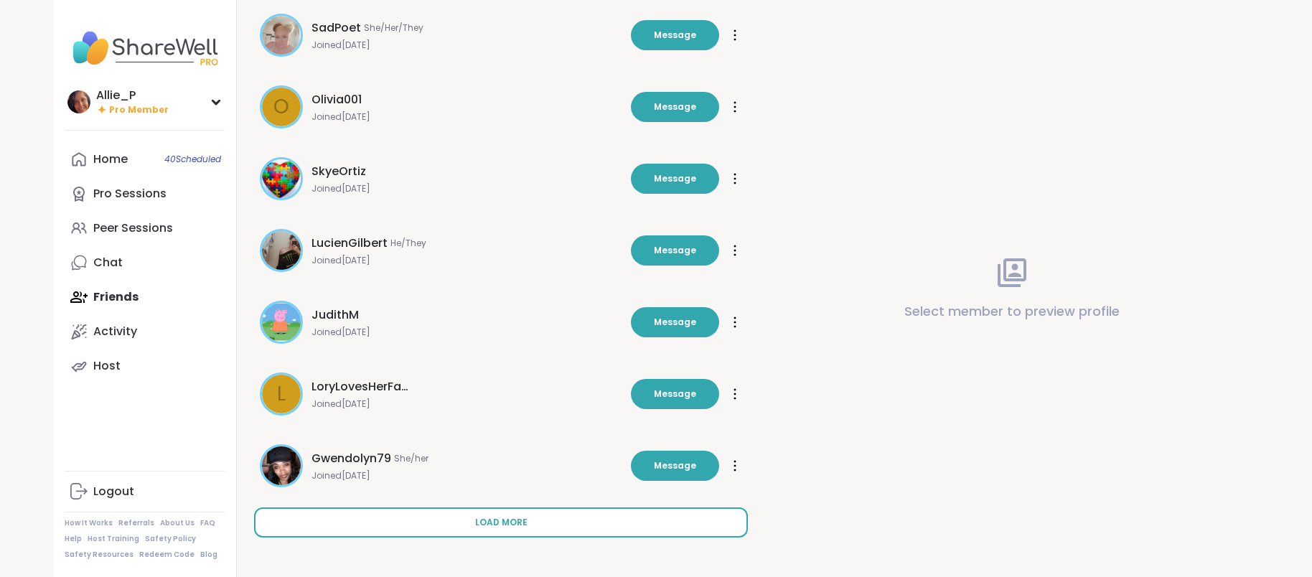
click at [501, 530] on button "Load more" at bounding box center [501, 522] width 494 height 30
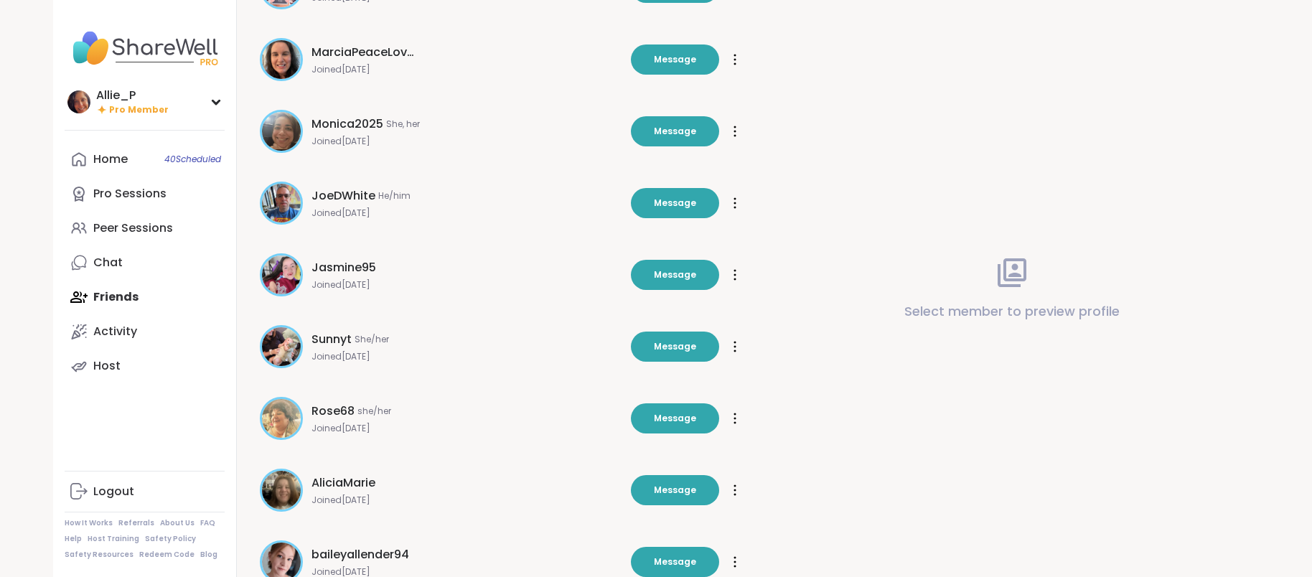
scroll to position [1062, 0]
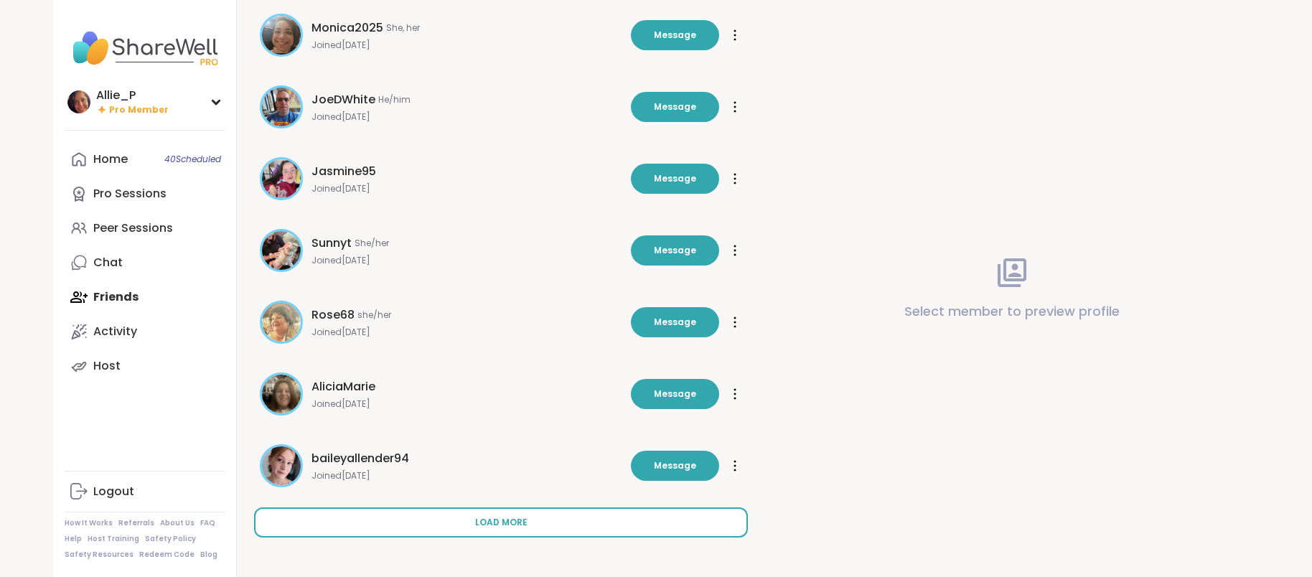
click at [527, 528] on button "Load more" at bounding box center [501, 522] width 494 height 30
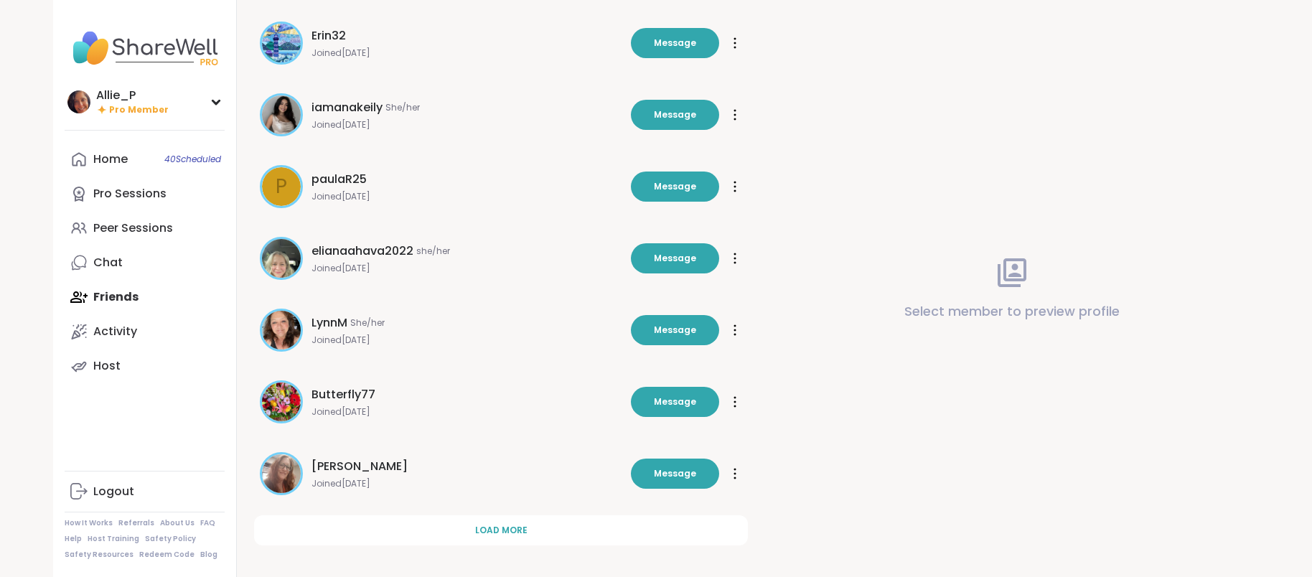
scroll to position [1780, 0]
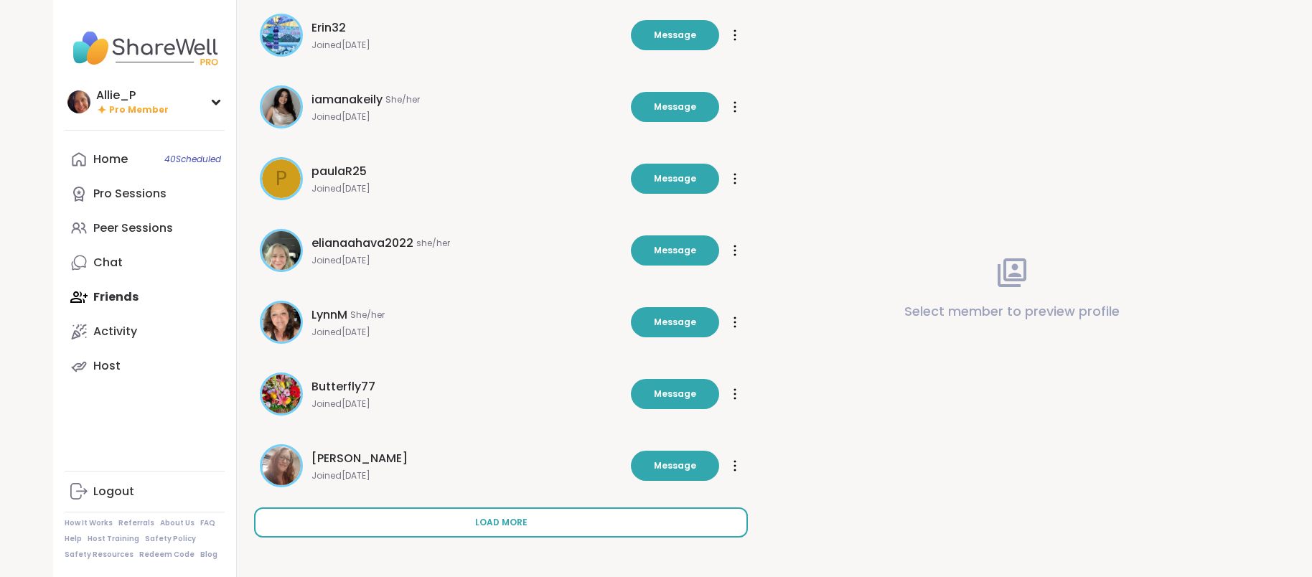
click at [507, 523] on span "Load more" at bounding box center [501, 522] width 52 height 13
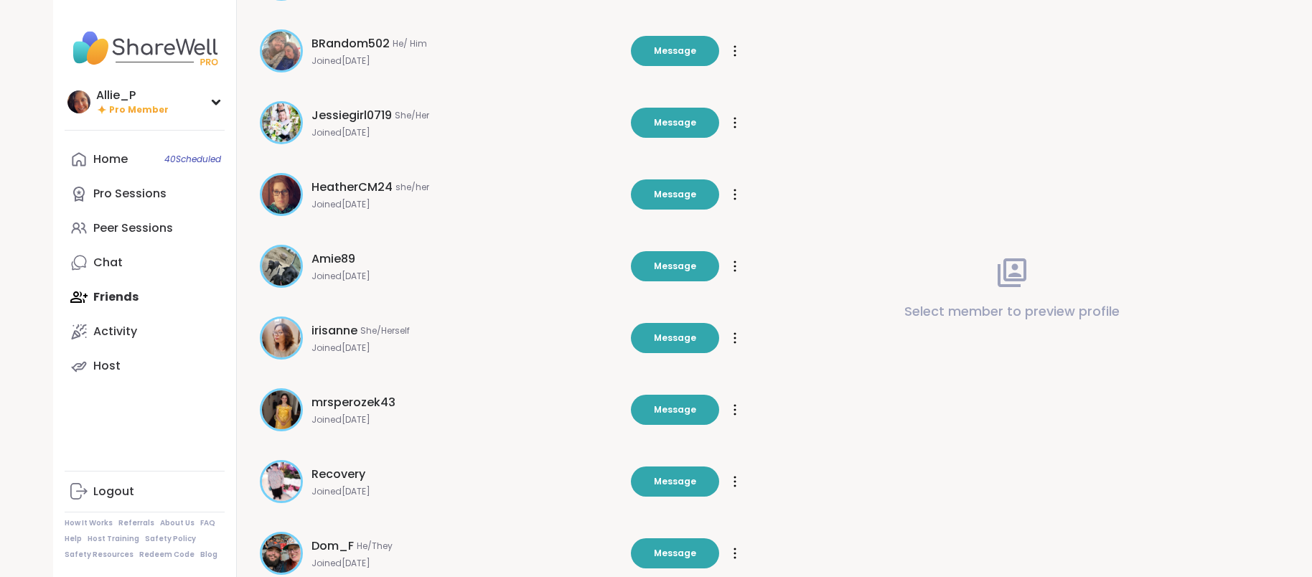
scroll to position [2497, 0]
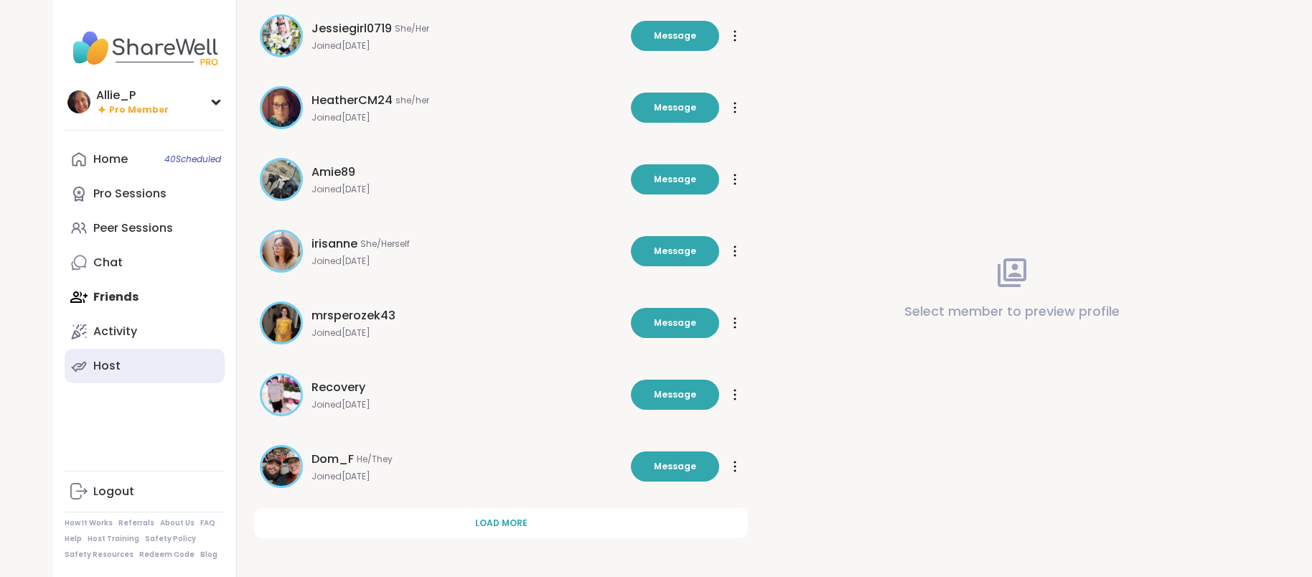
click at [113, 365] on div "Host" at bounding box center [106, 366] width 27 height 16
